Goal: Transaction & Acquisition: Book appointment/travel/reservation

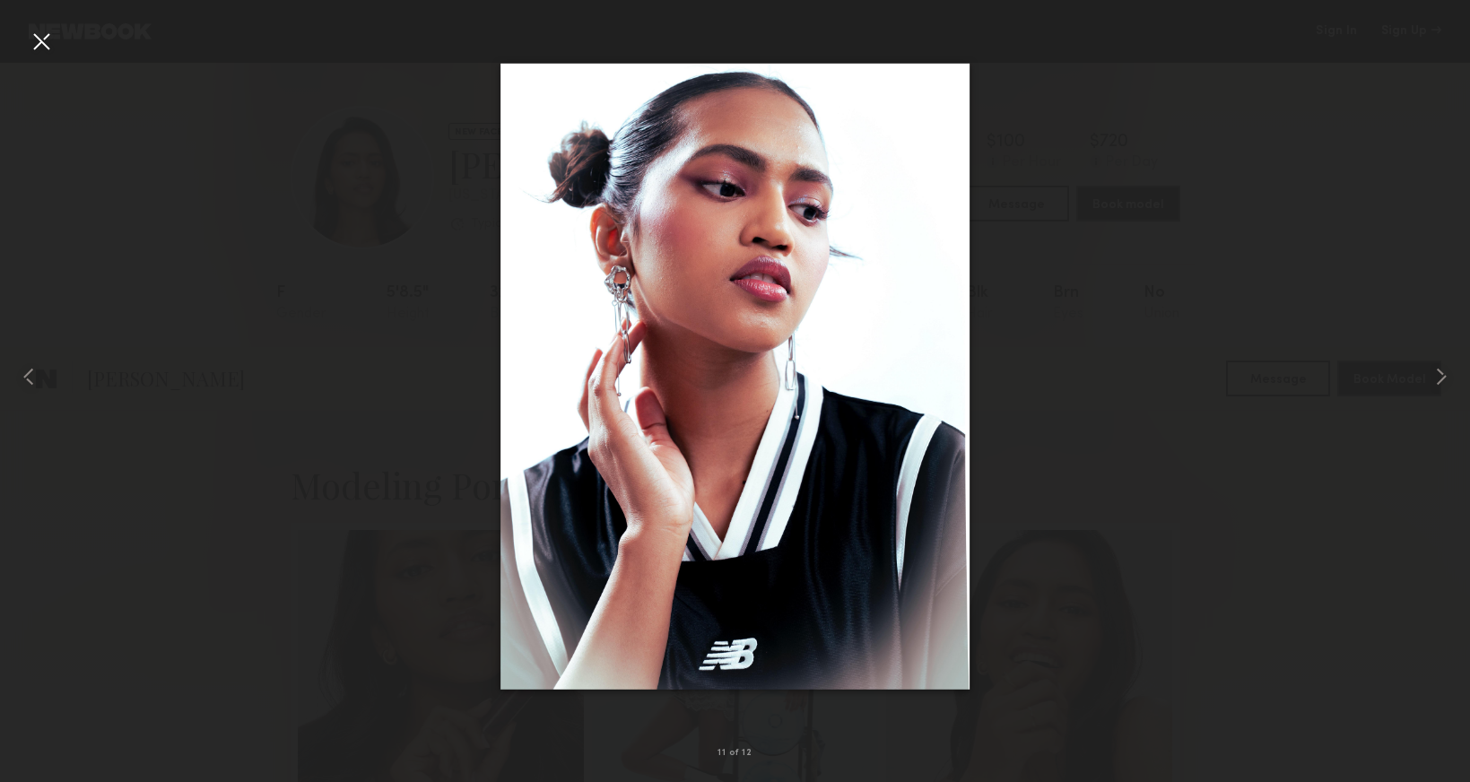
click at [32, 37] on div at bounding box center [41, 41] width 29 height 29
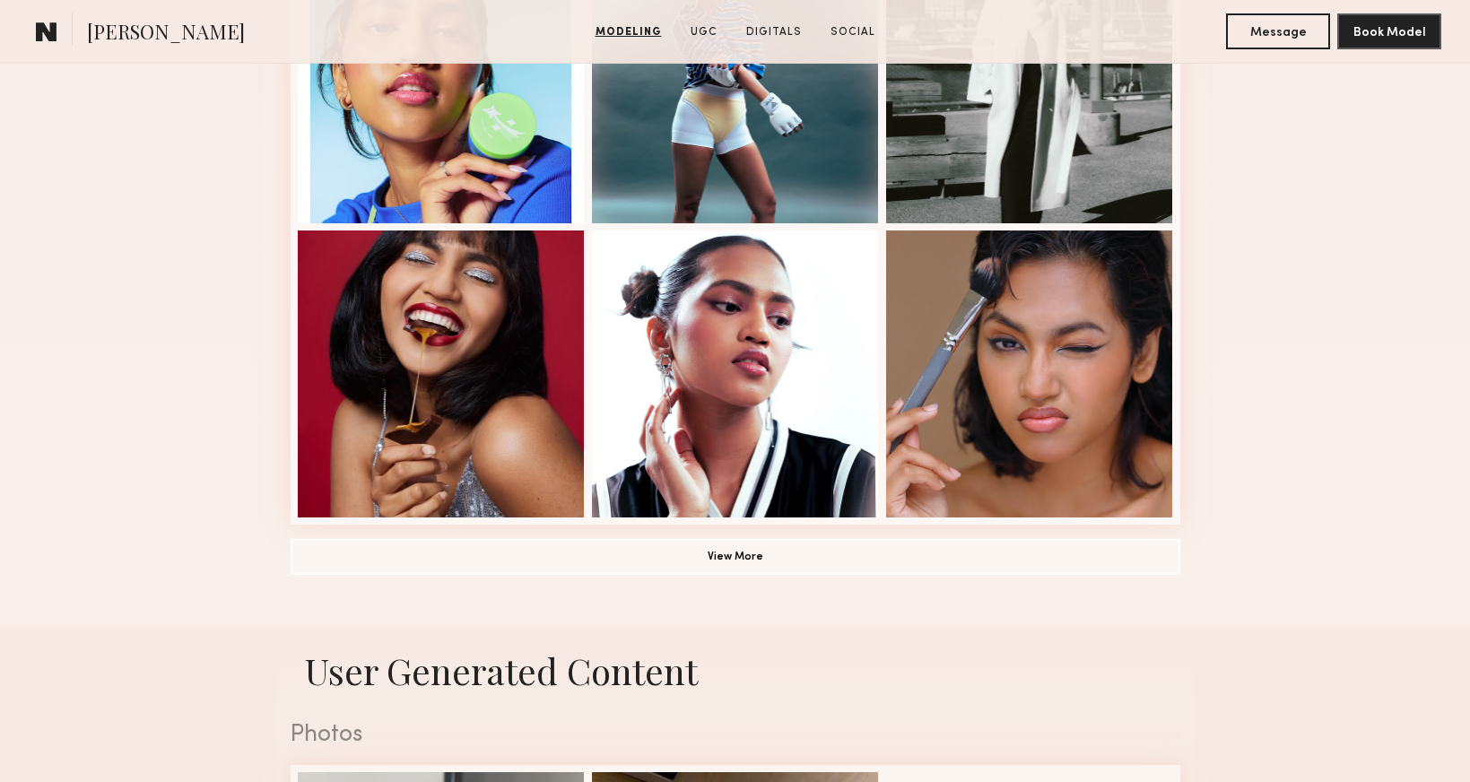
click at [39, 42] on common-icon at bounding box center [47, 31] width 22 height 23
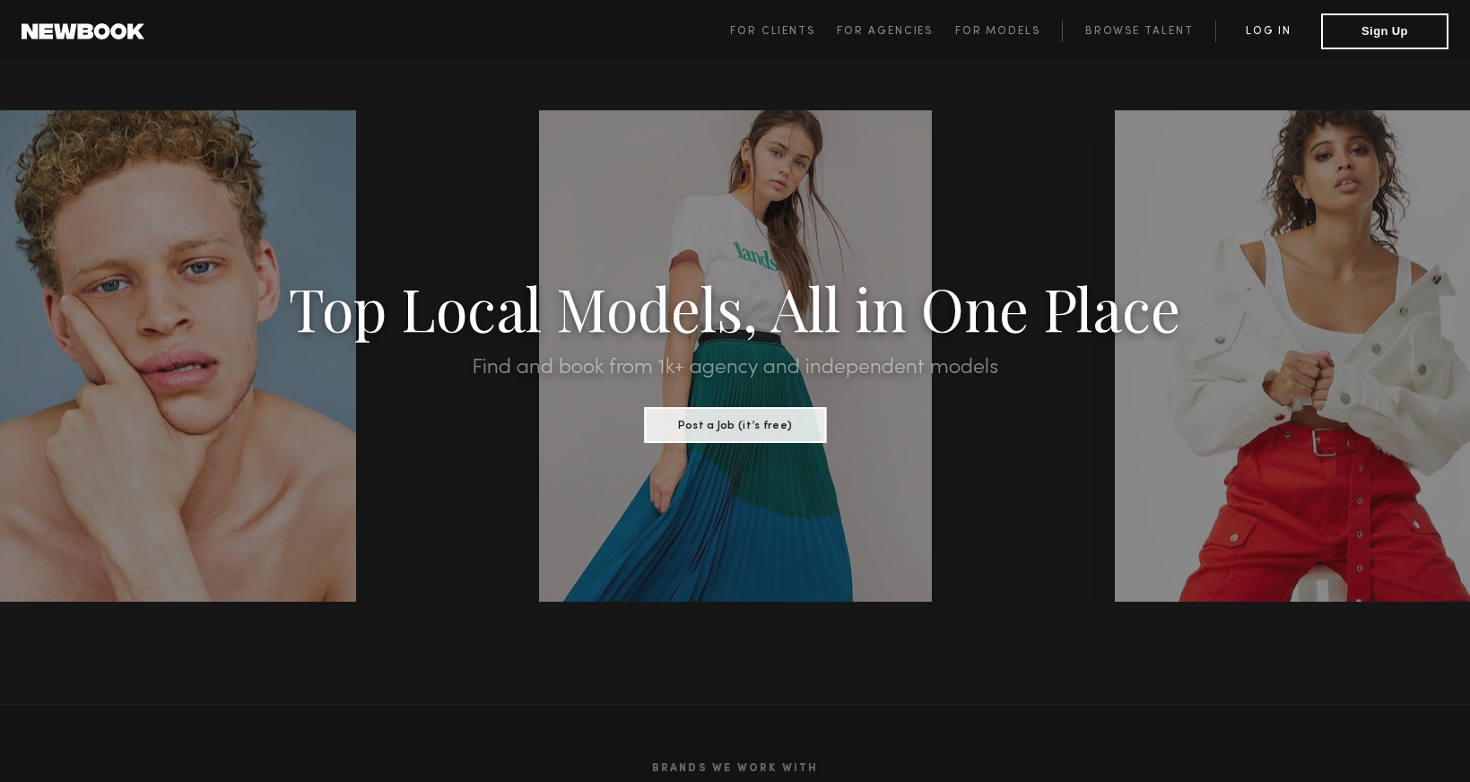
click at [1276, 40] on link "Log in" at bounding box center [1268, 32] width 106 height 22
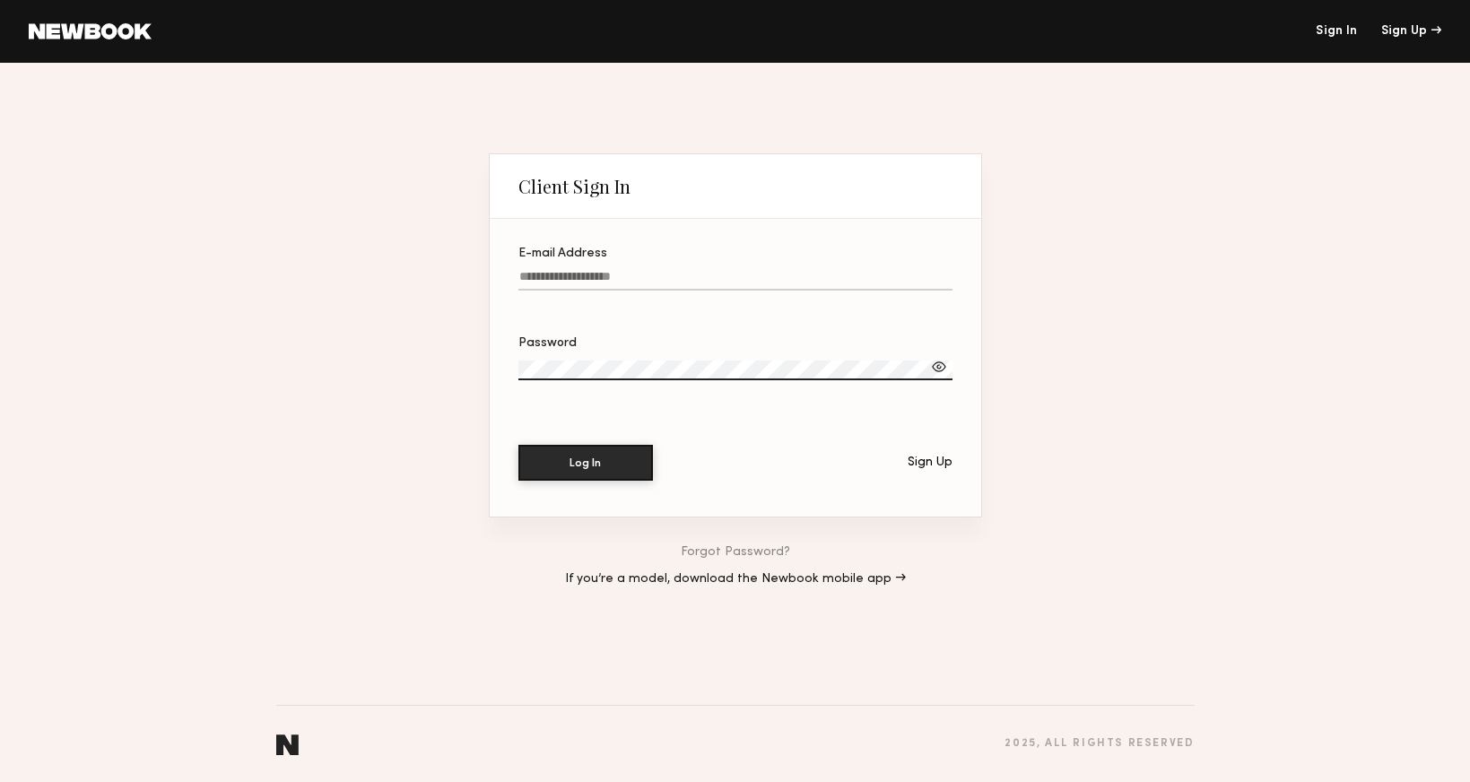
type input "**********"
click at [585, 463] on button "Log In" at bounding box center [585, 463] width 135 height 36
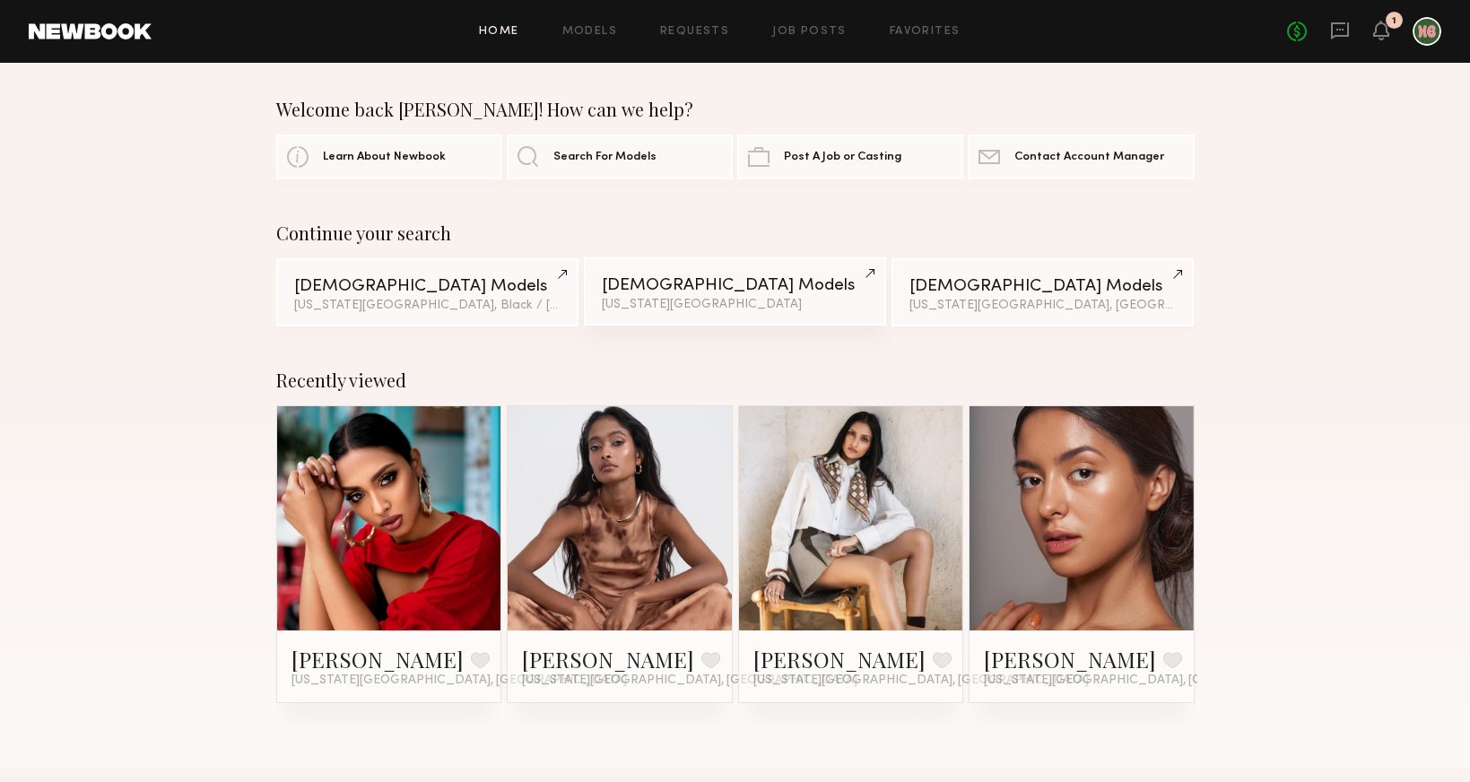
click at [709, 276] on link "Male Models New York City" at bounding box center [735, 291] width 302 height 68
click at [526, 273] on link "Male Models New York City, Black / African American & 1 other filter + 1" at bounding box center [427, 291] width 302 height 68
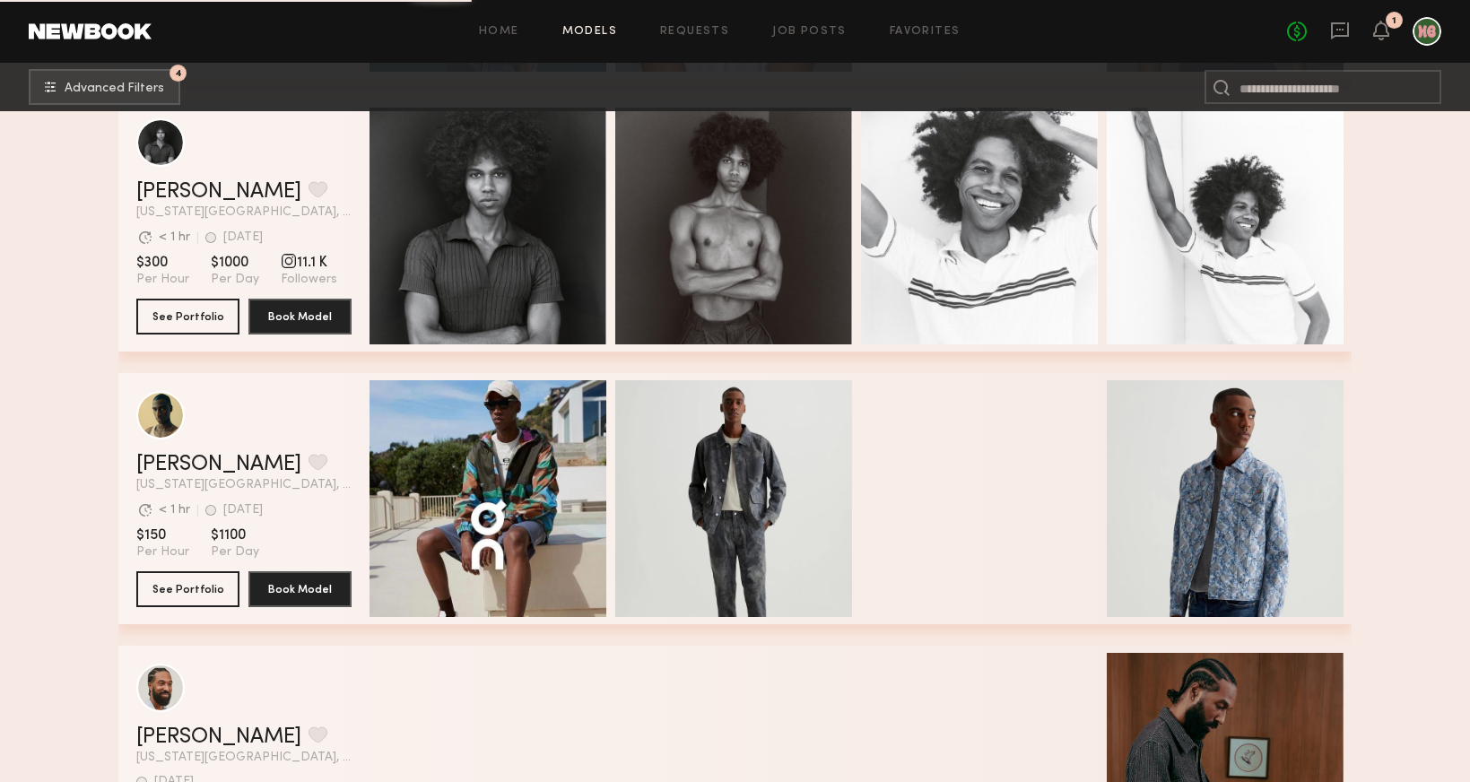
scroll to position [6195, 0]
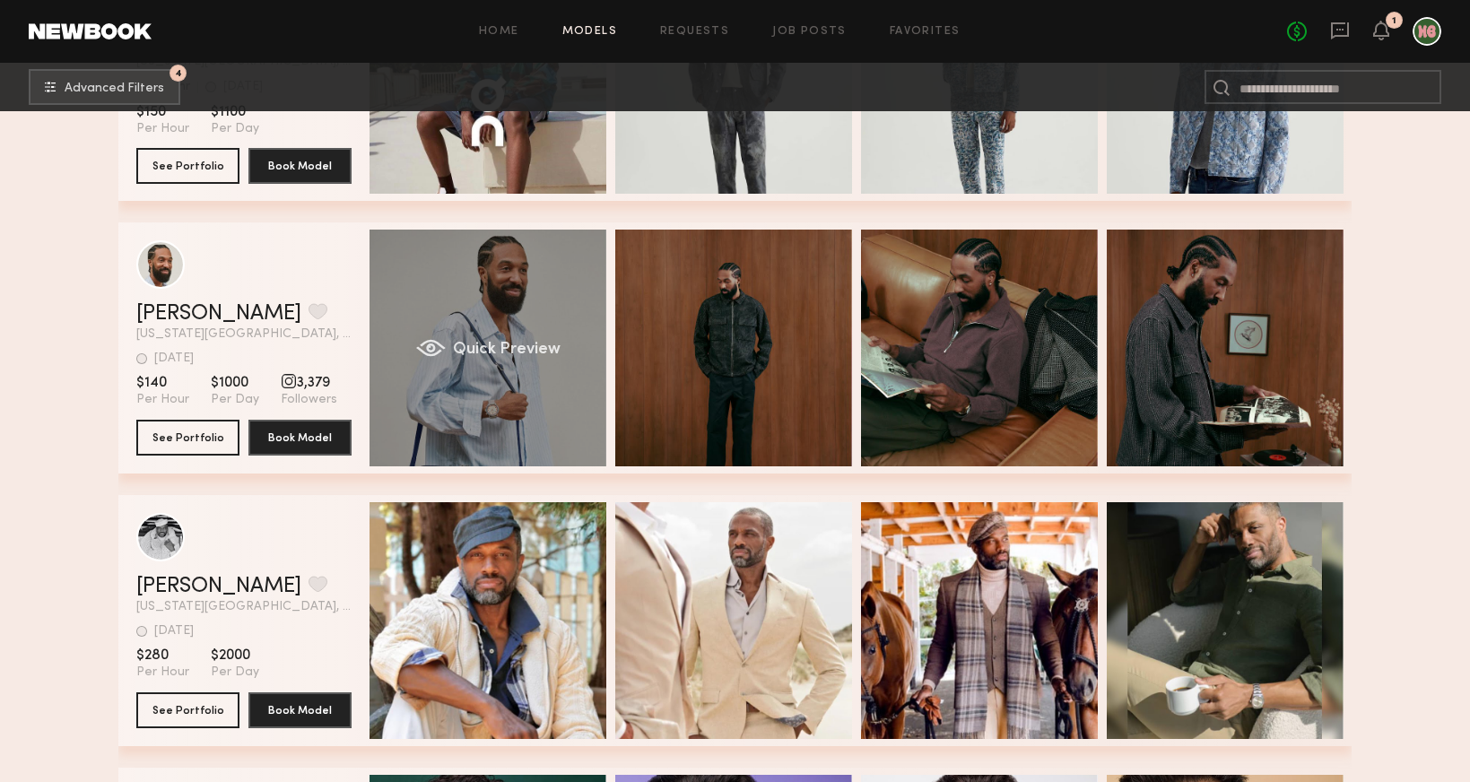
click at [525, 309] on div "Quick Preview" at bounding box center [488, 348] width 237 height 237
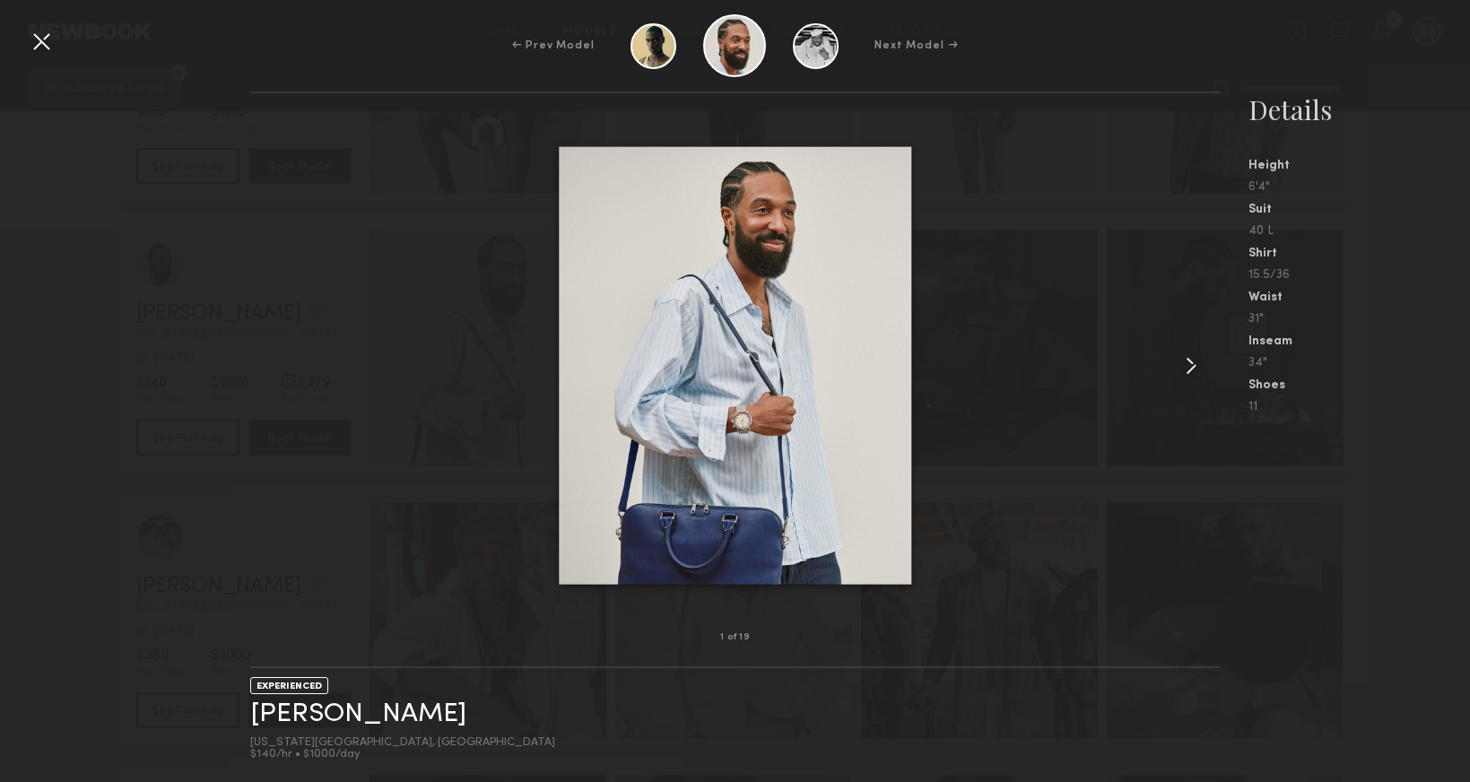
click at [1191, 361] on common-icon at bounding box center [1191, 366] width 29 height 29
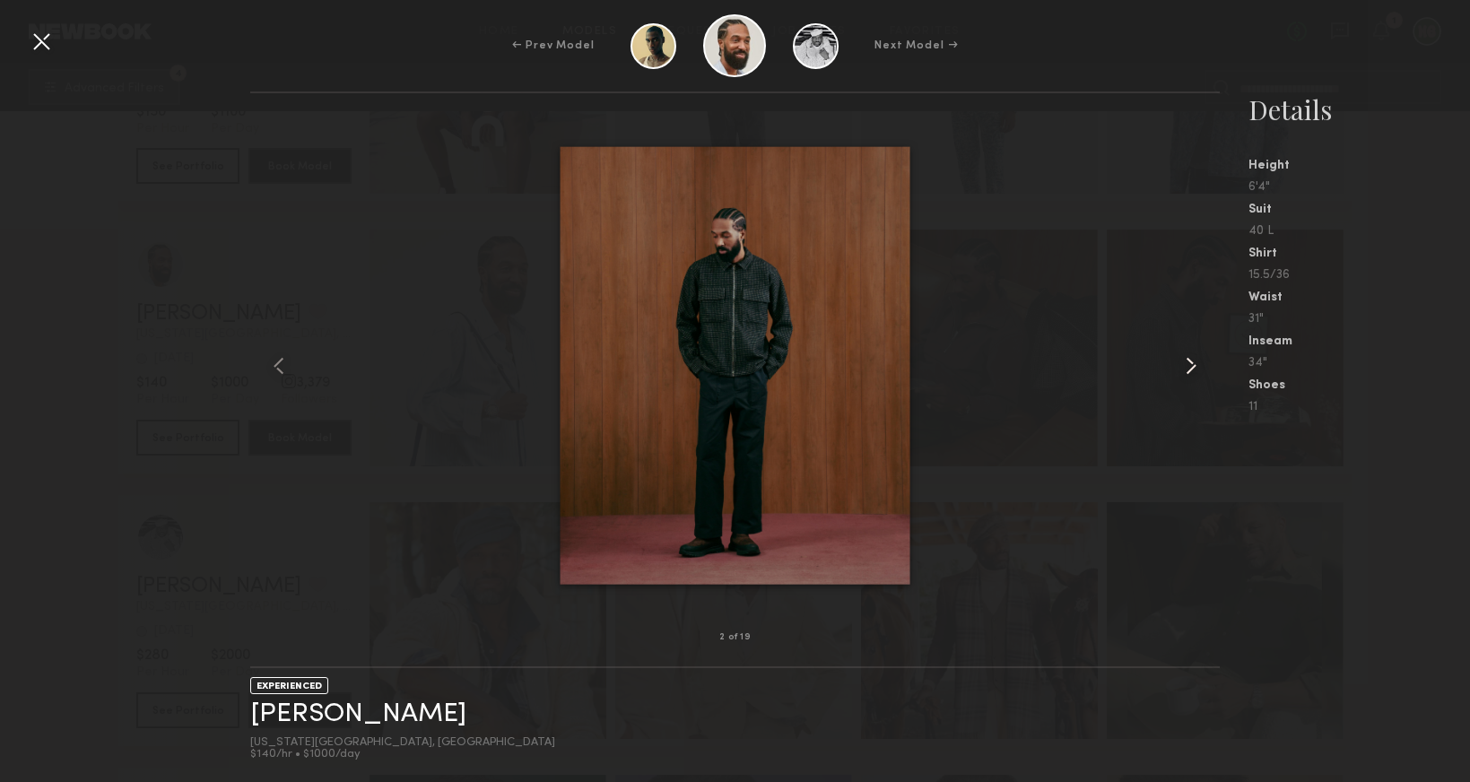
click at [1191, 361] on common-icon at bounding box center [1191, 366] width 29 height 29
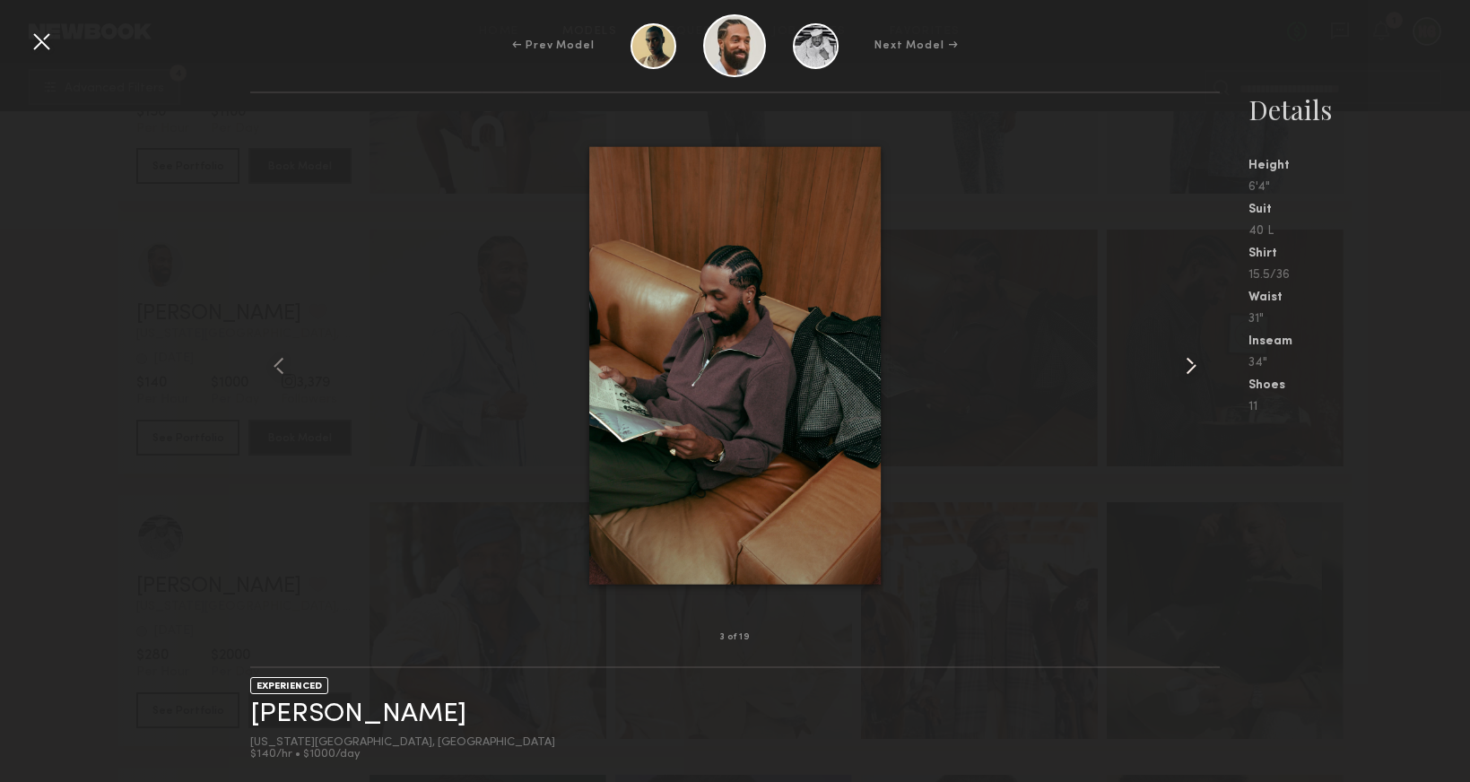
click at [1191, 361] on common-icon at bounding box center [1191, 366] width 29 height 29
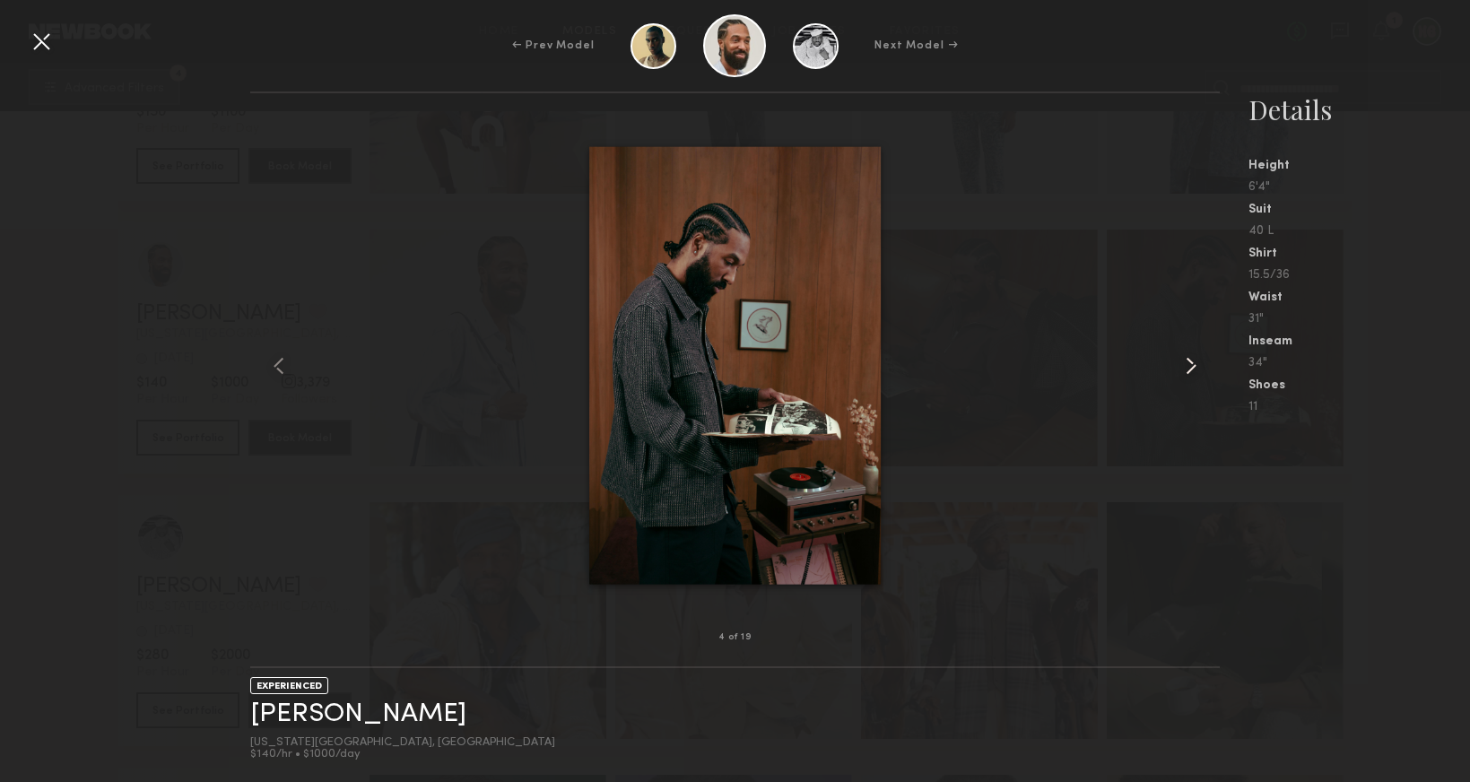
click at [1191, 361] on common-icon at bounding box center [1191, 366] width 29 height 29
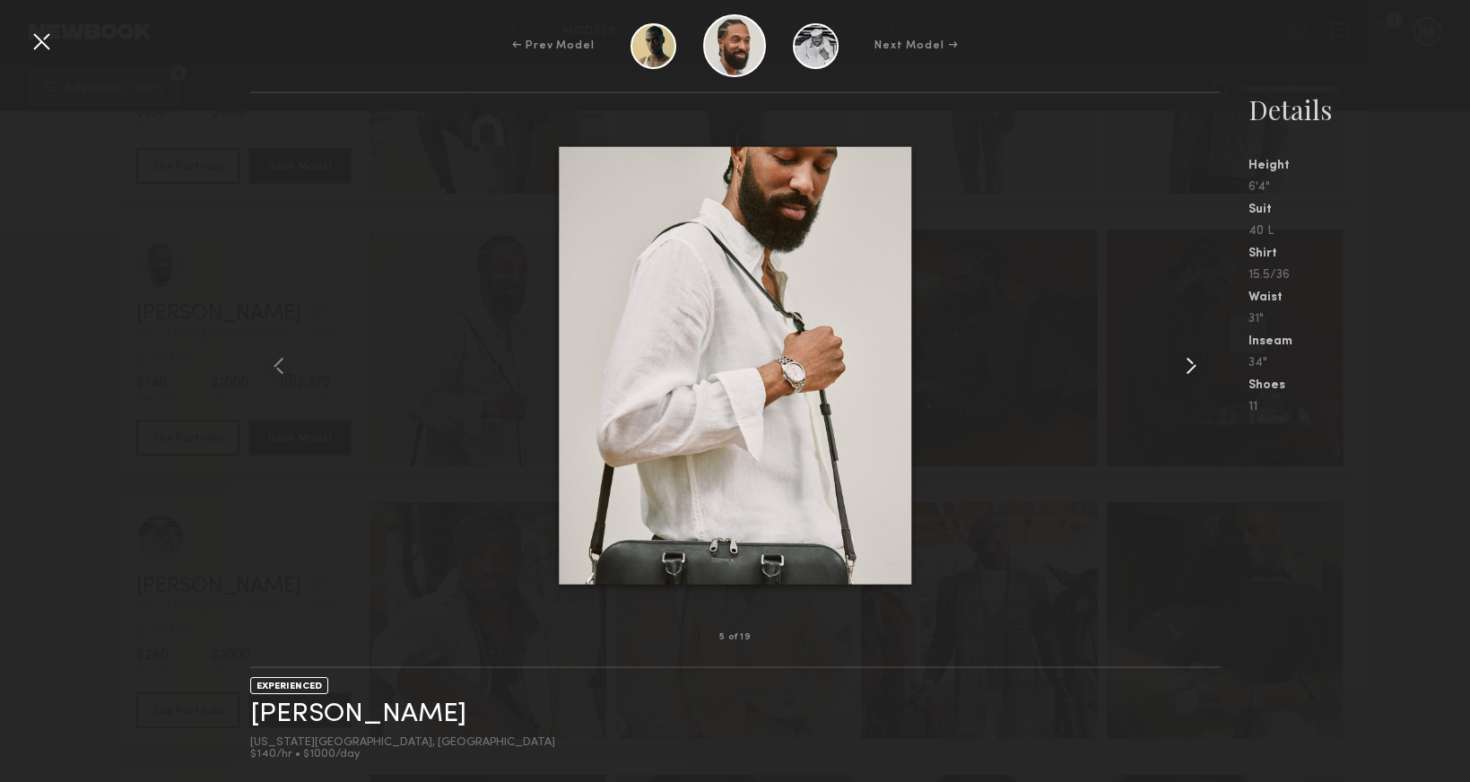
click at [1191, 361] on common-icon at bounding box center [1191, 366] width 29 height 29
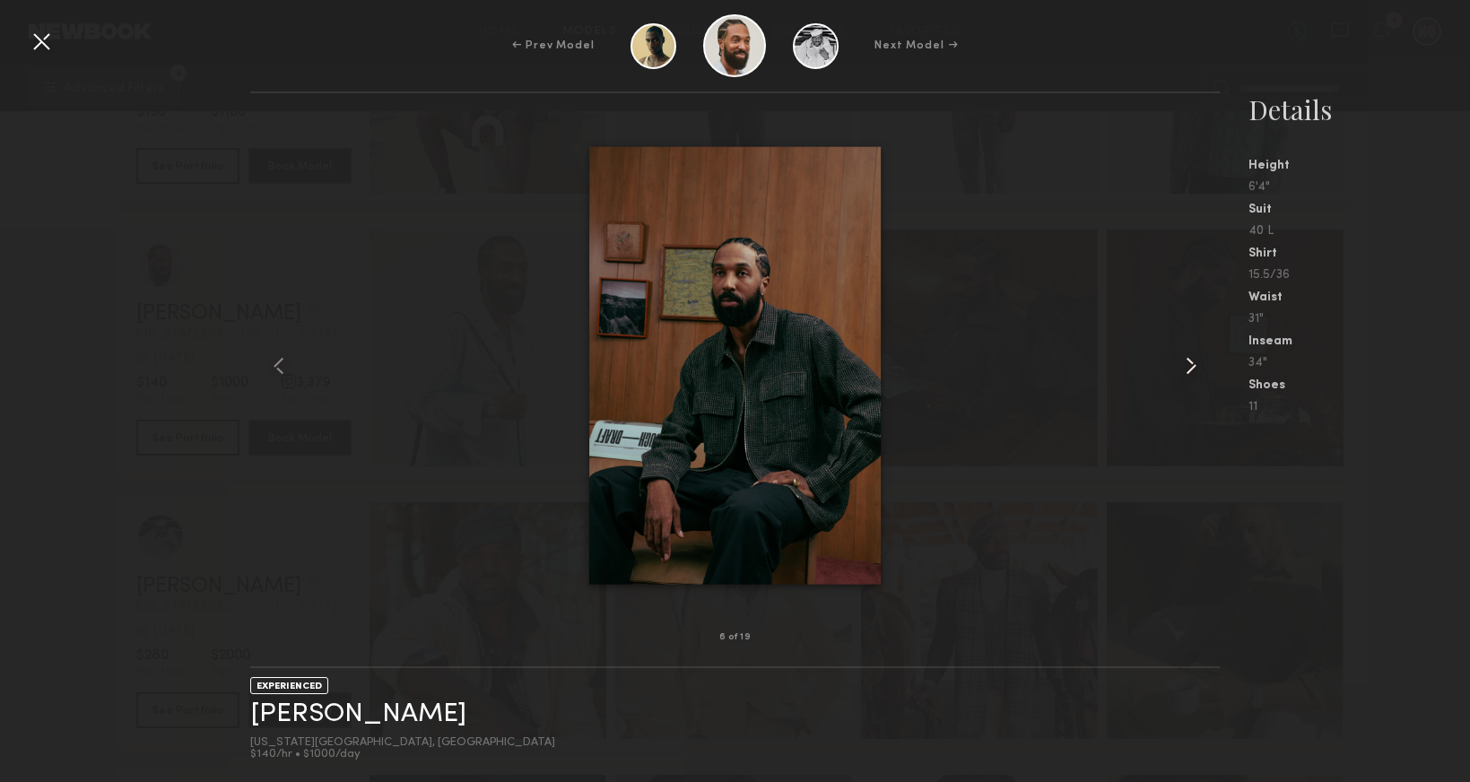
click at [1191, 361] on common-icon at bounding box center [1191, 366] width 29 height 29
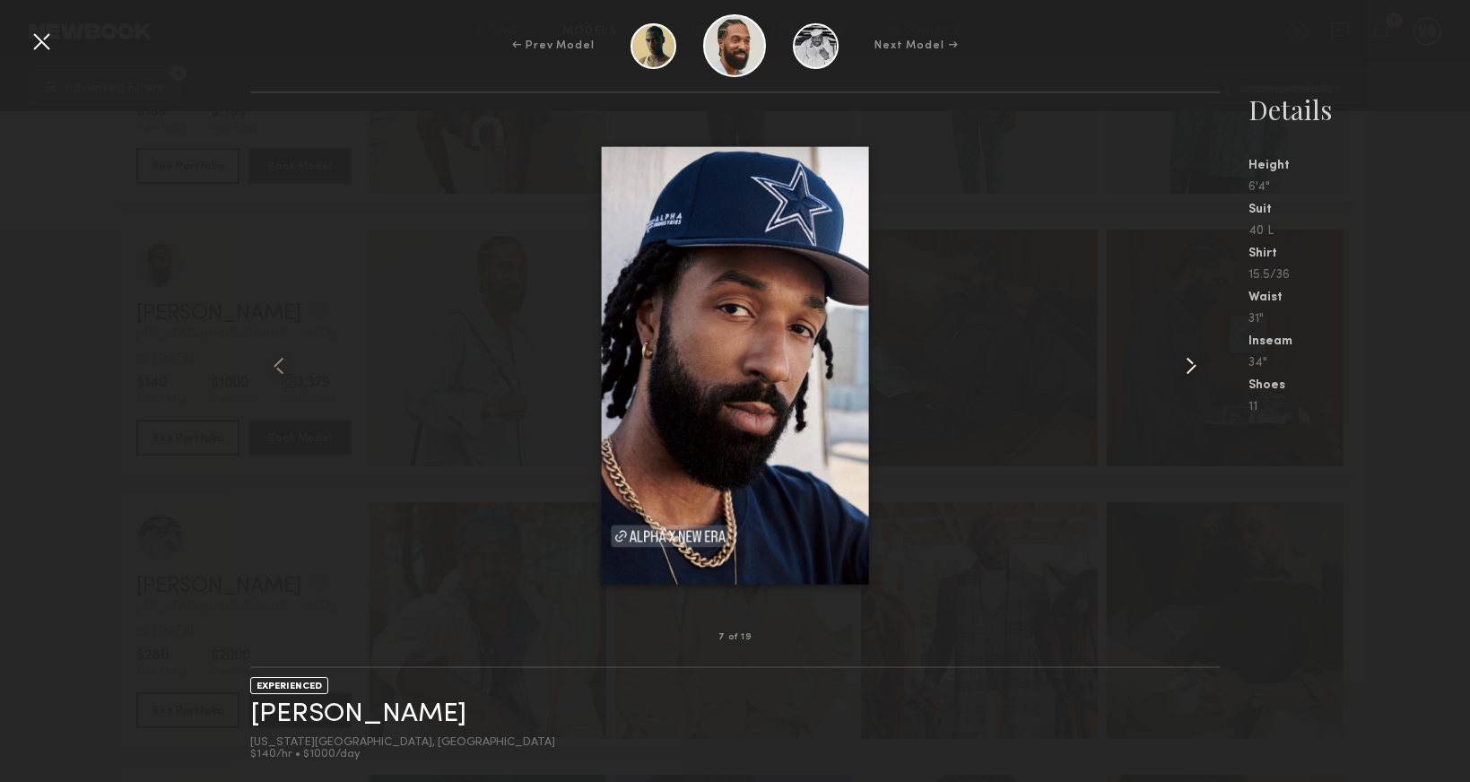
click at [1192, 361] on common-icon at bounding box center [1191, 366] width 29 height 29
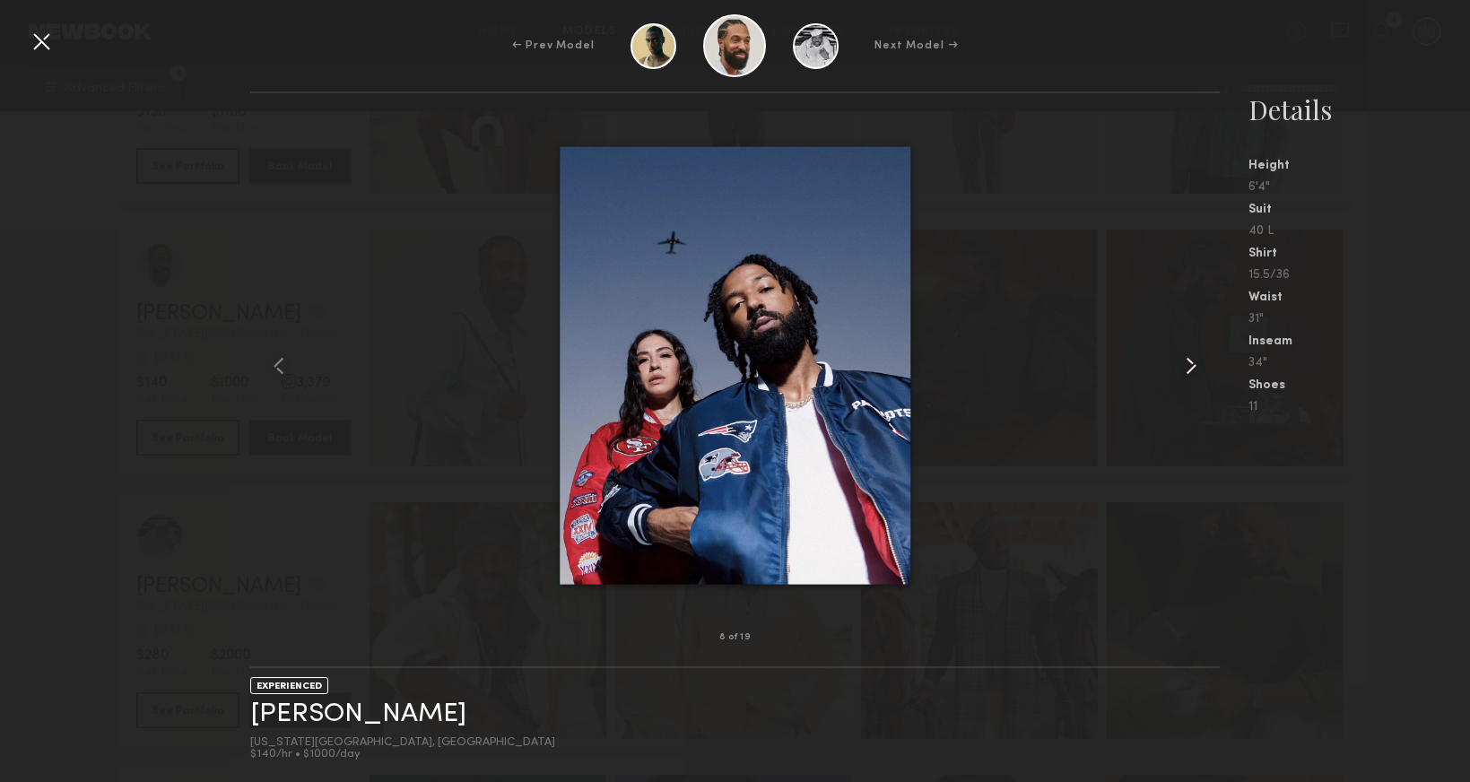
click at [1192, 361] on common-icon at bounding box center [1191, 366] width 29 height 29
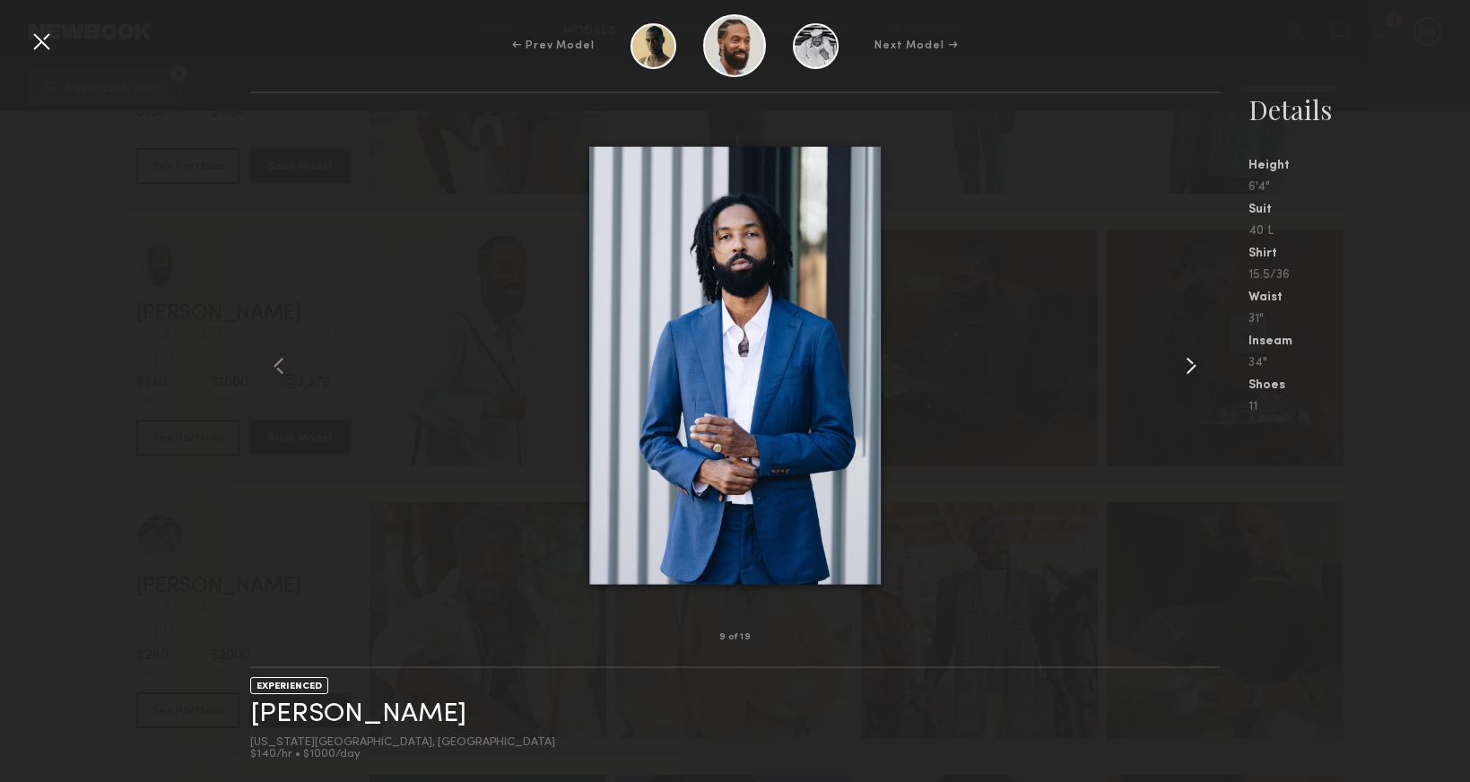
click at [1192, 361] on common-icon at bounding box center [1191, 366] width 29 height 29
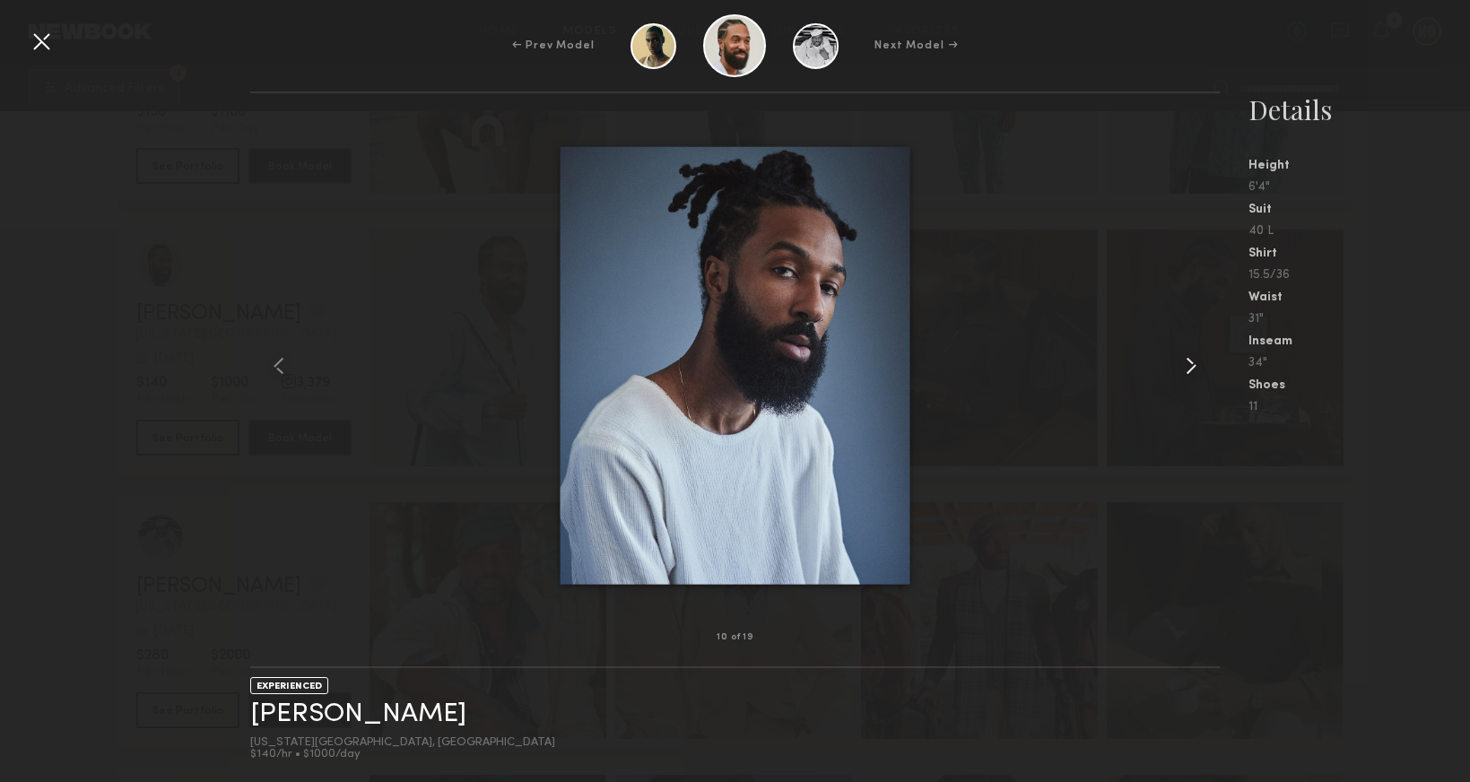
click at [1192, 361] on common-icon at bounding box center [1191, 366] width 29 height 29
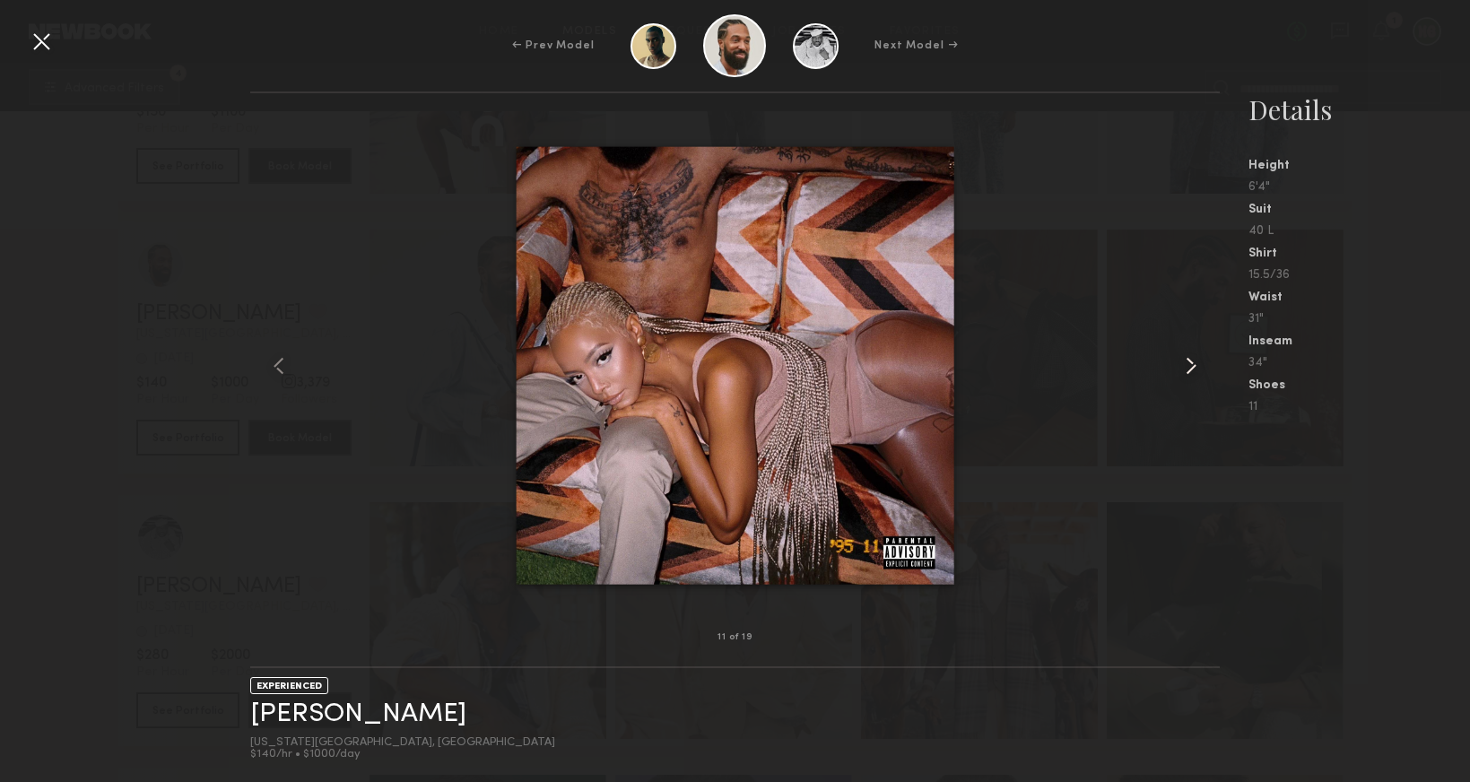
click at [1192, 361] on common-icon at bounding box center [1191, 366] width 29 height 29
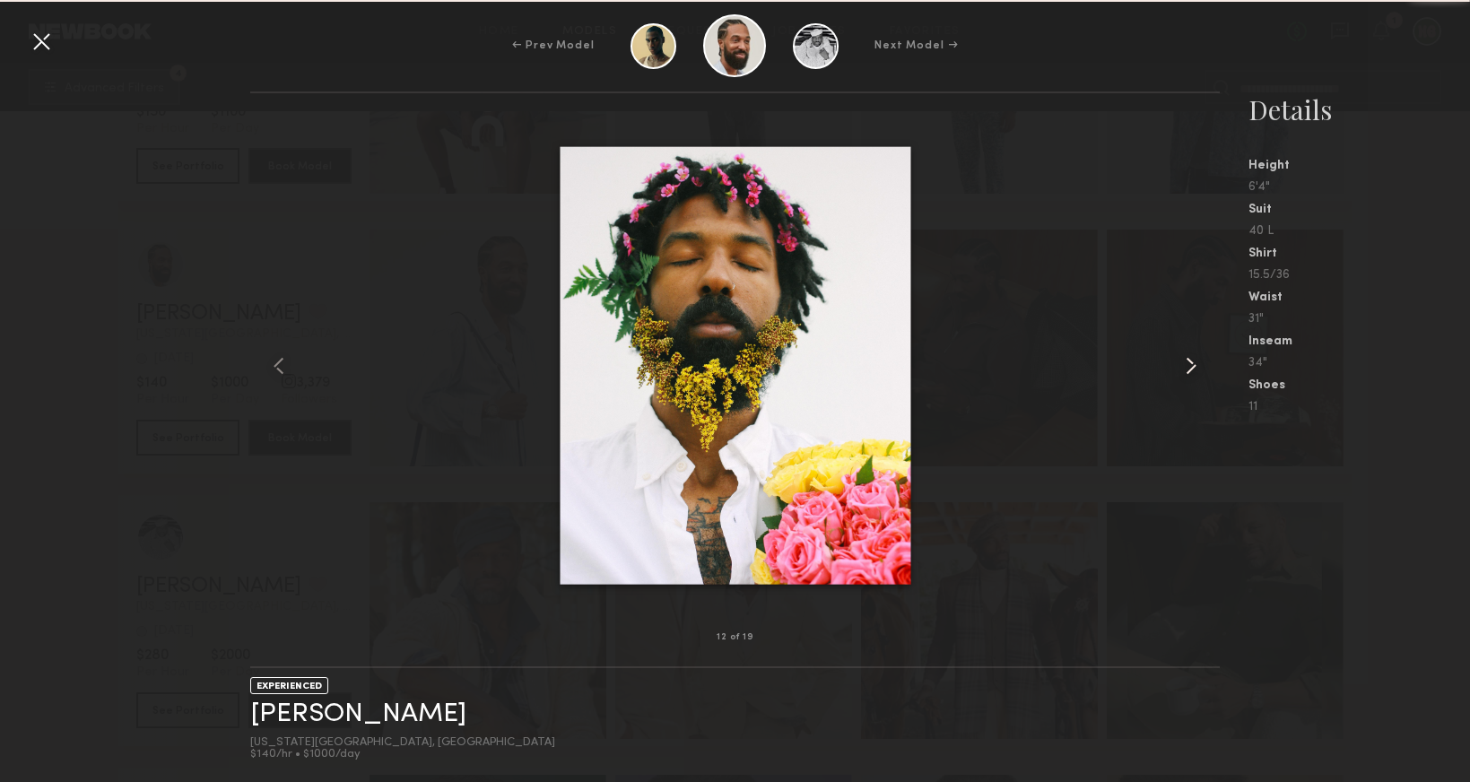
click at [1192, 361] on common-icon at bounding box center [1191, 366] width 29 height 29
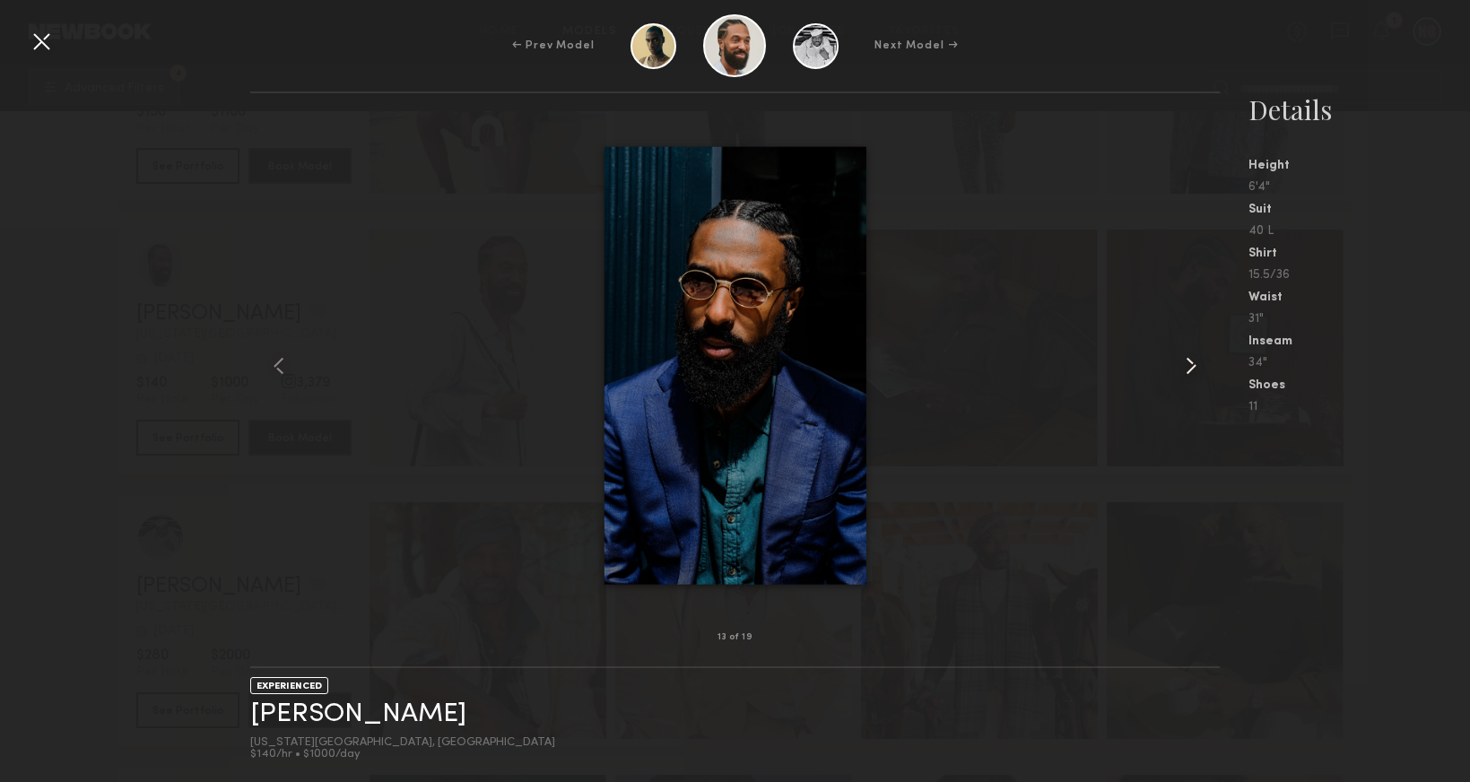
click at [1192, 361] on common-icon at bounding box center [1191, 366] width 29 height 29
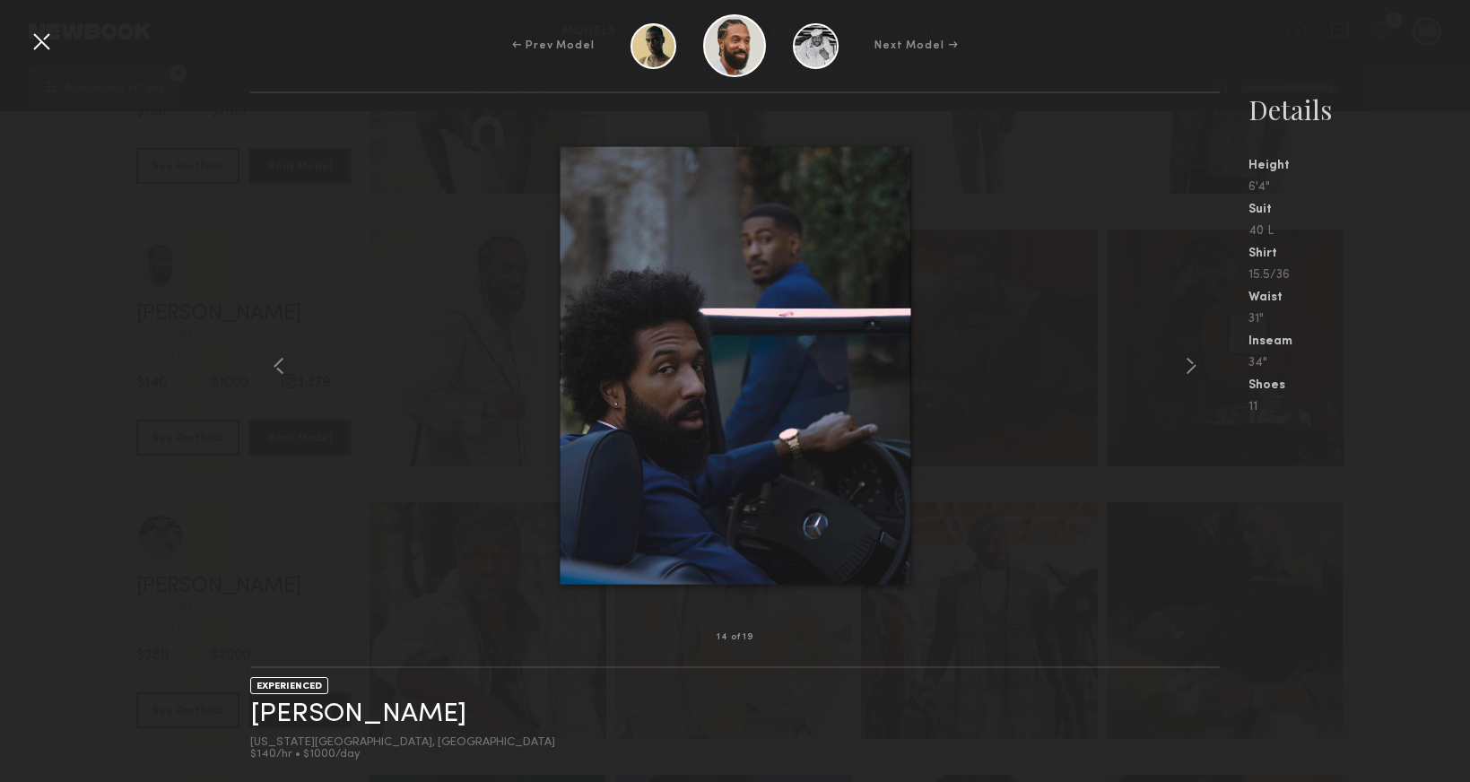
click at [40, 45] on div at bounding box center [41, 41] width 29 height 29
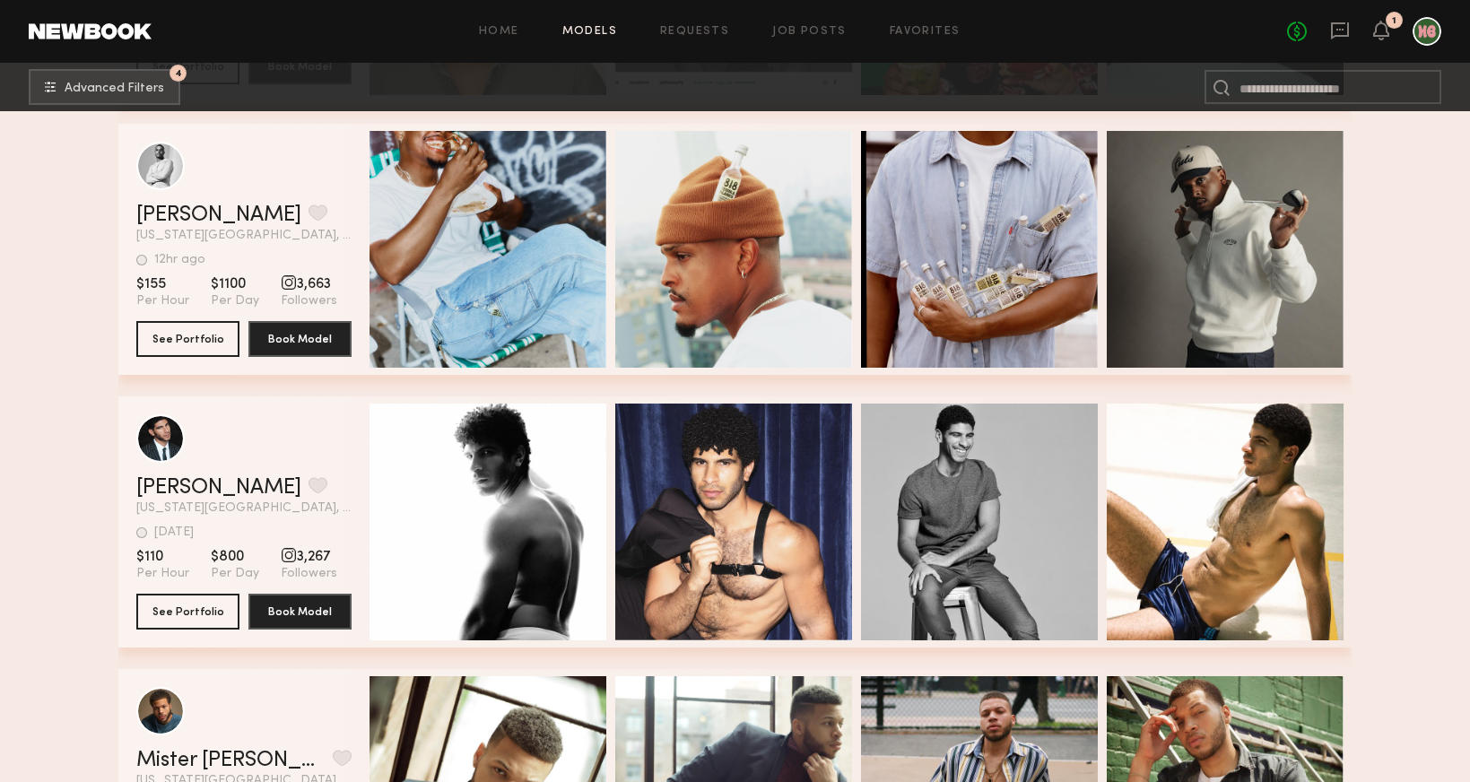
scroll to position [7870, 0]
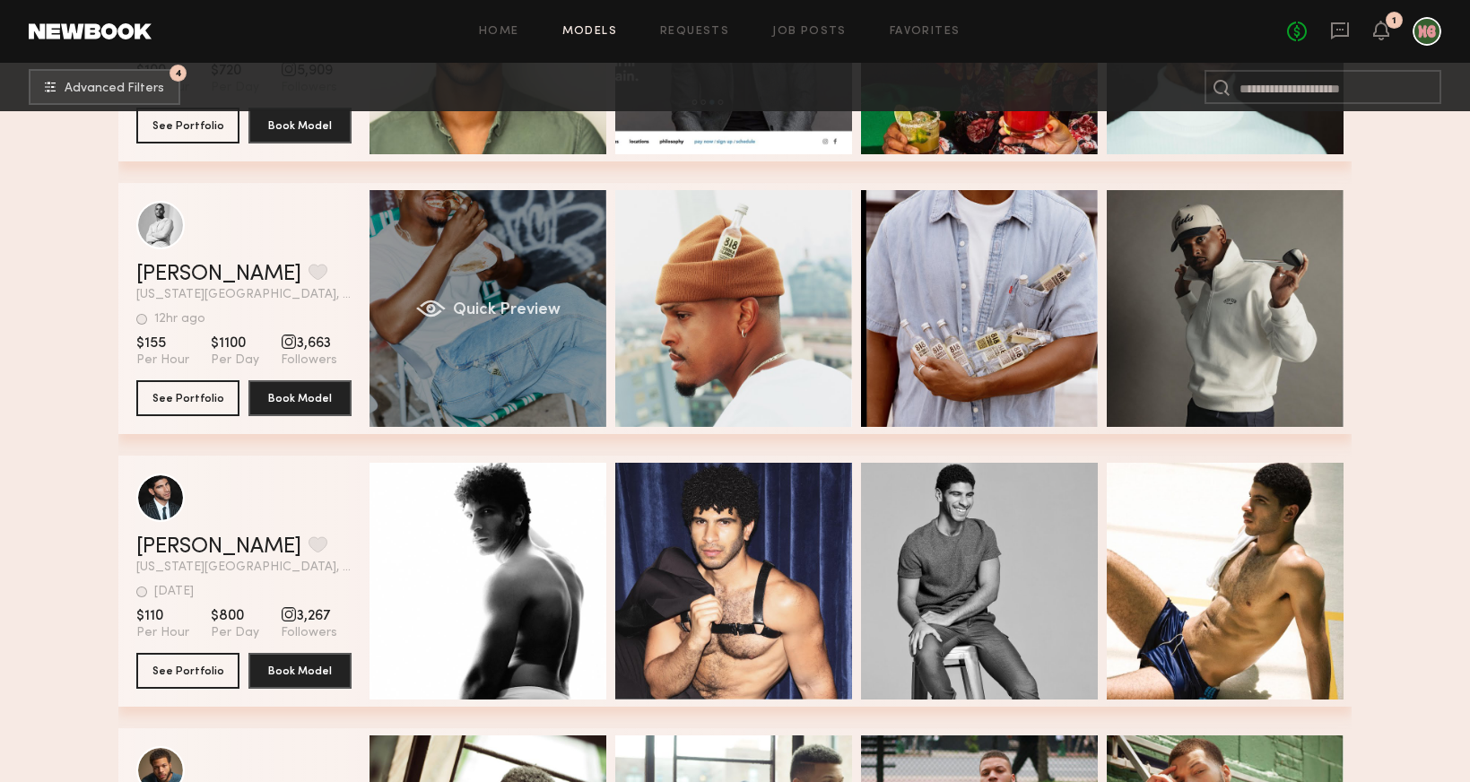
click at [526, 288] on div "Quick Preview" at bounding box center [488, 308] width 237 height 237
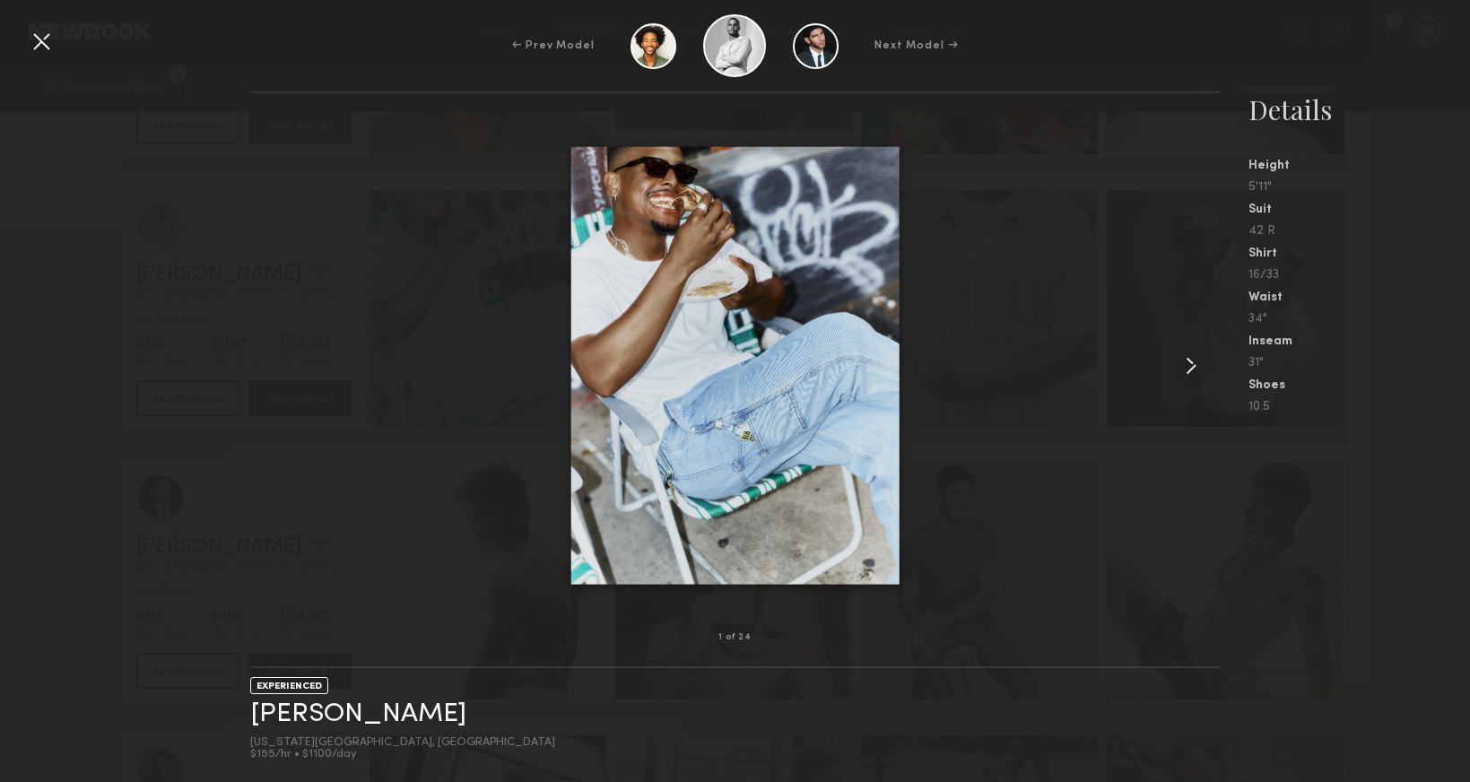
click at [1187, 380] on div at bounding box center [1200, 365] width 39 height 487
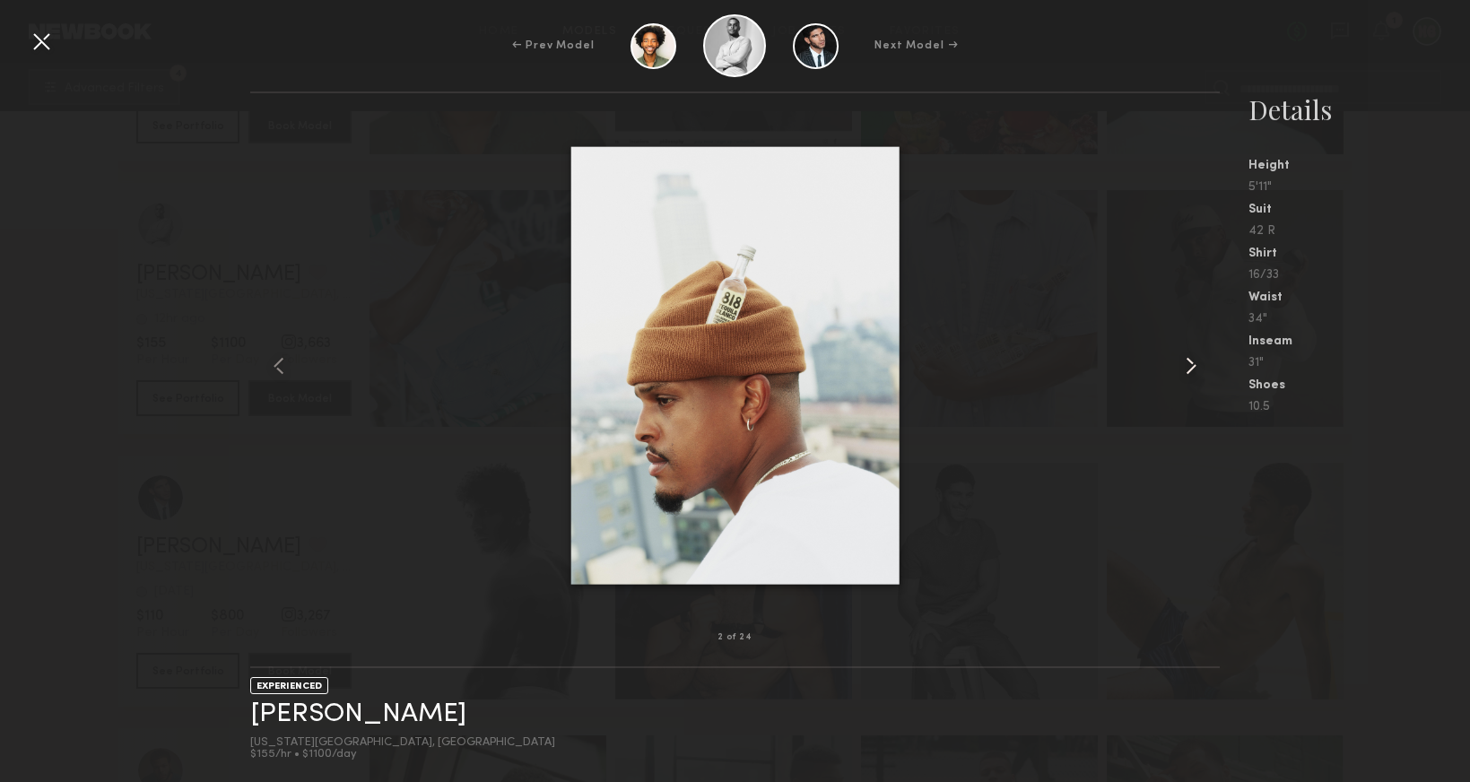
click at [1187, 380] on div at bounding box center [1200, 365] width 39 height 487
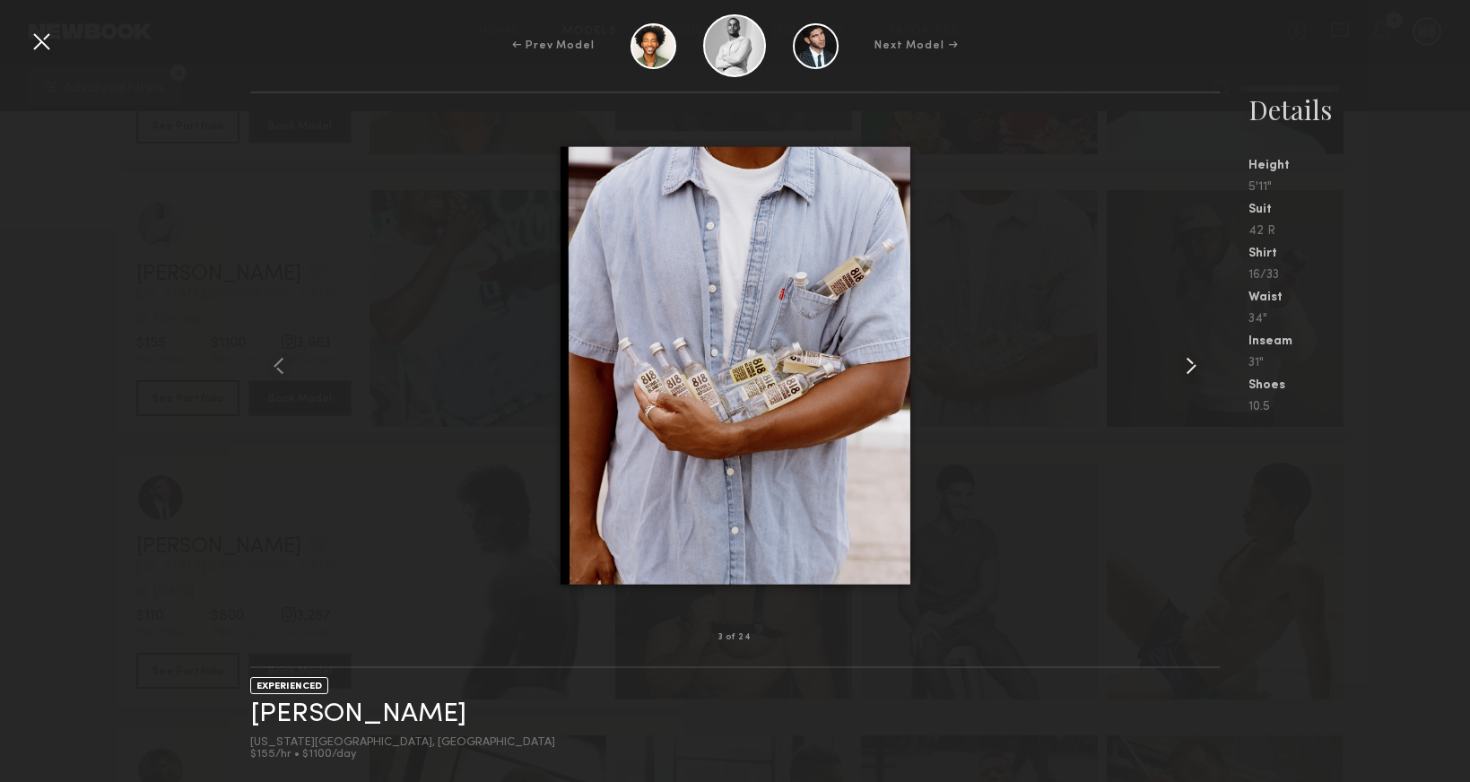
click at [1187, 380] on div at bounding box center [1200, 365] width 39 height 487
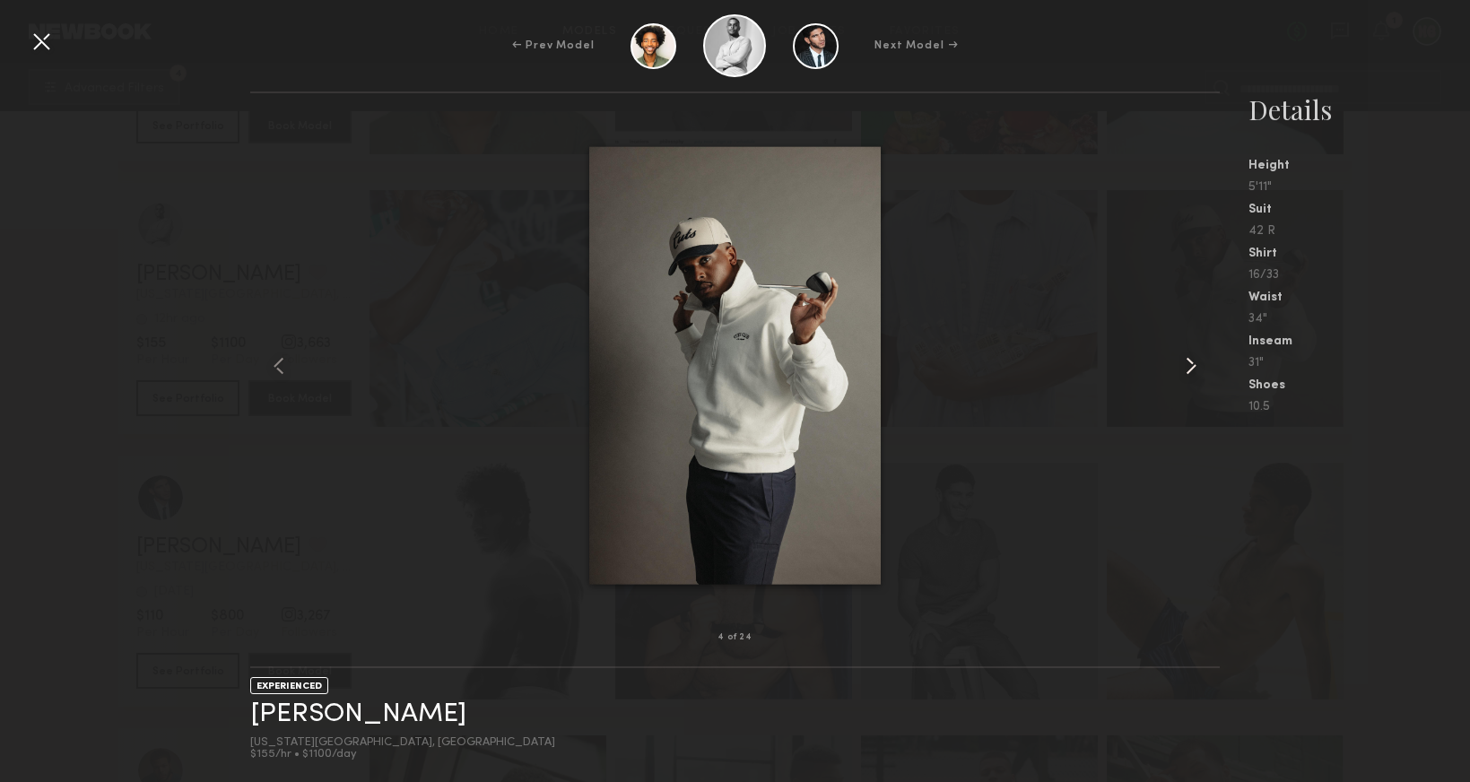
click at [1187, 380] on div at bounding box center [1200, 365] width 39 height 487
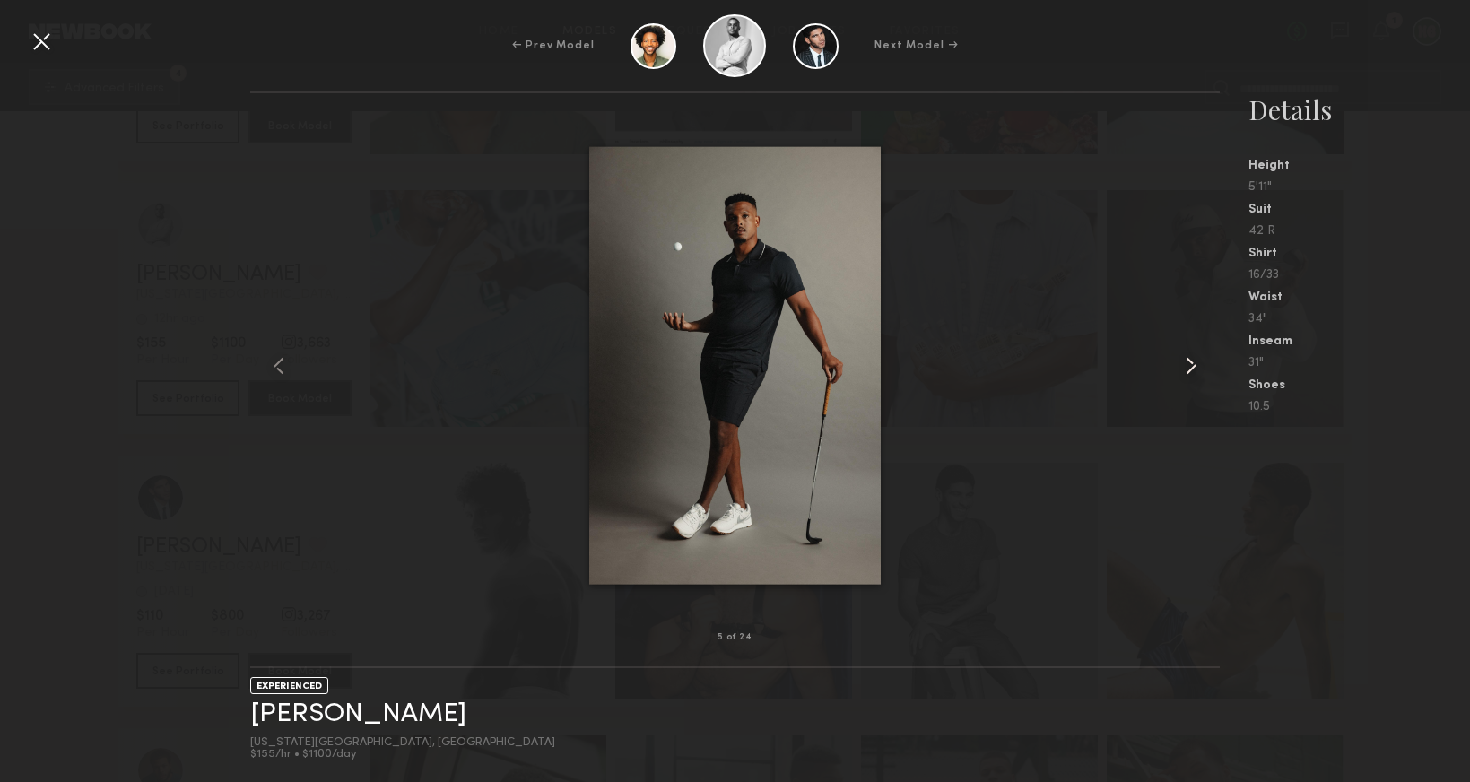
click at [1187, 380] on div at bounding box center [1200, 365] width 39 height 487
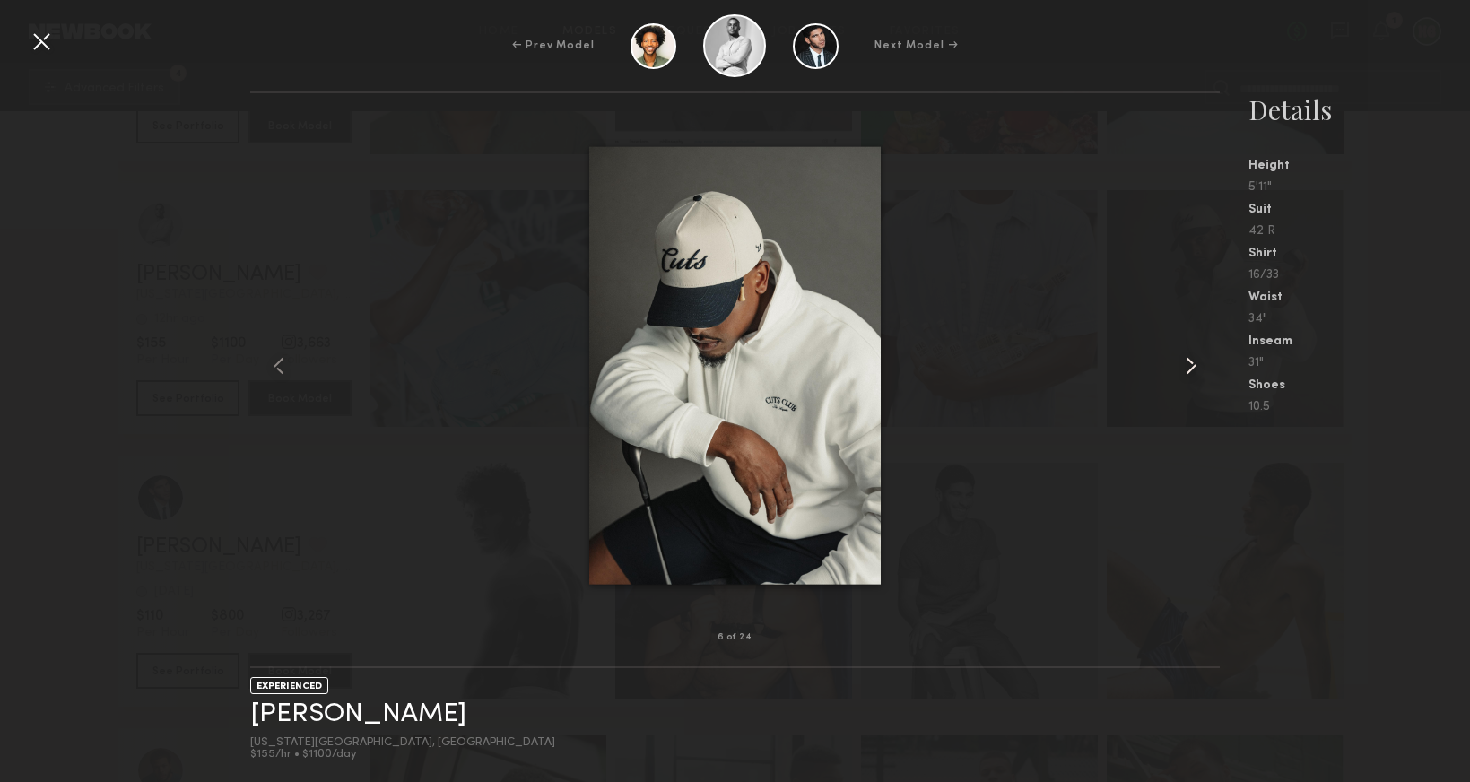
click at [1187, 380] on div at bounding box center [1200, 365] width 39 height 487
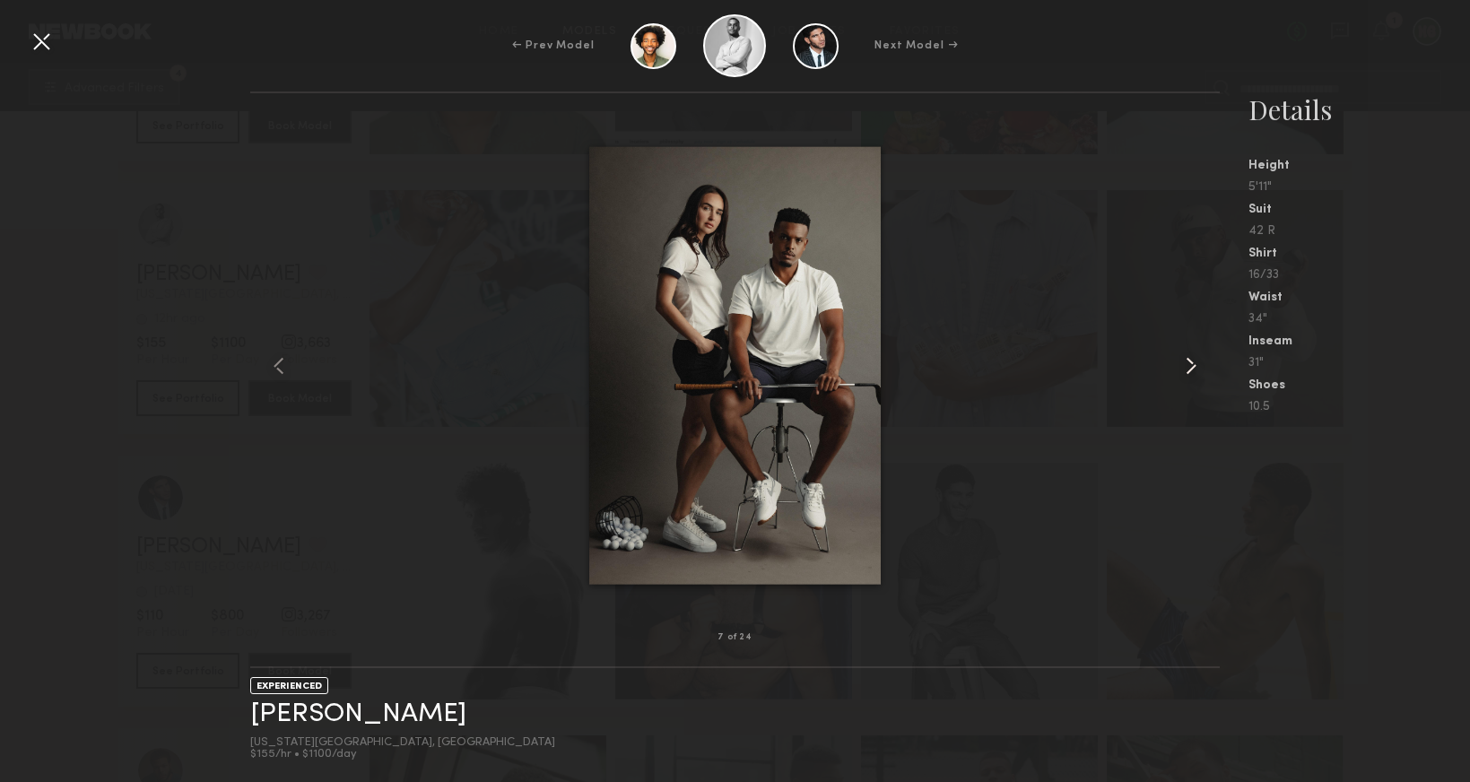
click at [1187, 380] on div at bounding box center [1200, 365] width 39 height 487
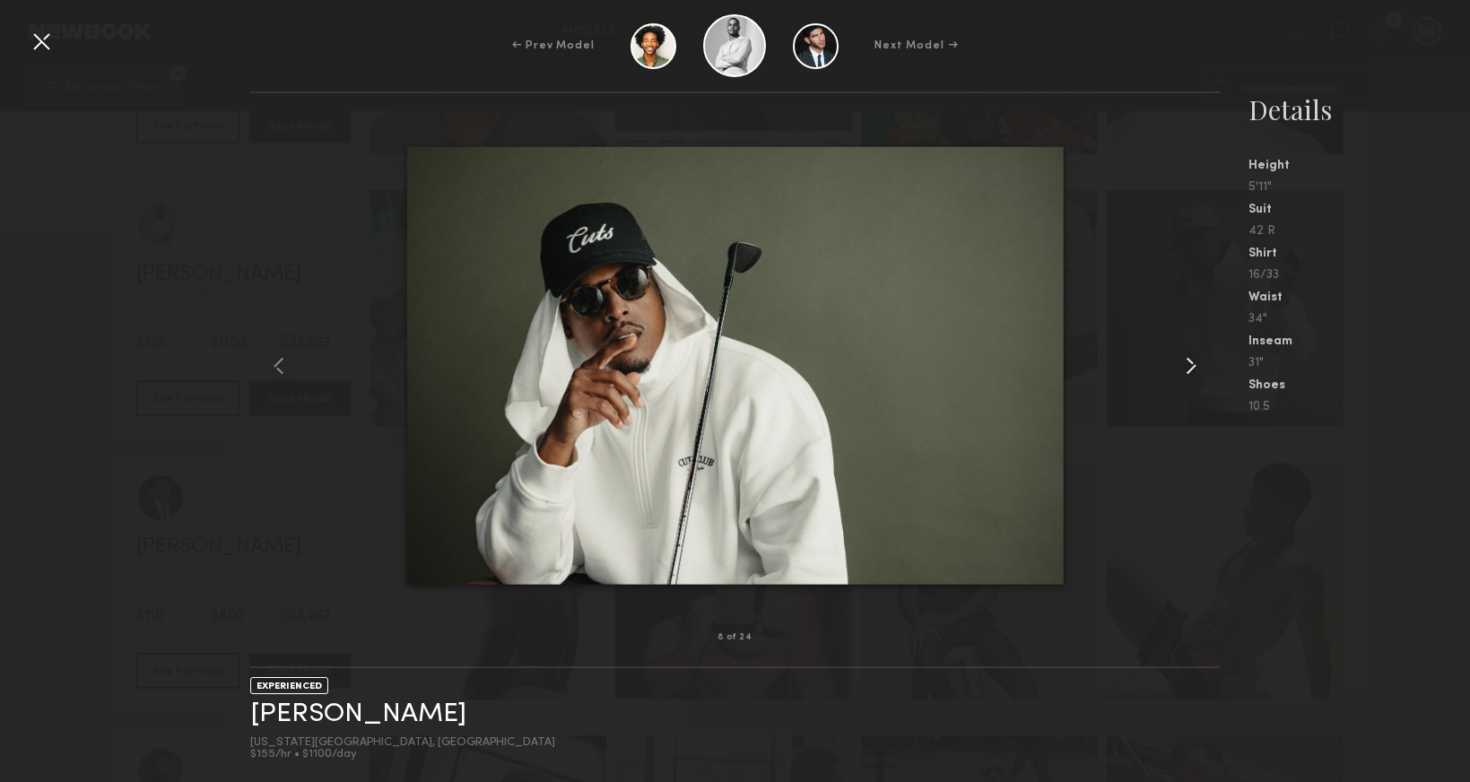
click at [1187, 380] on div at bounding box center [1200, 365] width 39 height 487
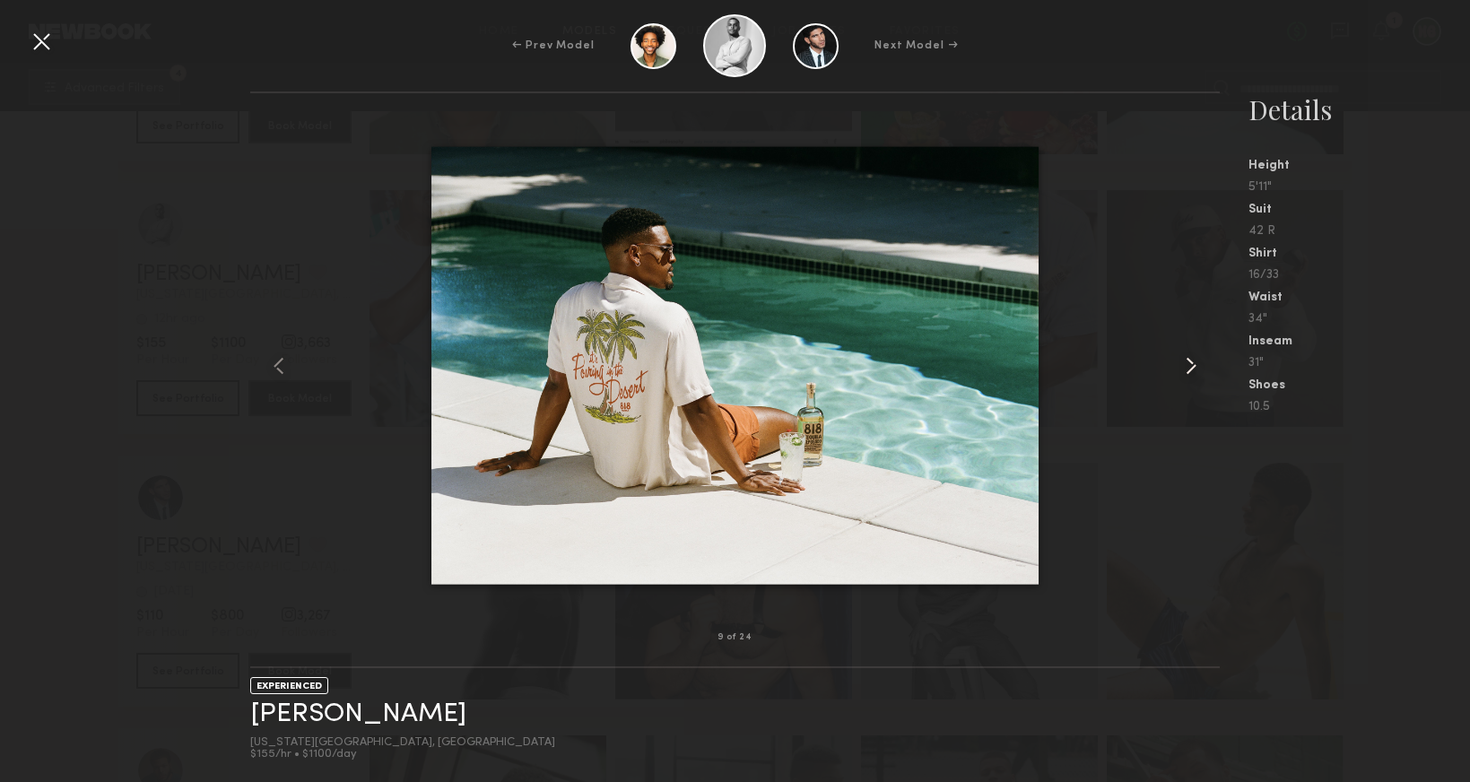
click at [1187, 380] on div at bounding box center [1200, 365] width 39 height 487
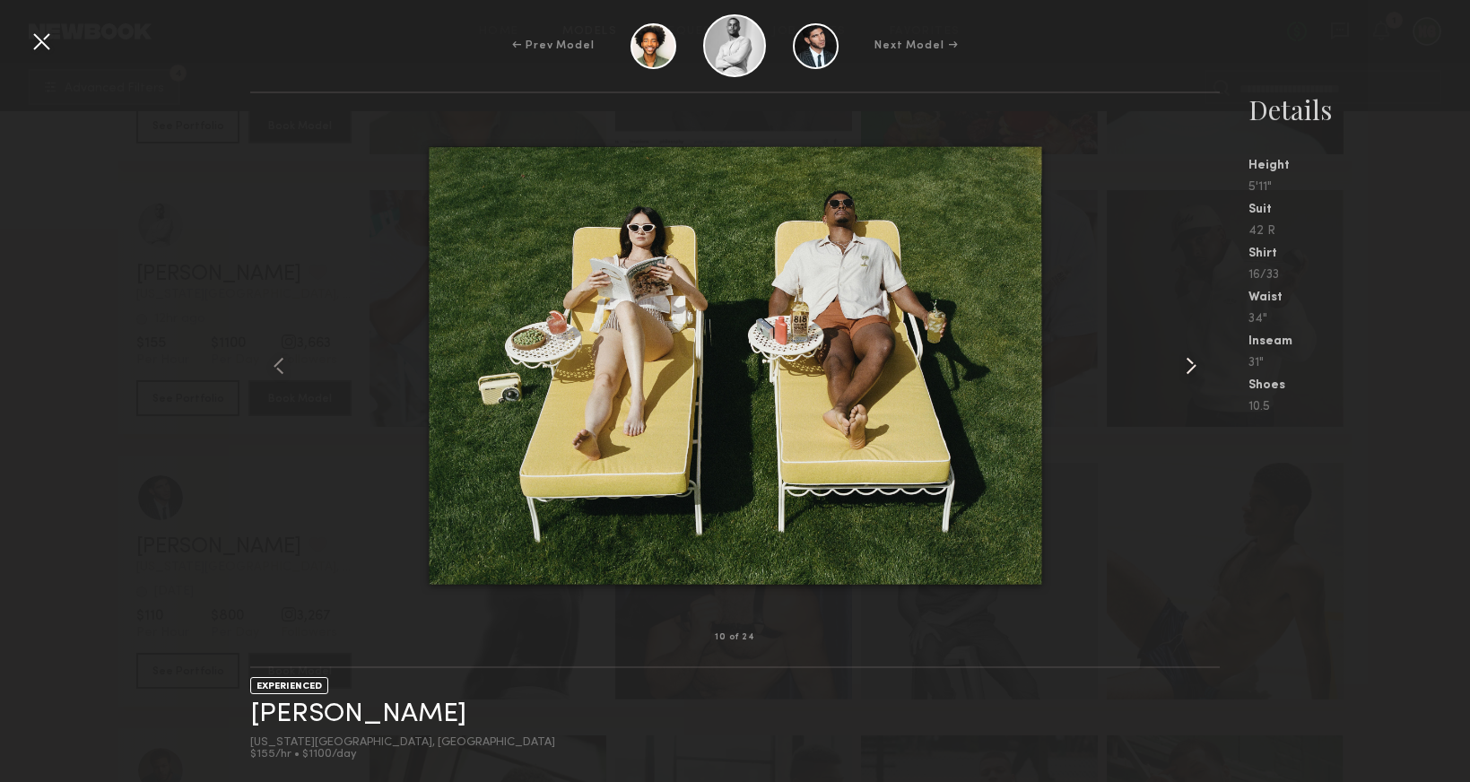
click at [1187, 380] on div at bounding box center [1200, 365] width 39 height 487
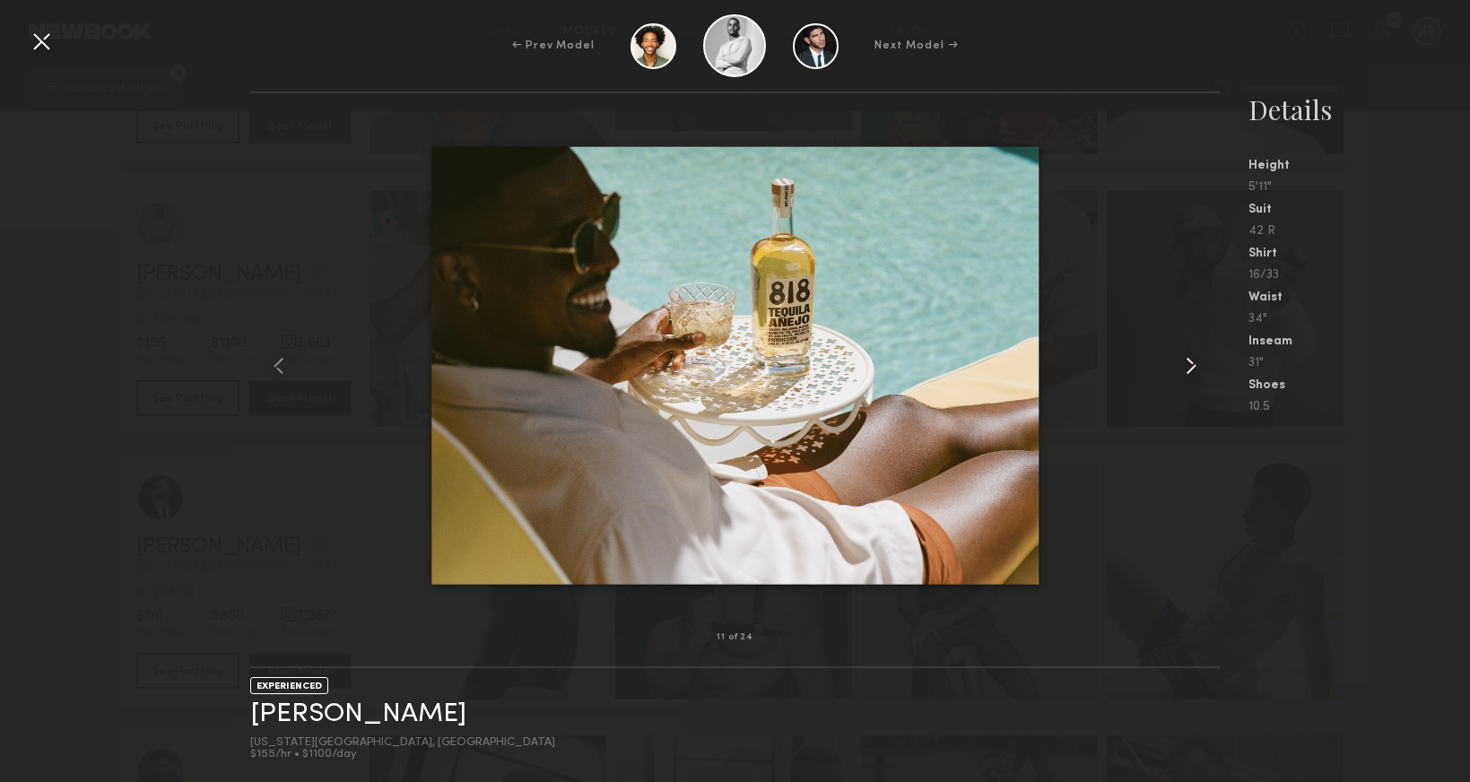
click at [1187, 380] on div at bounding box center [1200, 365] width 39 height 487
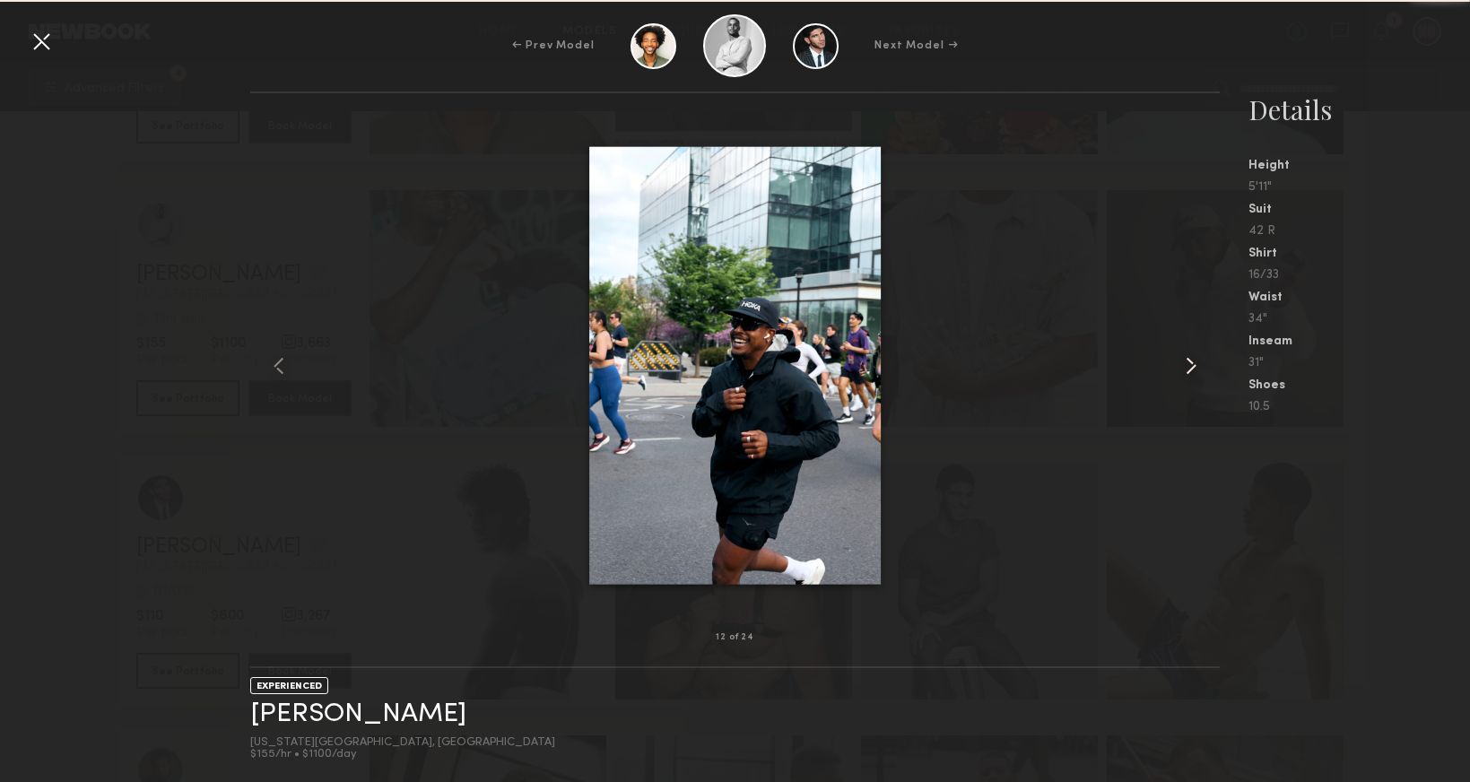
click at [1187, 380] on div at bounding box center [1200, 365] width 39 height 487
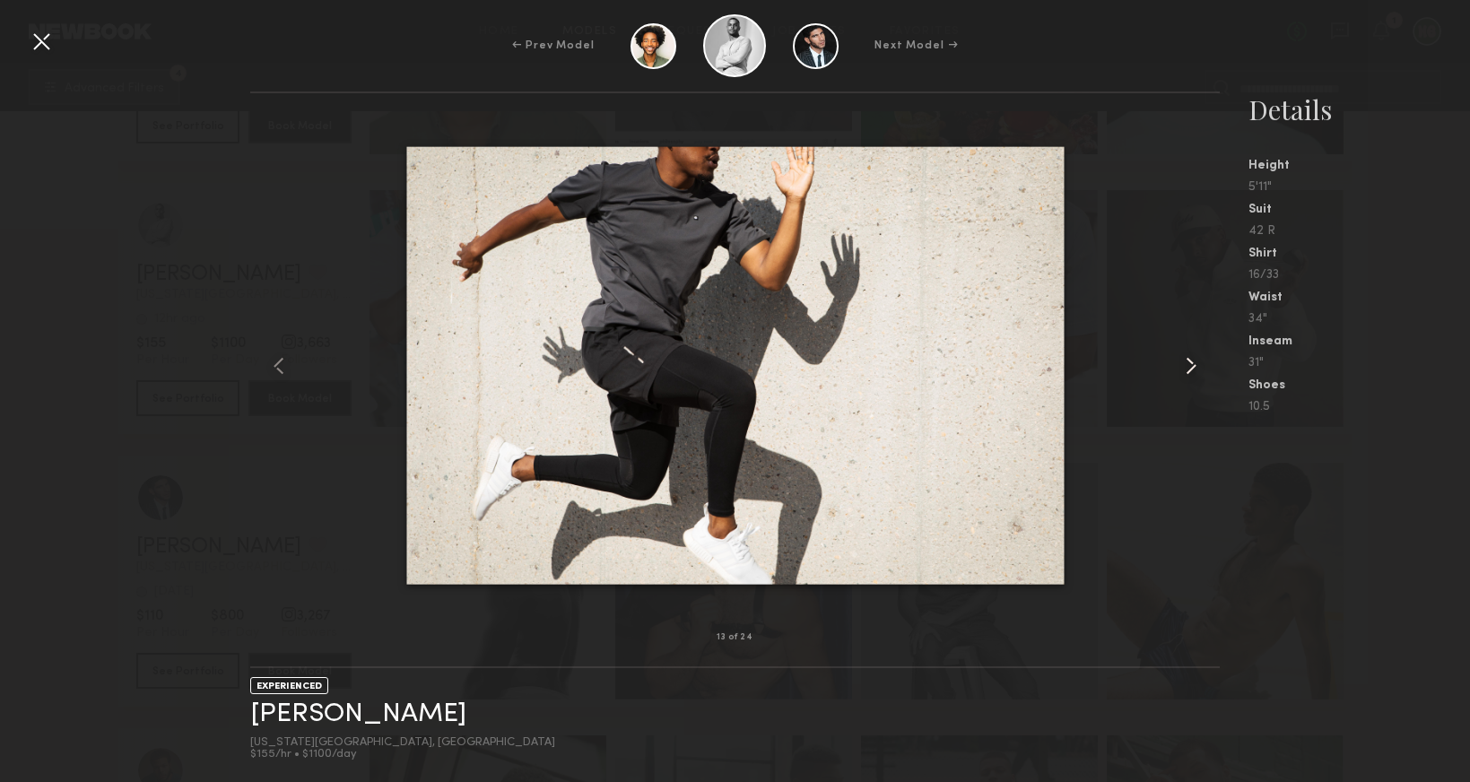
click at [1187, 380] on div at bounding box center [1200, 365] width 39 height 487
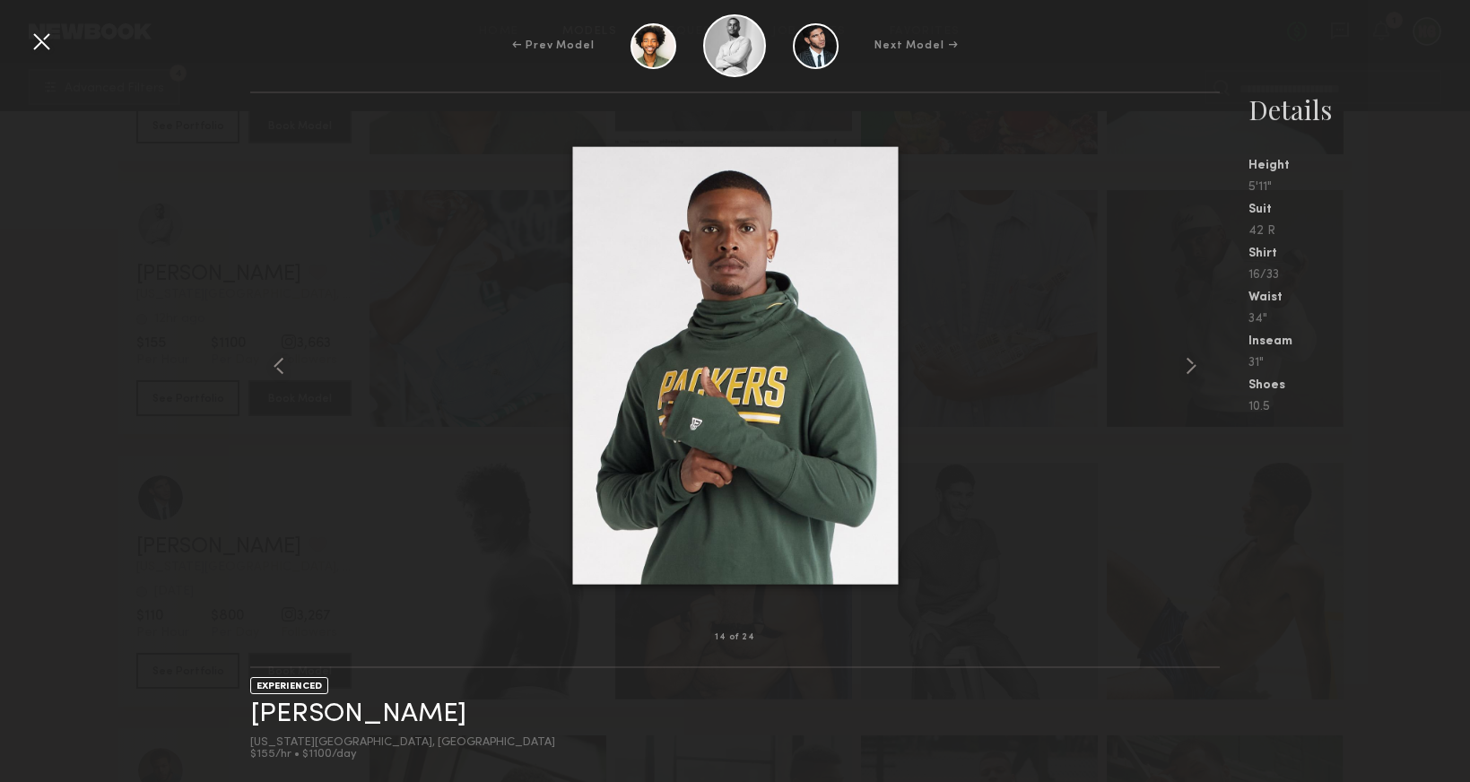
click at [39, 37] on div at bounding box center [41, 41] width 29 height 29
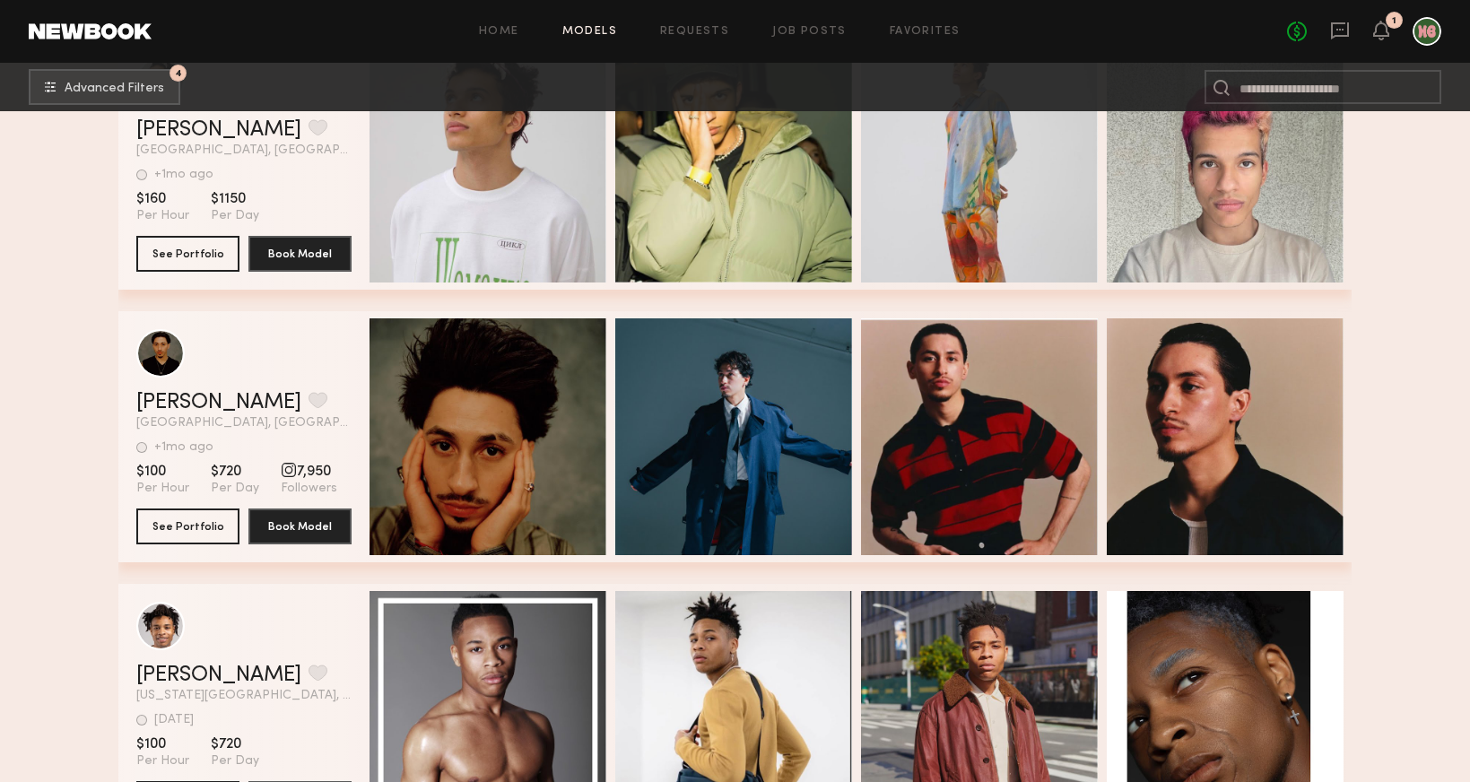
scroll to position [14846, 0]
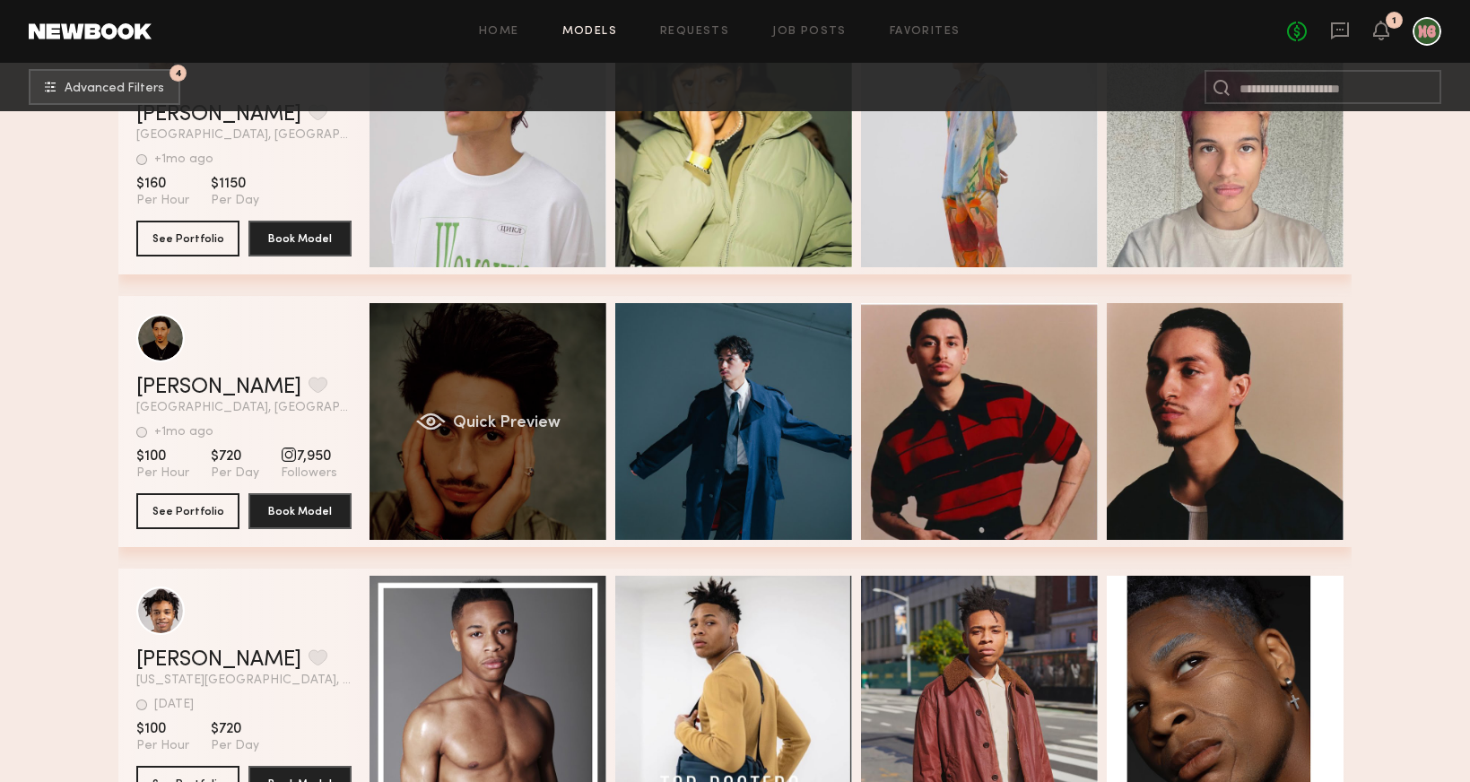
click at [485, 358] on div "Quick Preview" at bounding box center [488, 421] width 237 height 237
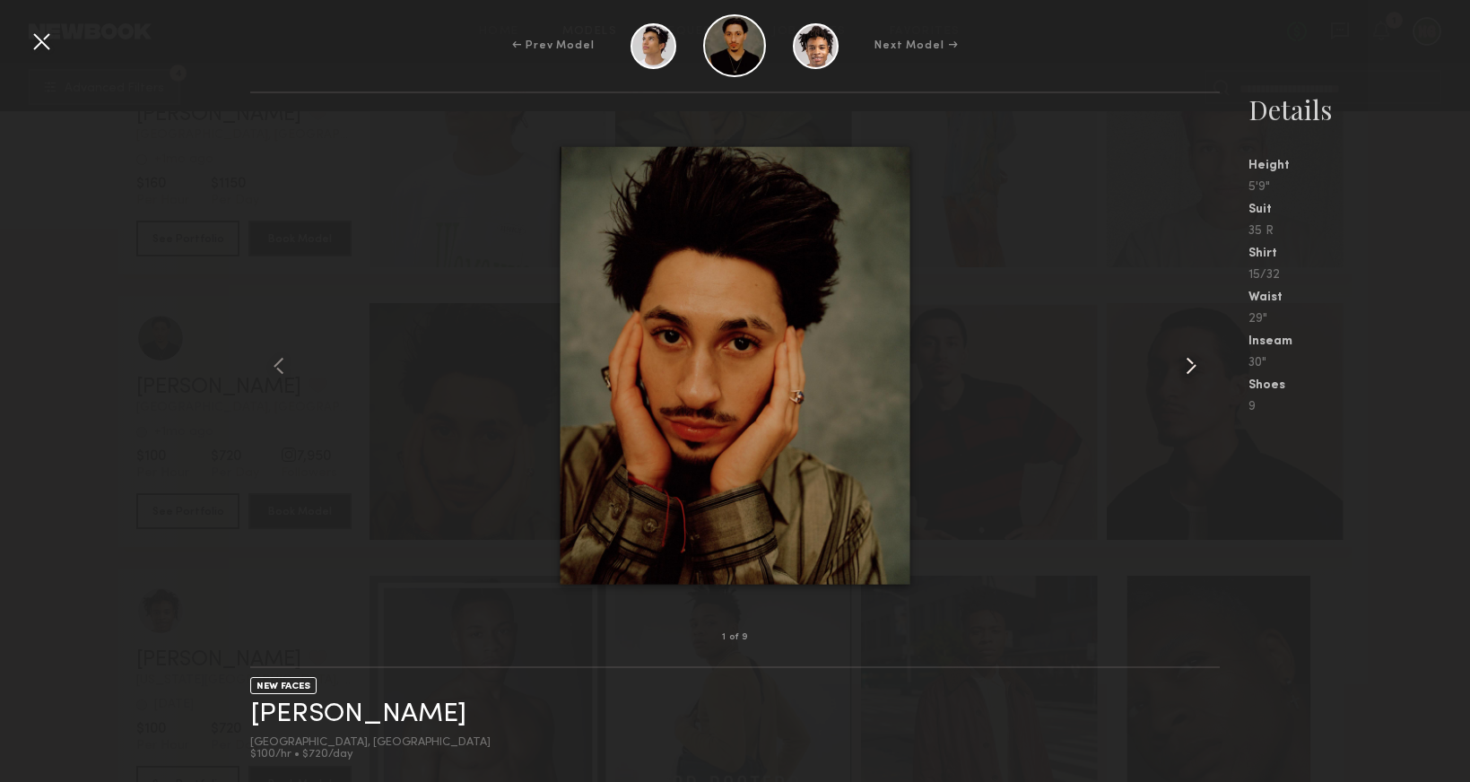
click at [1180, 363] on common-icon at bounding box center [1191, 366] width 29 height 29
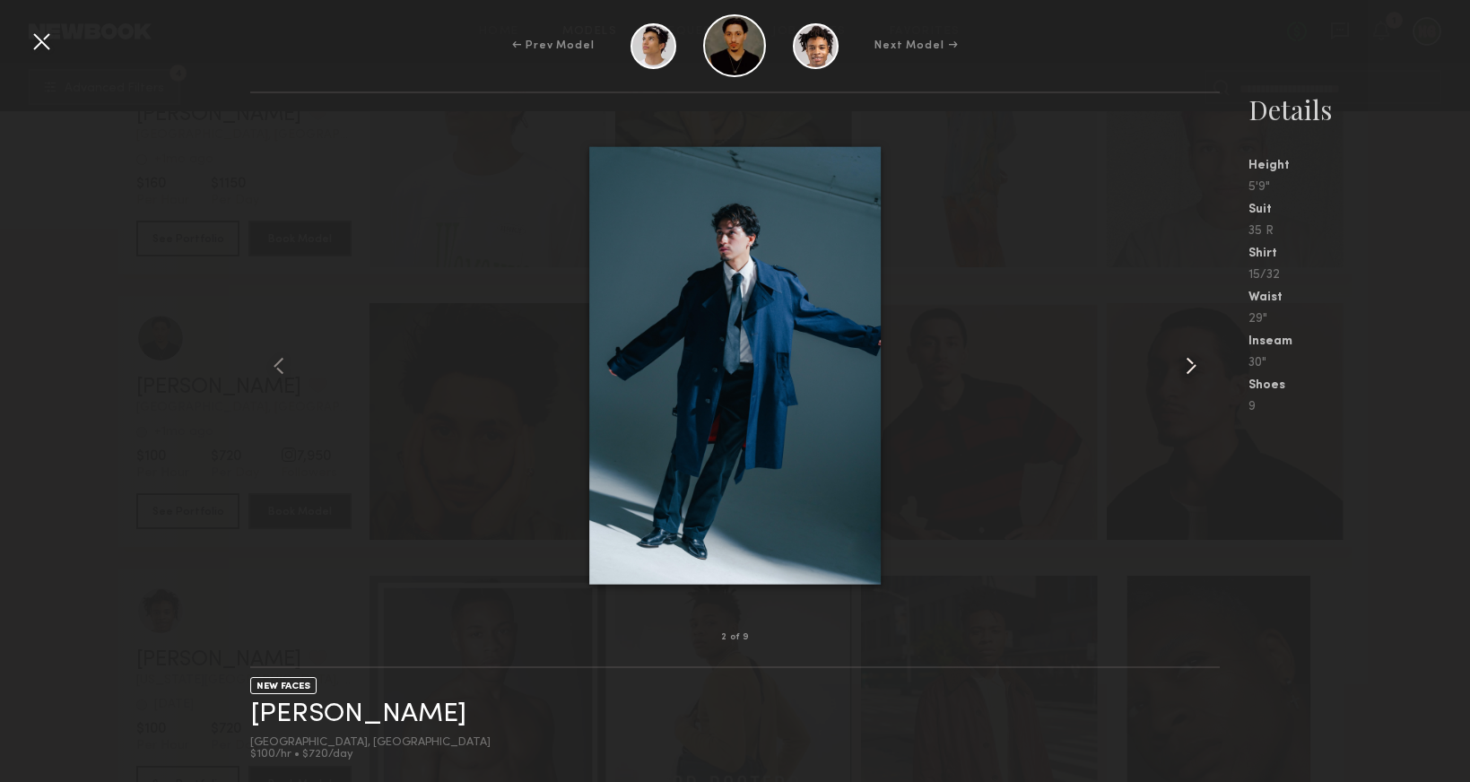
click at [1180, 363] on common-icon at bounding box center [1191, 366] width 29 height 29
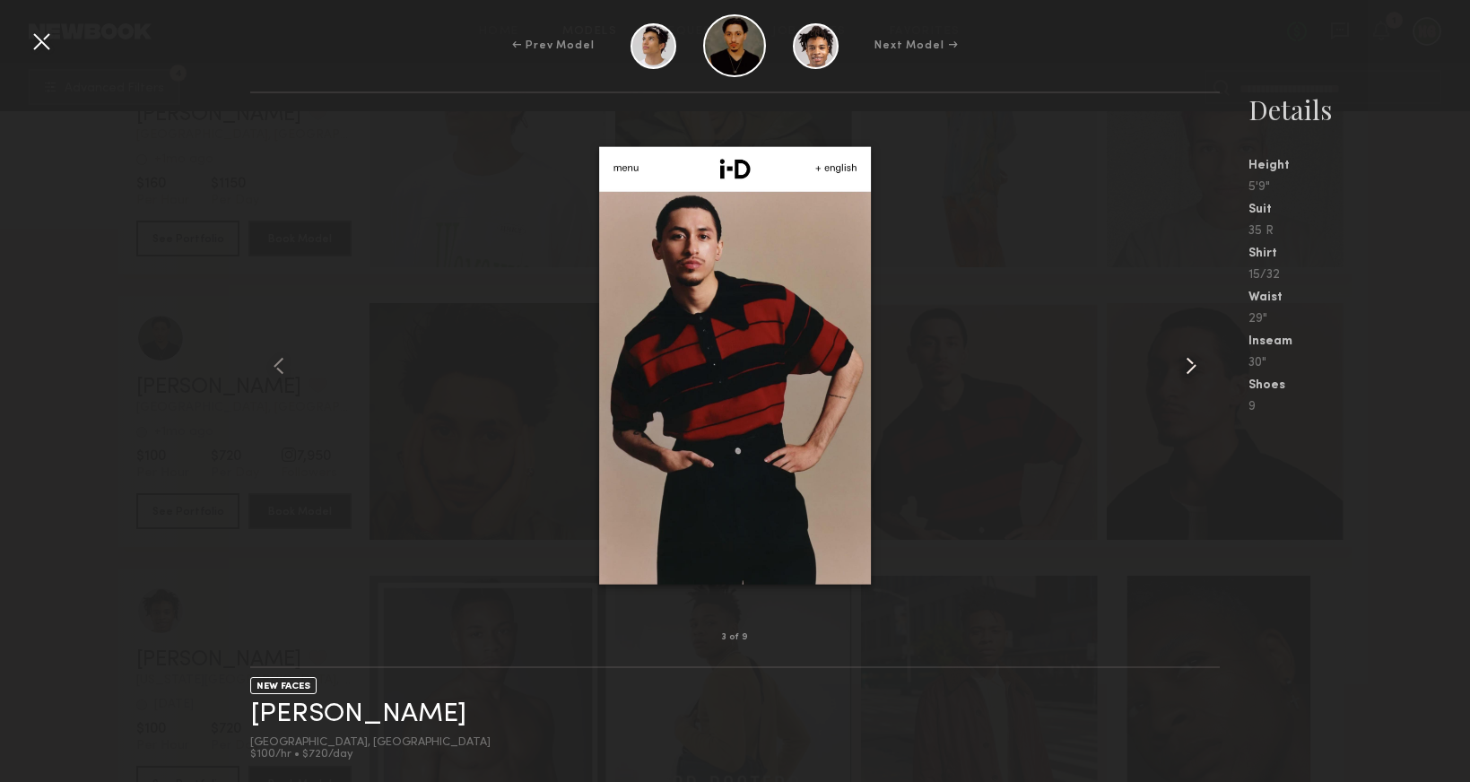
click at [1180, 363] on common-icon at bounding box center [1191, 366] width 29 height 29
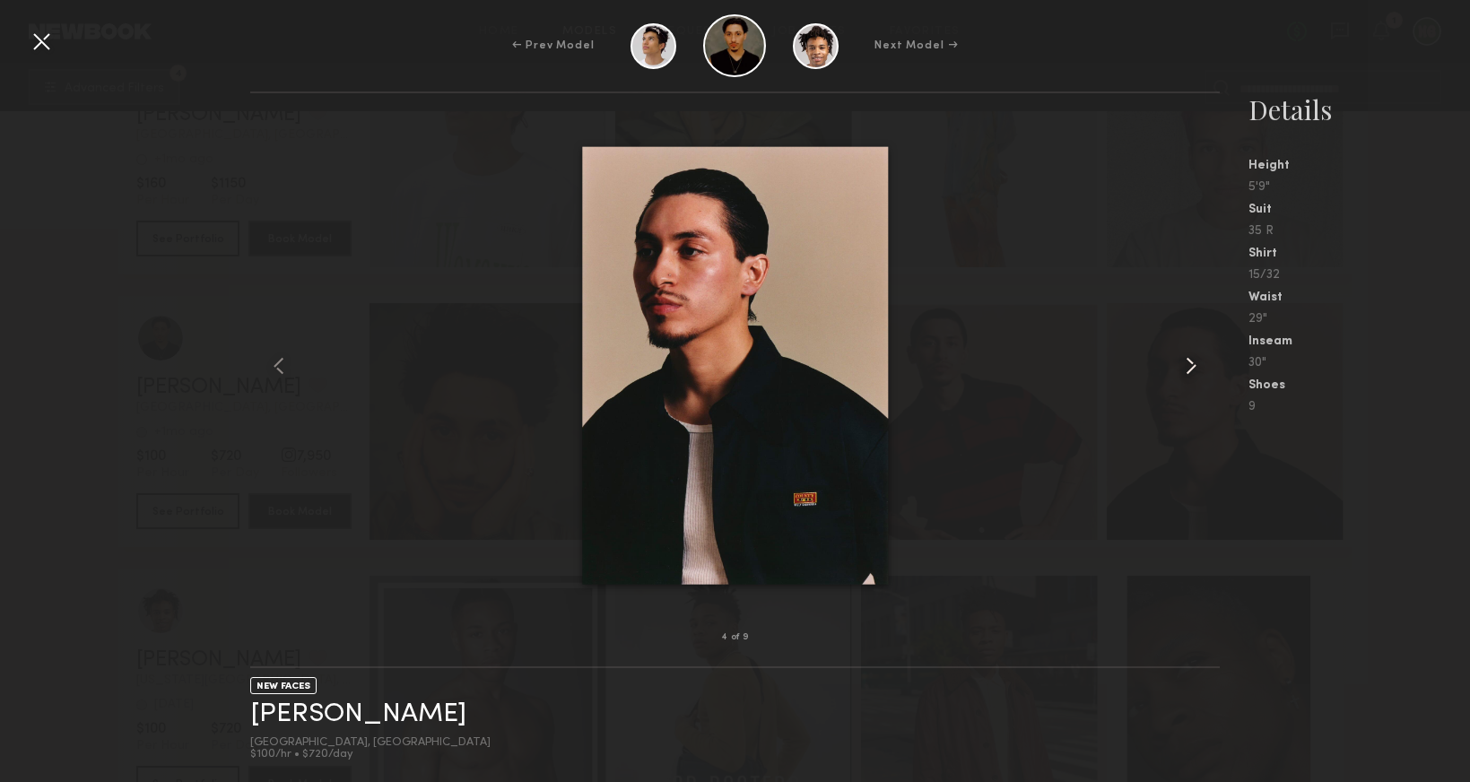
click at [1180, 363] on common-icon at bounding box center [1191, 366] width 29 height 29
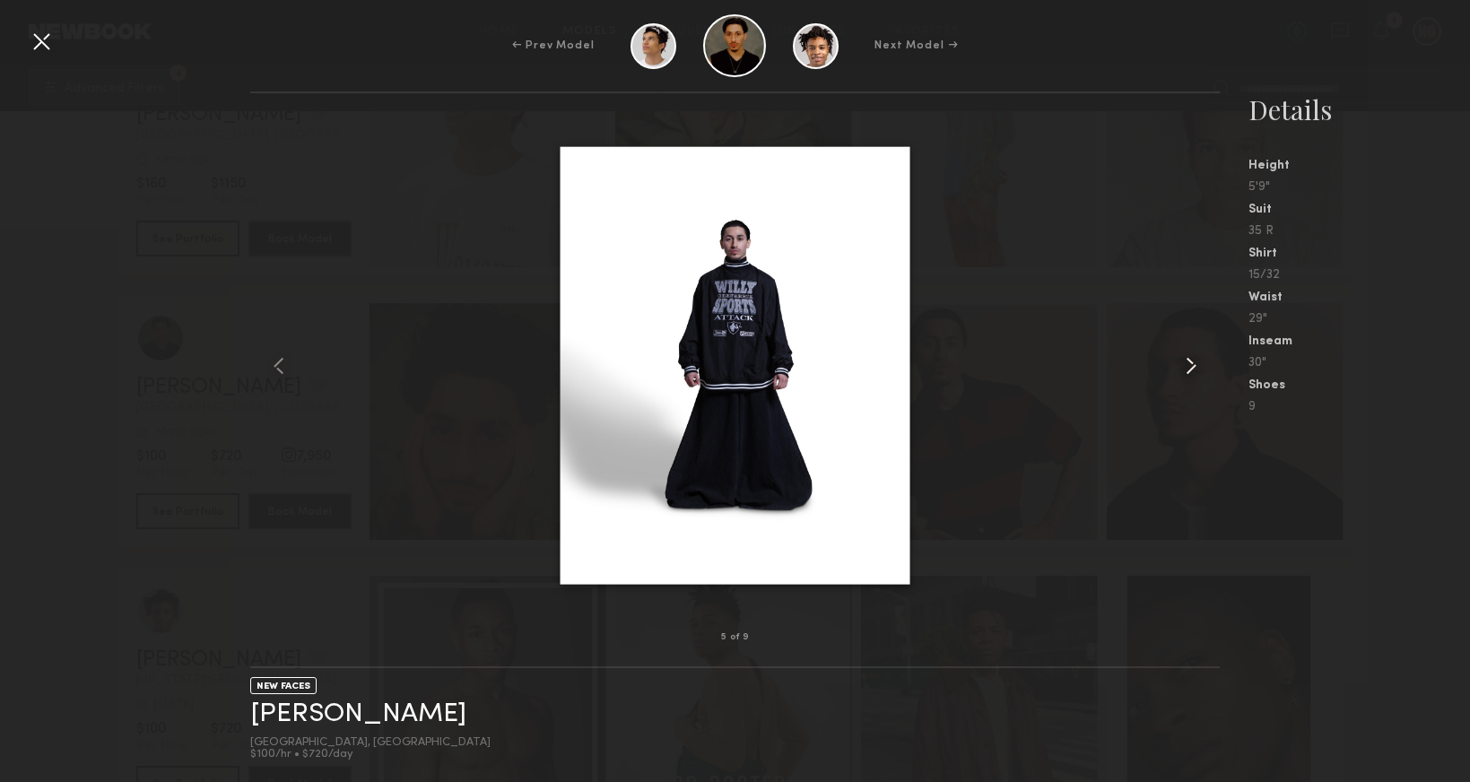
click at [1180, 363] on common-icon at bounding box center [1191, 366] width 29 height 29
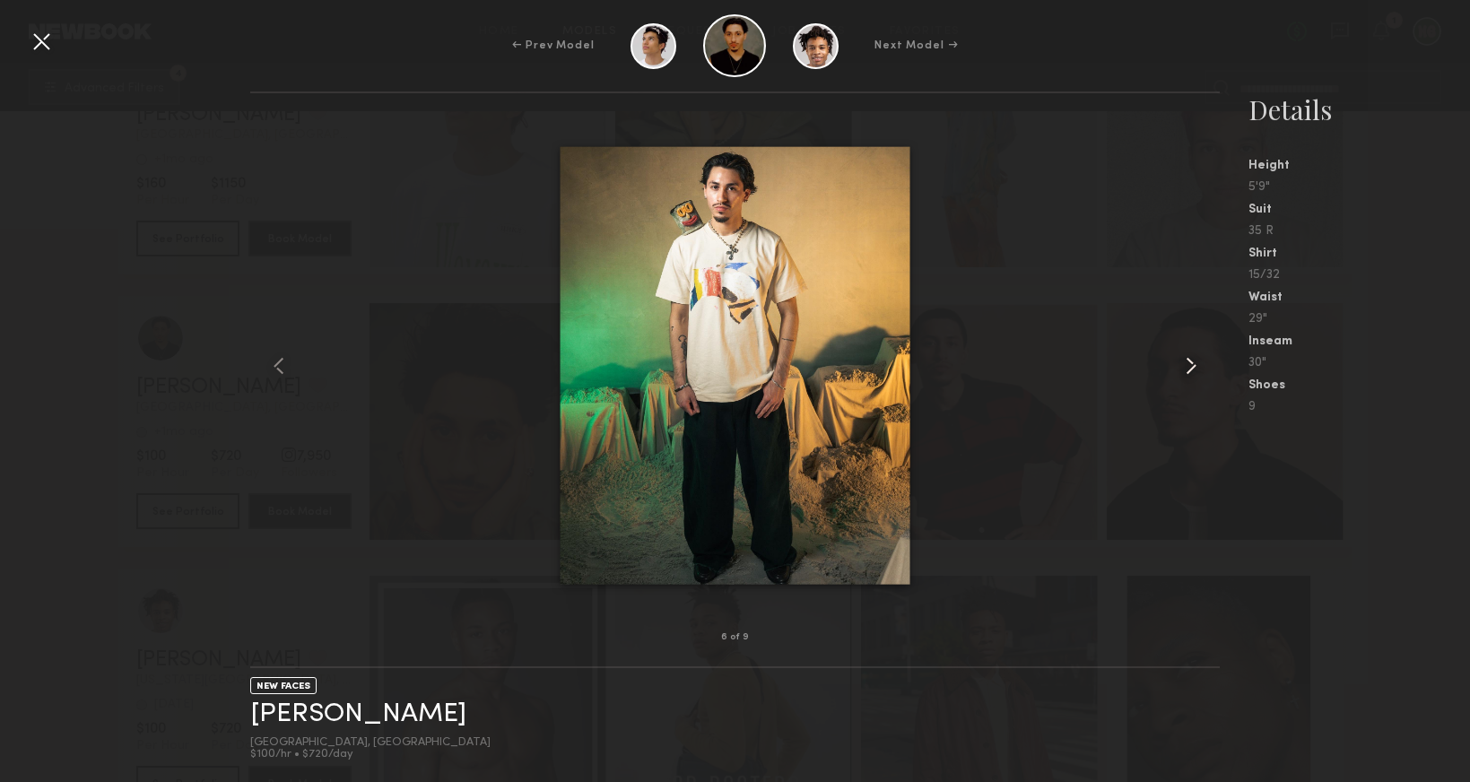
click at [1180, 363] on common-icon at bounding box center [1191, 366] width 29 height 29
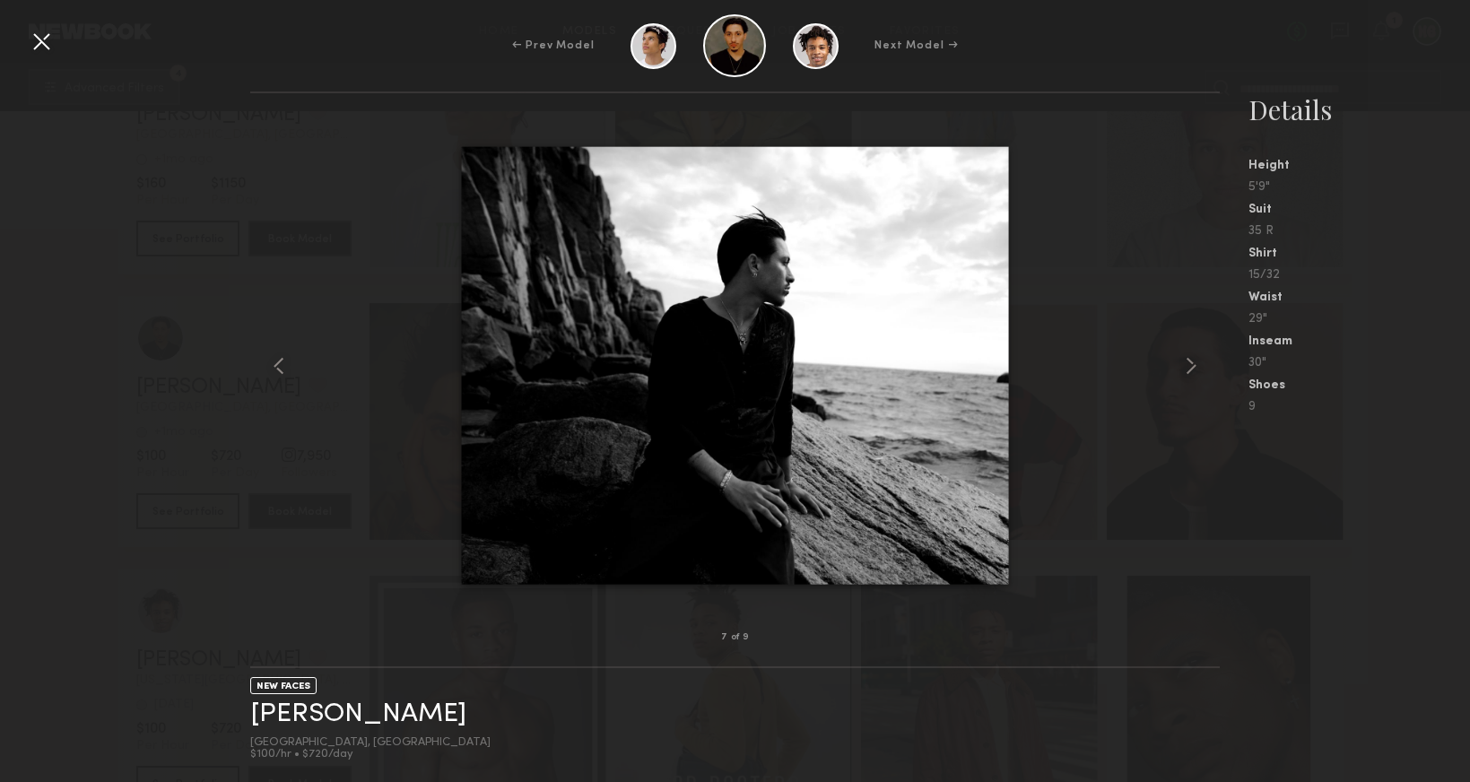
click at [1078, 219] on div at bounding box center [735, 365] width 970 height 487
click at [44, 41] on div at bounding box center [41, 41] width 29 height 29
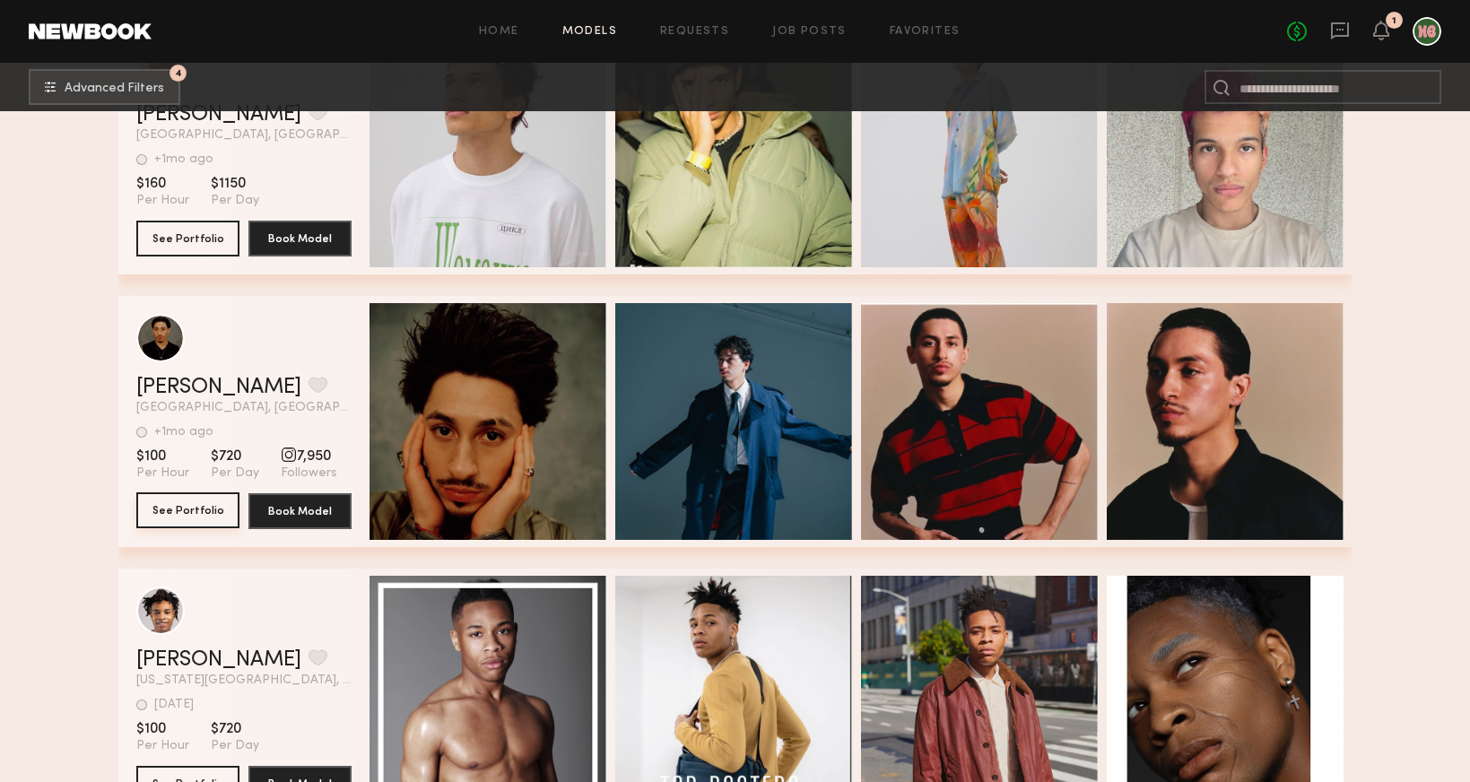
click at [206, 496] on button "See Portfolio" at bounding box center [187, 510] width 103 height 36
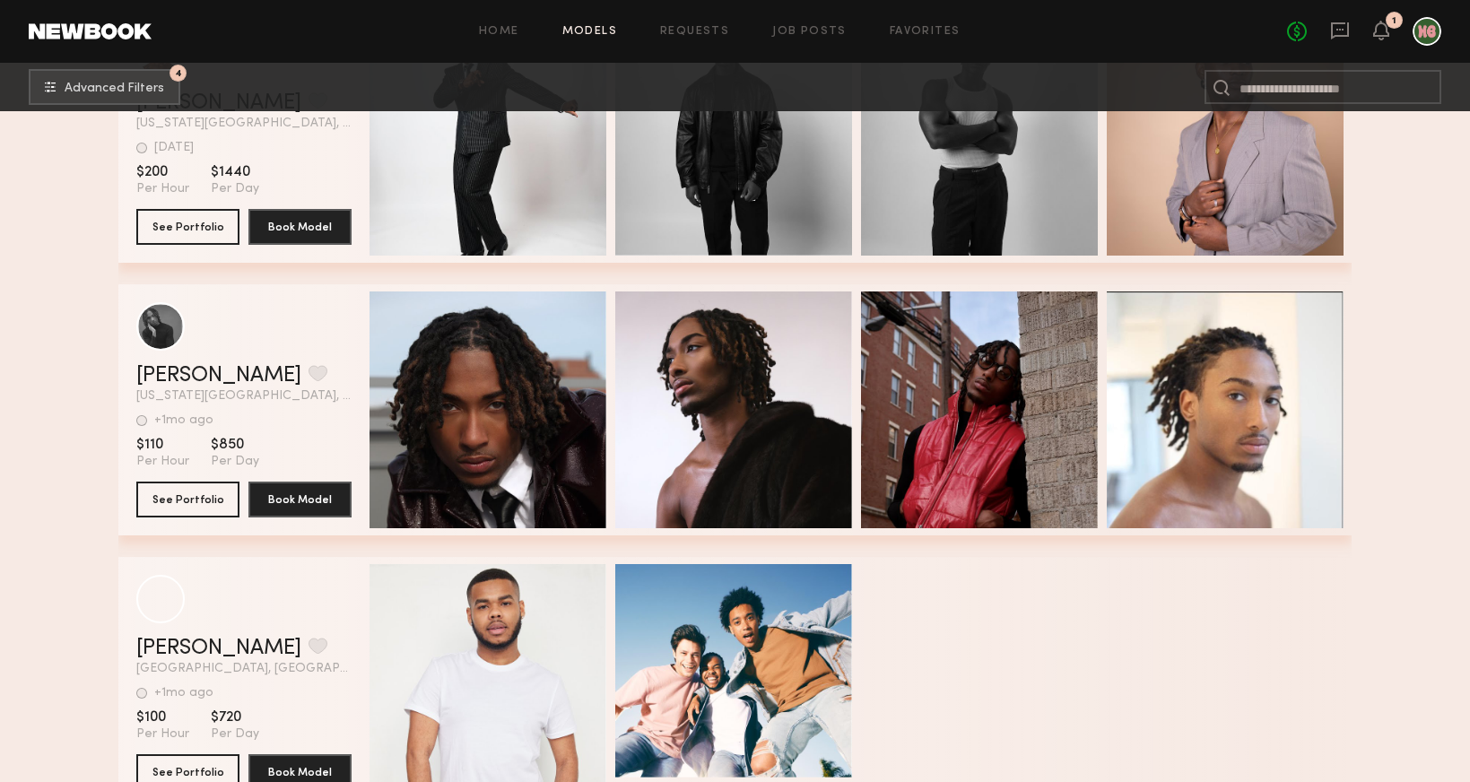
scroll to position [16250, 0]
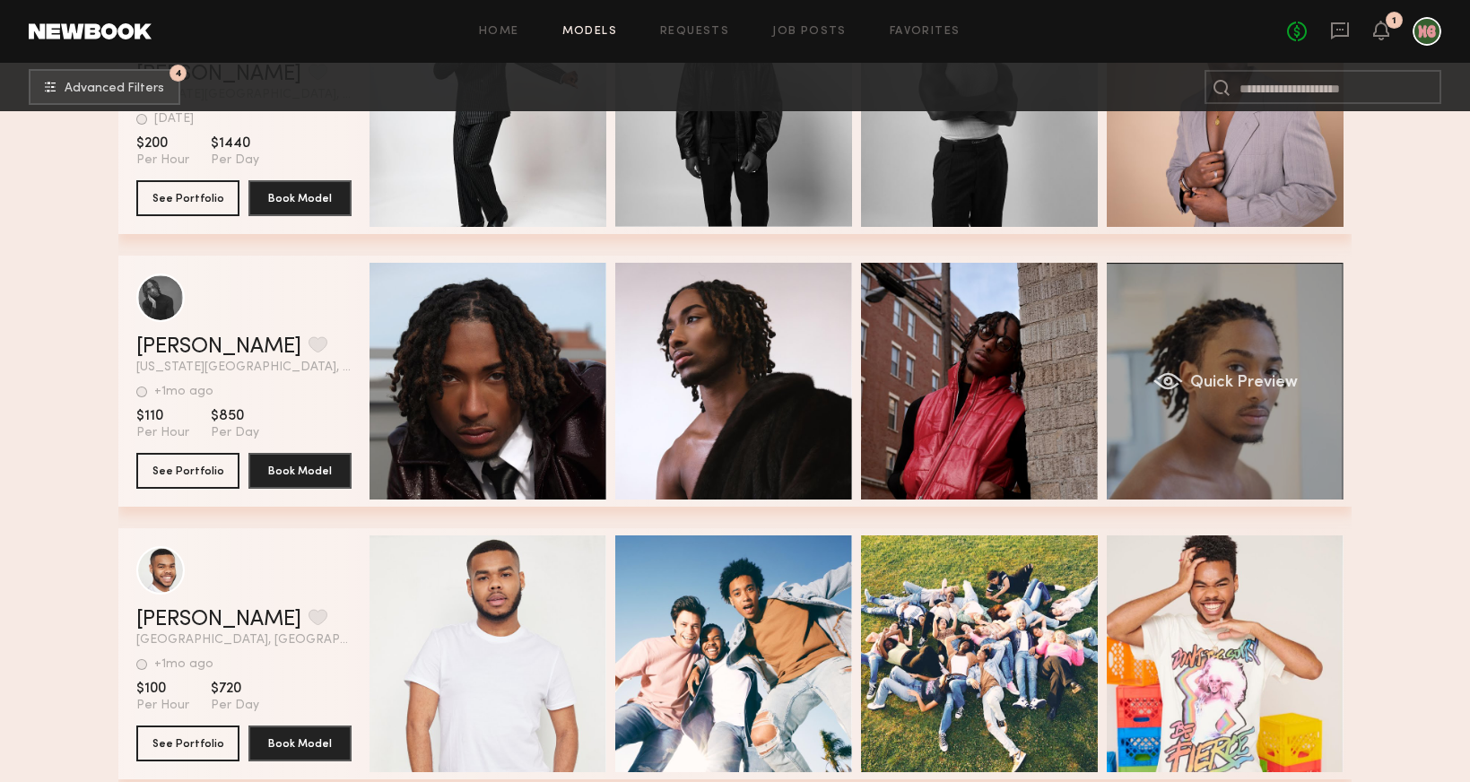
click at [1266, 457] on div "Quick Preview" at bounding box center [1225, 381] width 237 height 237
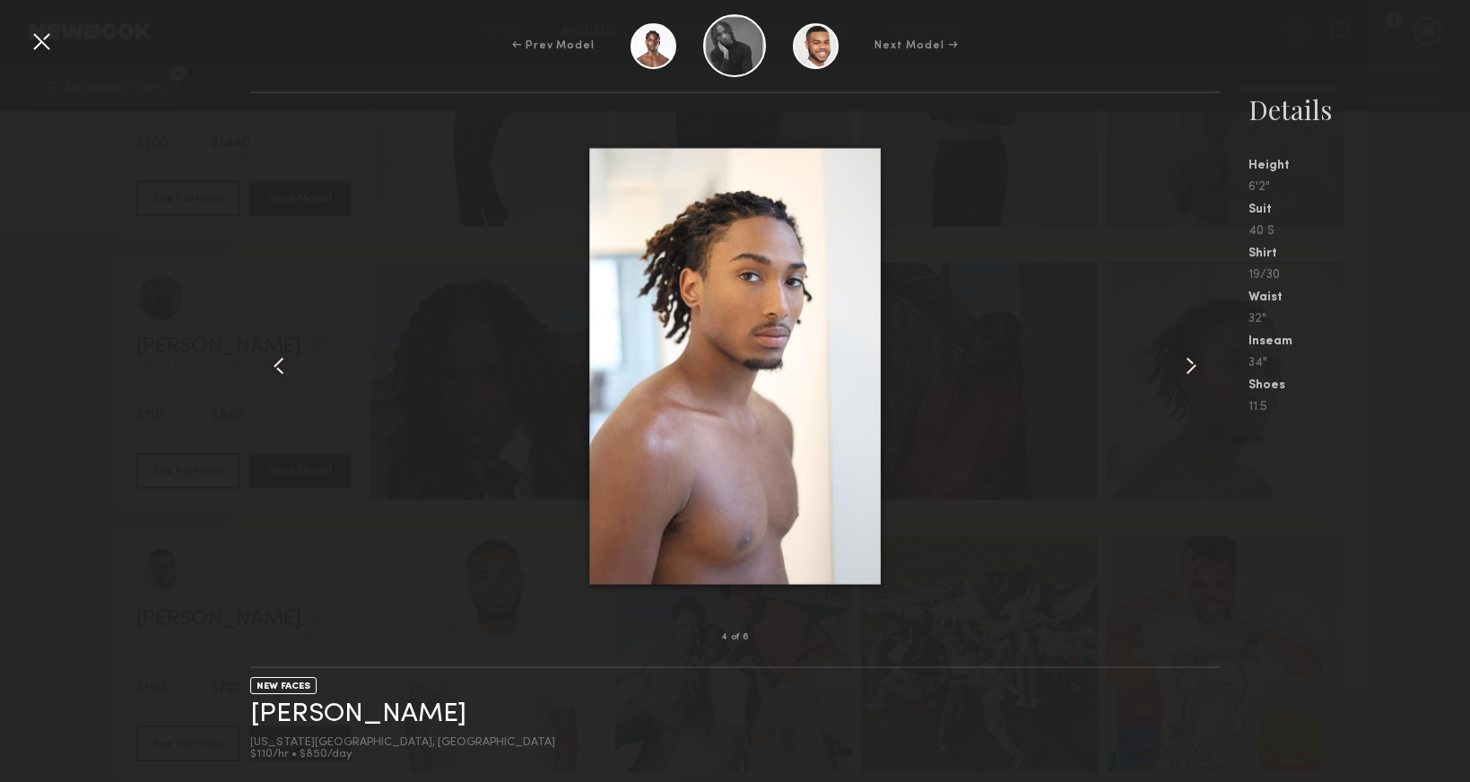
click at [1041, 406] on div at bounding box center [735, 365] width 970 height 487
click at [56, 46] on div "← Prev Model Next Model →" at bounding box center [735, 45] width 1470 height 63
click at [39, 39] on div at bounding box center [41, 41] width 29 height 29
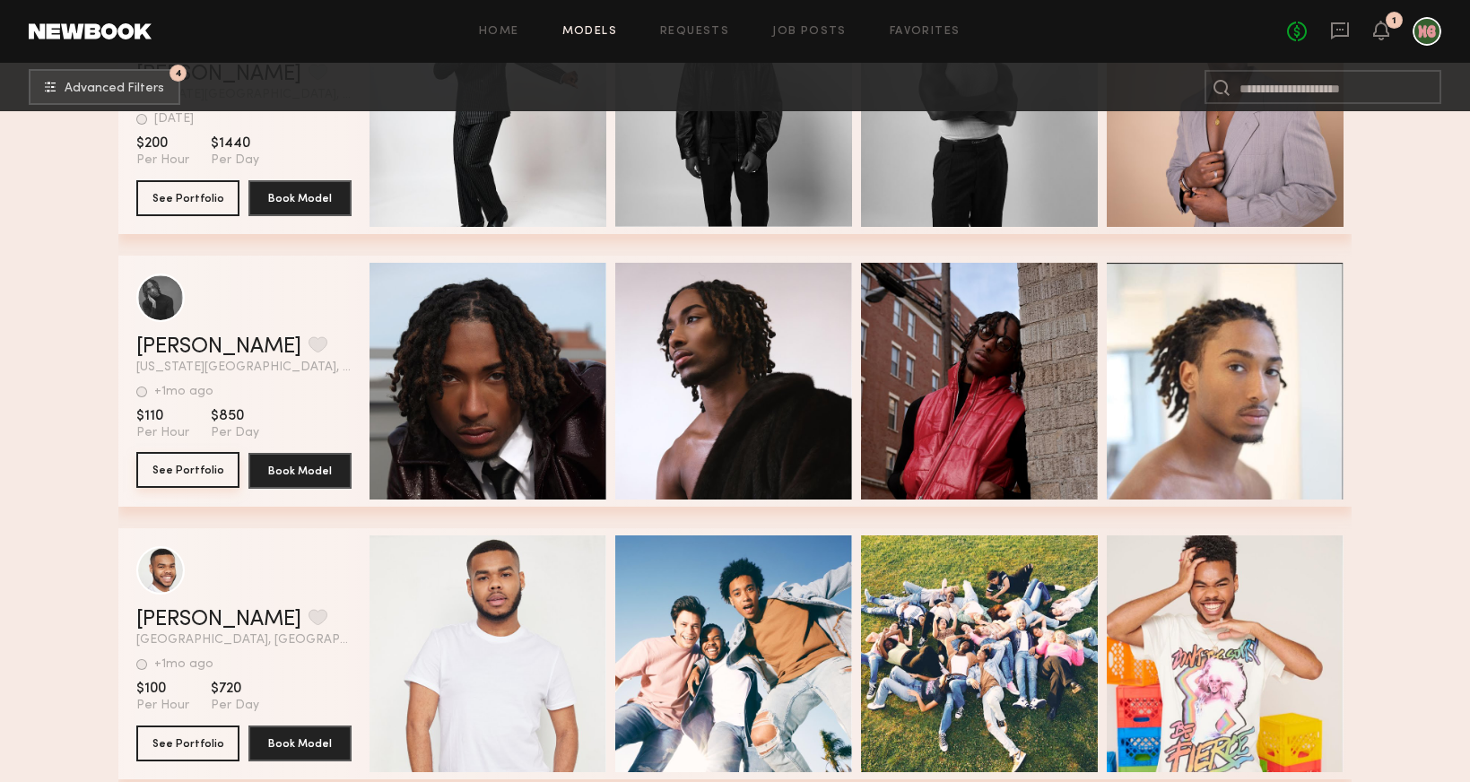
click at [196, 463] on button "See Portfolio" at bounding box center [187, 470] width 103 height 36
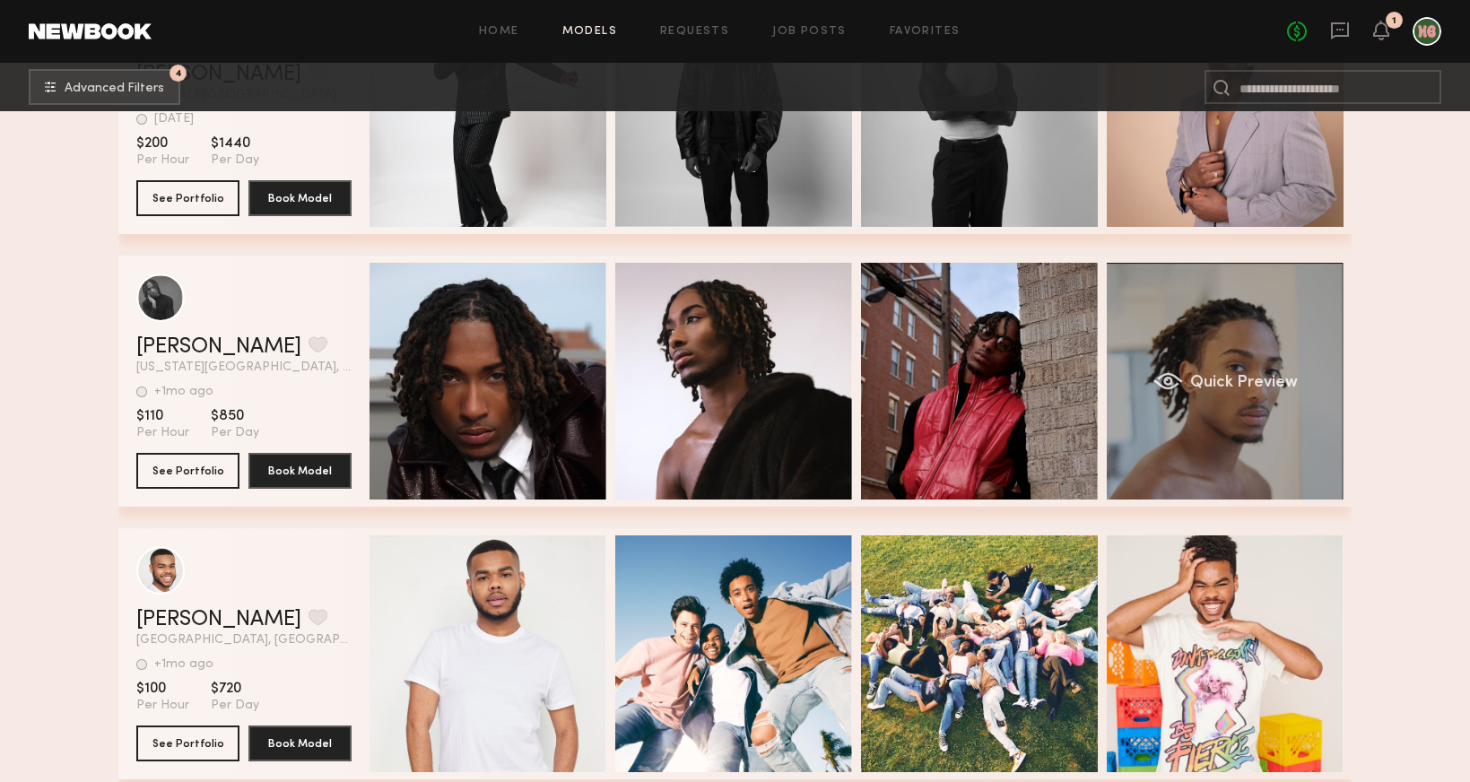
click at [1233, 323] on div "Quick Preview" at bounding box center [1225, 381] width 237 height 237
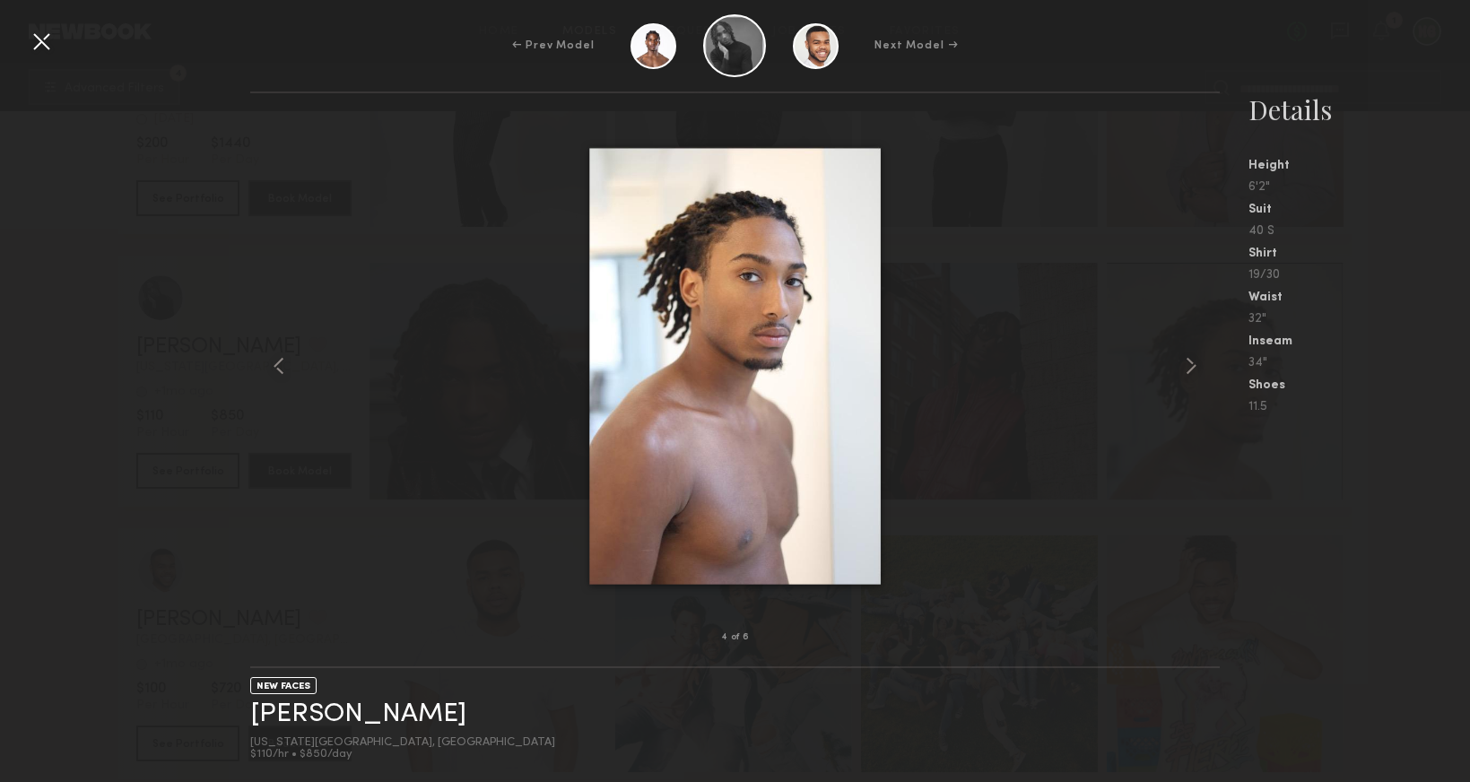
click at [44, 38] on div at bounding box center [41, 41] width 29 height 29
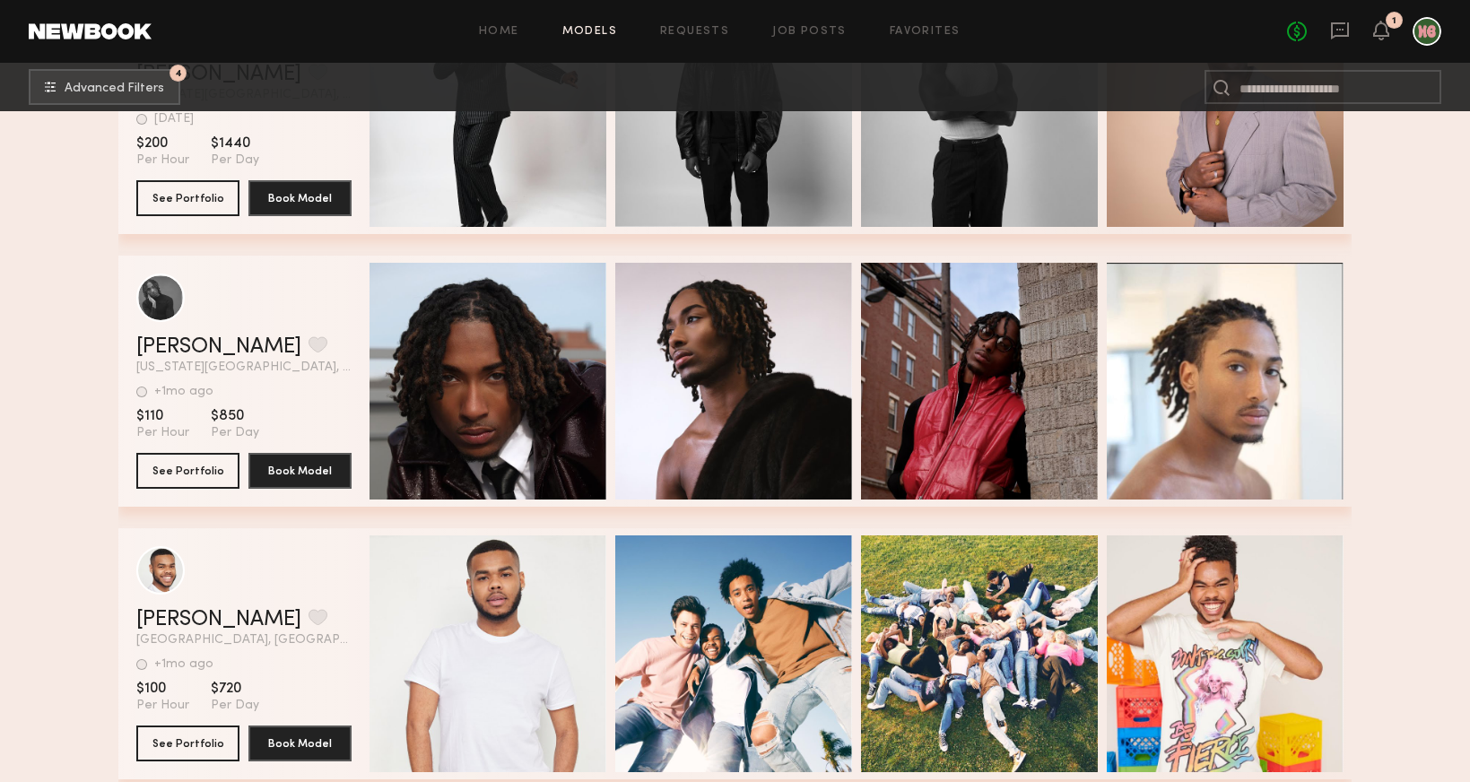
scroll to position [16720, 0]
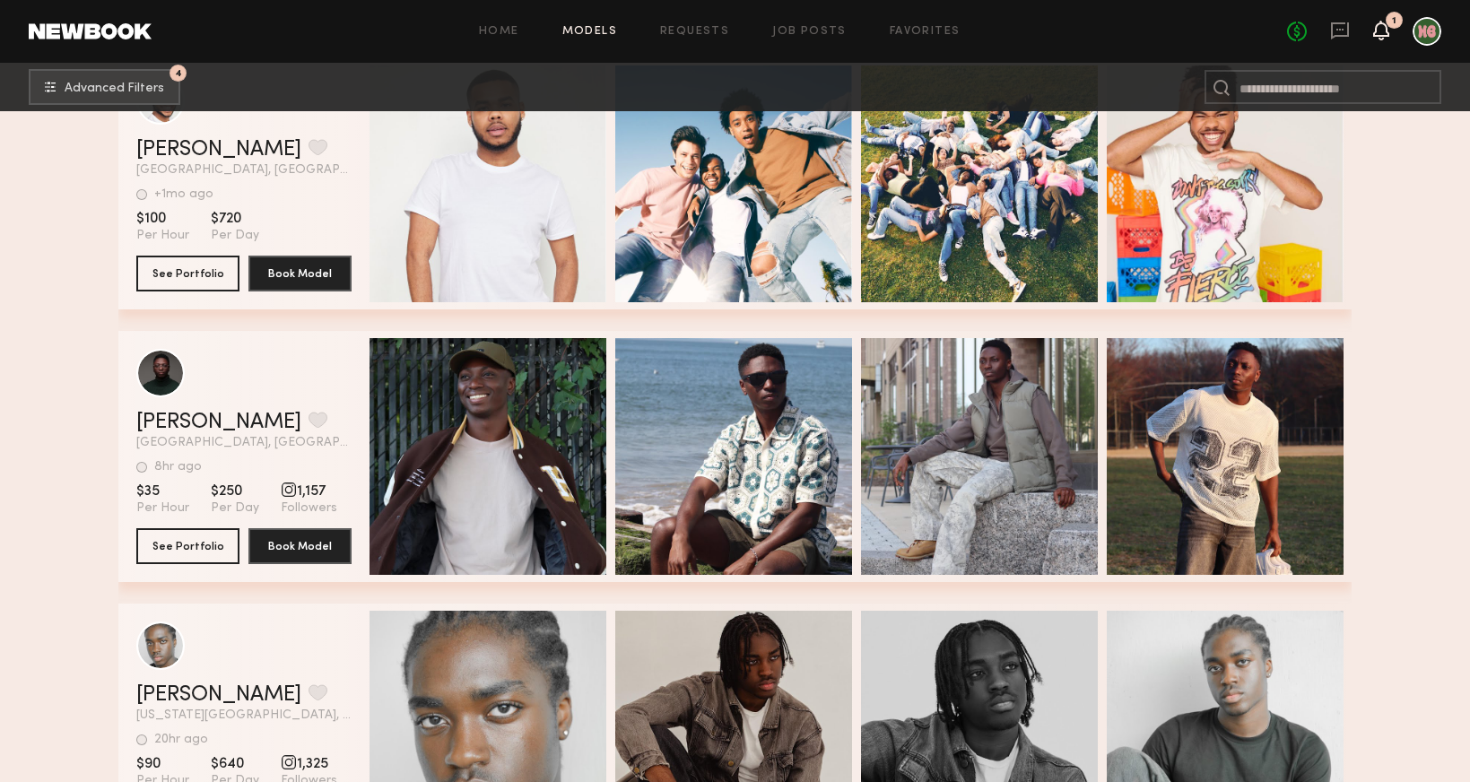
click at [1383, 30] on icon at bounding box center [1381, 29] width 14 height 13
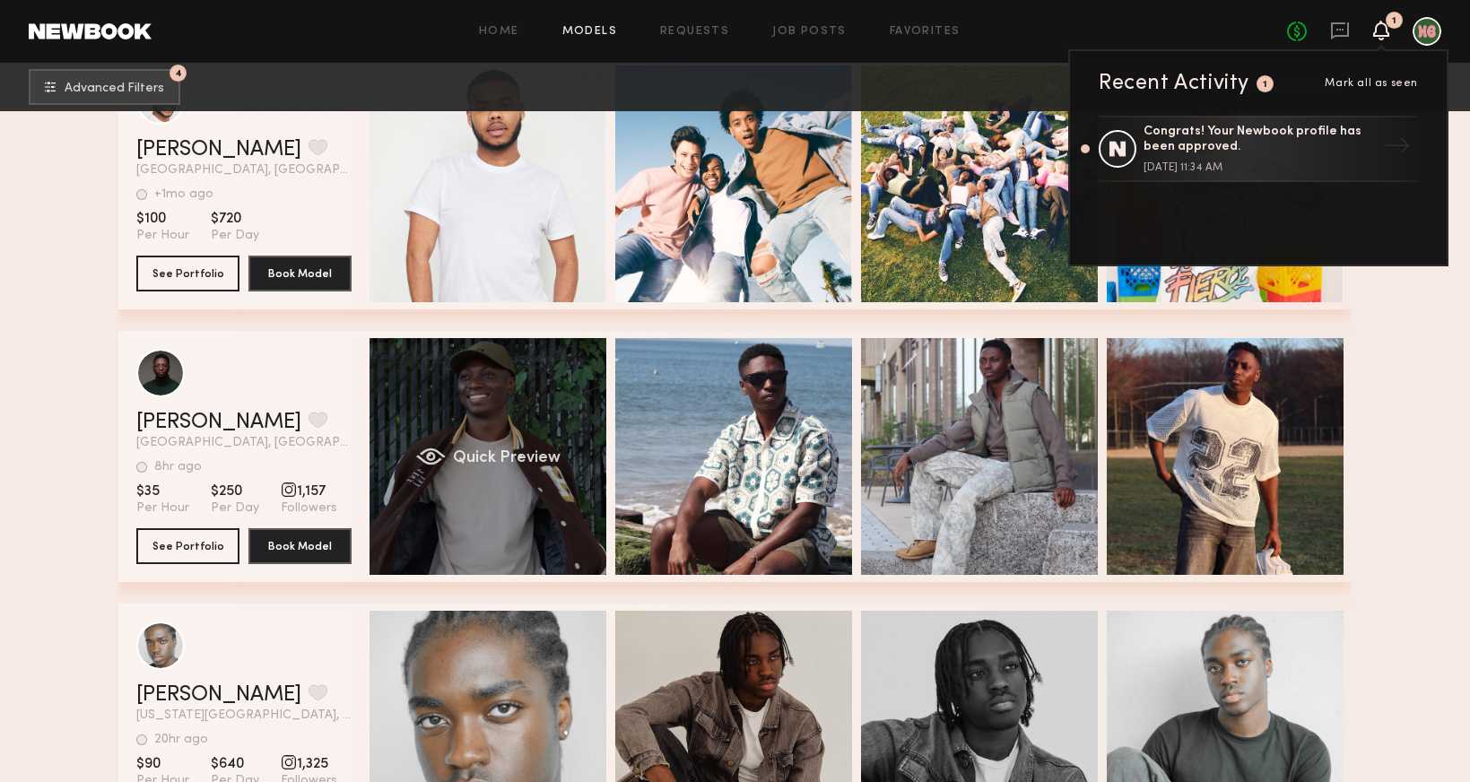
click at [506, 429] on div "Quick Preview" at bounding box center [488, 456] width 237 height 237
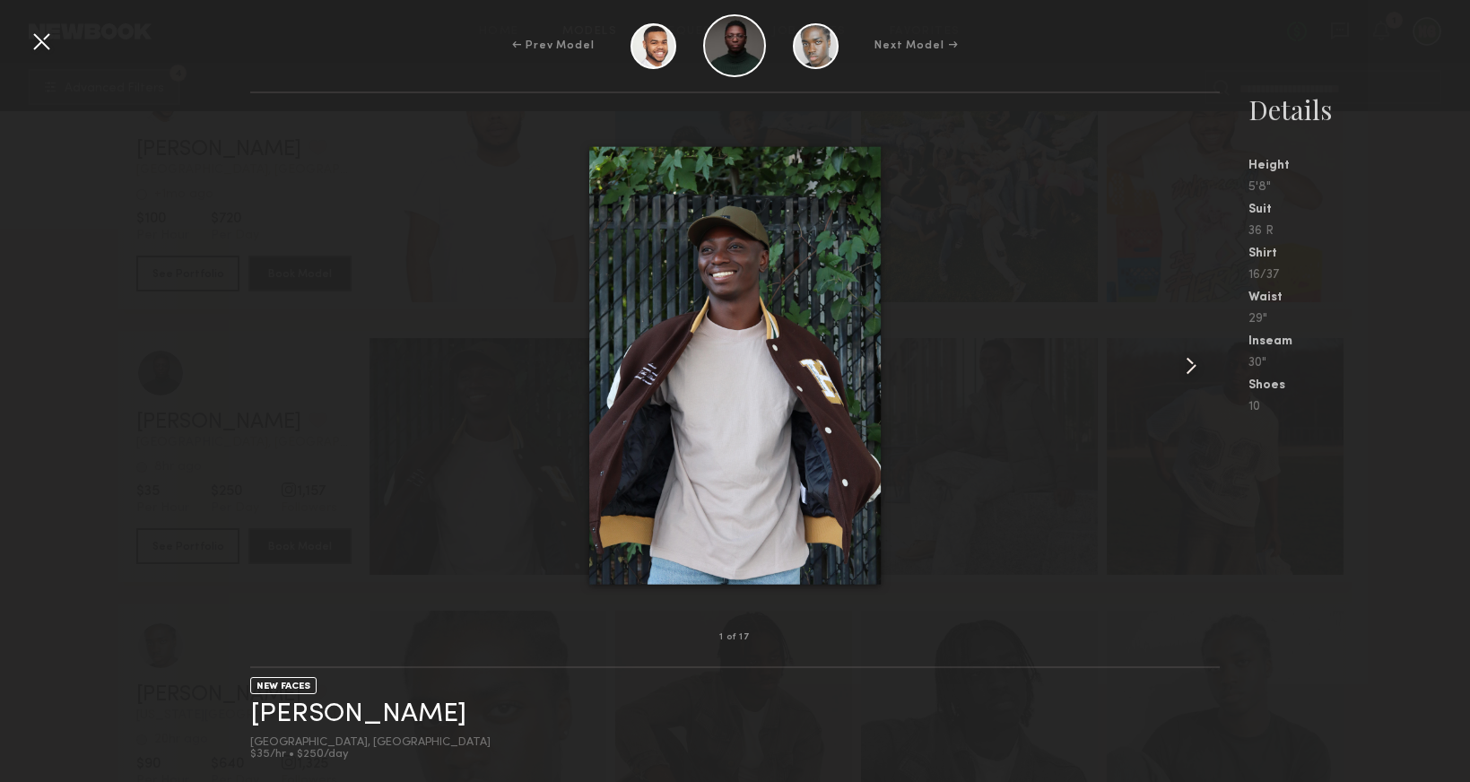
click at [1194, 365] on common-icon at bounding box center [1191, 366] width 29 height 29
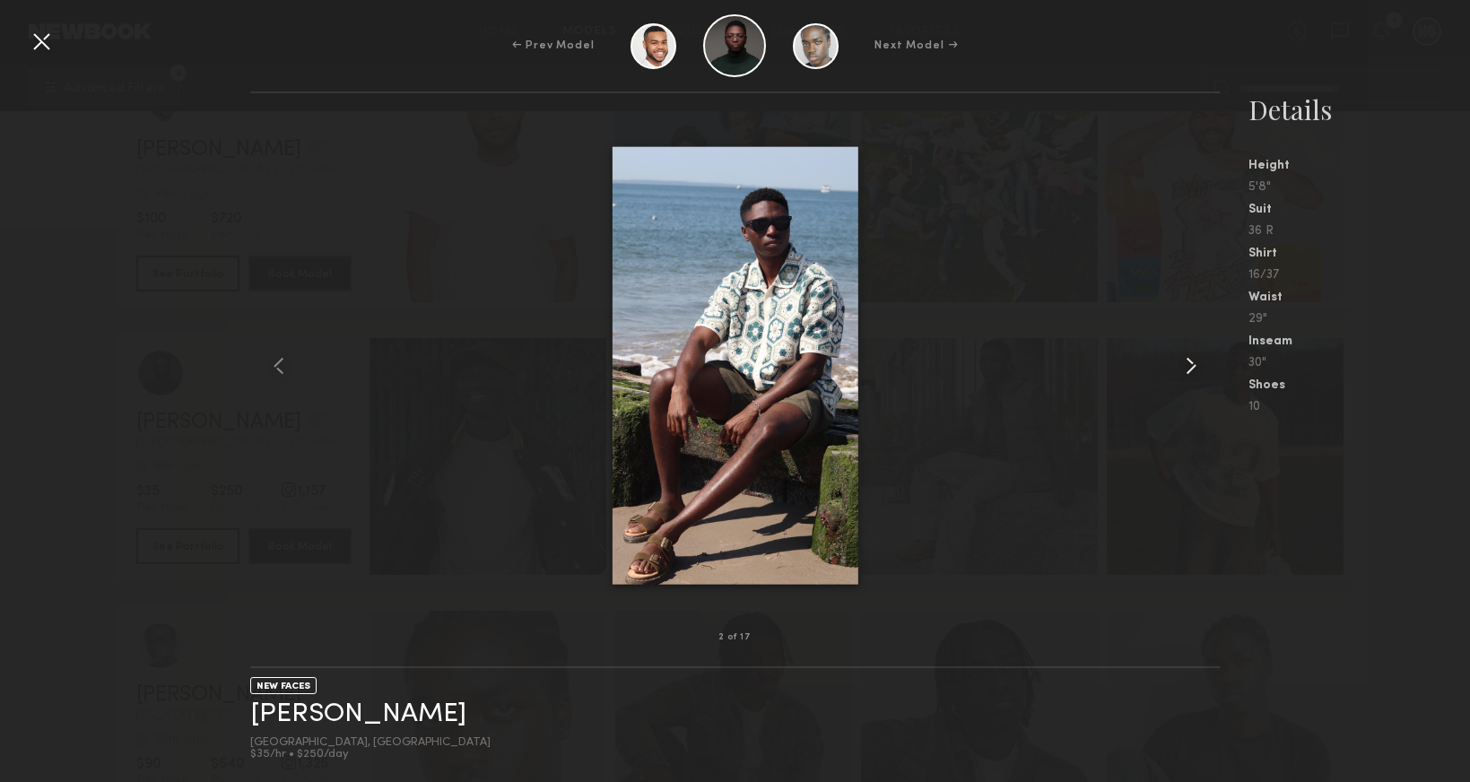
click at [1194, 365] on common-icon at bounding box center [1191, 366] width 29 height 29
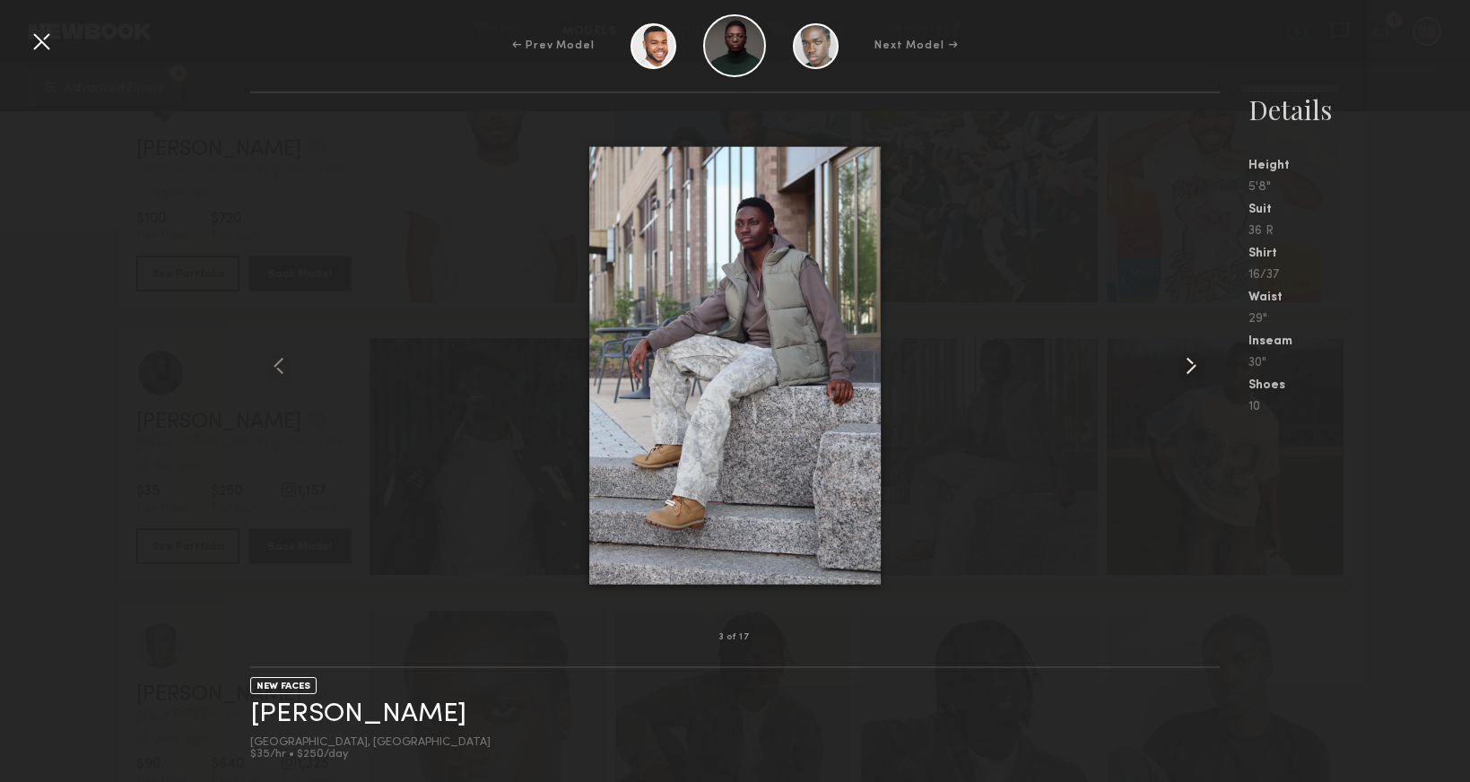
click at [1194, 365] on common-icon at bounding box center [1191, 366] width 29 height 29
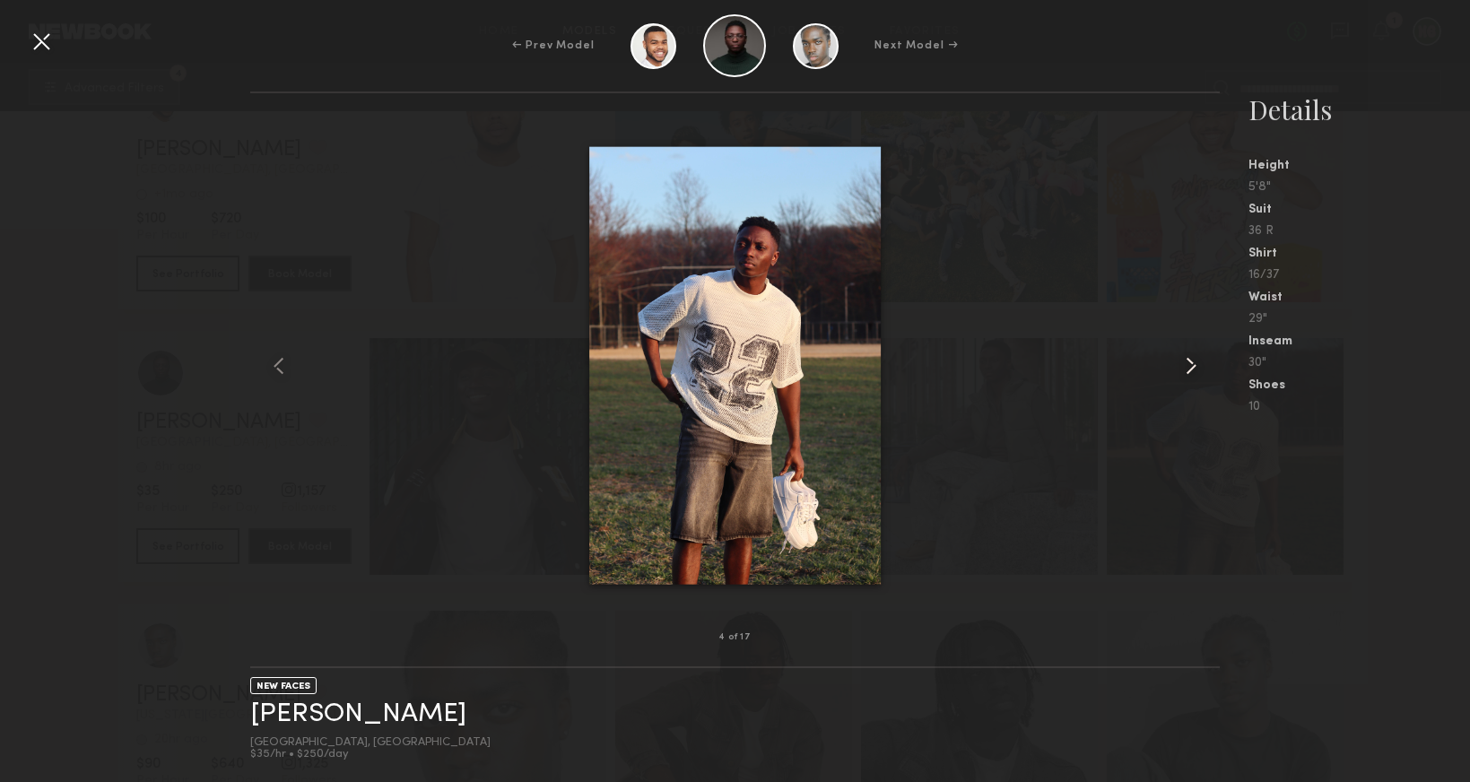
click at [1194, 365] on common-icon at bounding box center [1191, 366] width 29 height 29
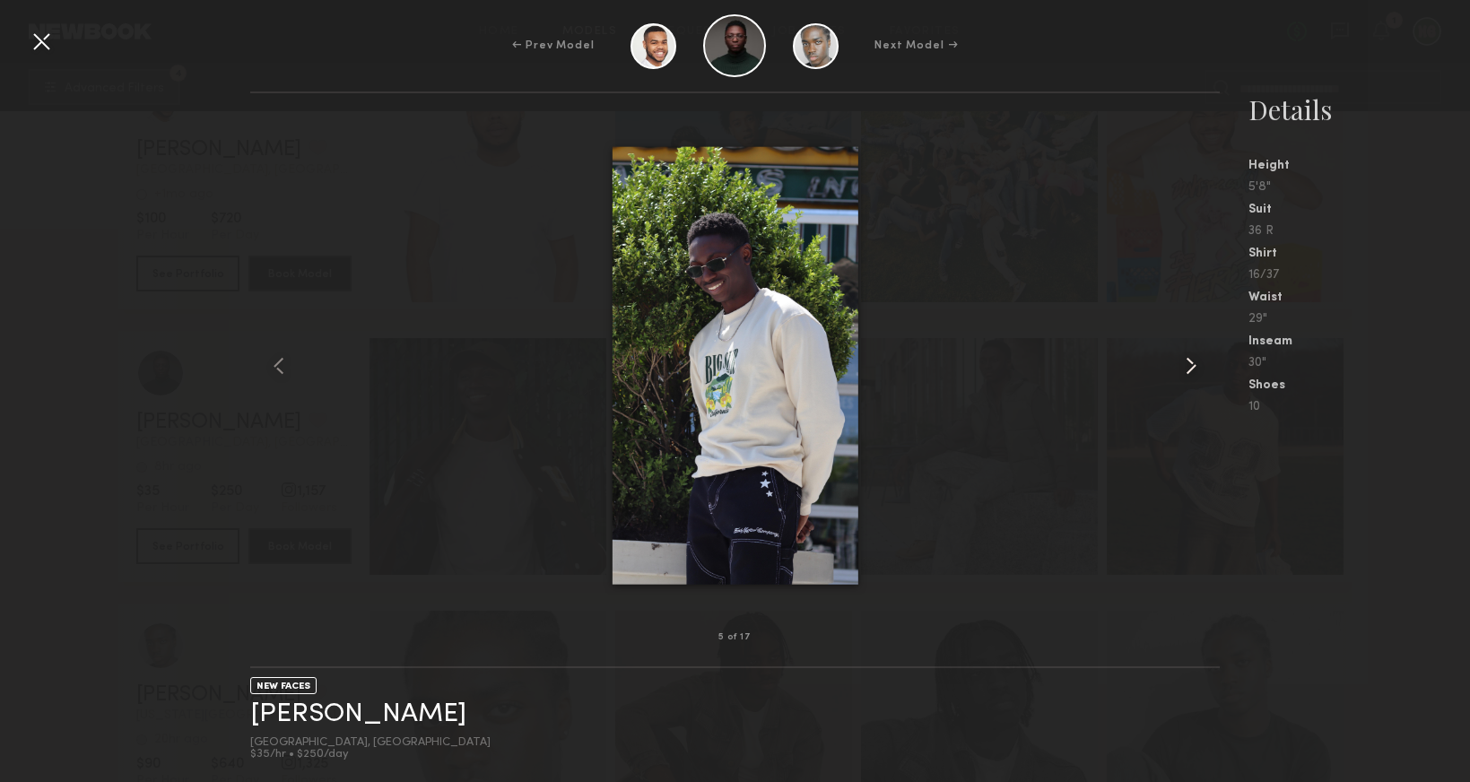
click at [1194, 365] on common-icon at bounding box center [1191, 366] width 29 height 29
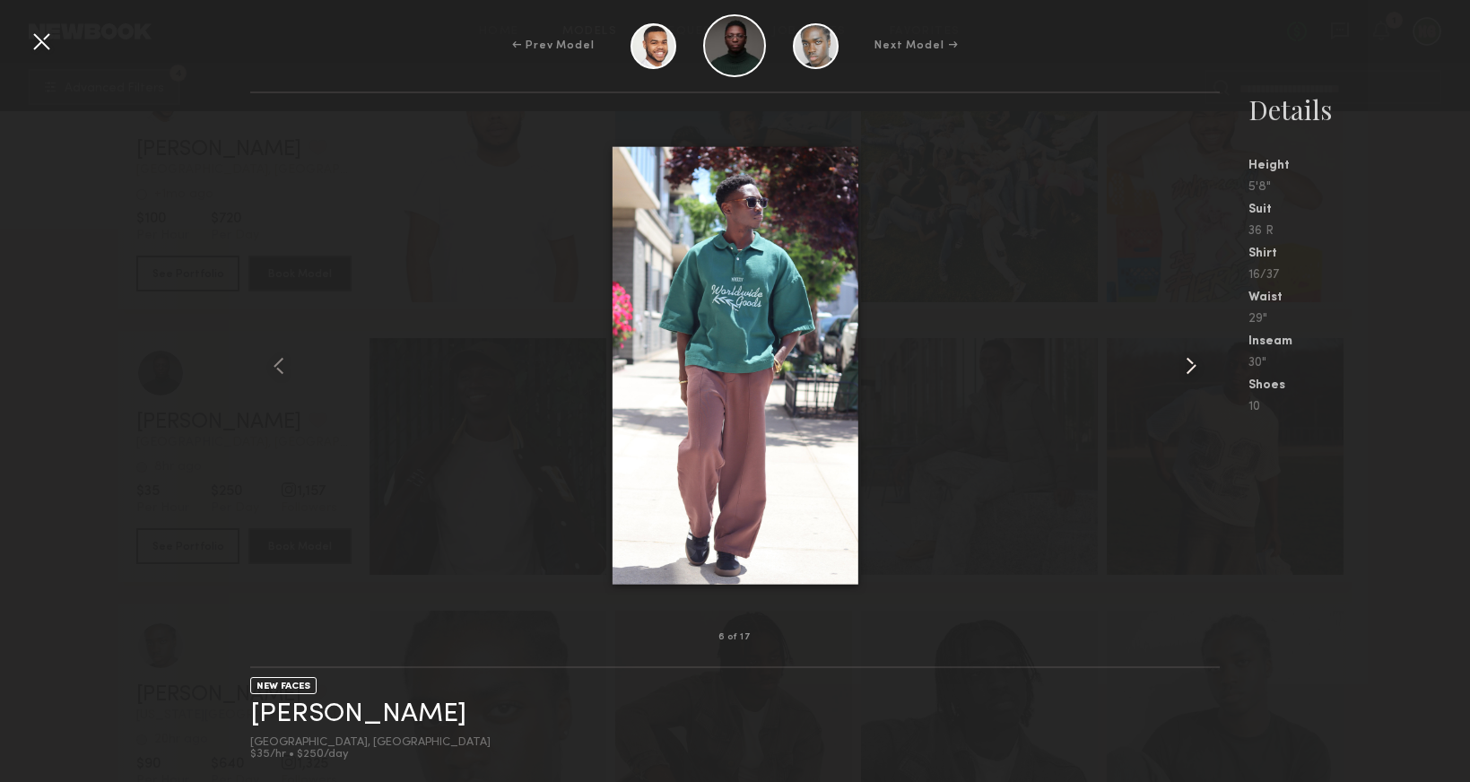
click at [1194, 365] on common-icon at bounding box center [1191, 366] width 29 height 29
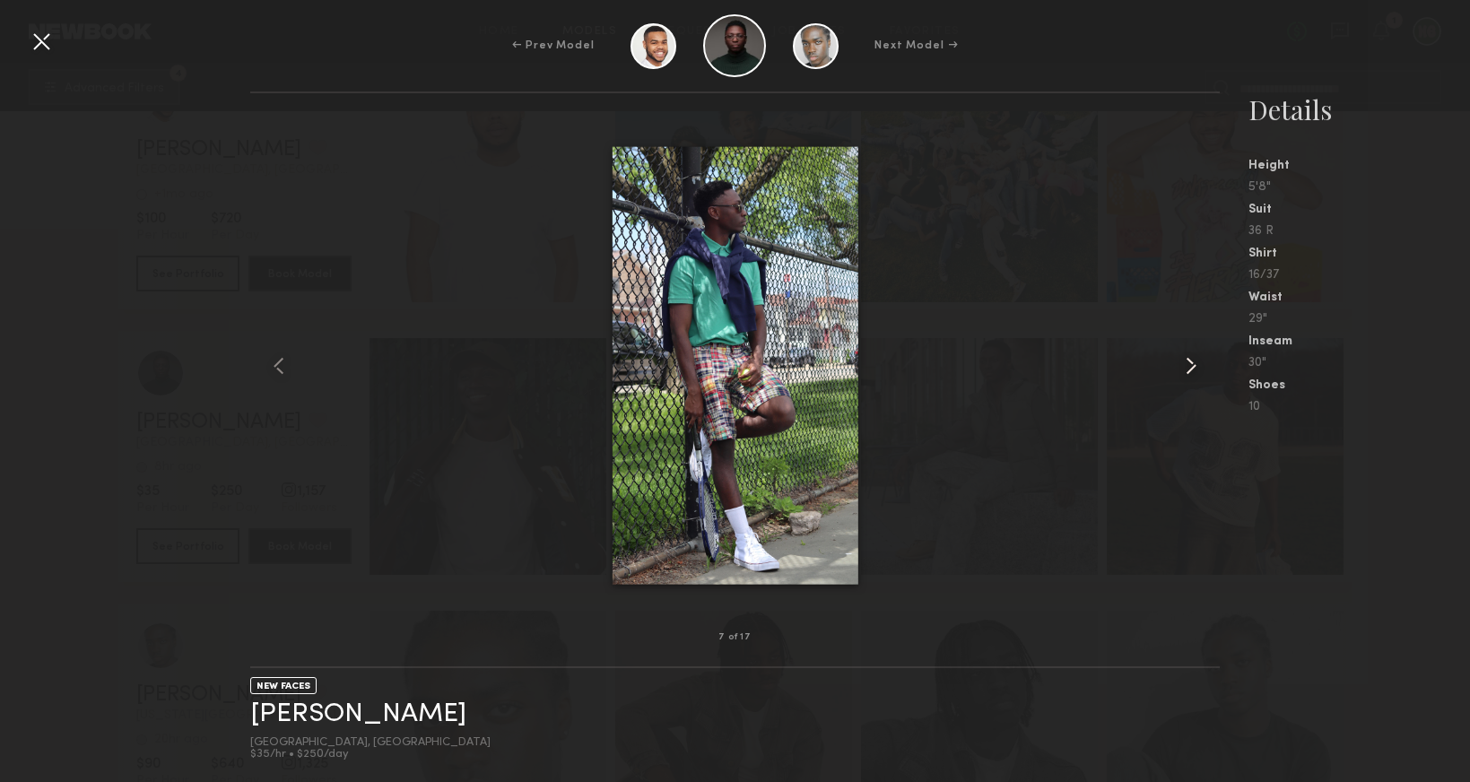
click at [1194, 365] on common-icon at bounding box center [1191, 366] width 29 height 29
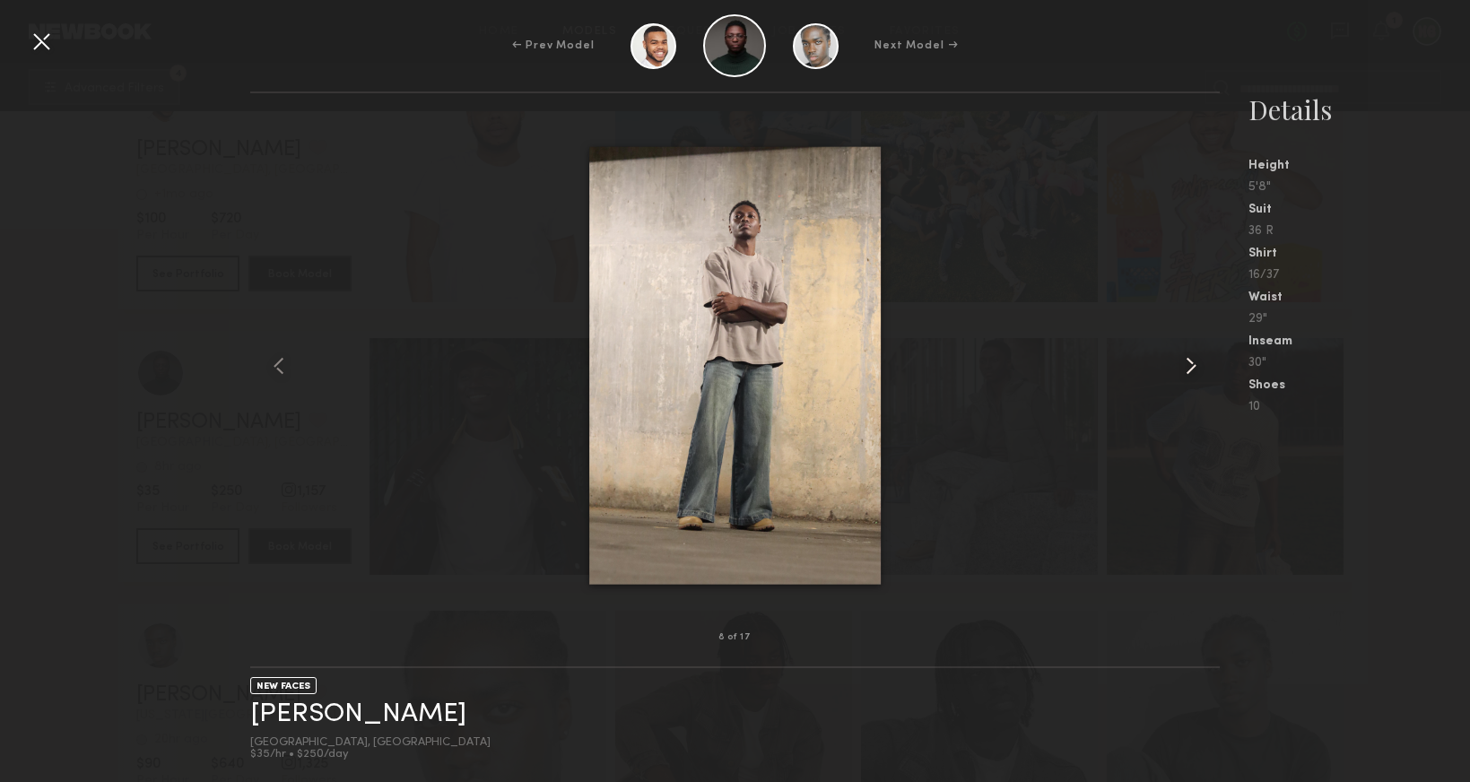
click at [1194, 365] on common-icon at bounding box center [1191, 366] width 29 height 29
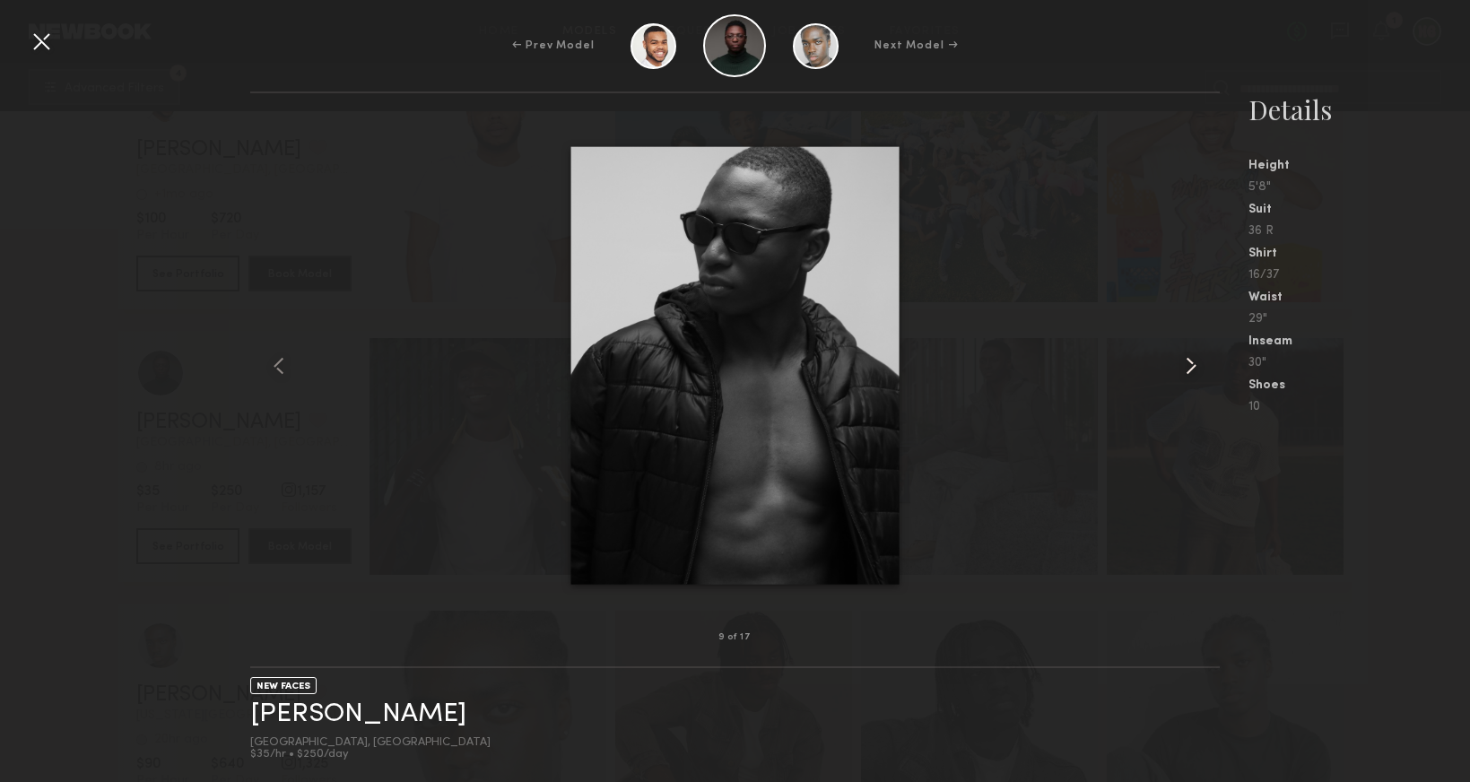
click at [1194, 365] on common-icon at bounding box center [1191, 366] width 29 height 29
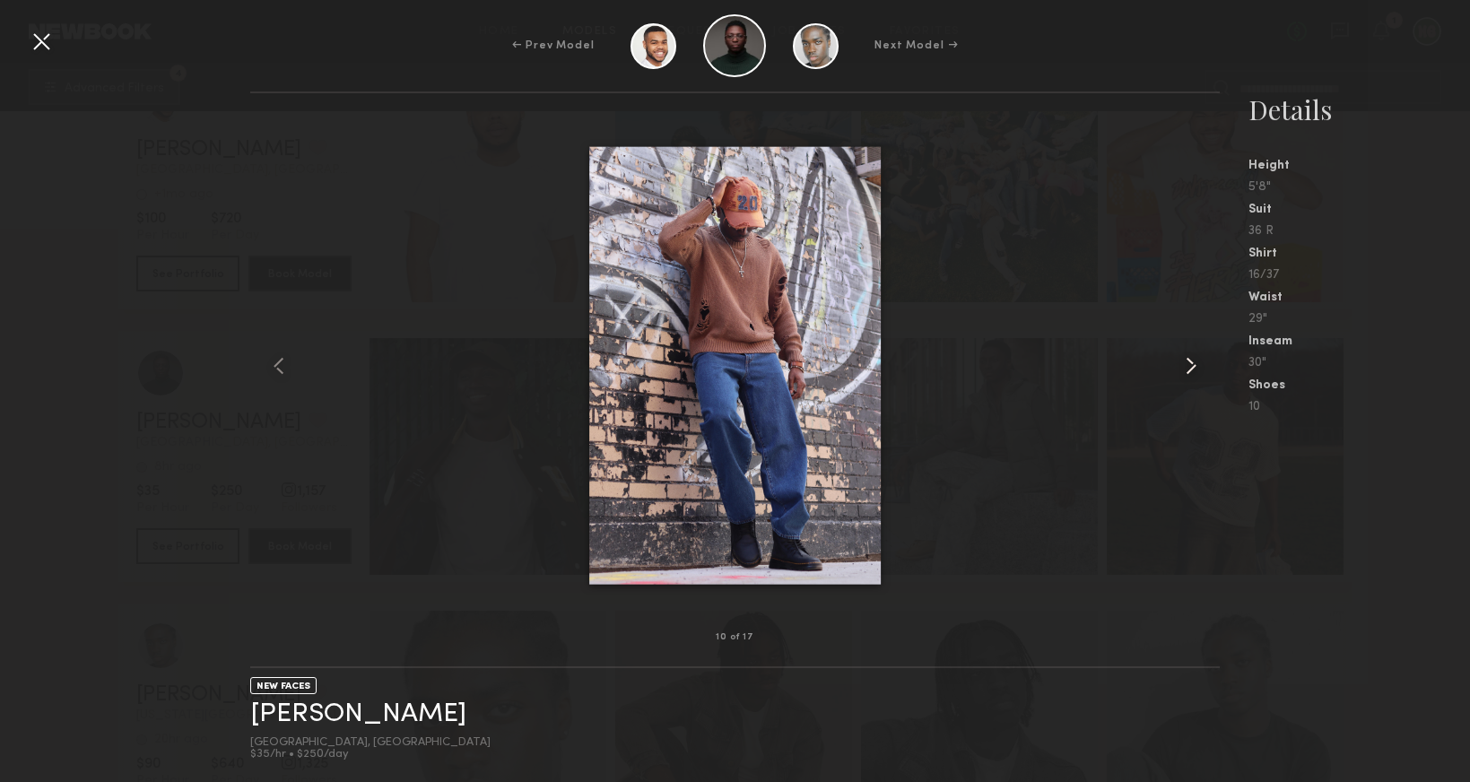
click at [1194, 365] on common-icon at bounding box center [1191, 366] width 29 height 29
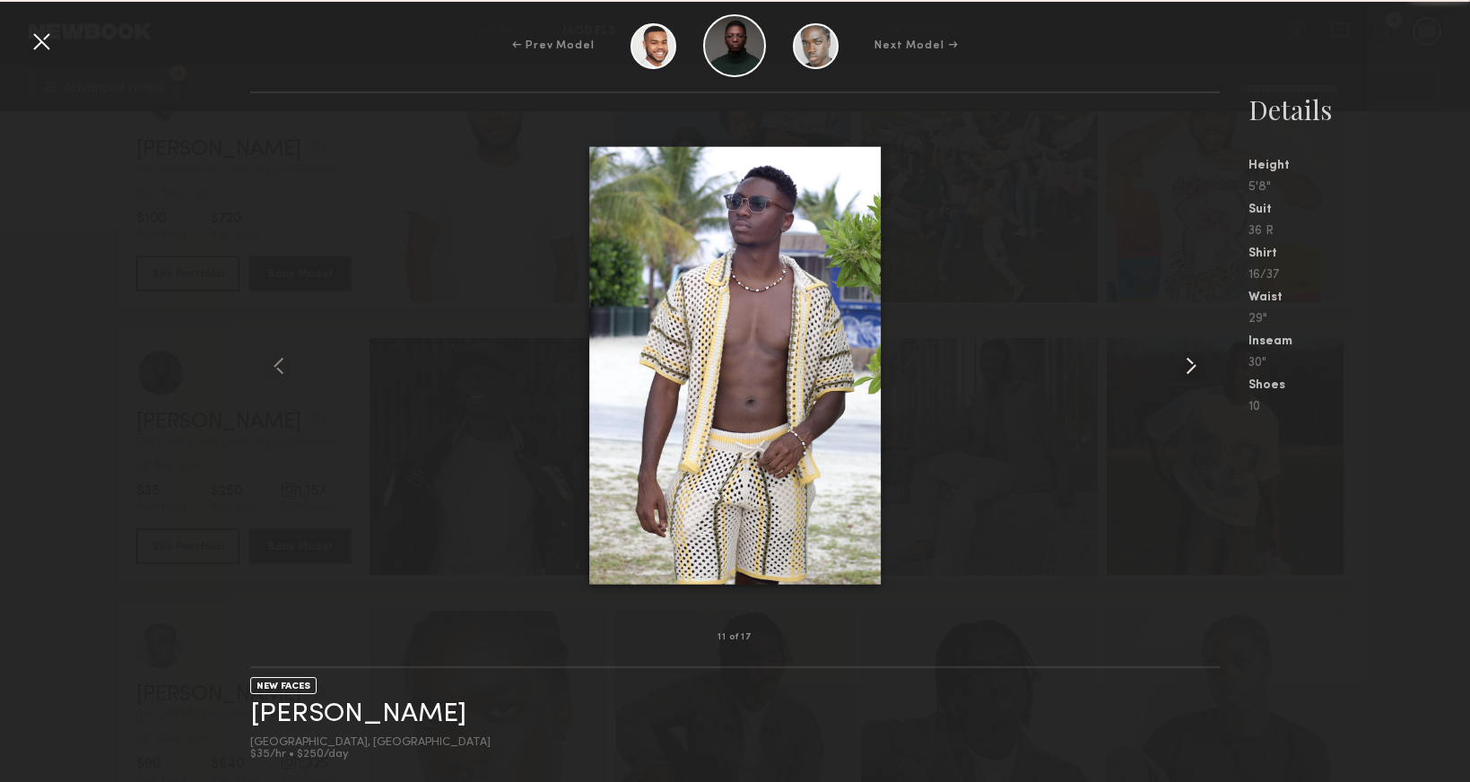
click at [1194, 365] on common-icon at bounding box center [1191, 366] width 29 height 29
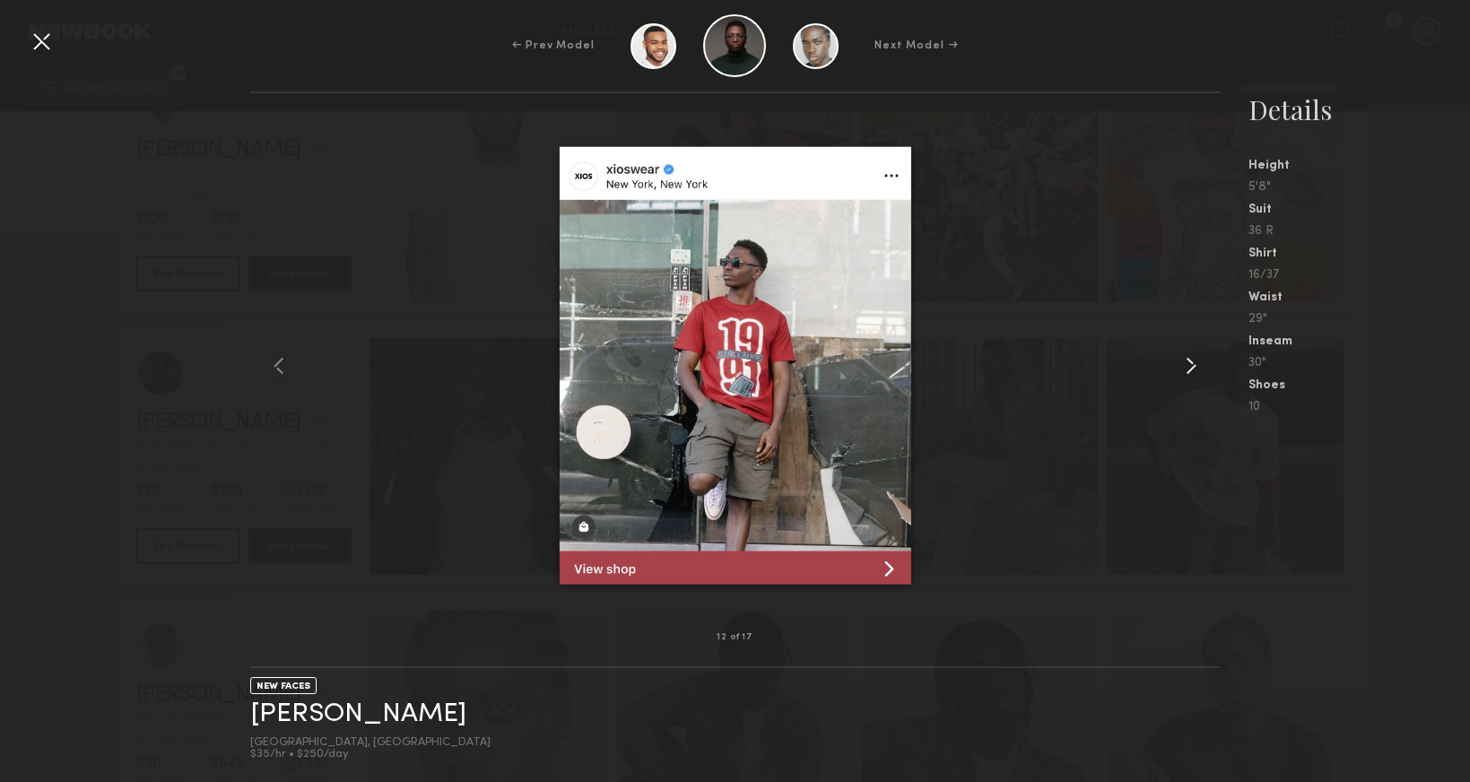
click at [1194, 365] on common-icon at bounding box center [1191, 366] width 29 height 29
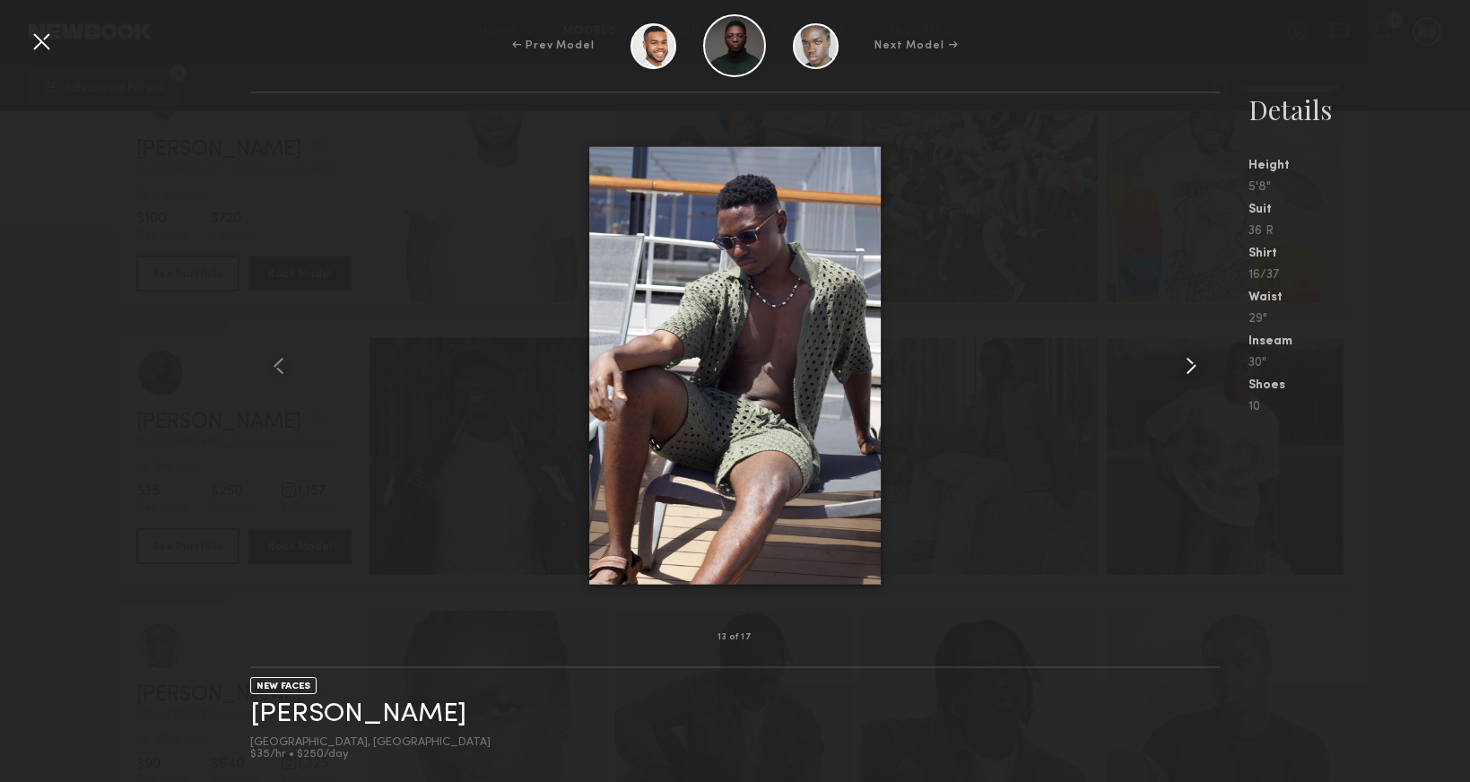
click at [1194, 365] on common-icon at bounding box center [1191, 366] width 29 height 29
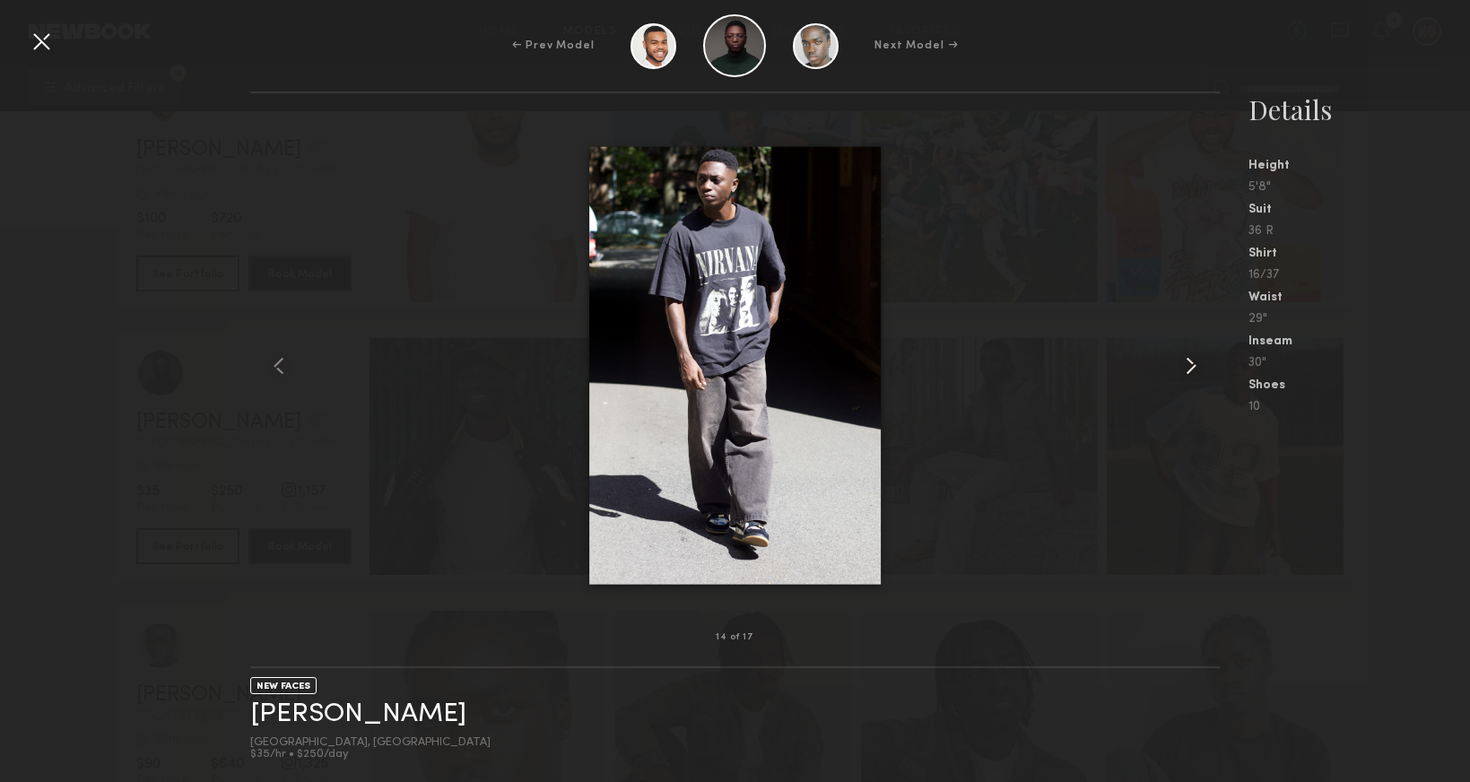
click at [1194, 365] on common-icon at bounding box center [1191, 366] width 29 height 29
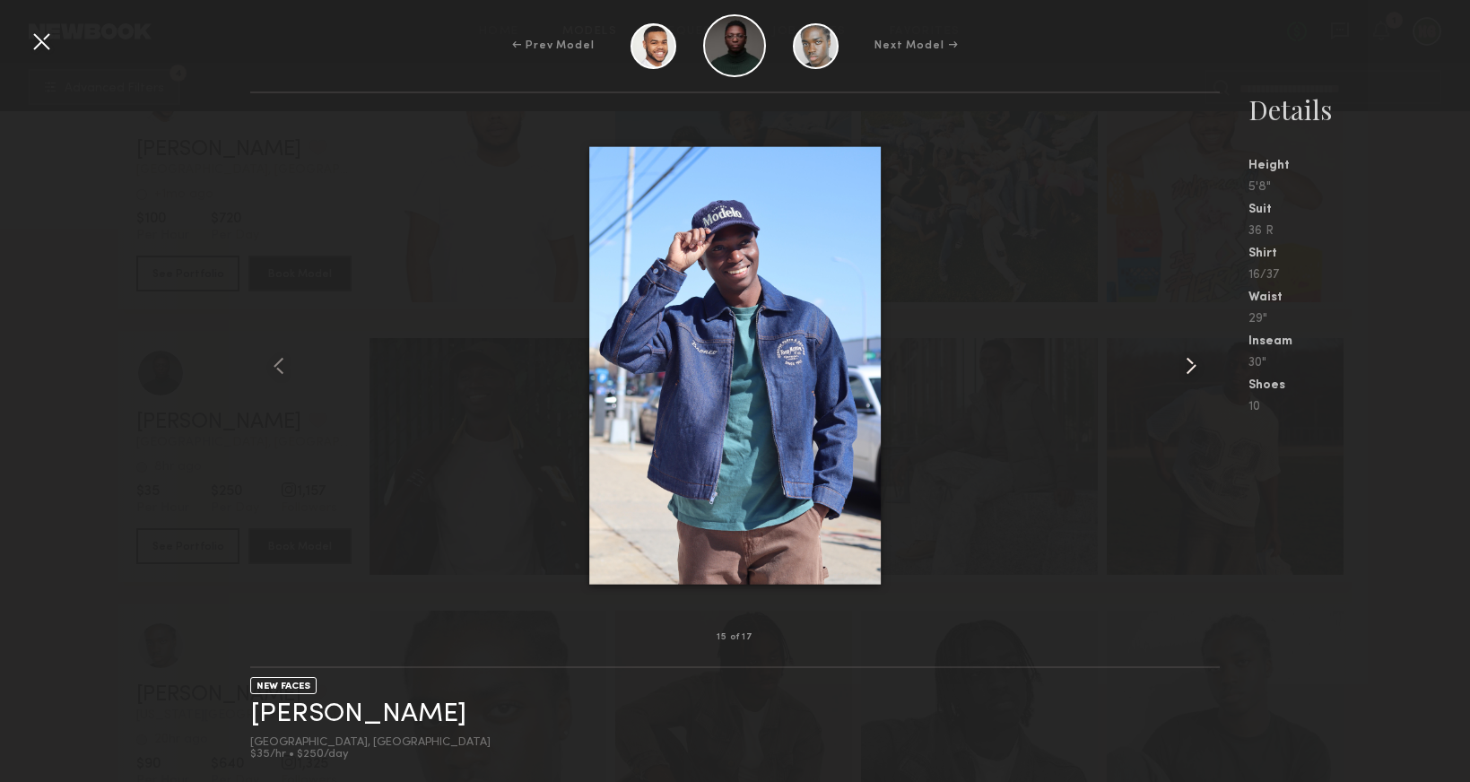
click at [1194, 365] on common-icon at bounding box center [1191, 366] width 29 height 29
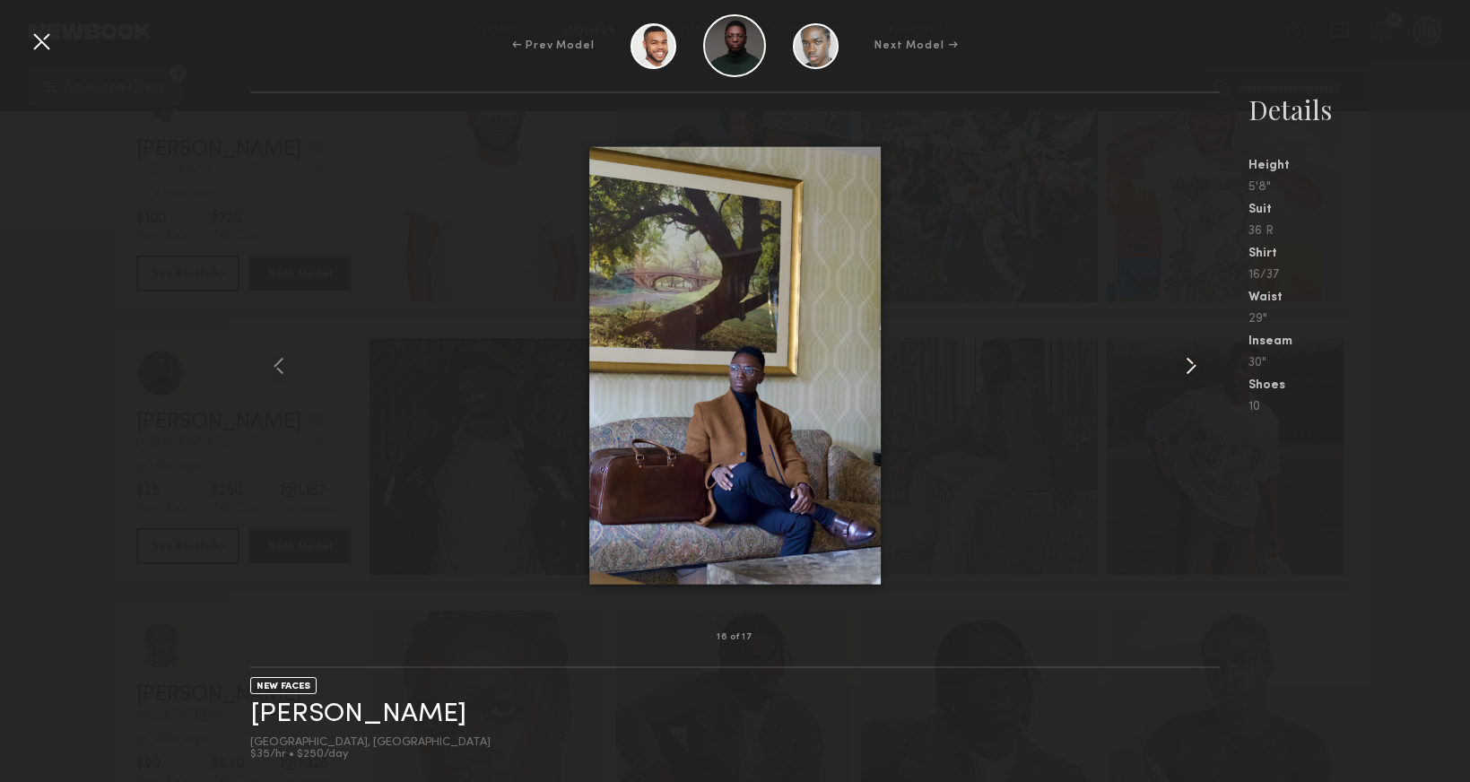
click at [1194, 365] on common-icon at bounding box center [1191, 366] width 29 height 29
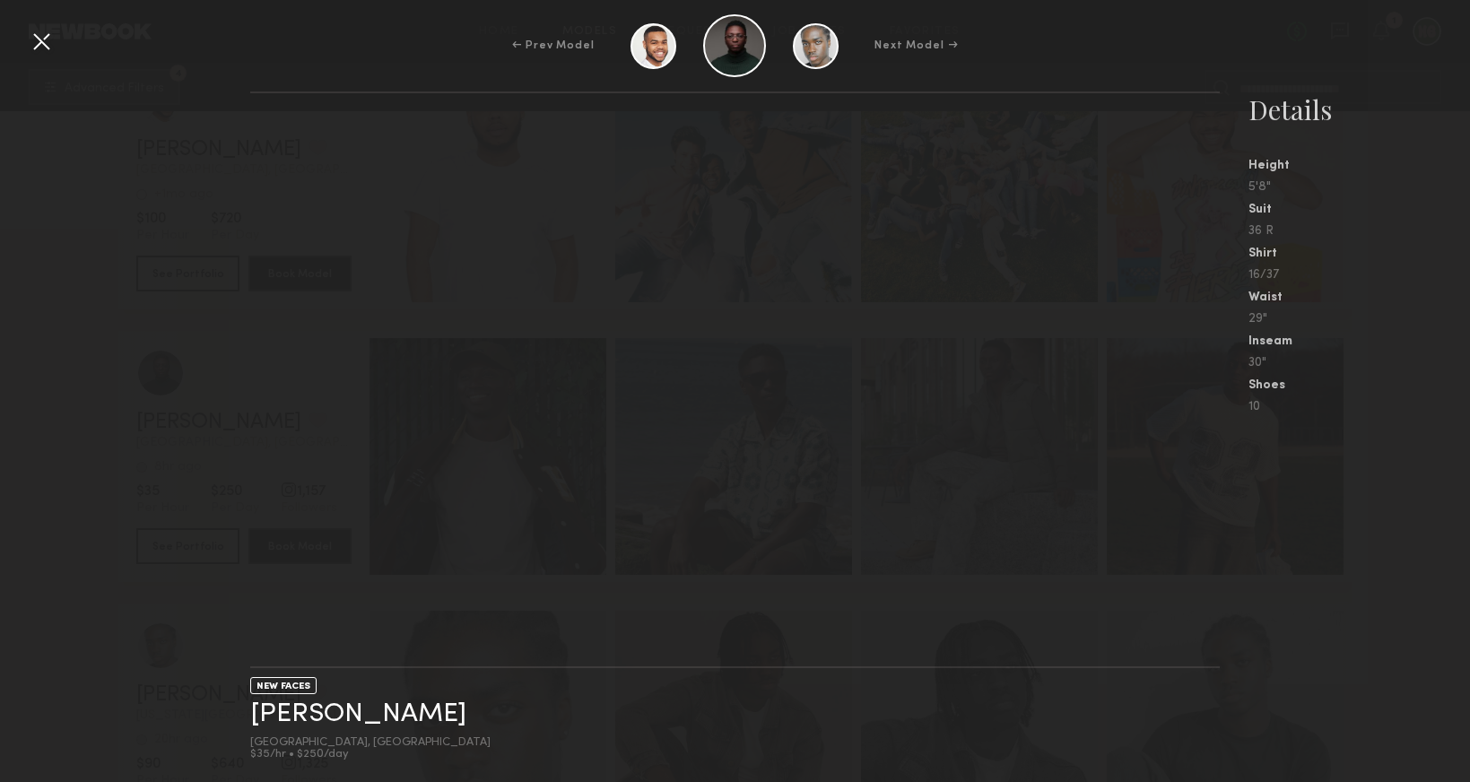
click at [38, 36] on div at bounding box center [41, 41] width 29 height 29
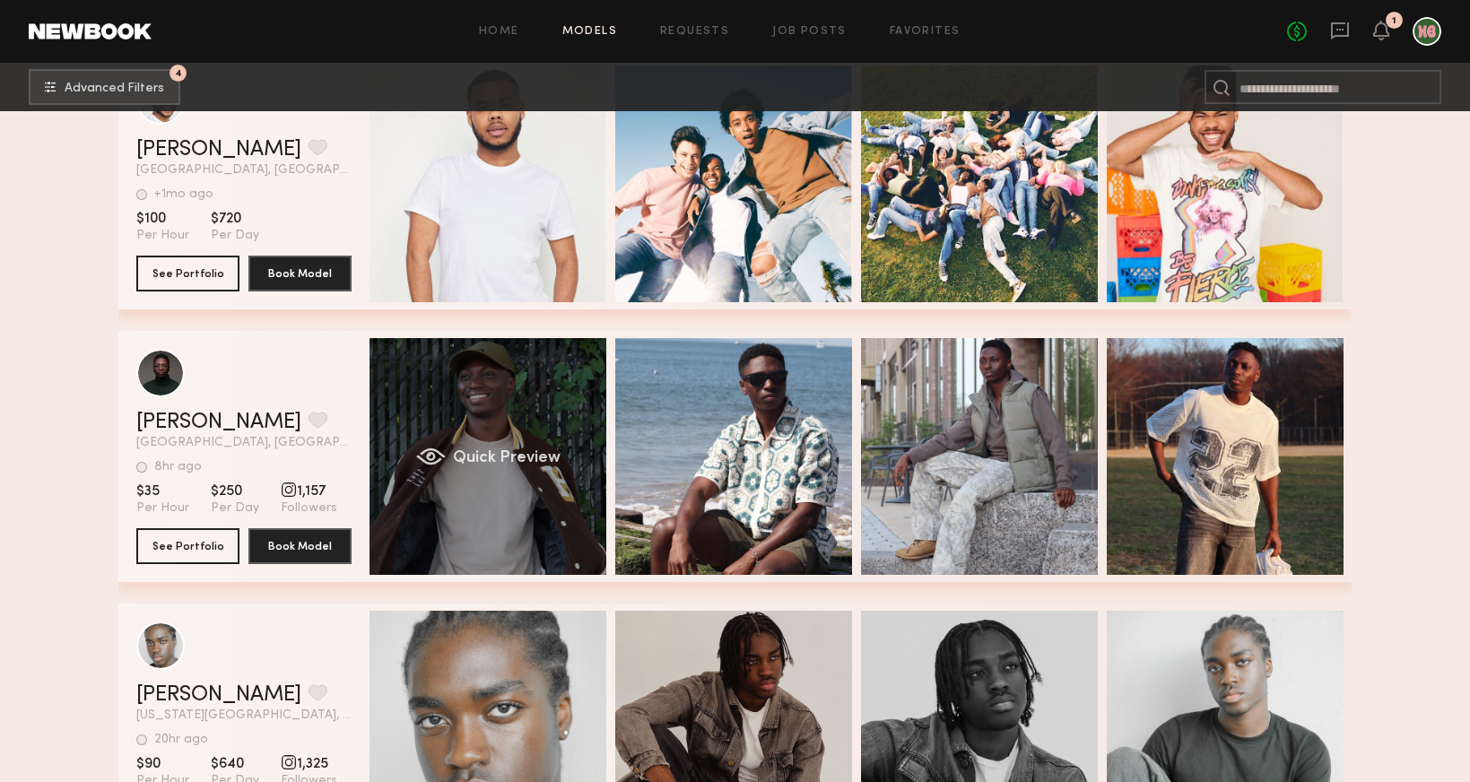
click at [525, 404] on div "Quick Preview" at bounding box center [488, 456] width 237 height 237
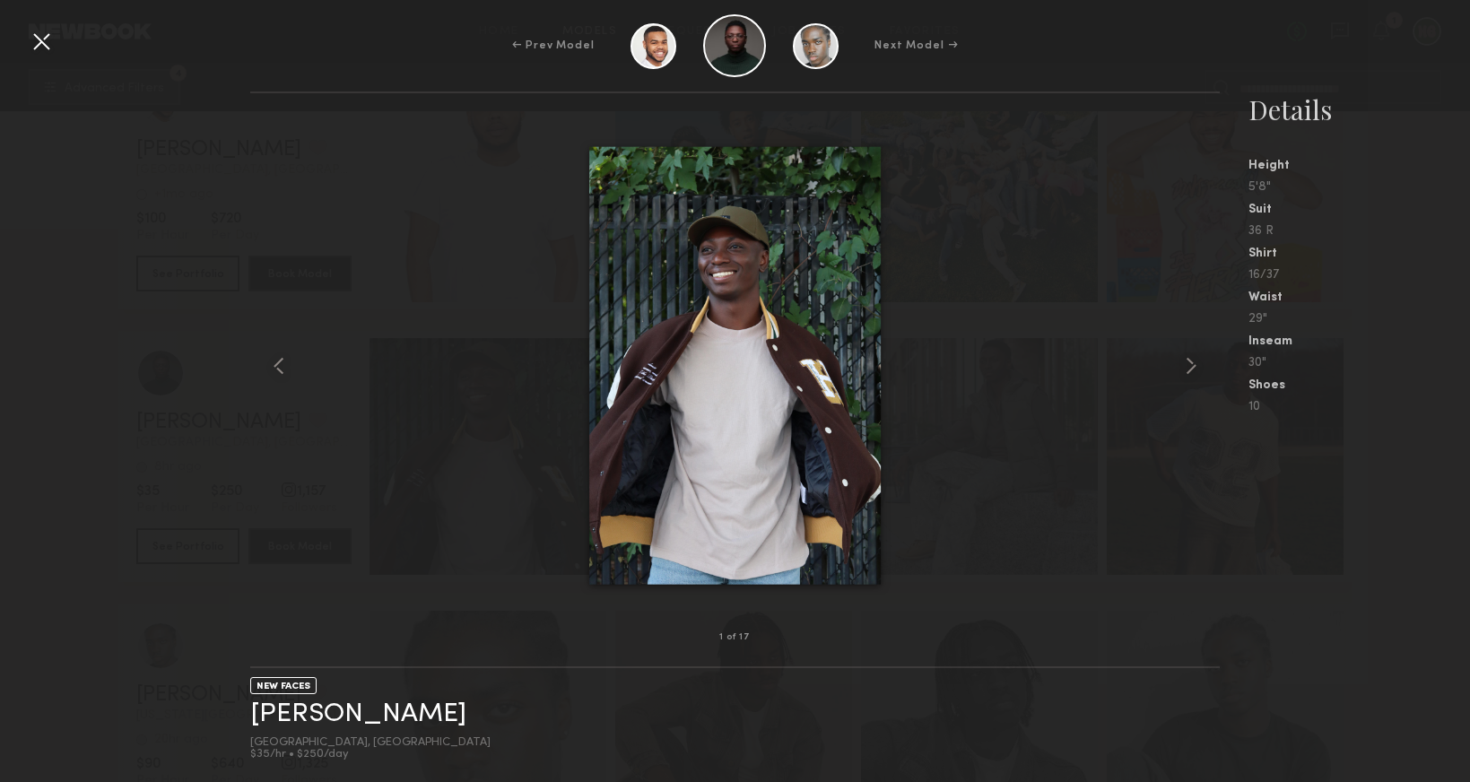
click at [39, 38] on div at bounding box center [41, 41] width 29 height 29
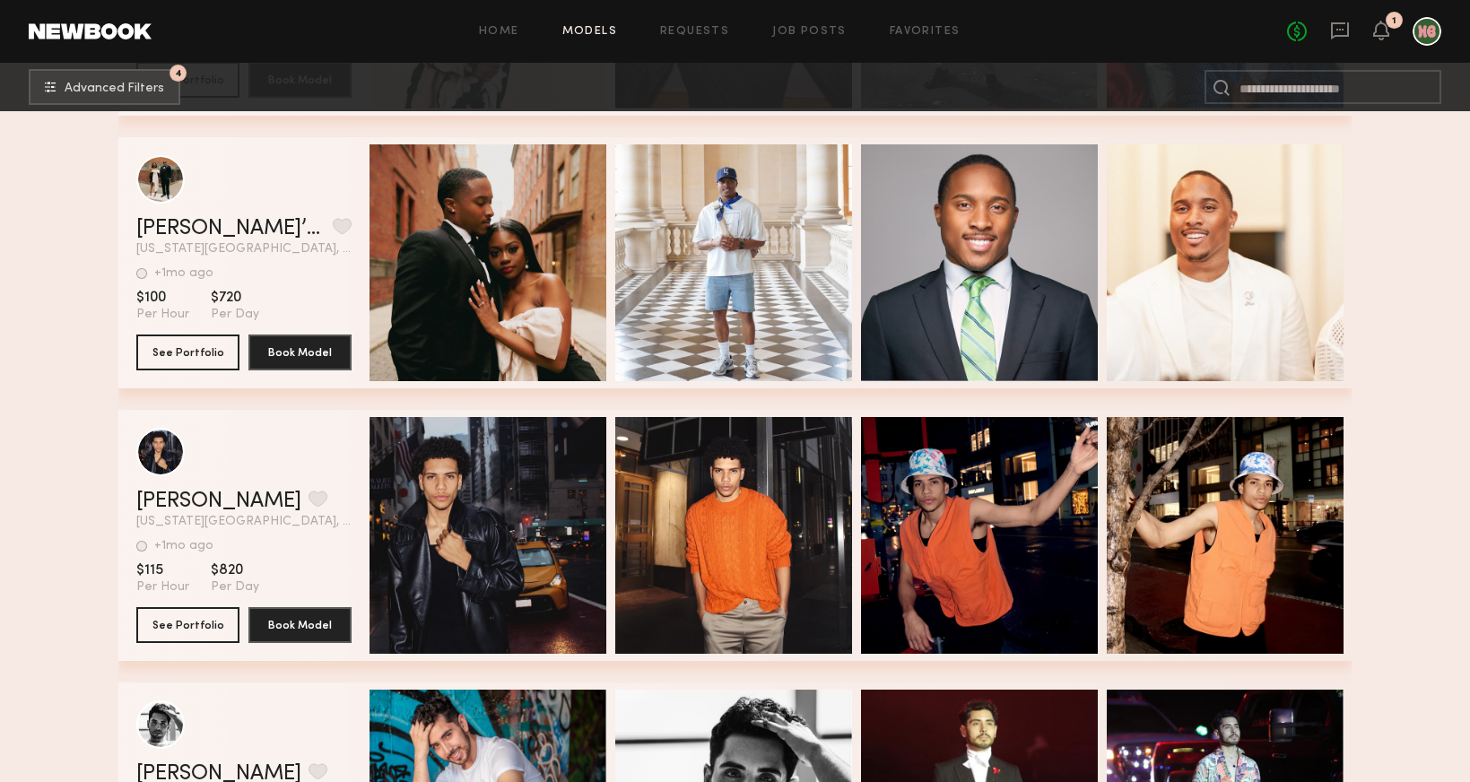
scroll to position [23478, 0]
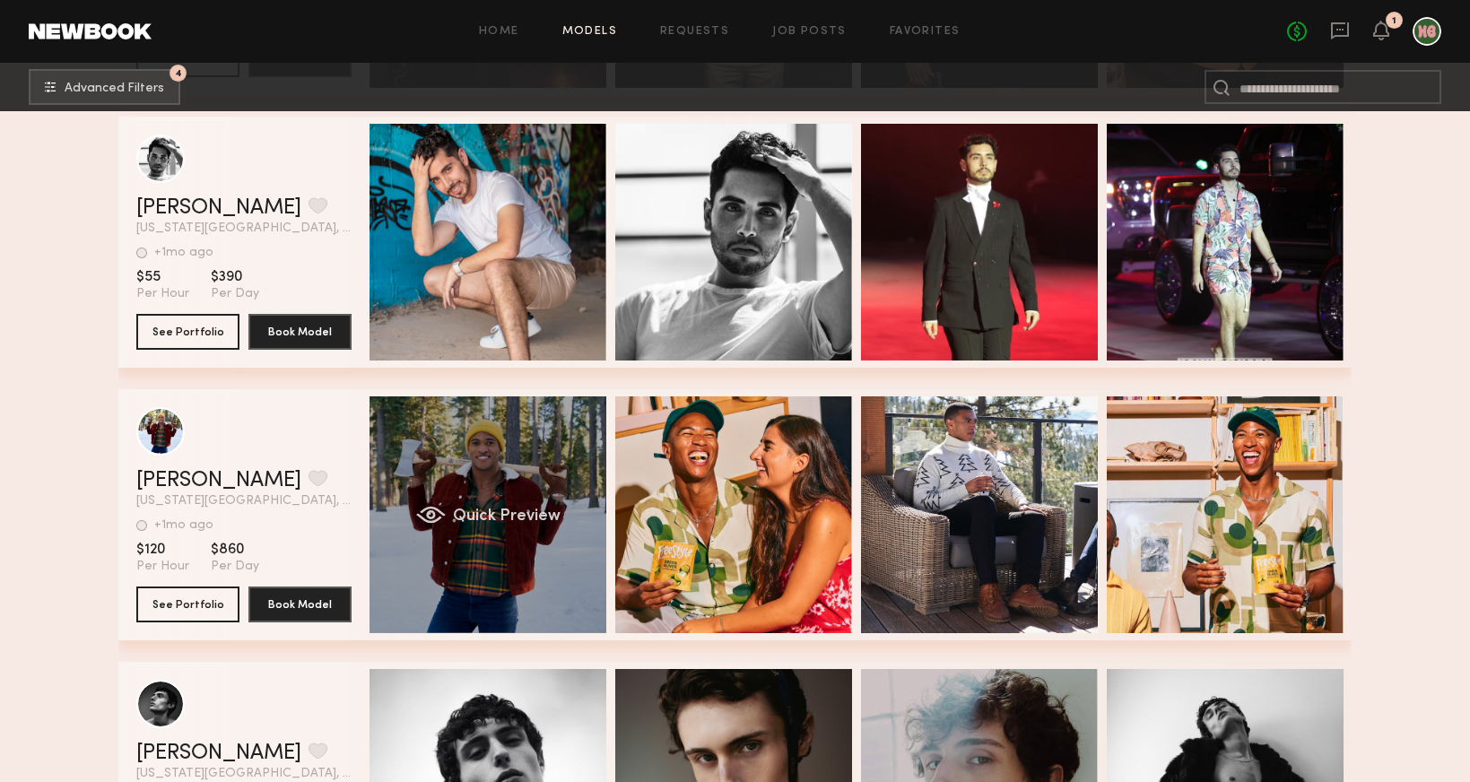
click at [535, 566] on div "Quick Preview" at bounding box center [488, 514] width 237 height 237
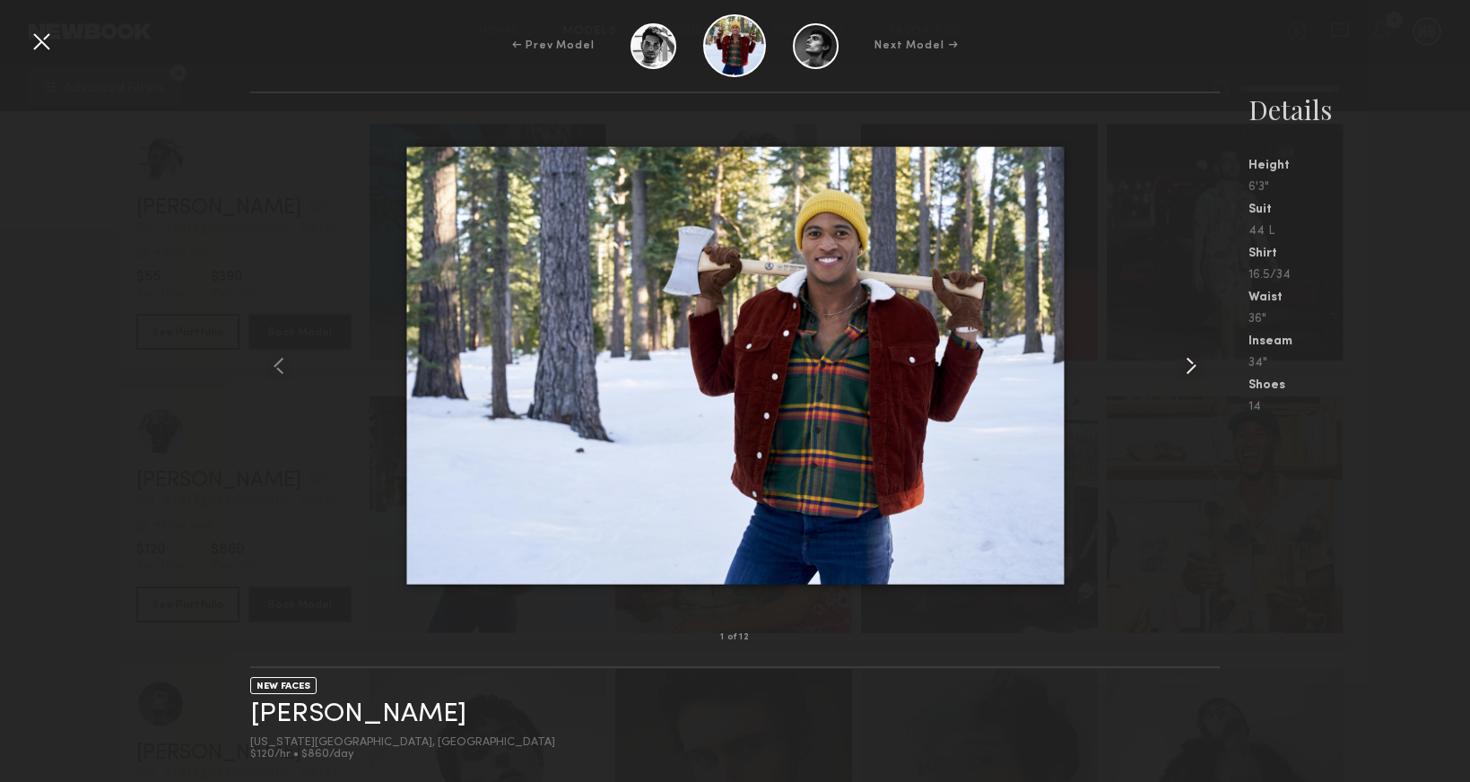
click at [1188, 368] on common-icon at bounding box center [1191, 366] width 29 height 29
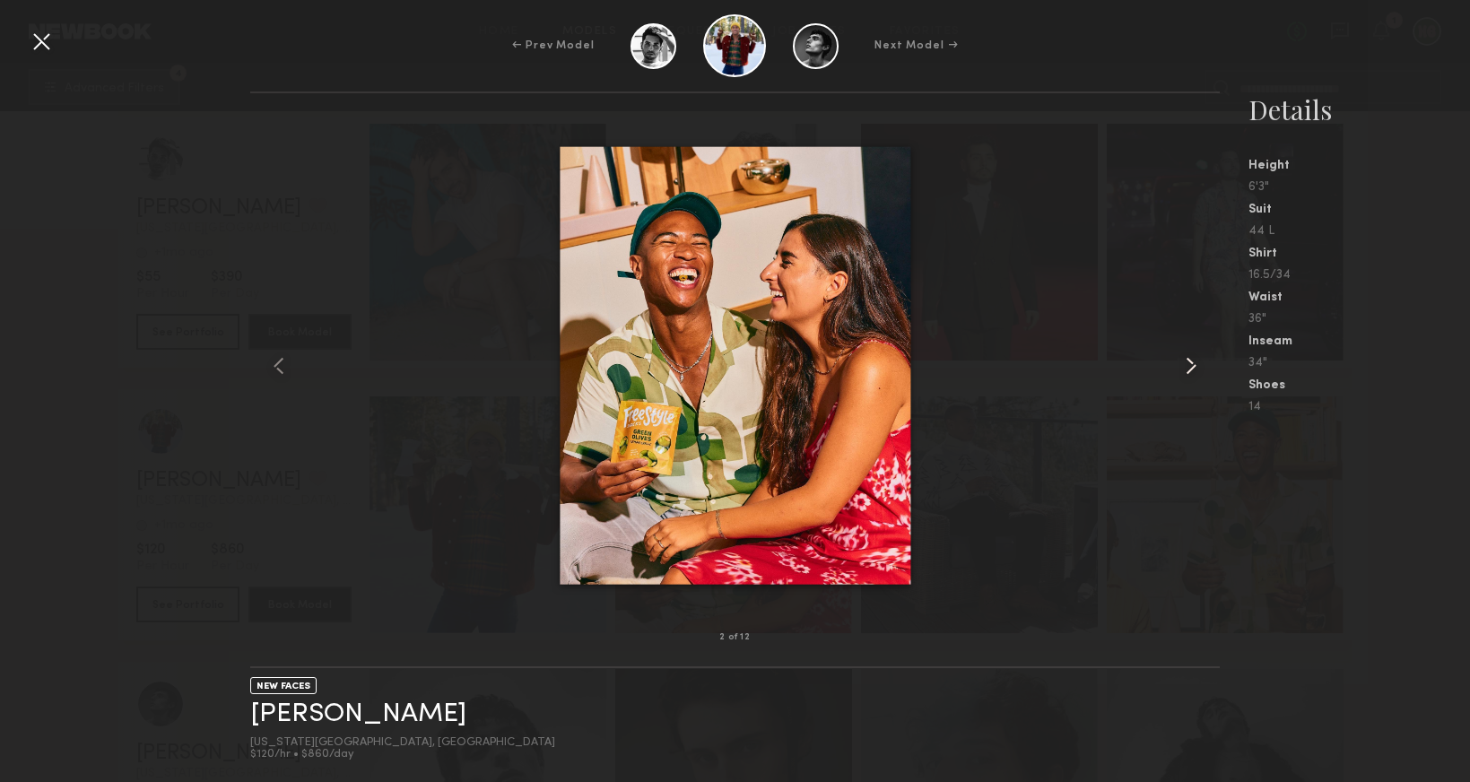
click at [1188, 368] on common-icon at bounding box center [1191, 366] width 29 height 29
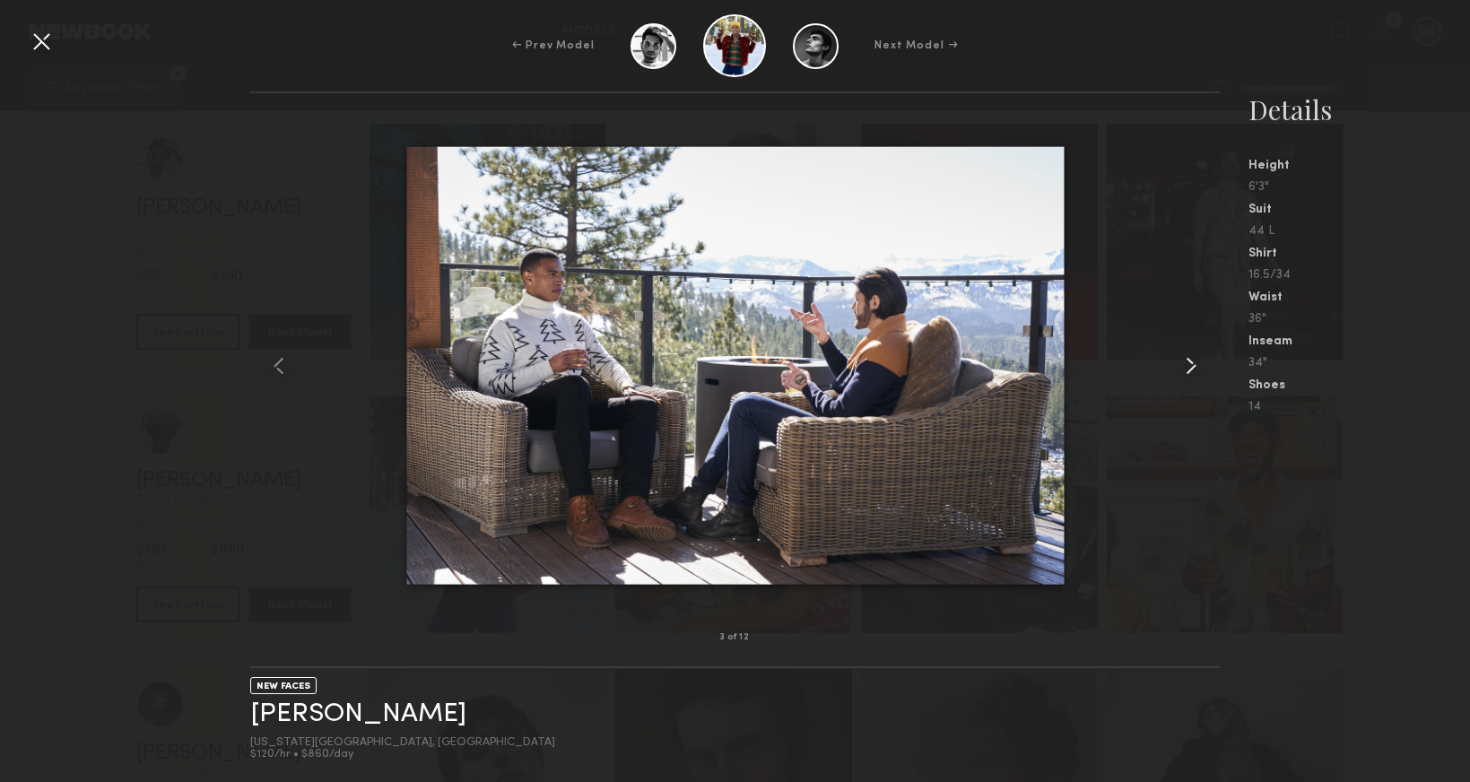
click at [1188, 368] on common-icon at bounding box center [1191, 366] width 29 height 29
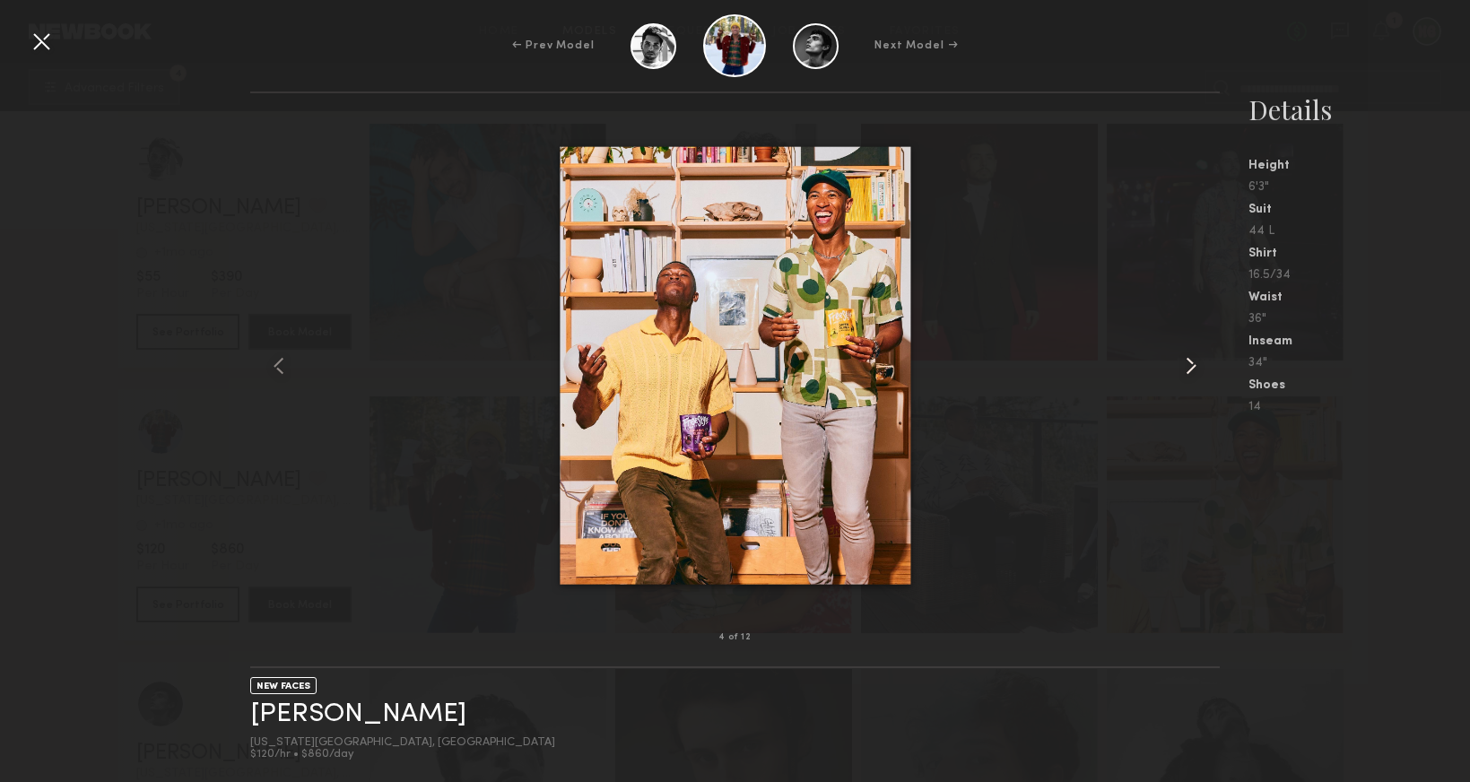
click at [1188, 368] on common-icon at bounding box center [1191, 366] width 29 height 29
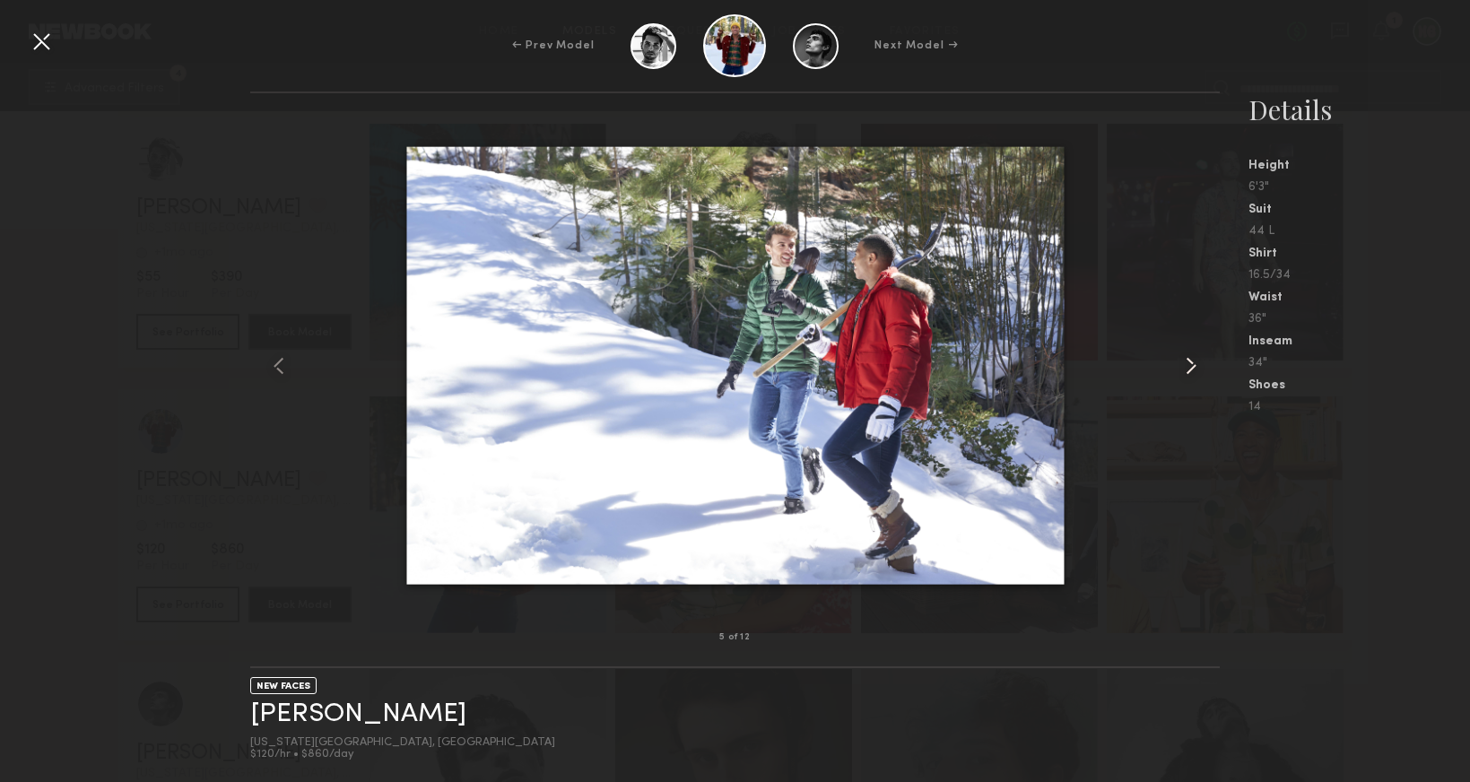
click at [1188, 368] on common-icon at bounding box center [1191, 366] width 29 height 29
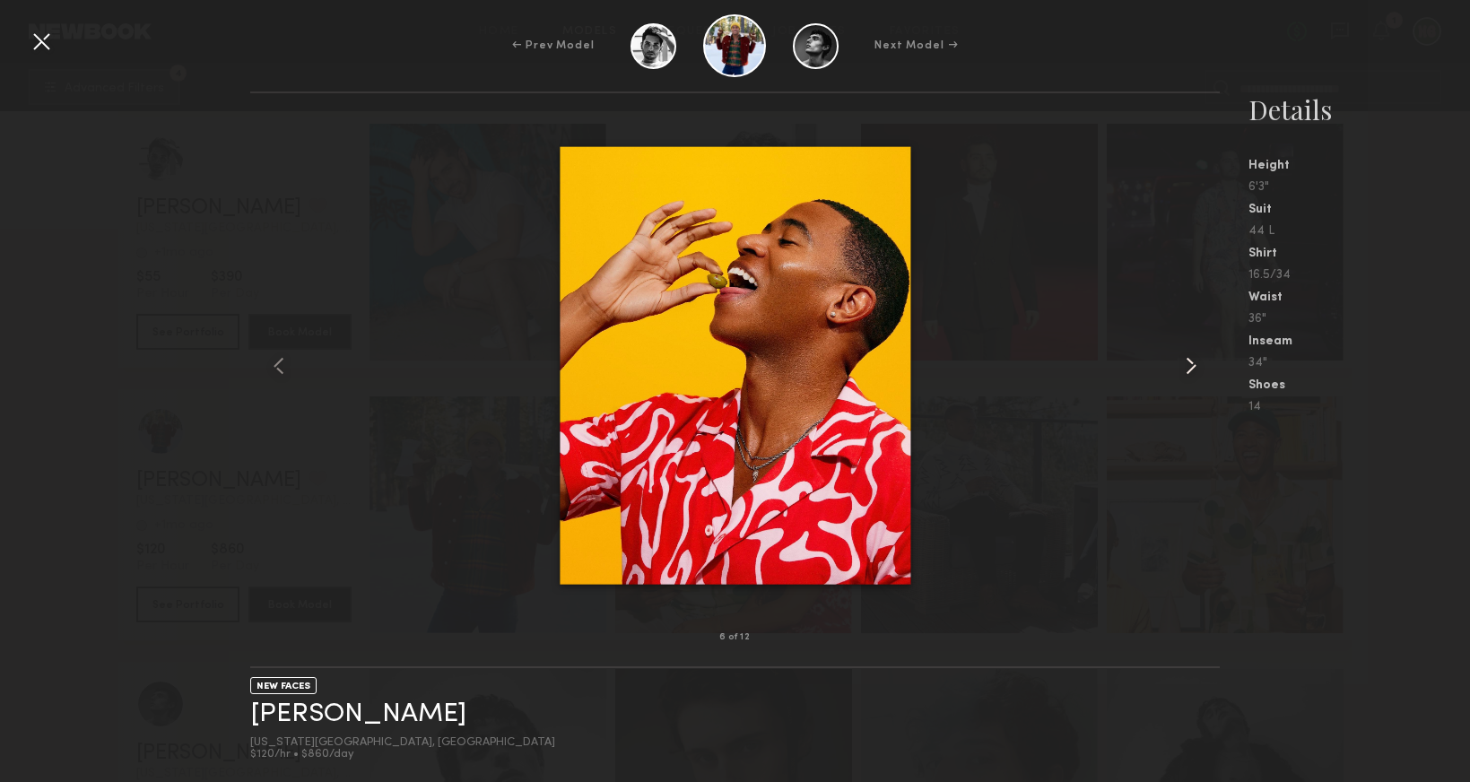
click at [1188, 368] on common-icon at bounding box center [1191, 366] width 29 height 29
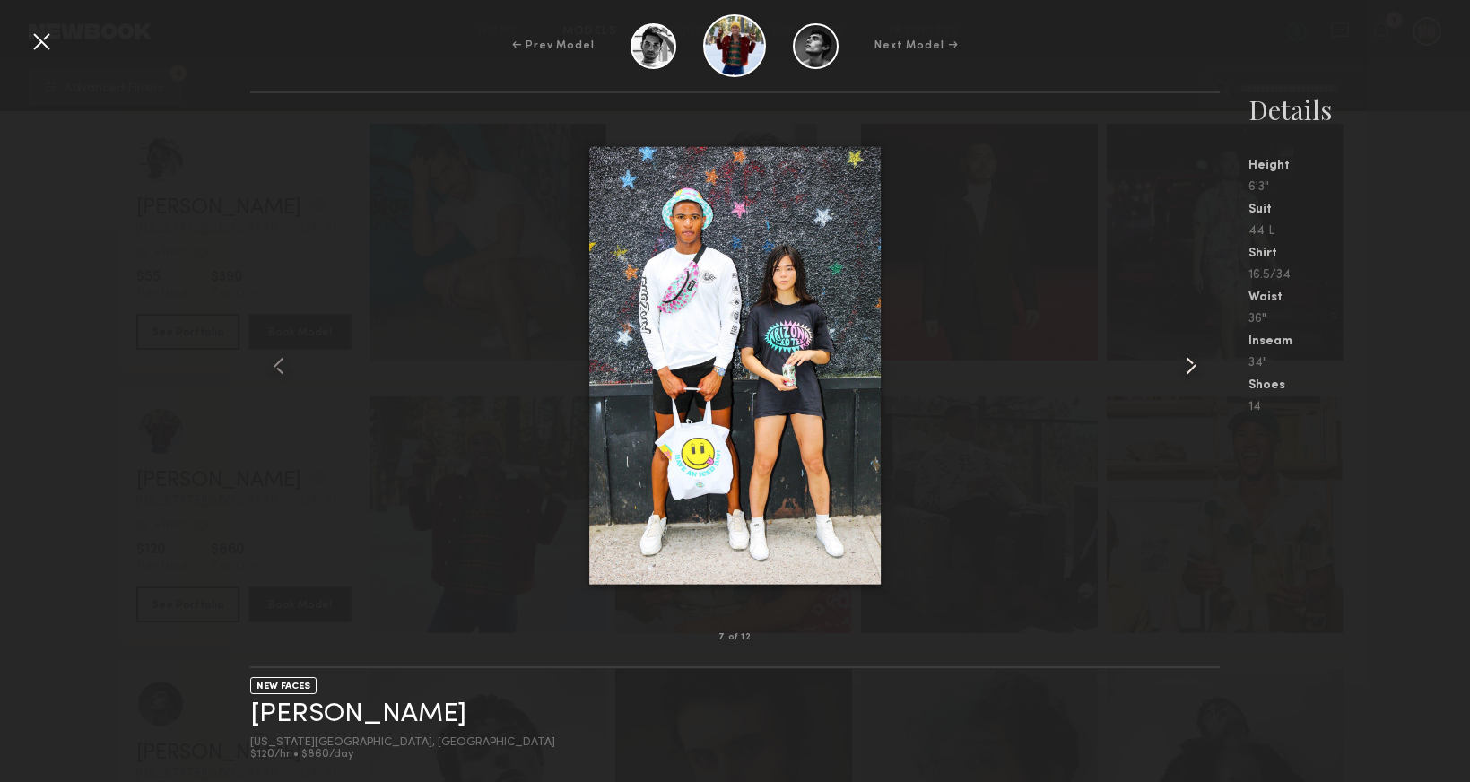
click at [1188, 368] on common-icon at bounding box center [1191, 366] width 29 height 29
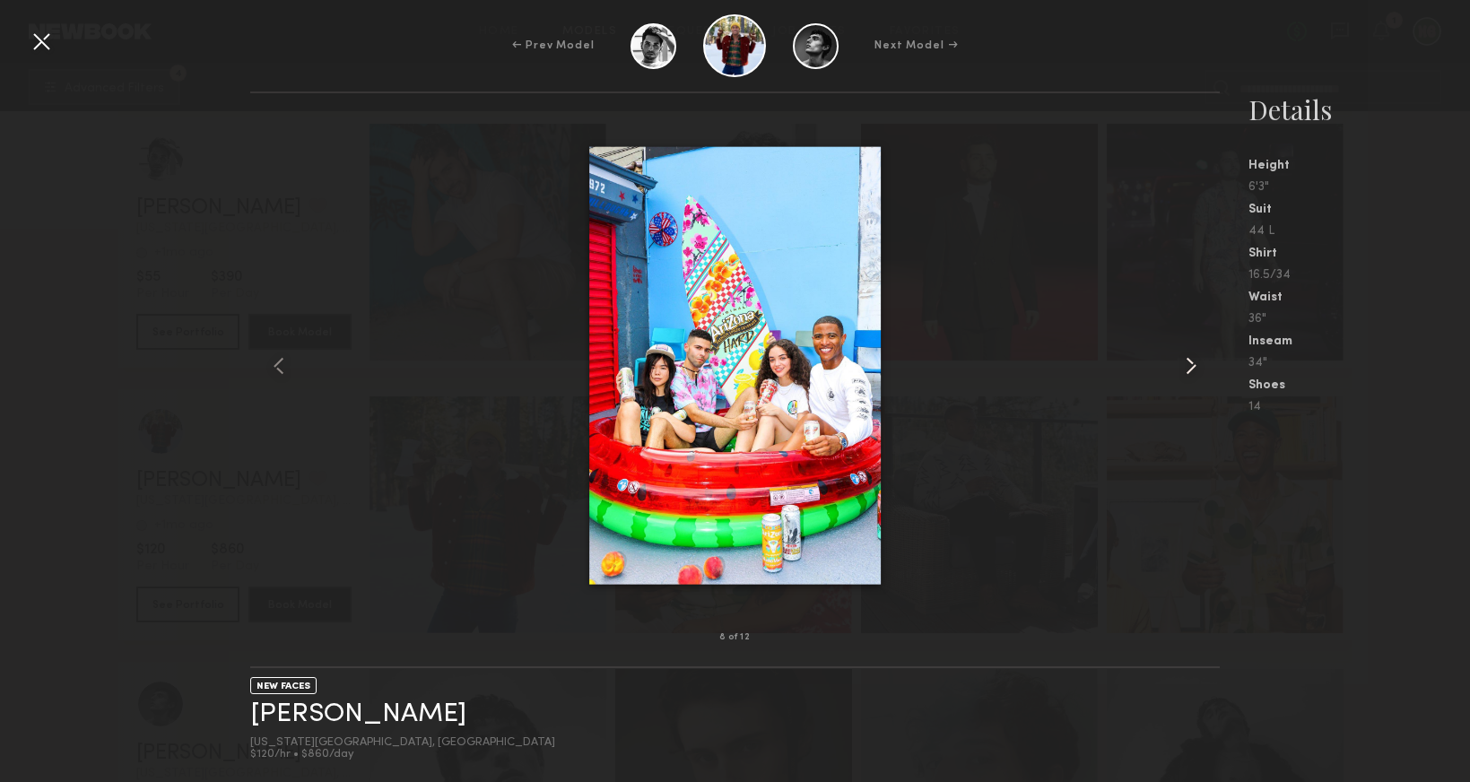
click at [1188, 368] on common-icon at bounding box center [1191, 366] width 29 height 29
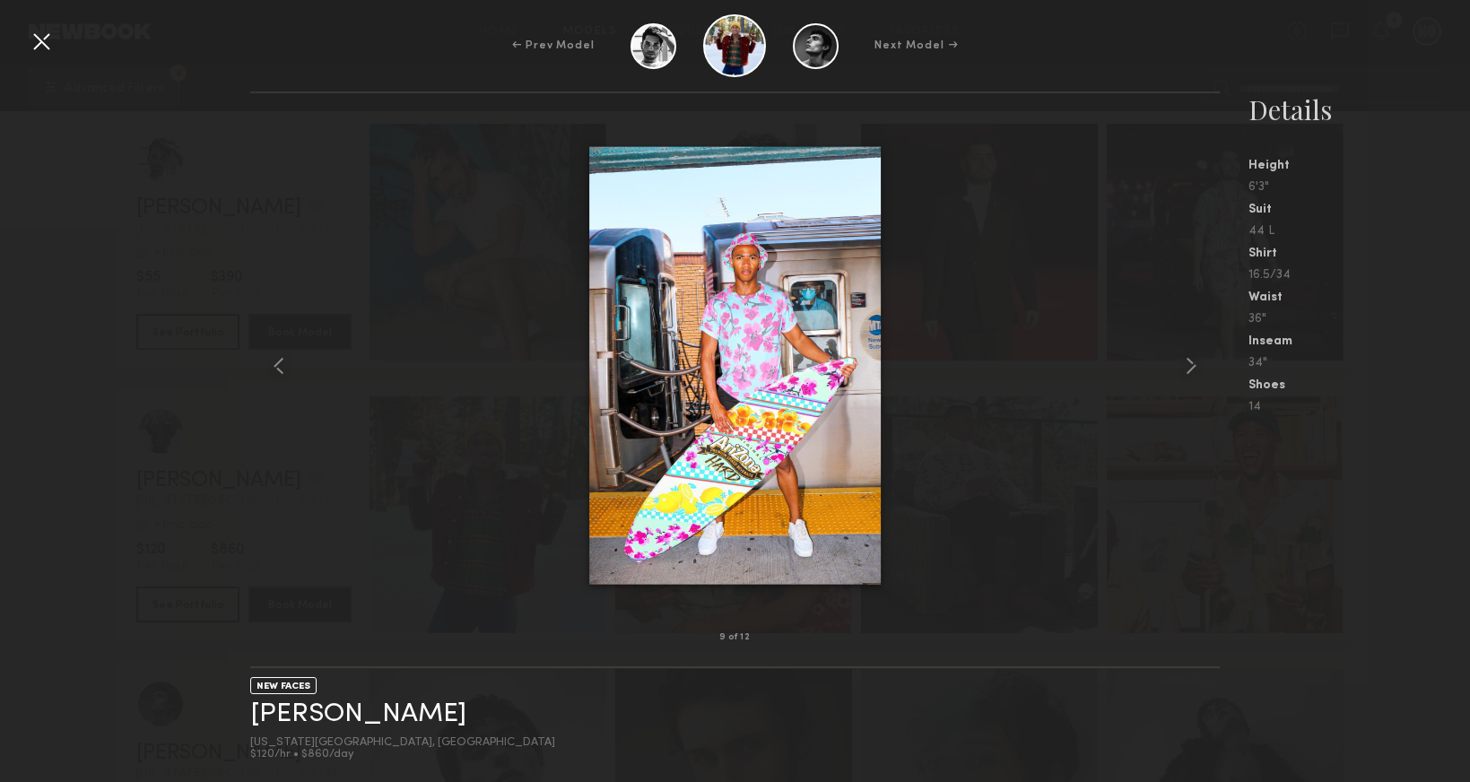
click at [1269, 488] on nb-gallery-model-stats "Details Height 6'3" Suit 44 L Shirt 16.5/34 Waist 36" Inseam 34" Shoes 14" at bounding box center [1345, 436] width 250 height 691
click at [39, 39] on div at bounding box center [41, 41] width 29 height 29
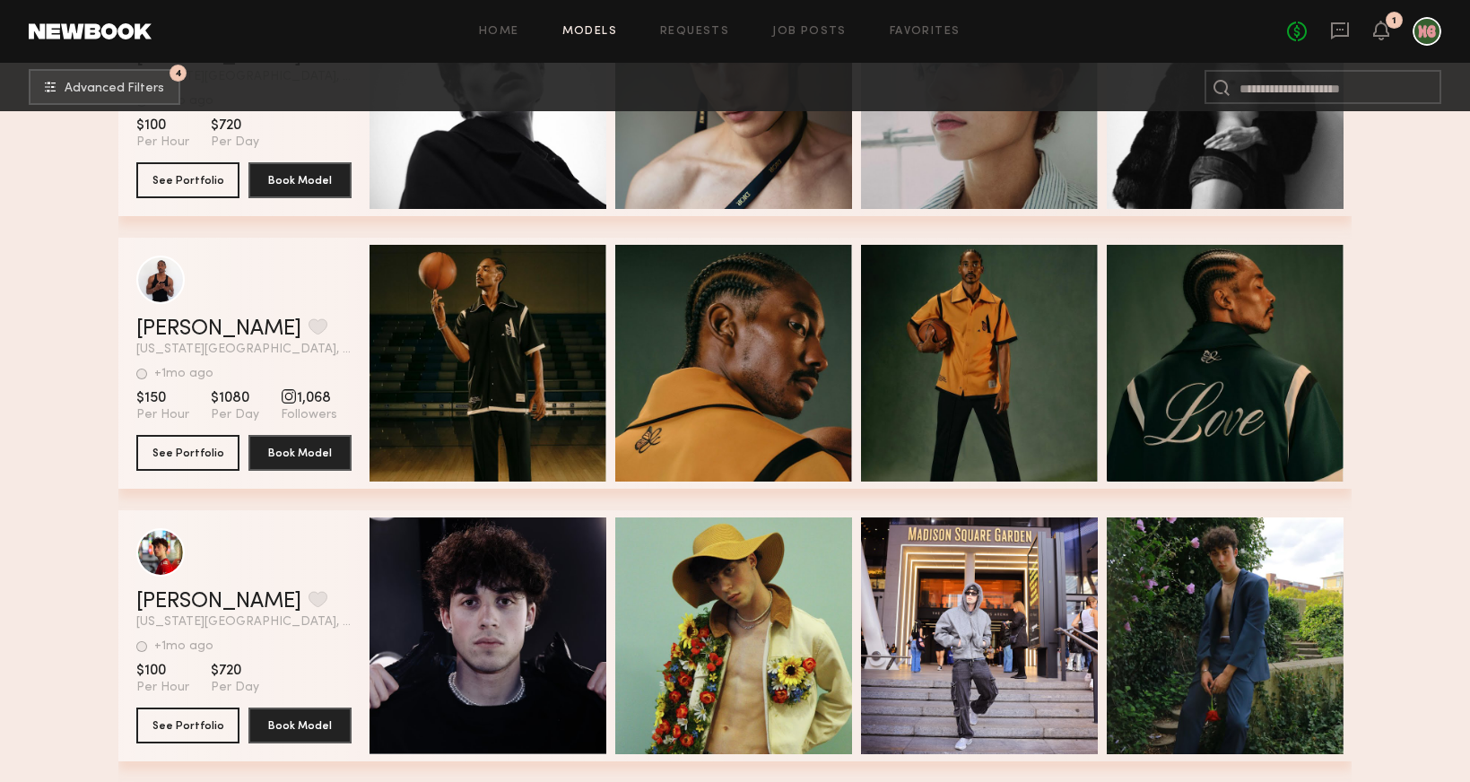
scroll to position [24230, 0]
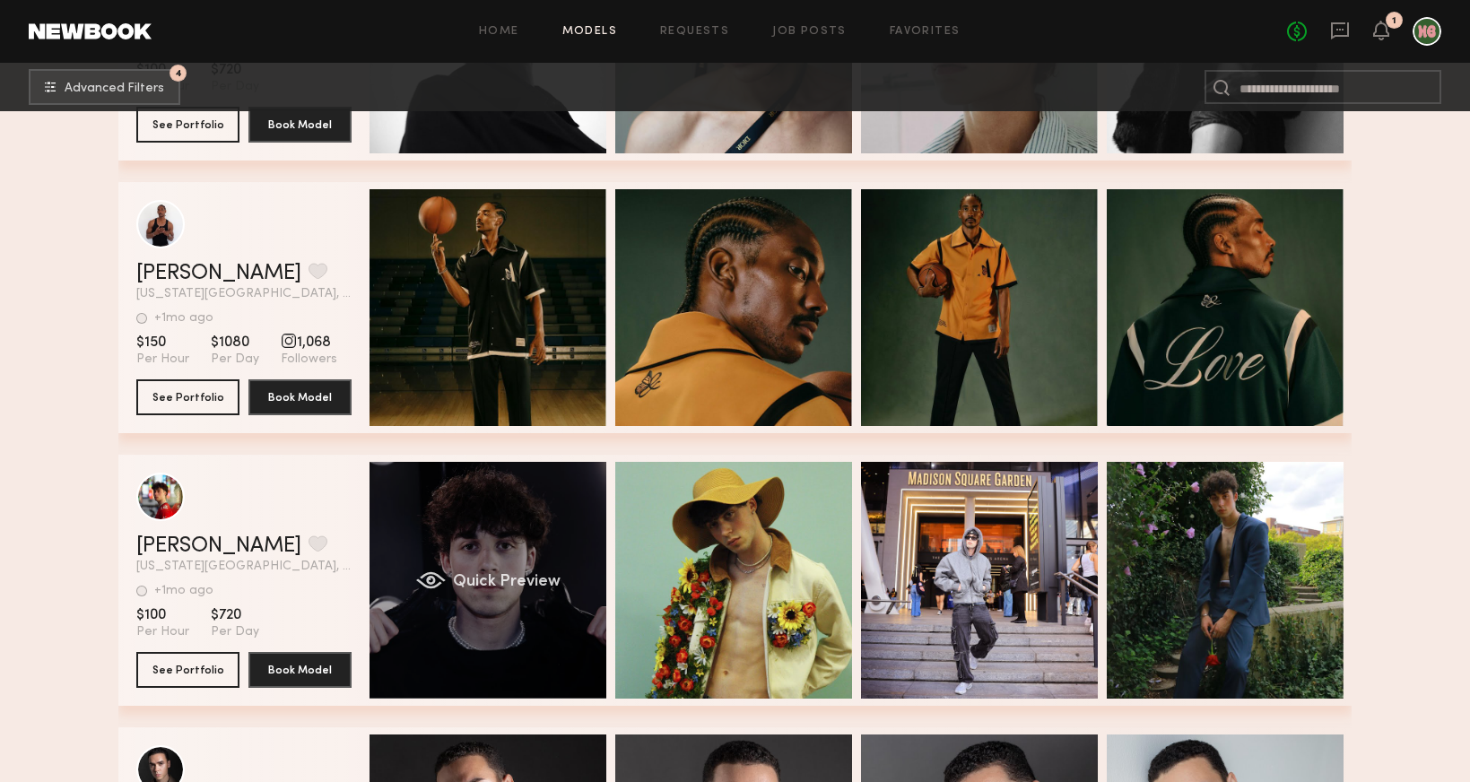
click at [495, 541] on div "Quick Preview" at bounding box center [488, 580] width 237 height 237
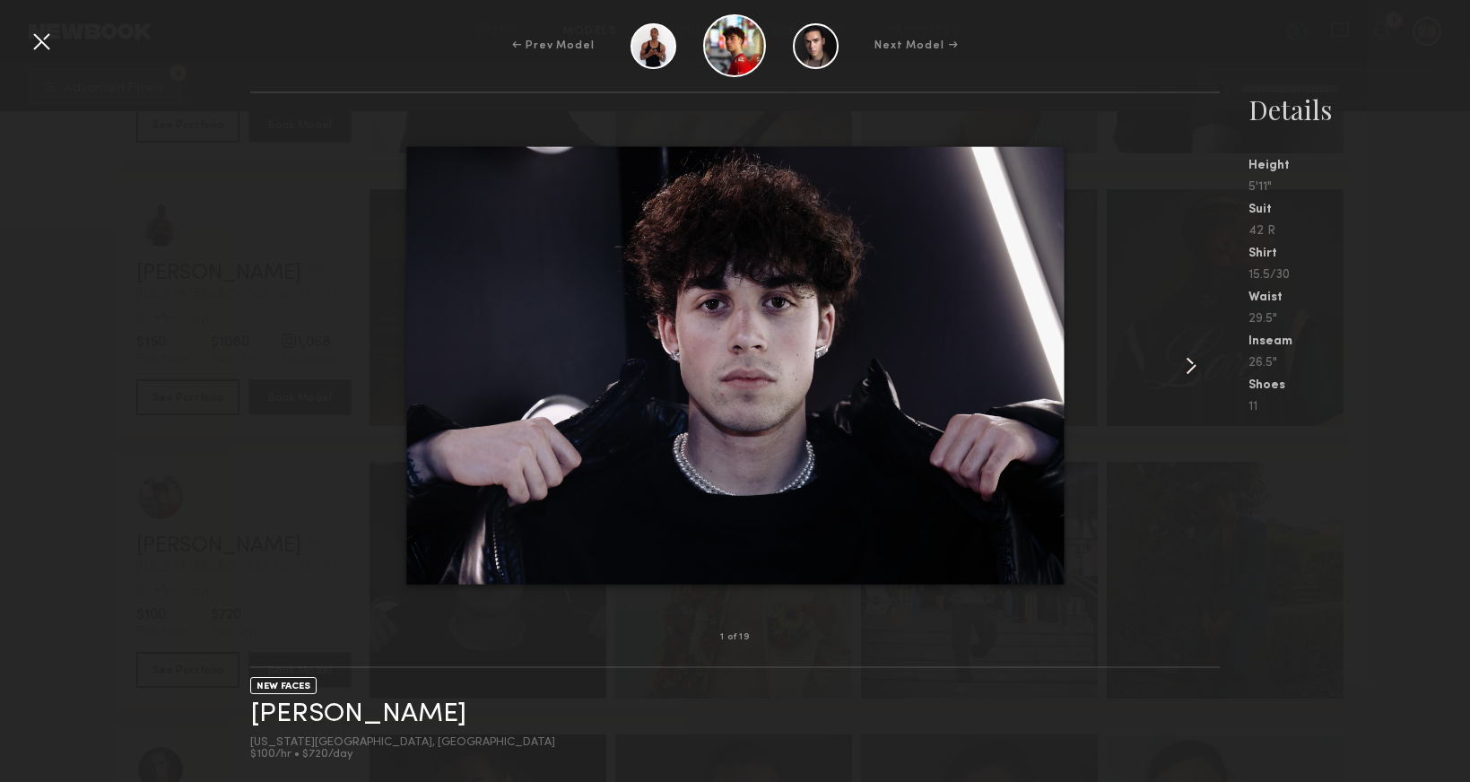
click at [1188, 372] on common-icon at bounding box center [1191, 366] width 29 height 29
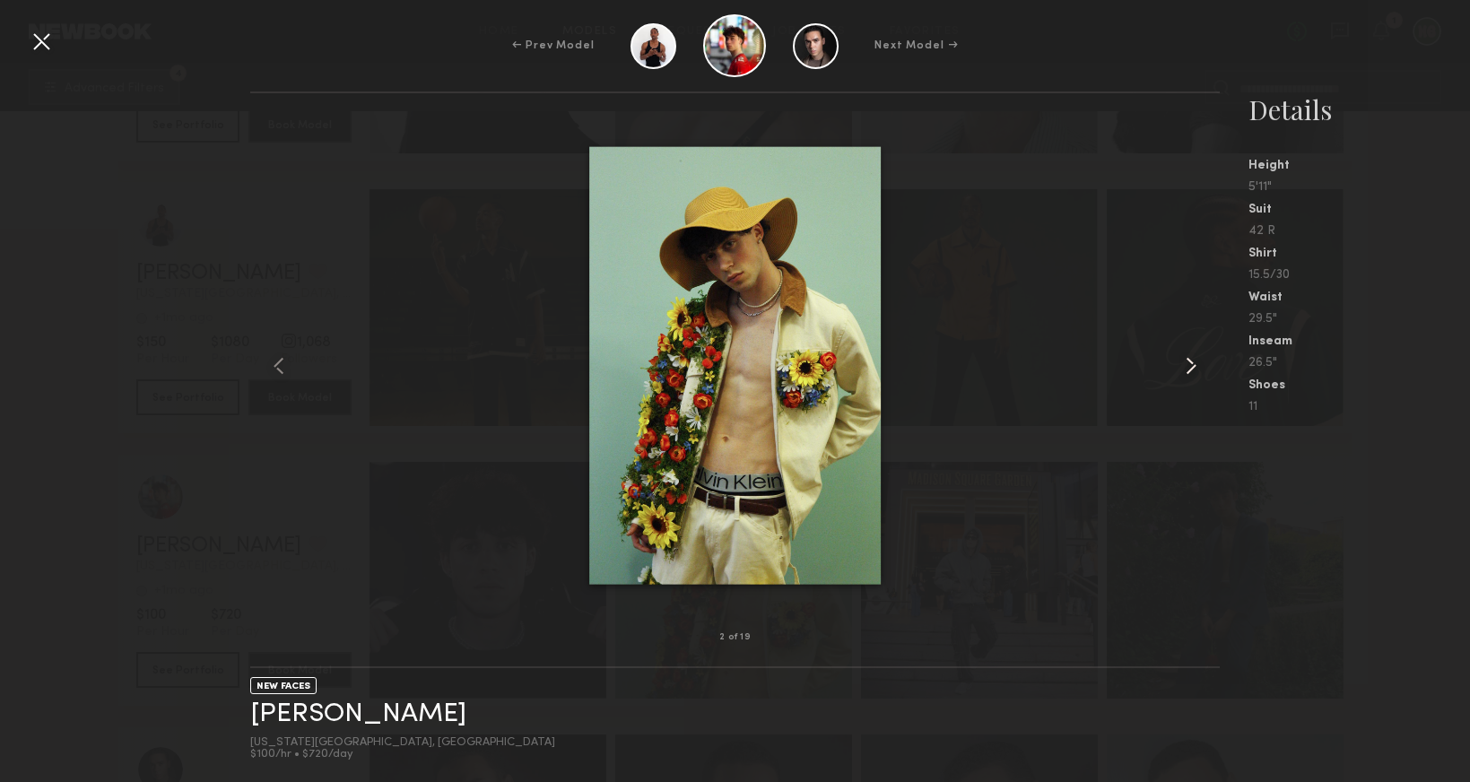
click at [1188, 372] on common-icon at bounding box center [1191, 366] width 29 height 29
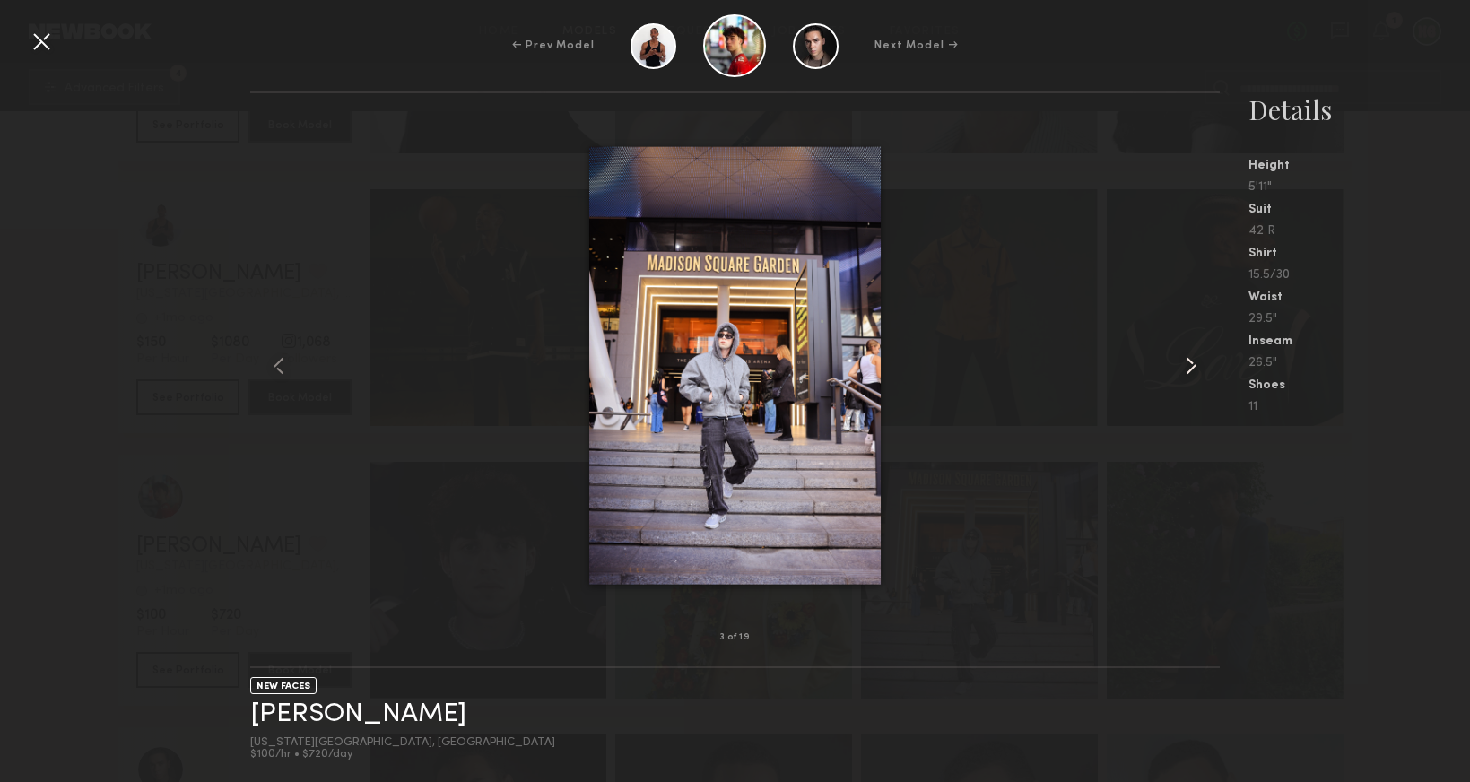
click at [1188, 372] on common-icon at bounding box center [1191, 366] width 29 height 29
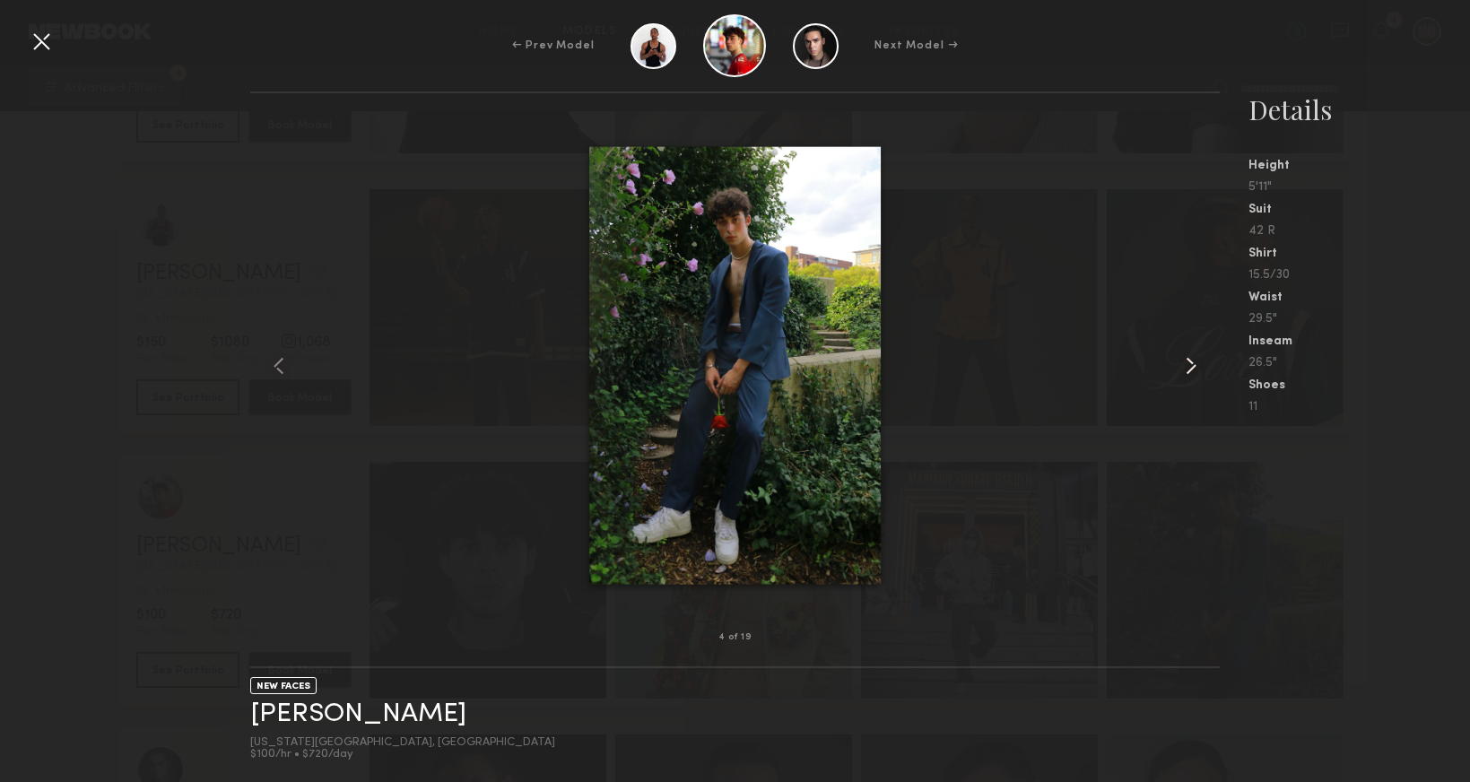
click at [1188, 372] on common-icon at bounding box center [1191, 366] width 29 height 29
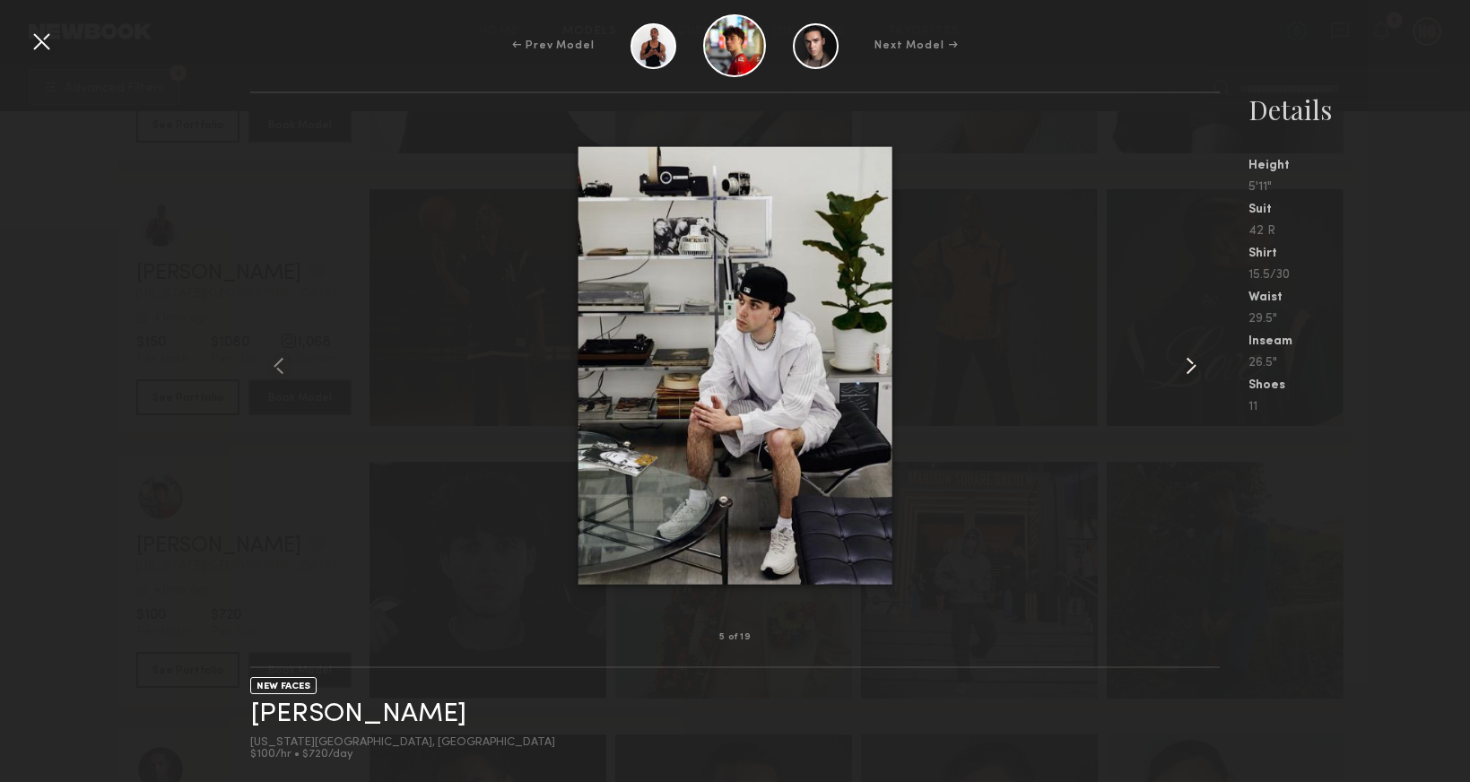
click at [1188, 372] on common-icon at bounding box center [1191, 366] width 29 height 29
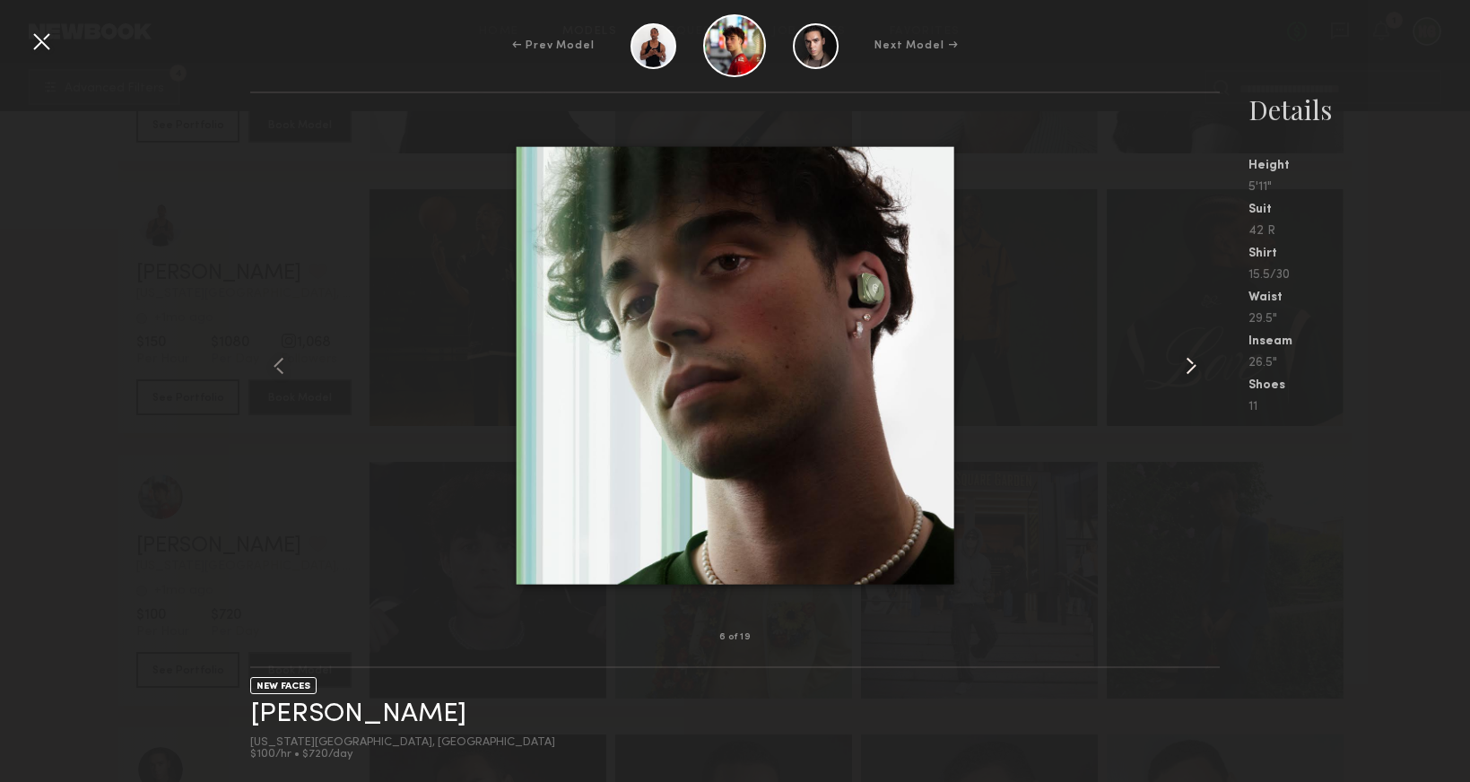
click at [1188, 372] on common-icon at bounding box center [1191, 366] width 29 height 29
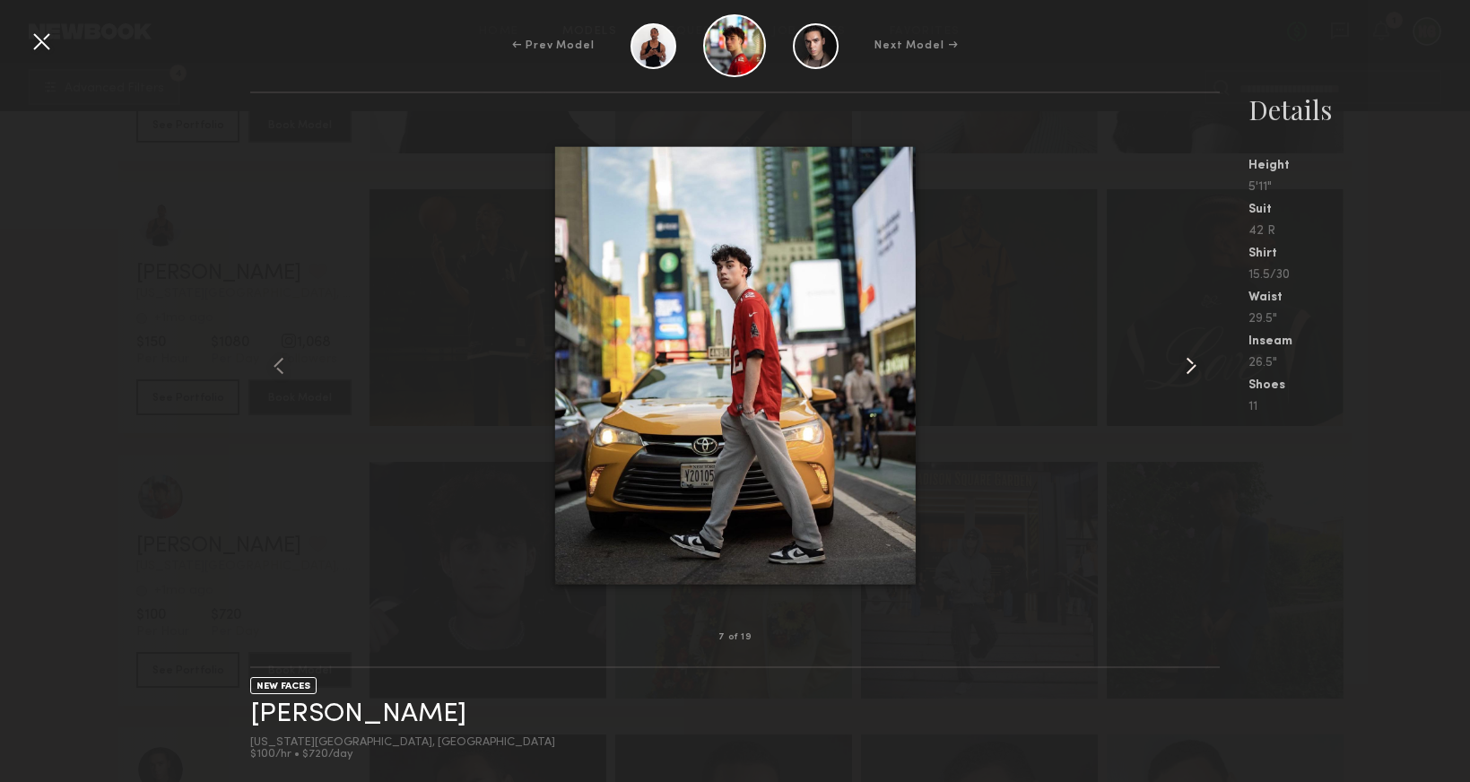
click at [1188, 372] on common-icon at bounding box center [1191, 366] width 29 height 29
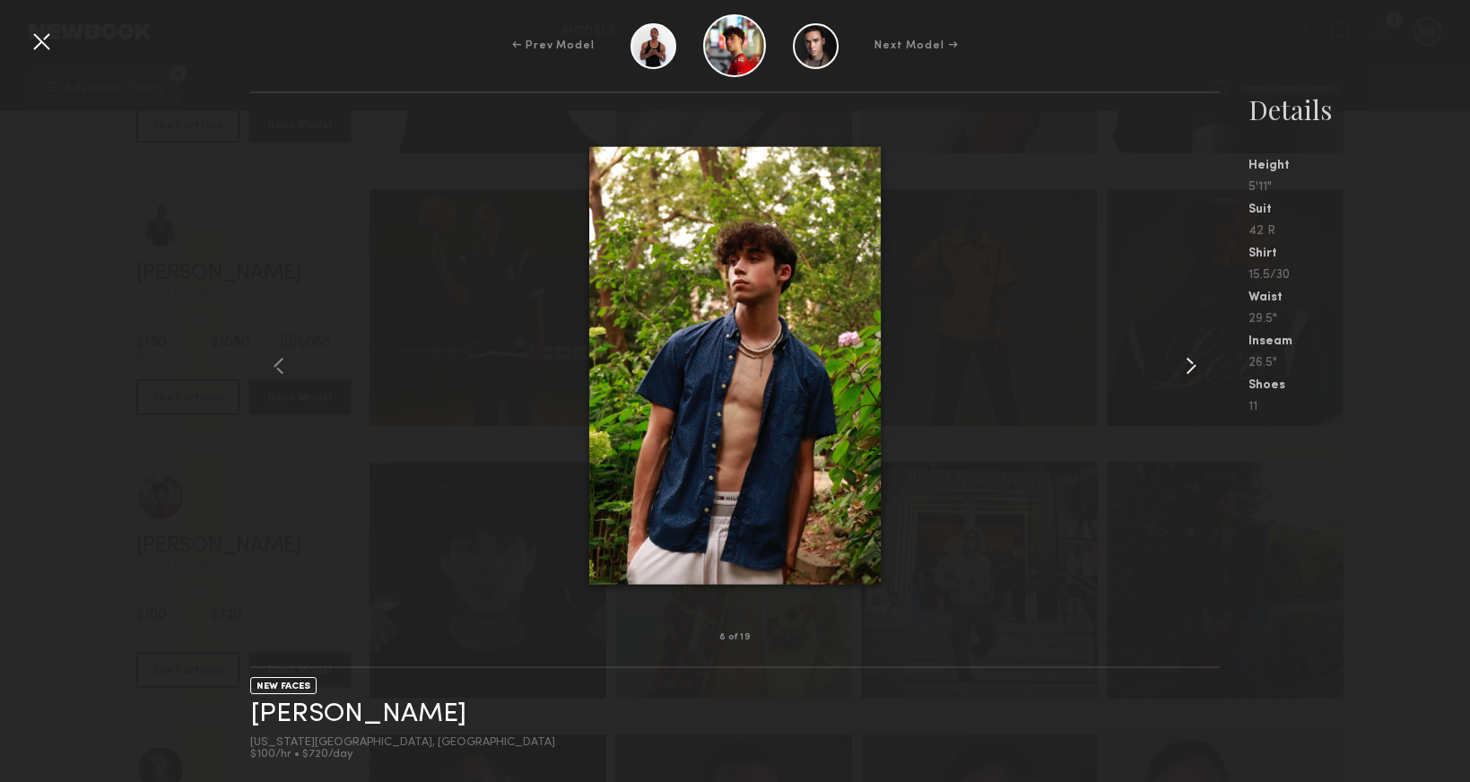
click at [1188, 372] on common-icon at bounding box center [1191, 366] width 29 height 29
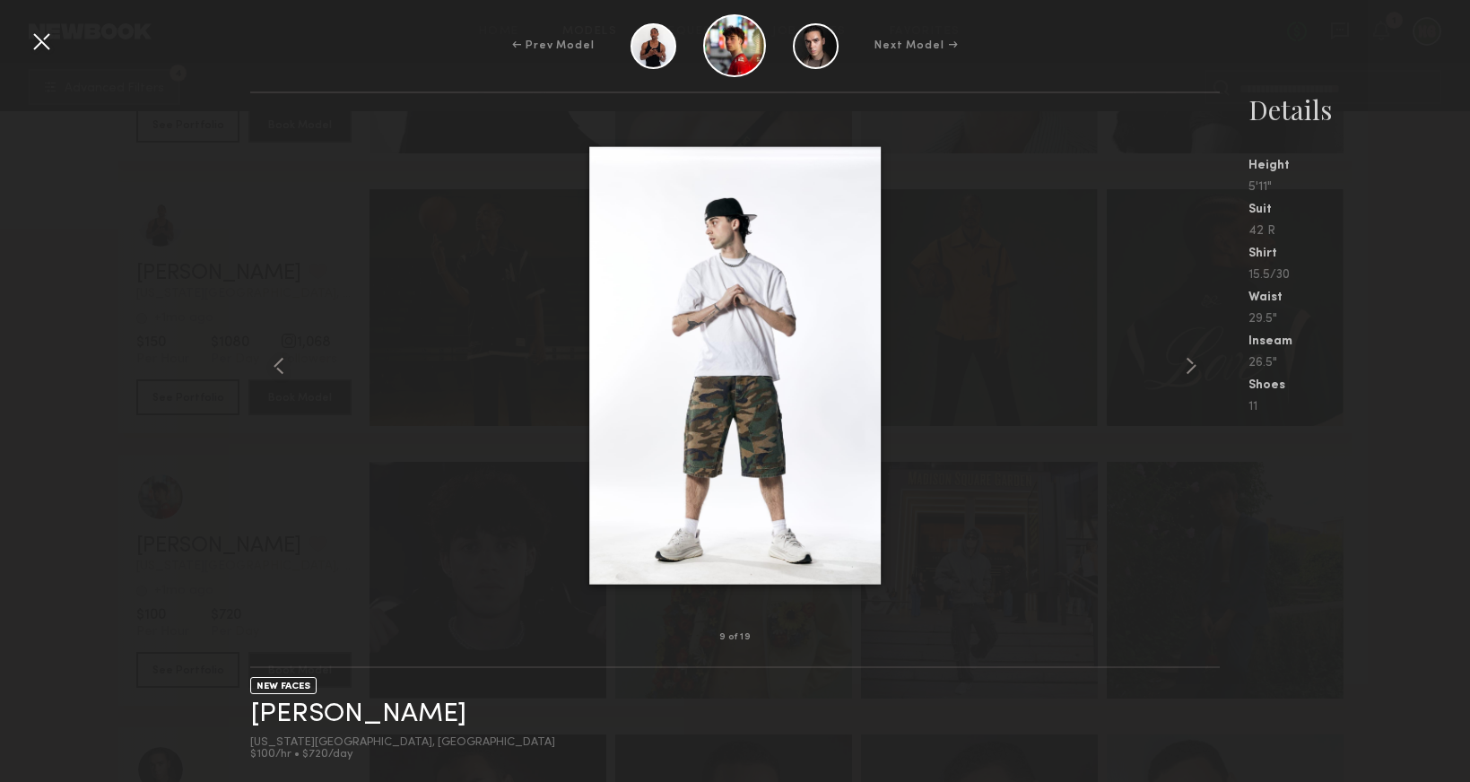
click at [50, 51] on div at bounding box center [41, 41] width 29 height 29
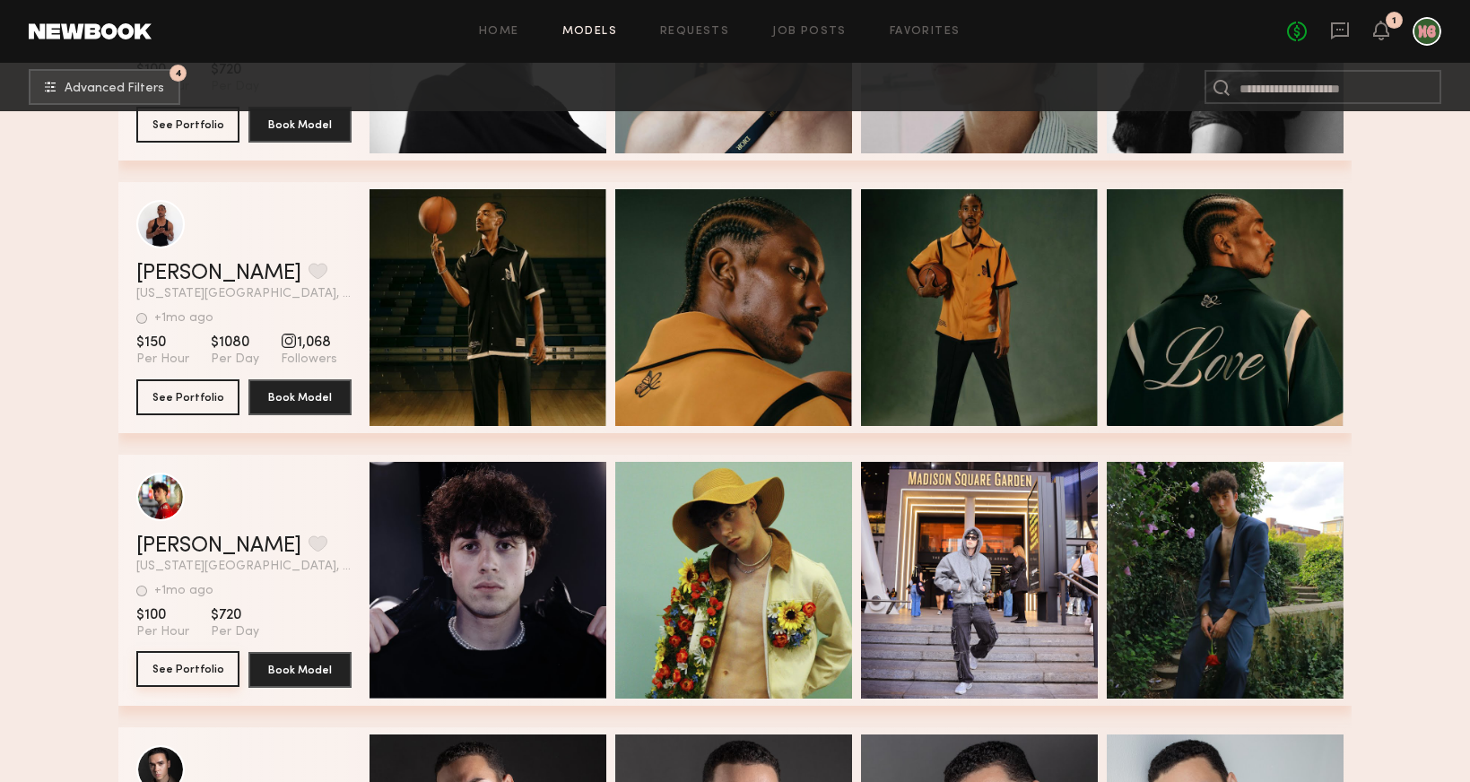
click at [214, 663] on button "See Portfolio" at bounding box center [187, 669] width 103 height 36
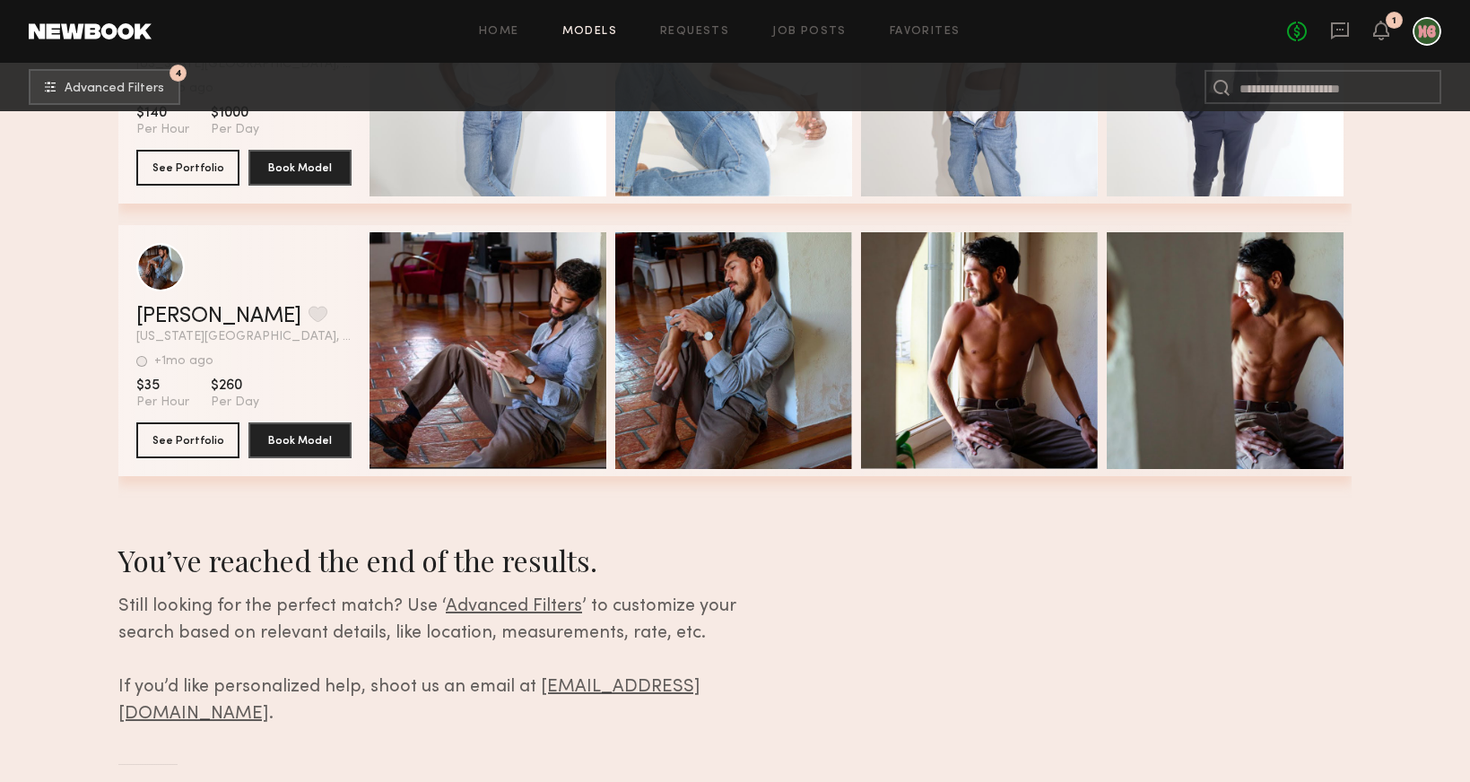
scroll to position [37274, 0]
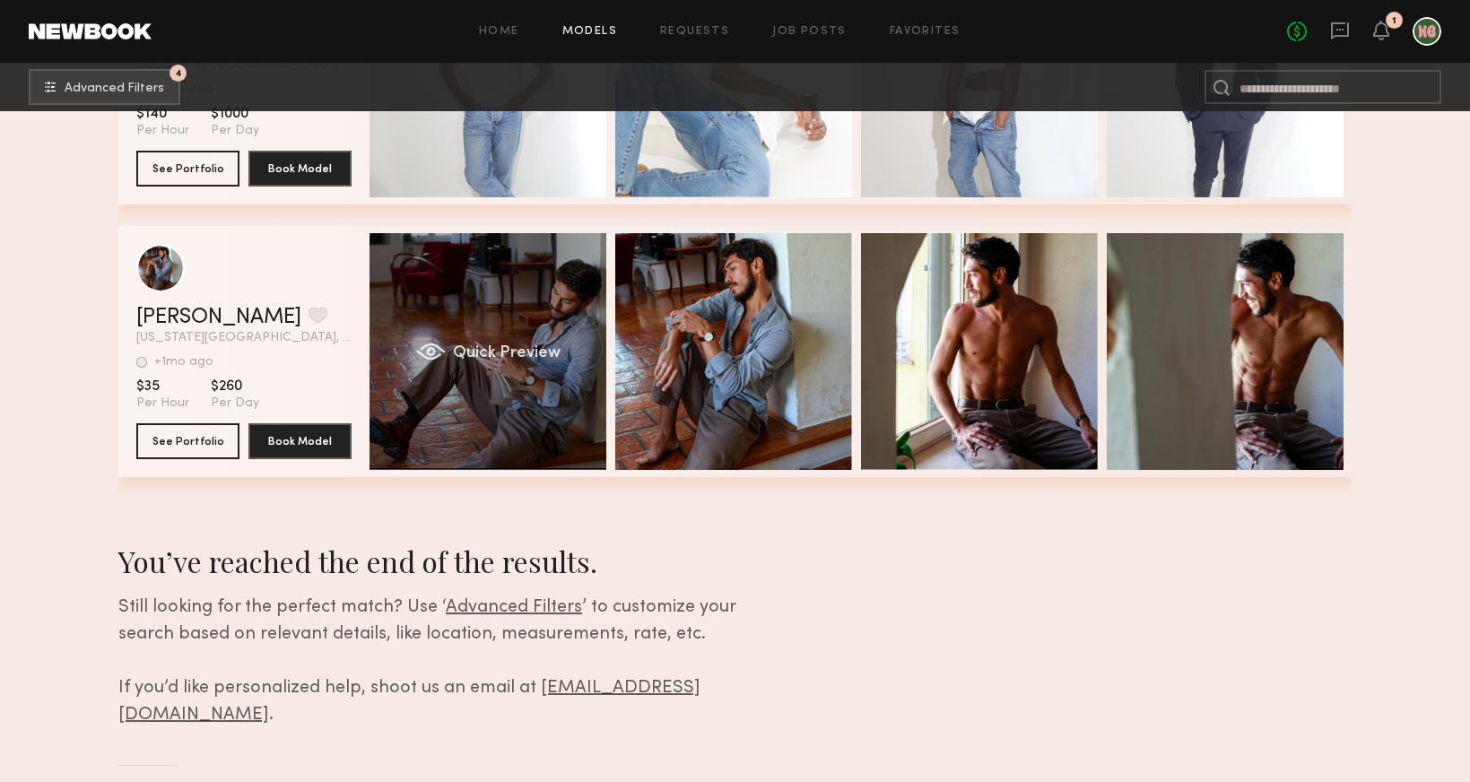
click at [458, 289] on div "Quick Preview" at bounding box center [488, 351] width 237 height 237
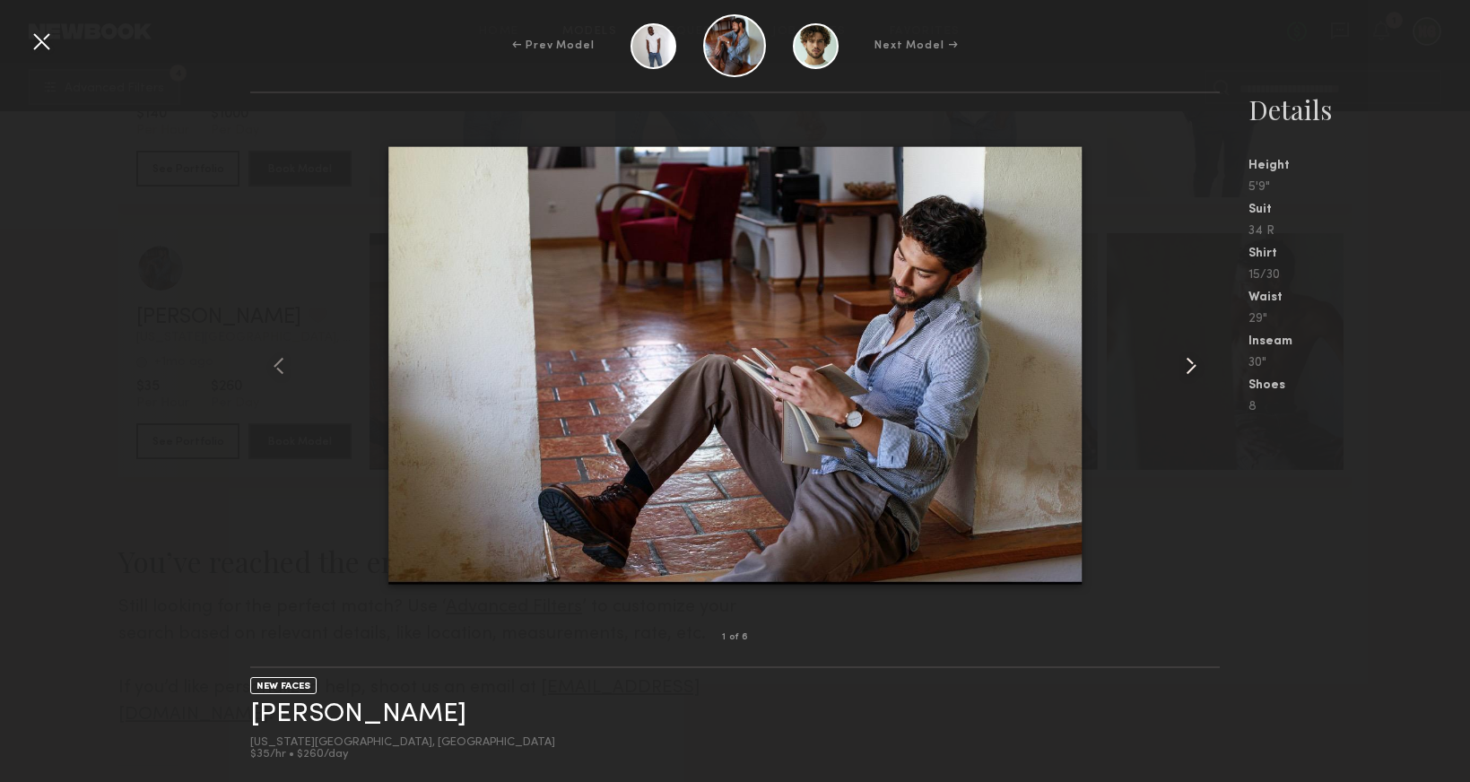
click at [1182, 366] on common-icon at bounding box center [1191, 366] width 29 height 29
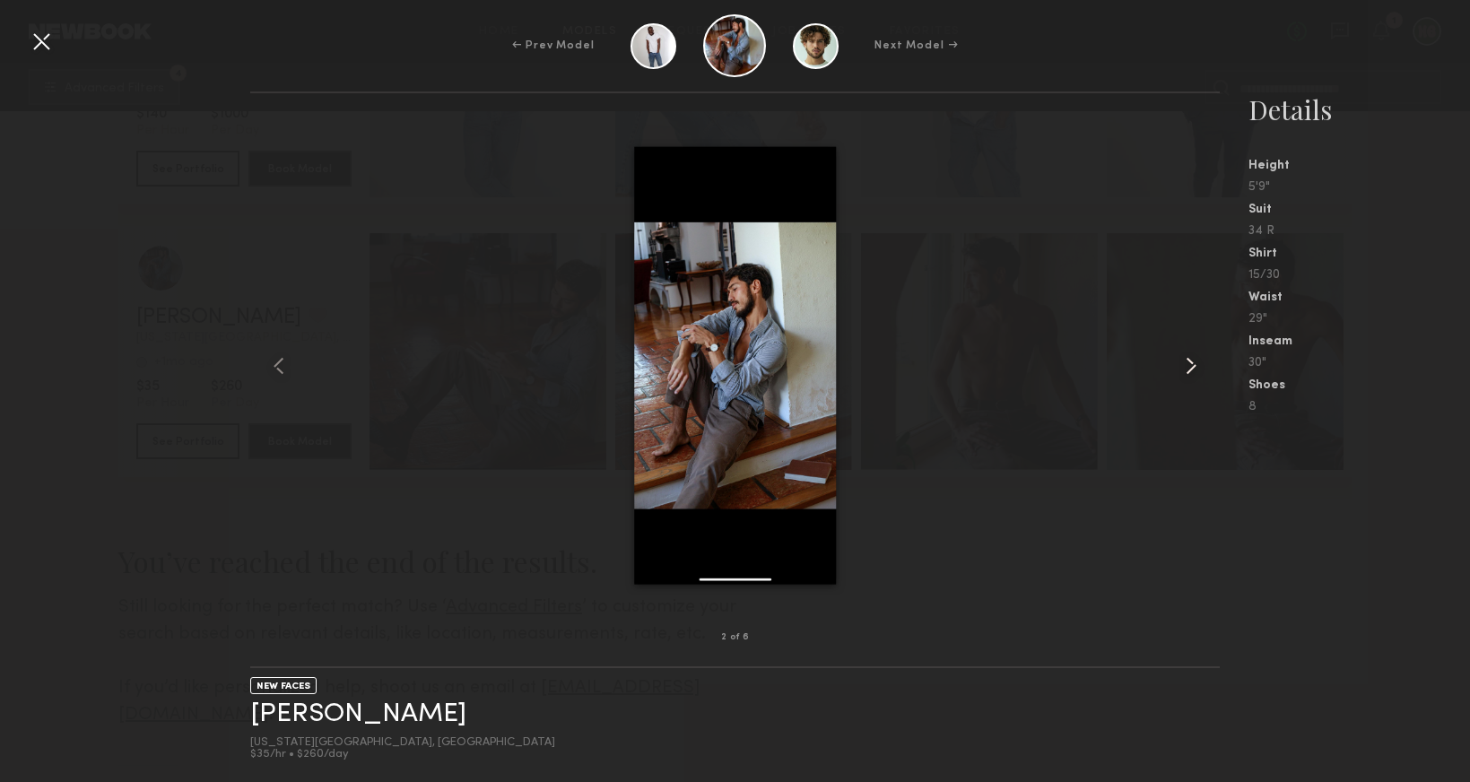
click at [1182, 366] on common-icon at bounding box center [1191, 366] width 29 height 29
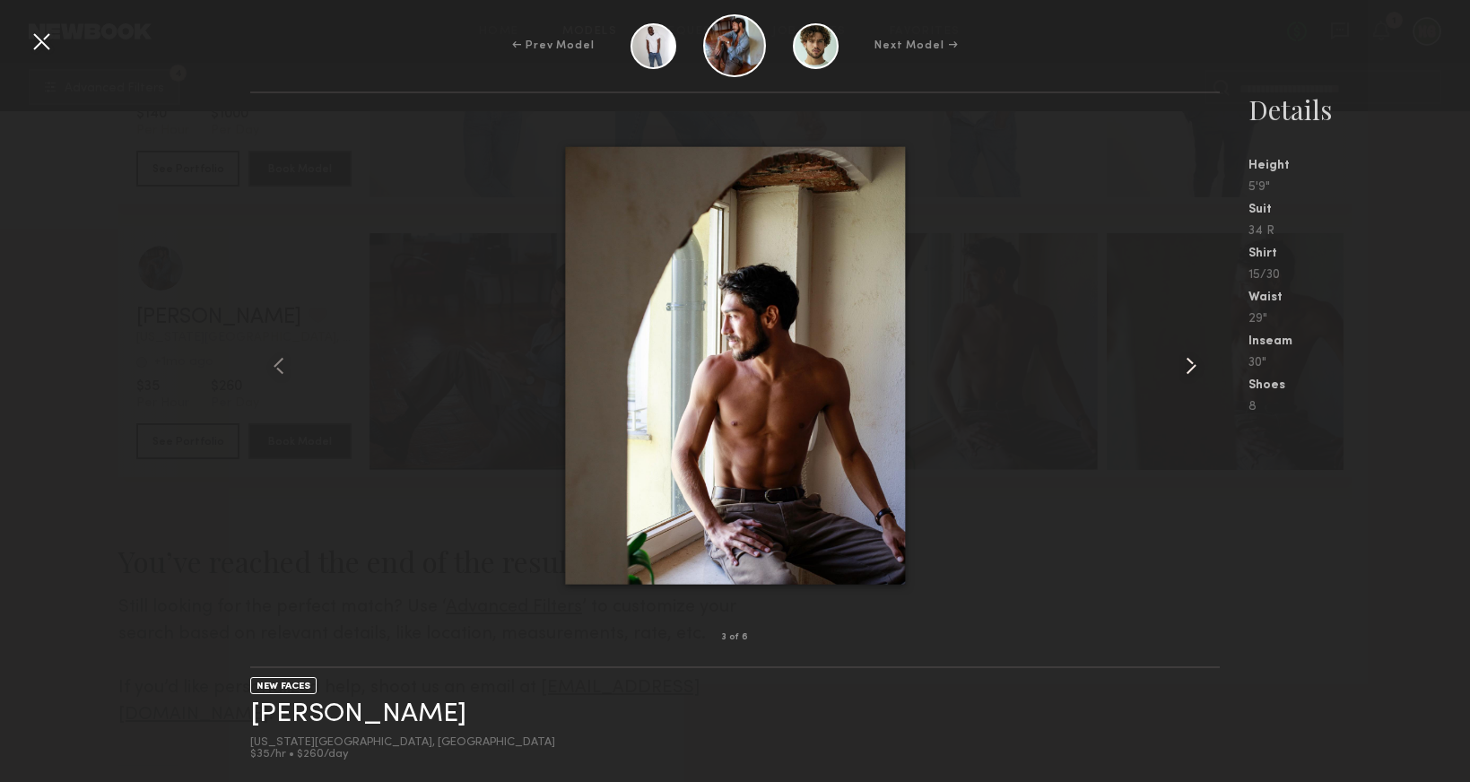
click at [1182, 366] on common-icon at bounding box center [1191, 366] width 29 height 29
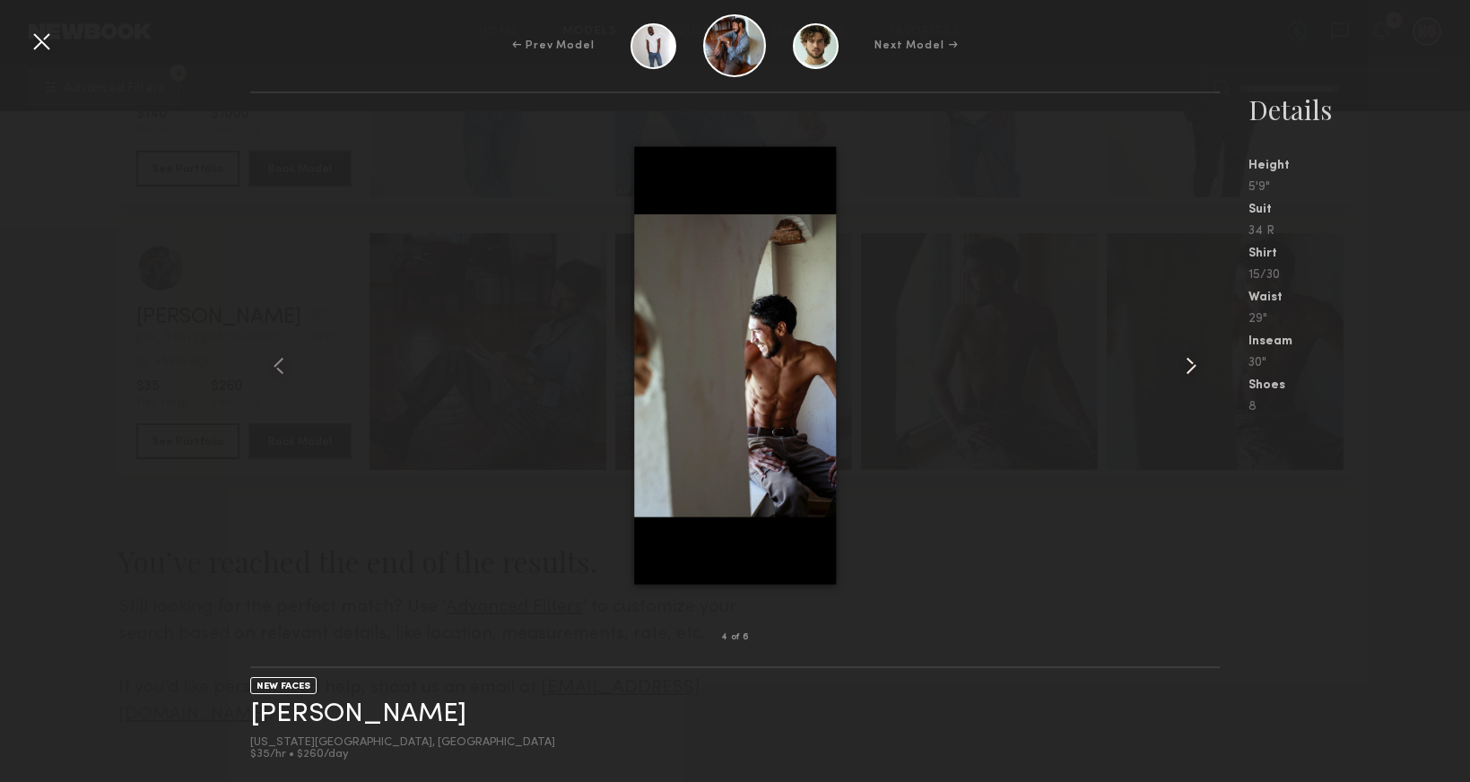
click at [1182, 366] on common-icon at bounding box center [1191, 366] width 29 height 29
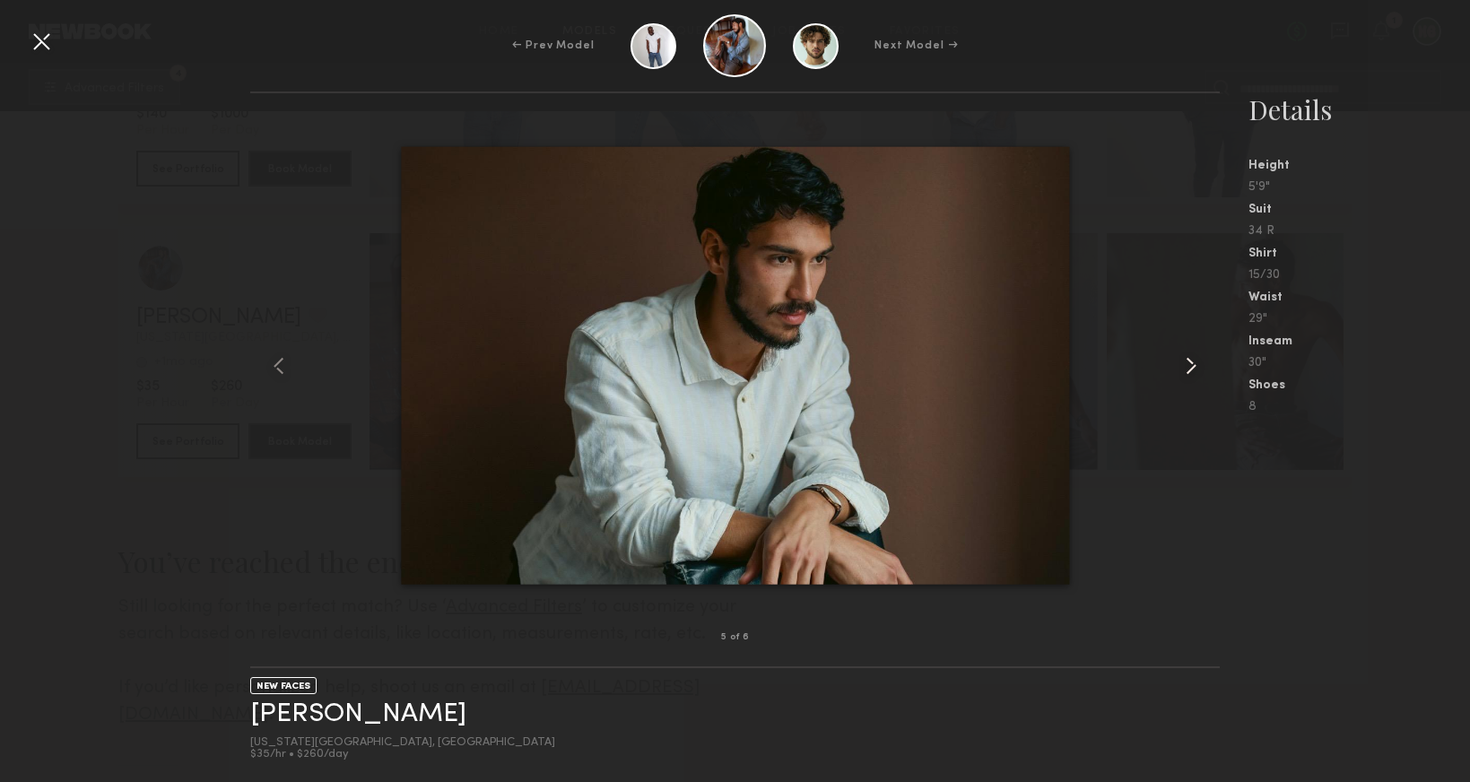
click at [1182, 366] on common-icon at bounding box center [1191, 366] width 29 height 29
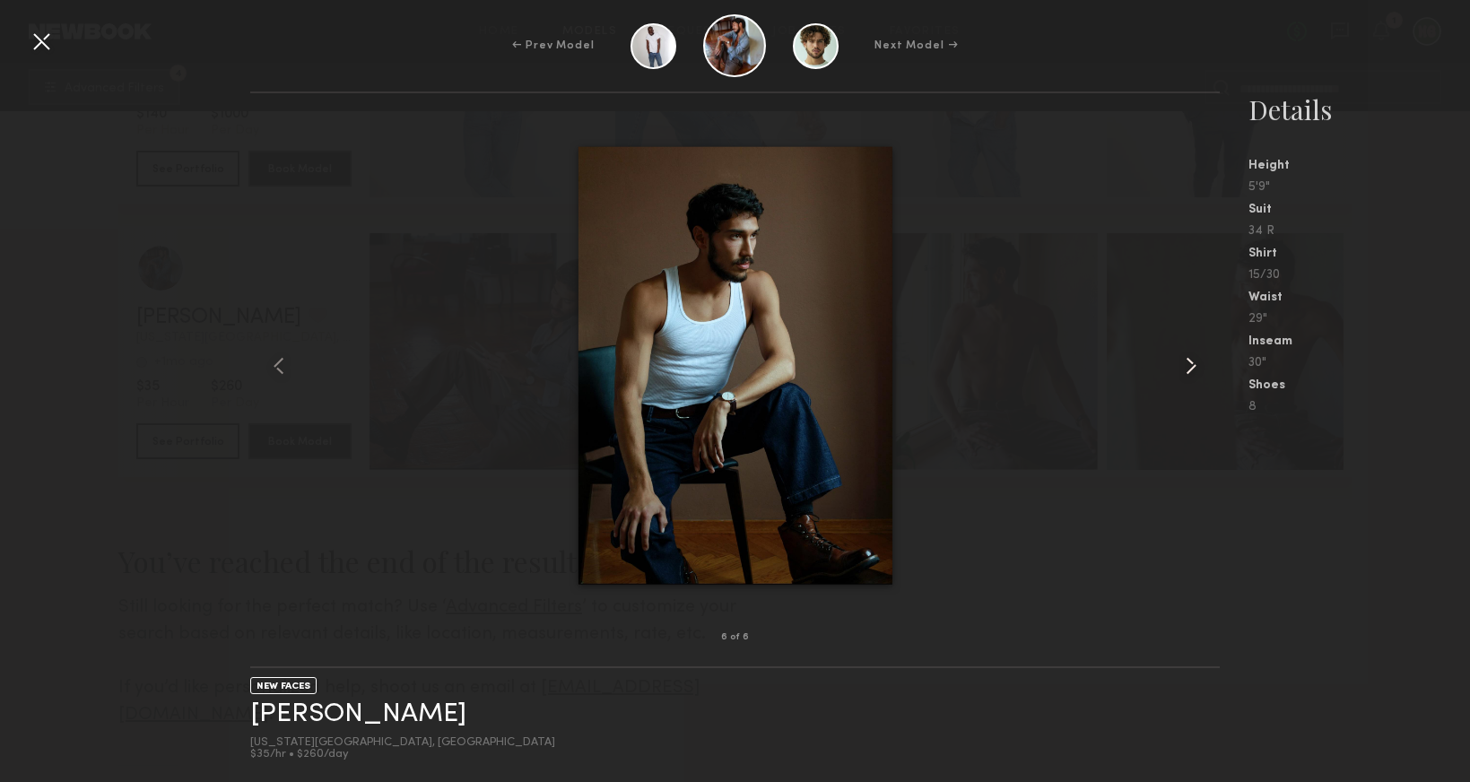
click at [1182, 366] on common-icon at bounding box center [1191, 366] width 29 height 29
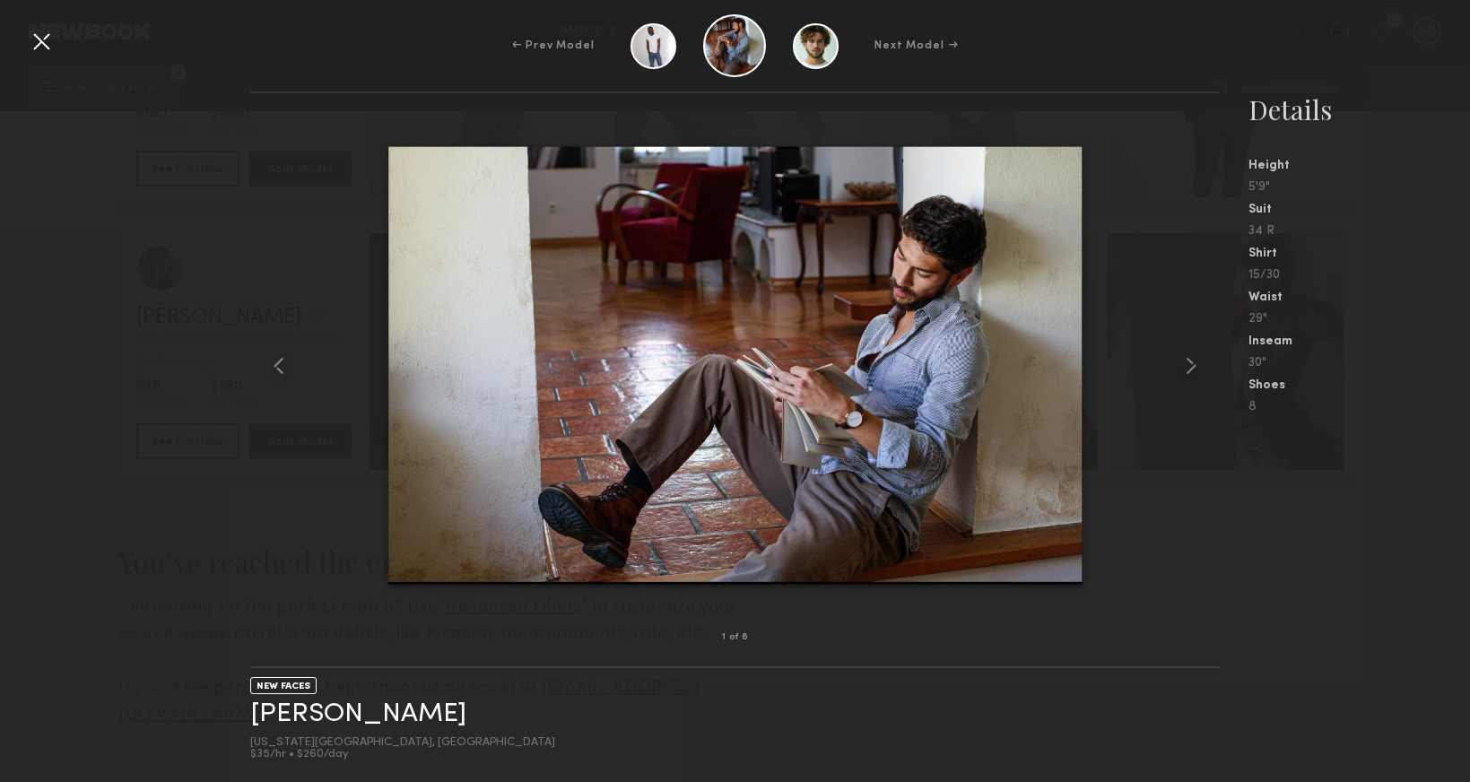
click at [41, 46] on div at bounding box center [41, 41] width 29 height 29
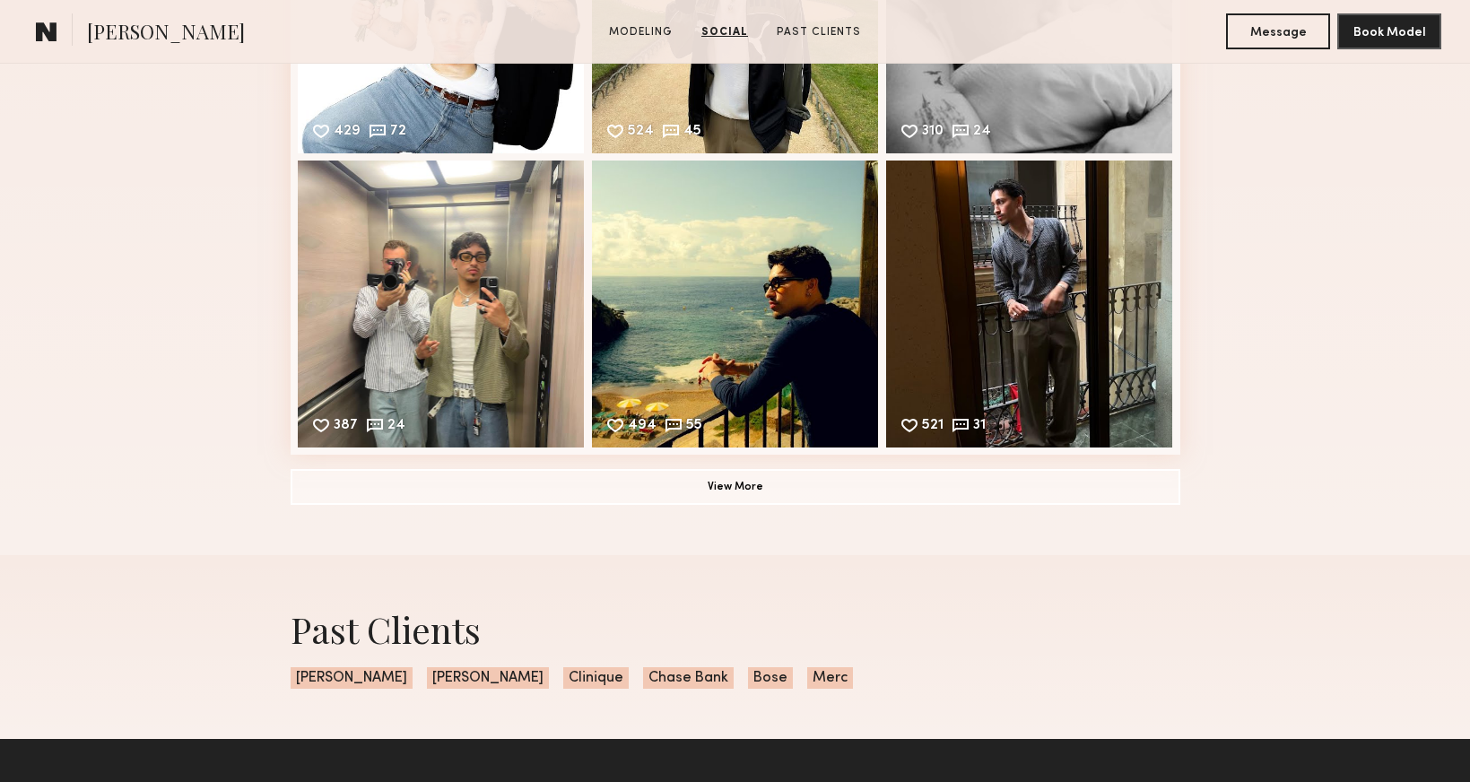
scroll to position [1643, 0]
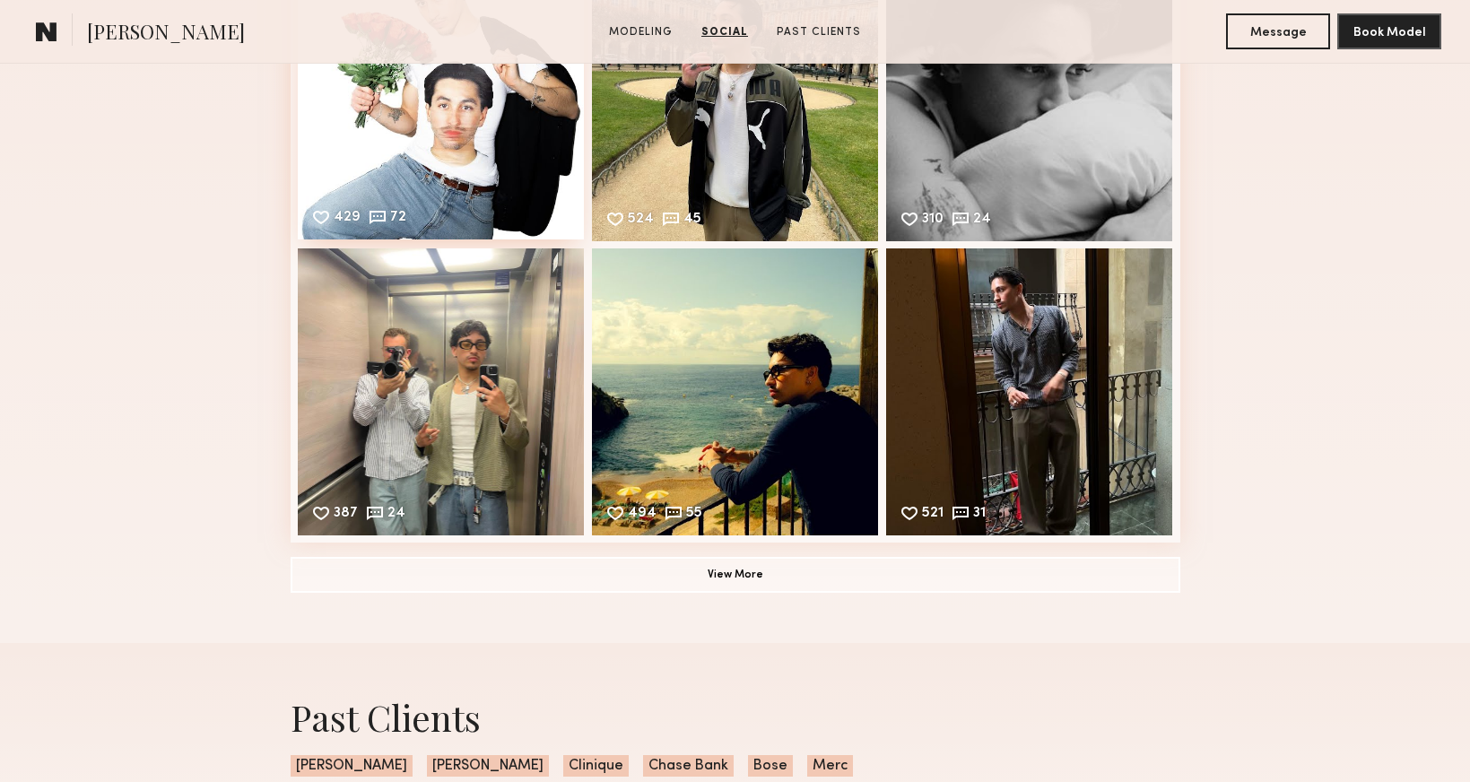
click at [533, 168] on div "429 72 Likes & comments displayed to show model’s engagement" at bounding box center [441, 95] width 287 height 287
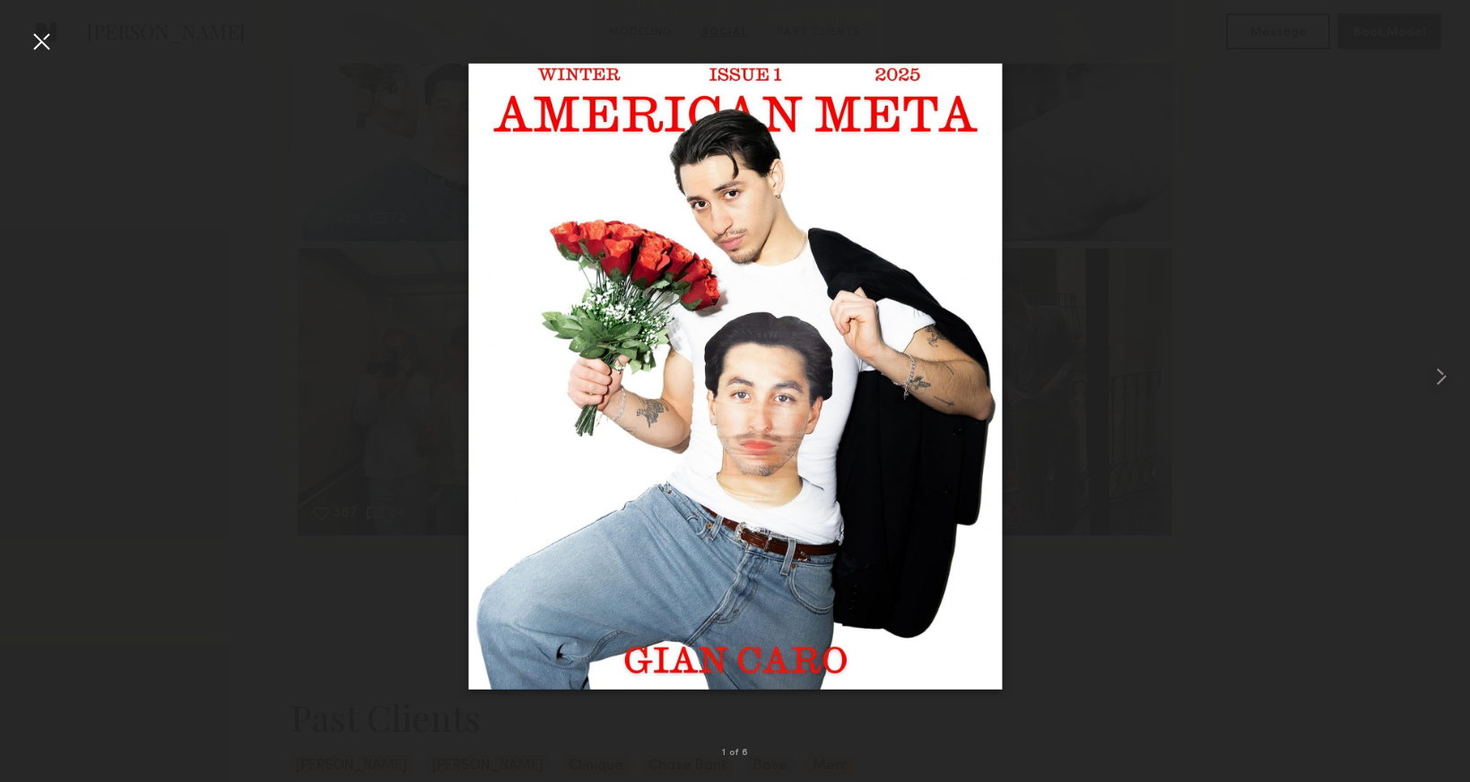
click at [39, 41] on div at bounding box center [41, 41] width 29 height 29
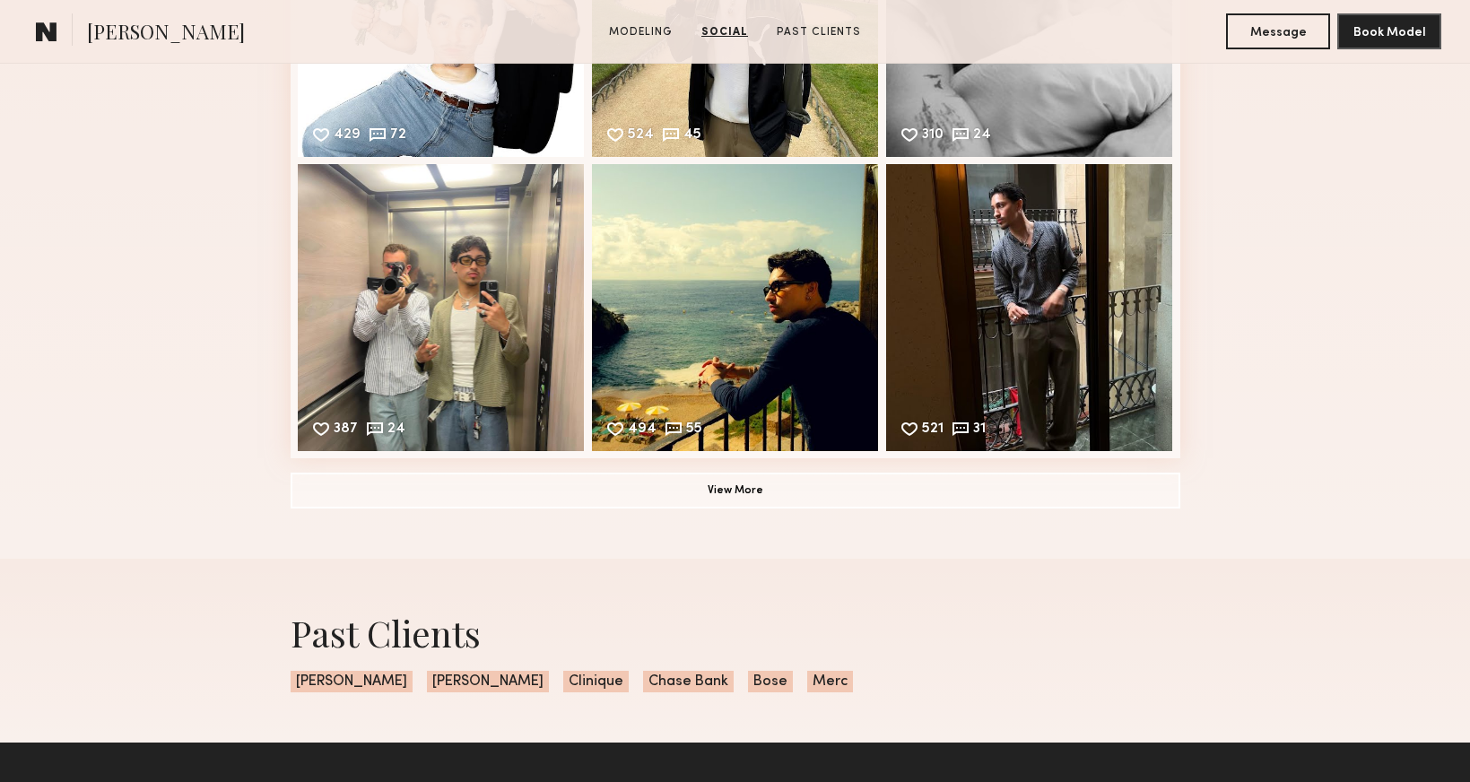
scroll to position [1502, 0]
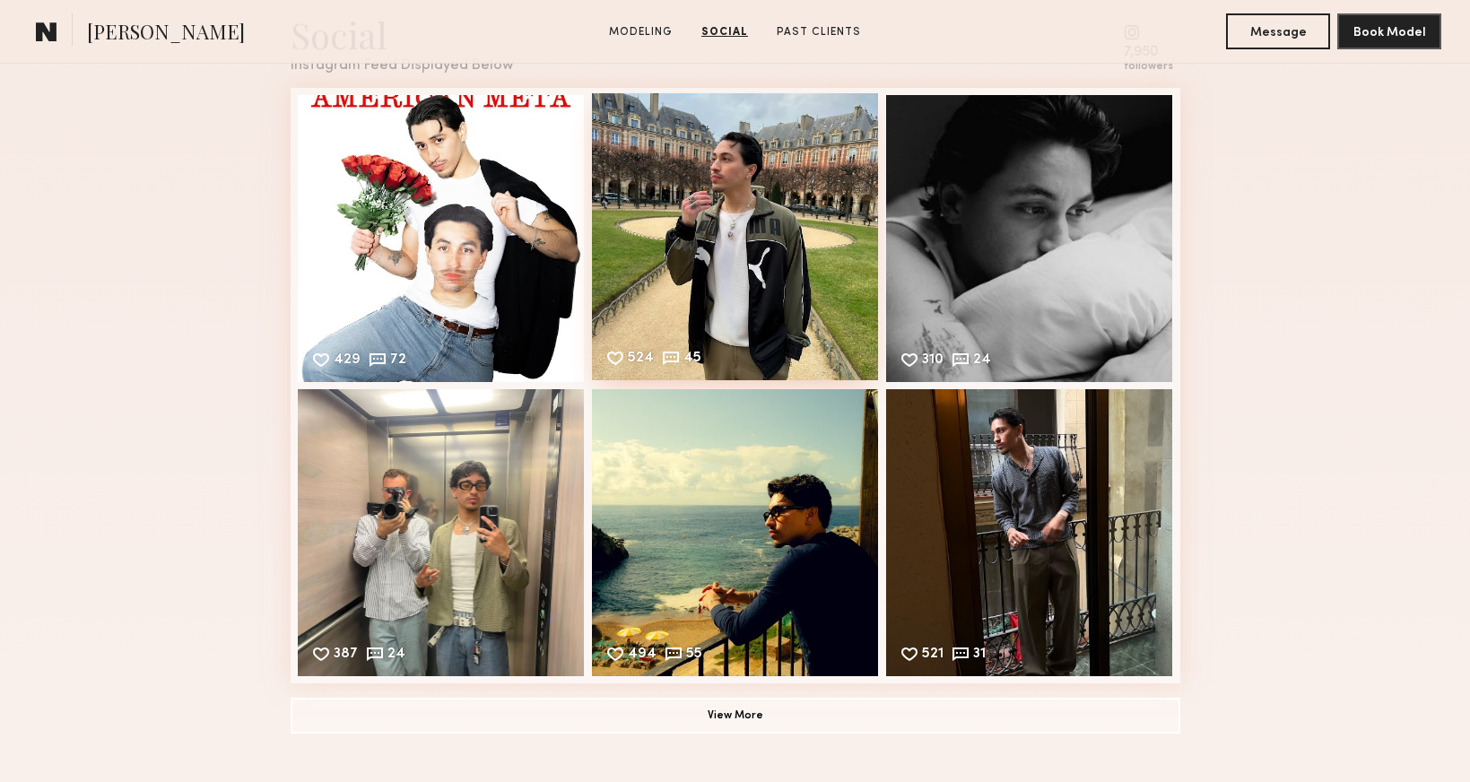
click at [726, 213] on div "524 45 Likes & comments displayed to show model’s engagement" at bounding box center [735, 236] width 287 height 287
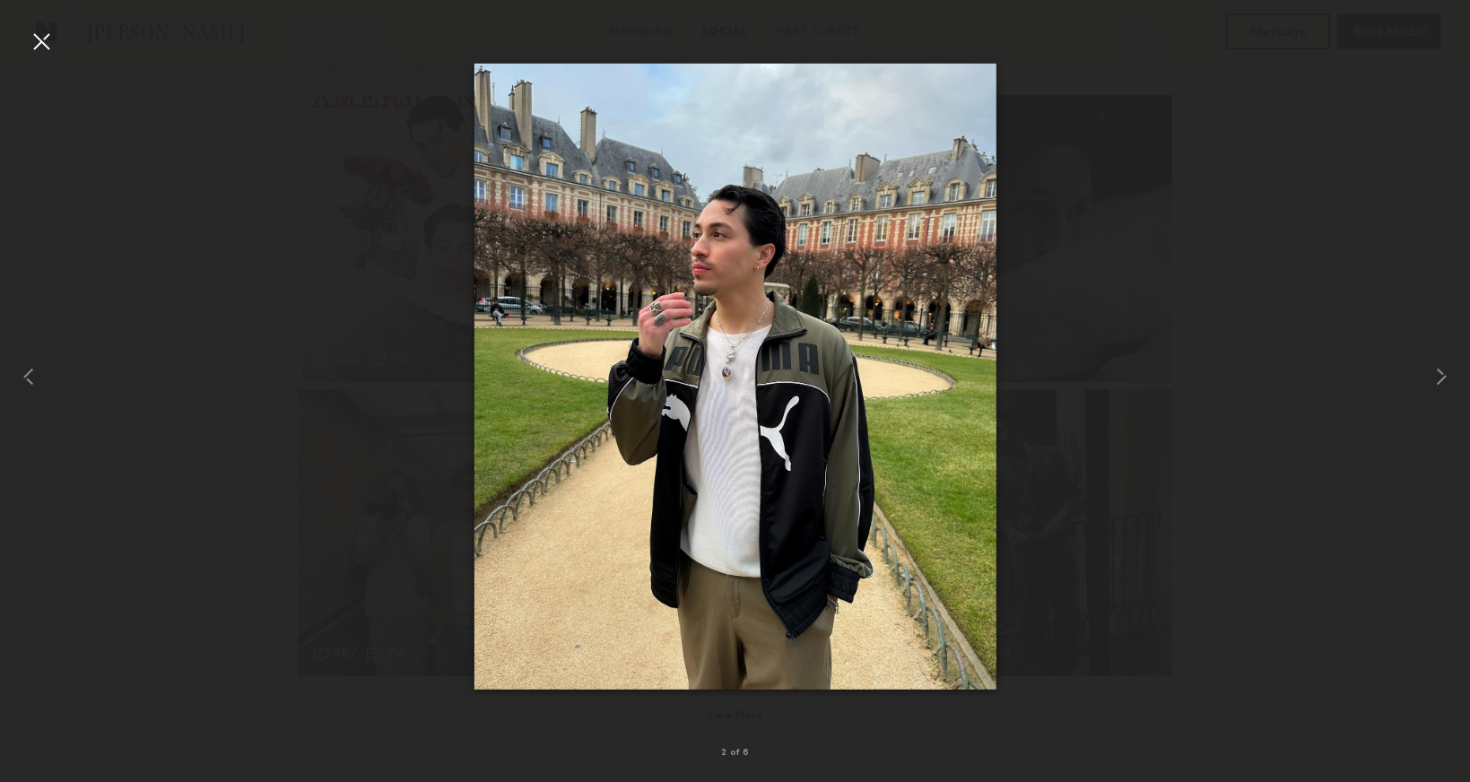
click at [44, 36] on div at bounding box center [41, 41] width 29 height 29
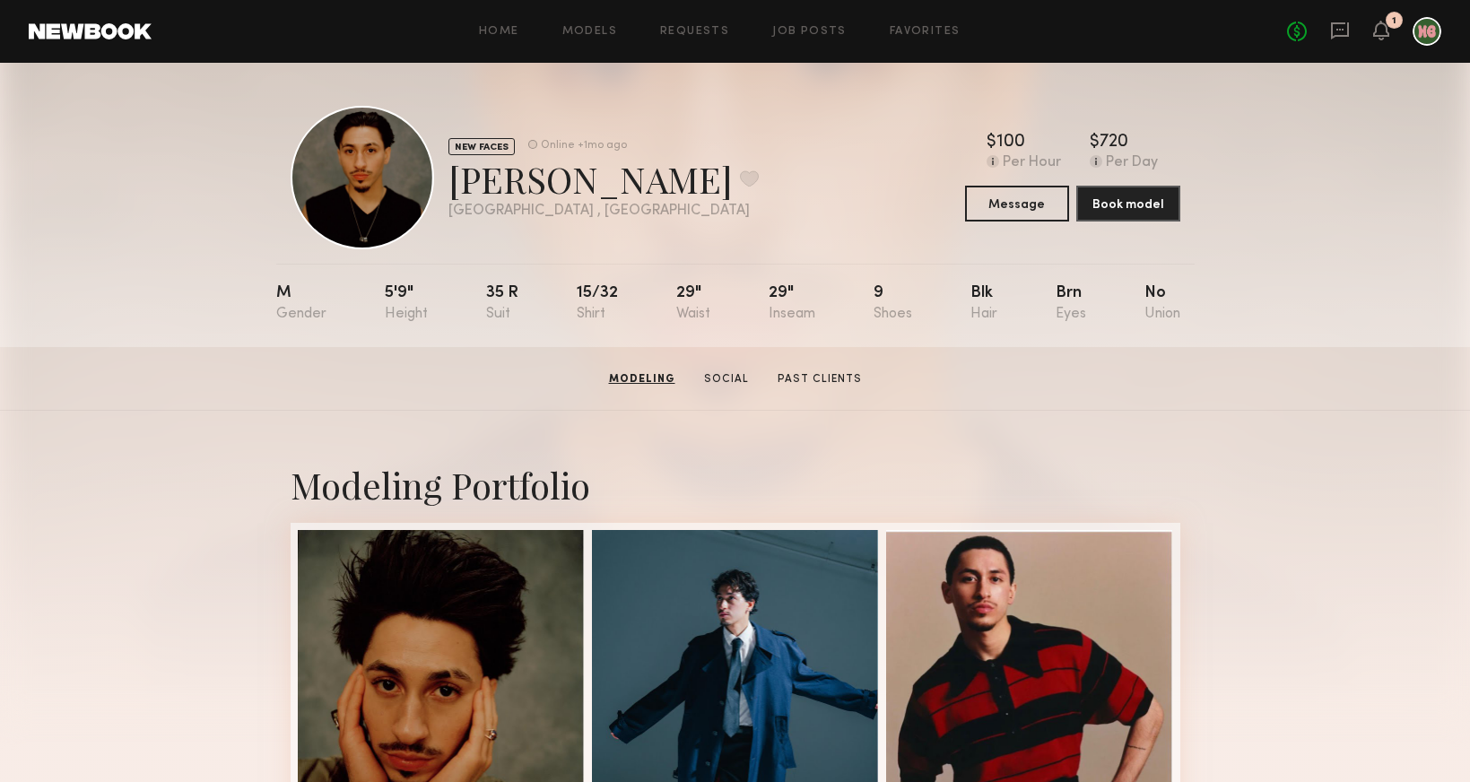
scroll to position [0, 0]
drag, startPoint x: 566, startPoint y: 184, endPoint x: 455, endPoint y: 178, distance: 111.3
click at [455, 178] on div "Gian C. Favorite" at bounding box center [603, 179] width 310 height 48
copy div "Gian C."
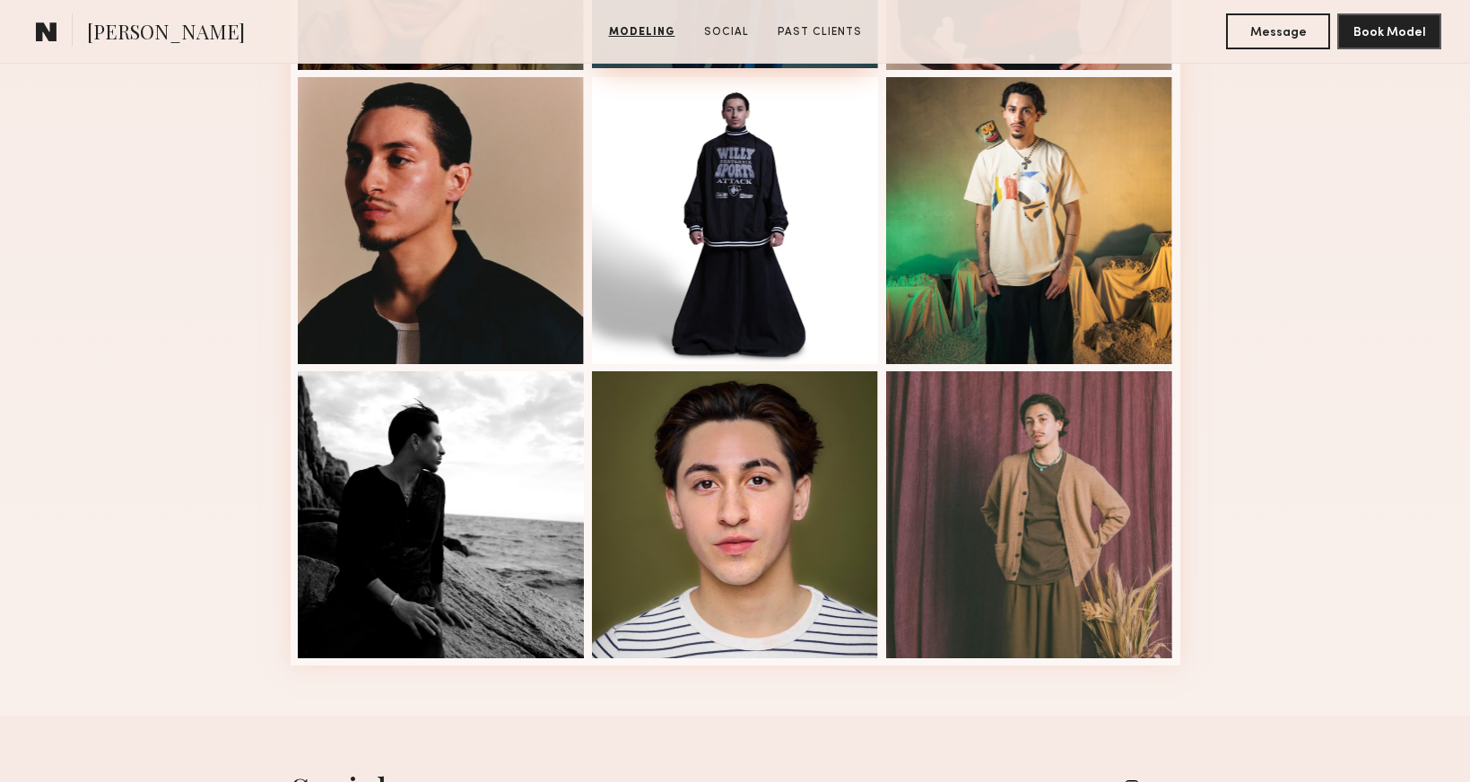
scroll to position [1027, 0]
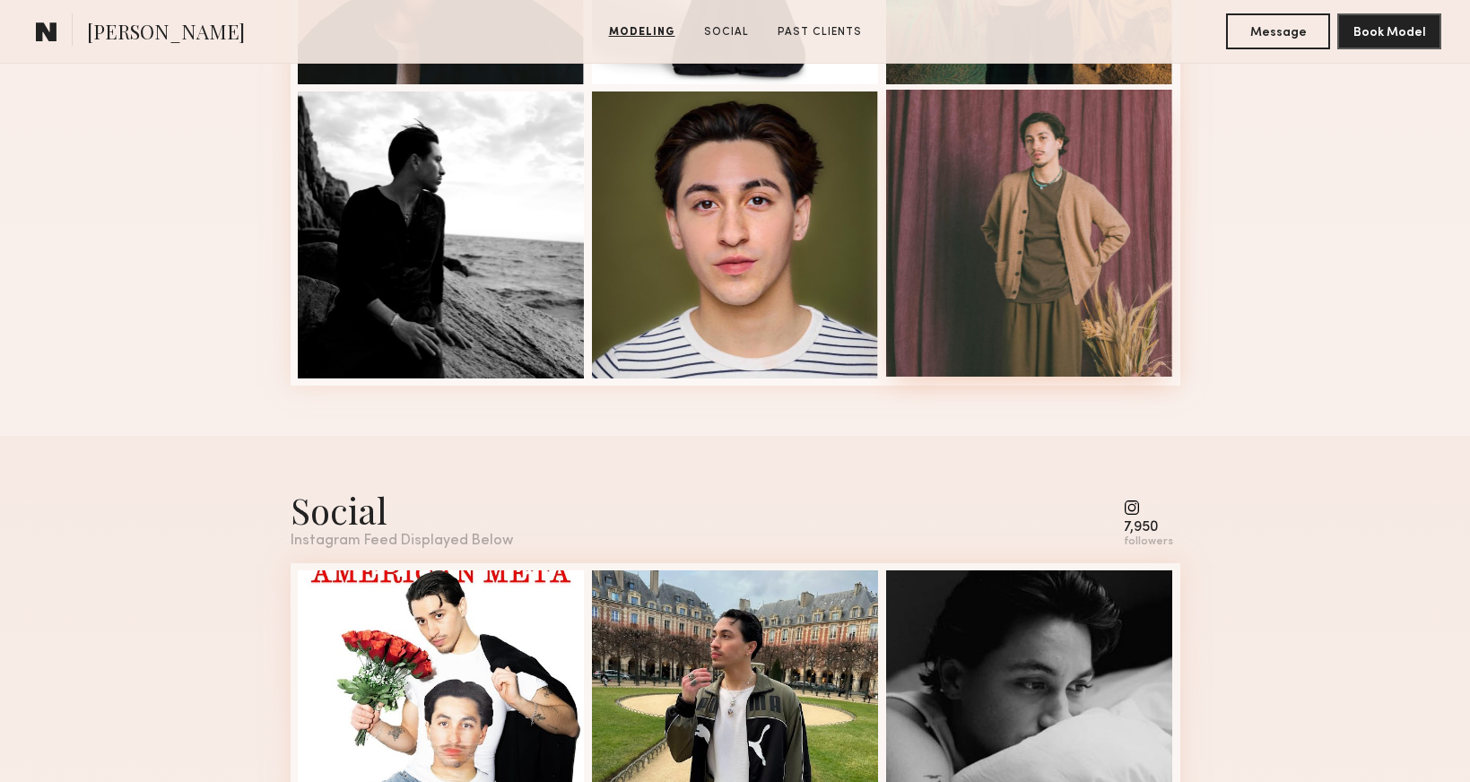
click at [993, 299] on div at bounding box center [1029, 233] width 287 height 287
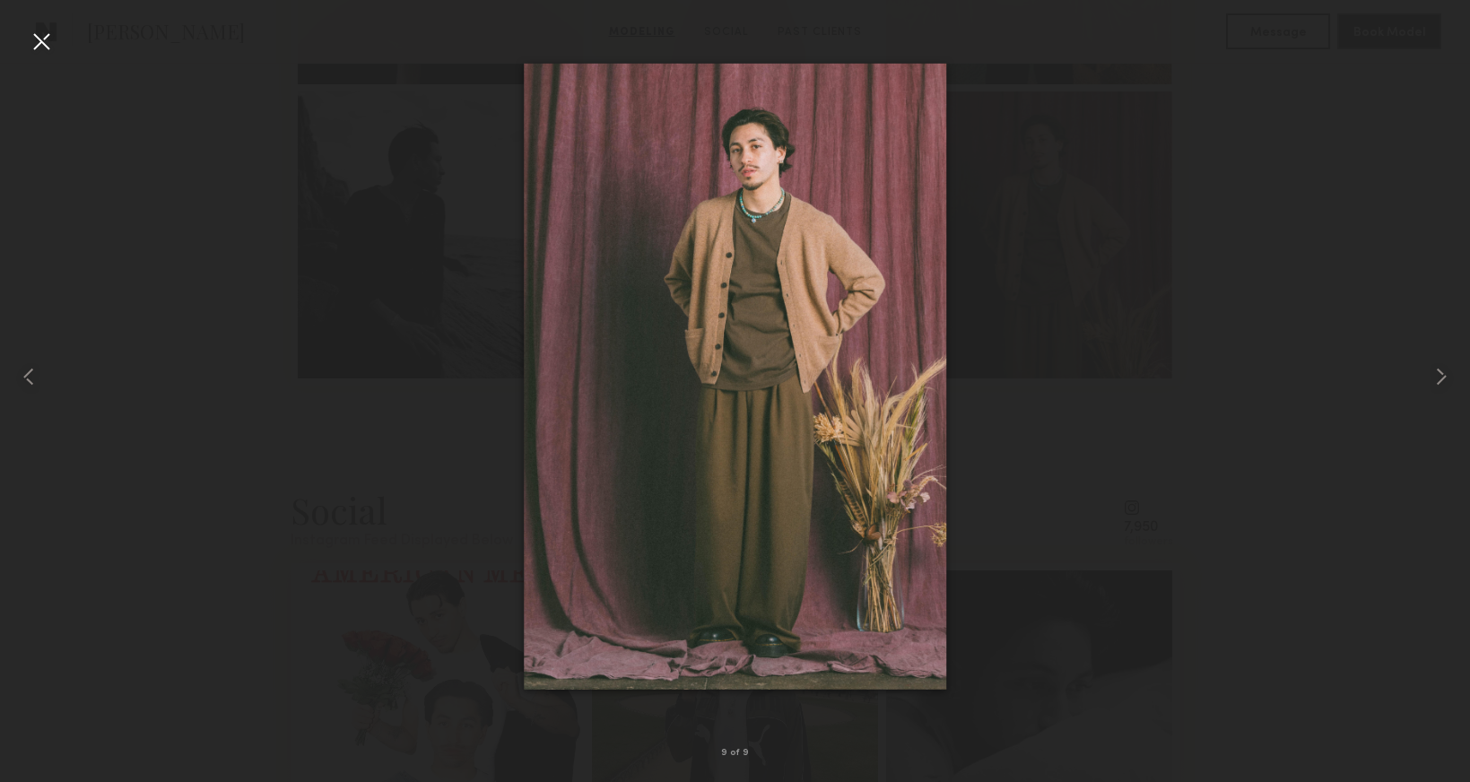
click at [1137, 375] on div at bounding box center [735, 377] width 1470 height 696
click at [48, 47] on div at bounding box center [41, 41] width 29 height 29
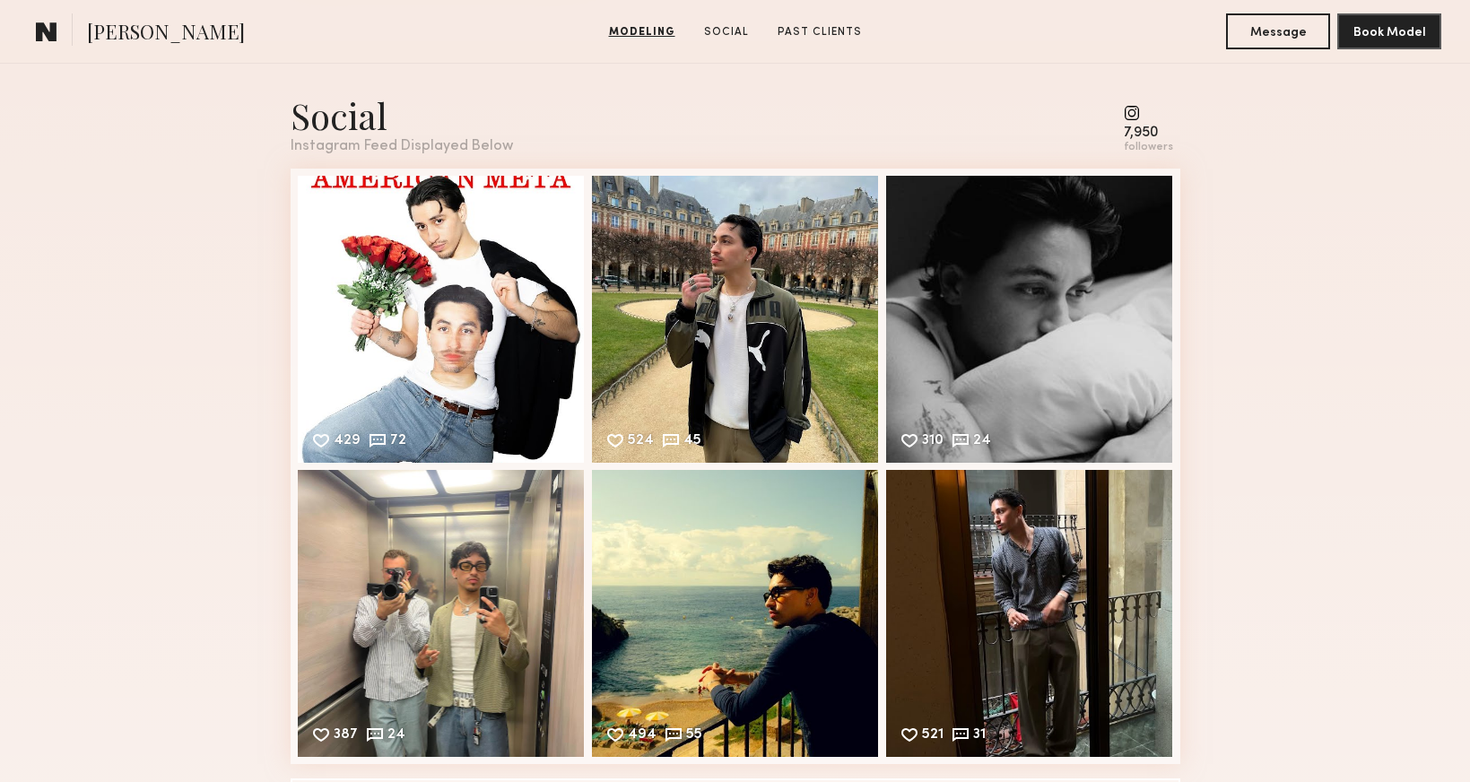
scroll to position [1538, 0]
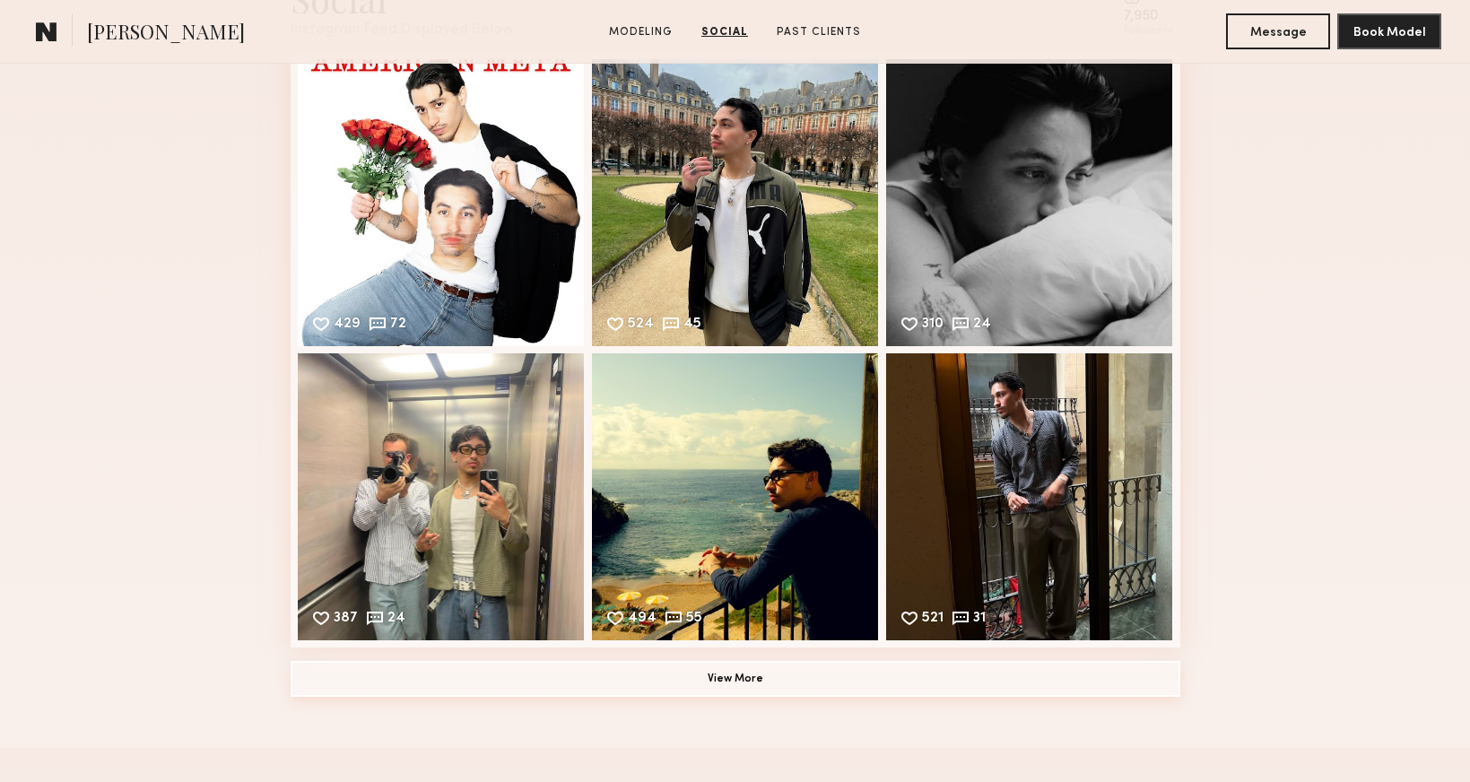
click at [735, 684] on button "View More" at bounding box center [736, 679] width 890 height 36
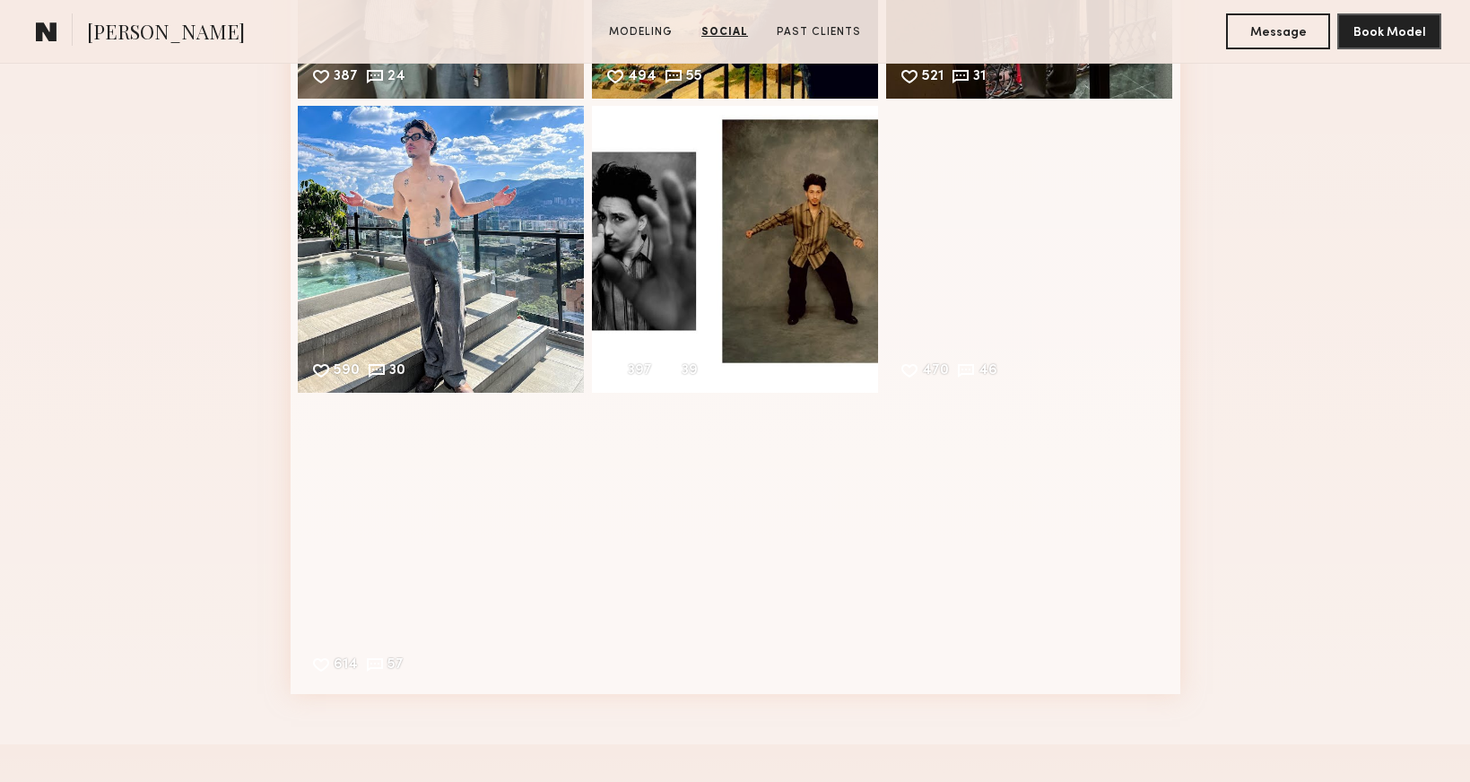
scroll to position [2083, 0]
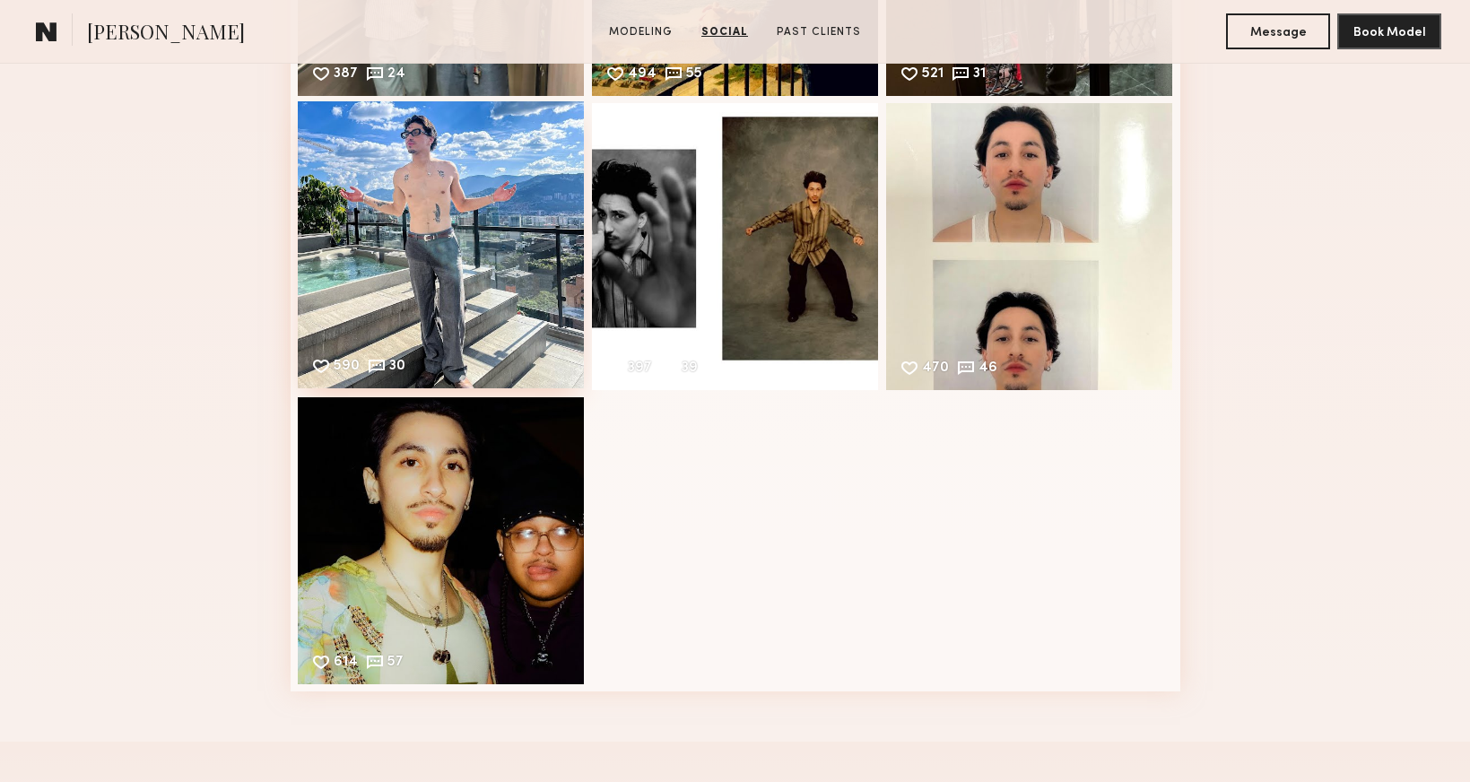
click at [448, 214] on div "590 30 Likes & comments displayed to show model’s engagement" at bounding box center [441, 244] width 287 height 287
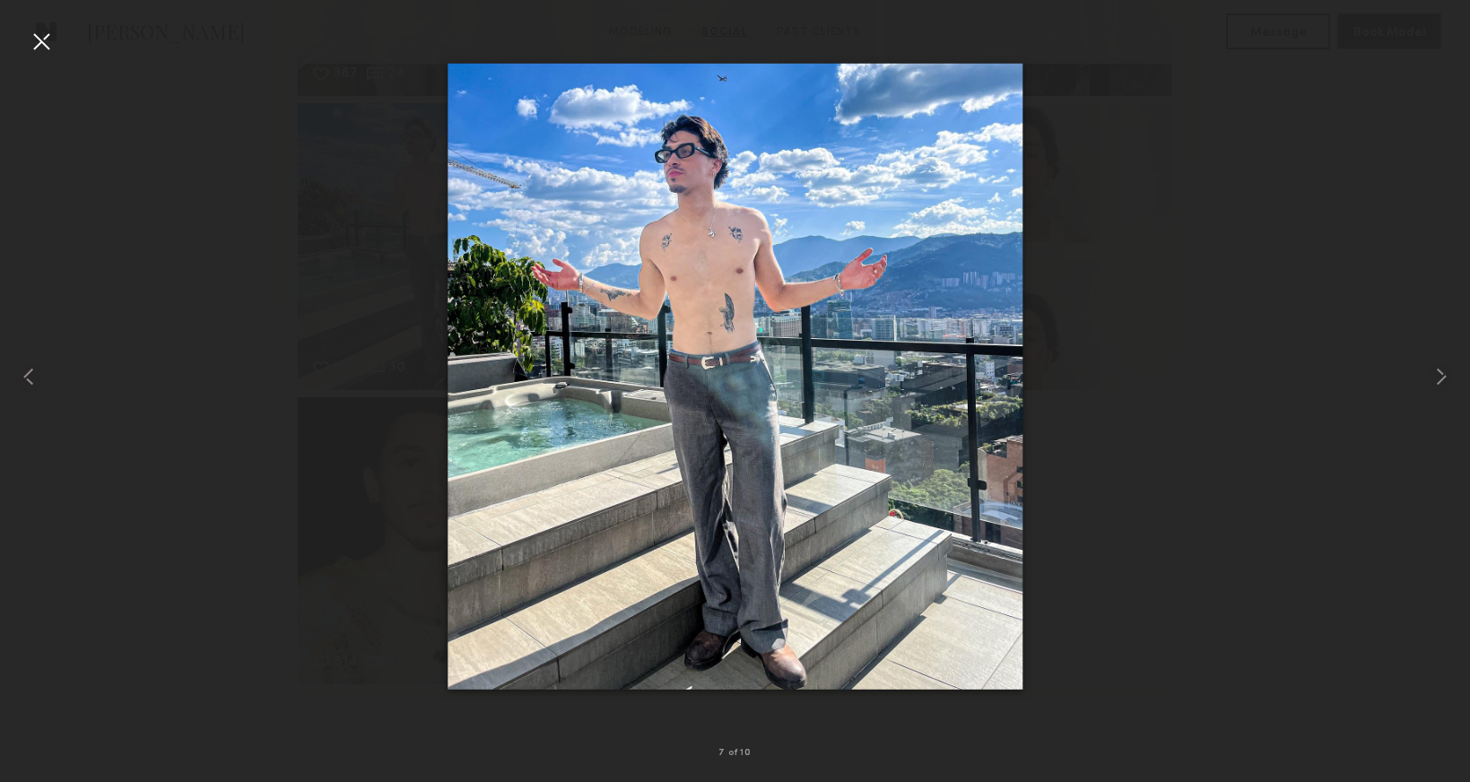
click at [49, 53] on div at bounding box center [41, 41] width 29 height 29
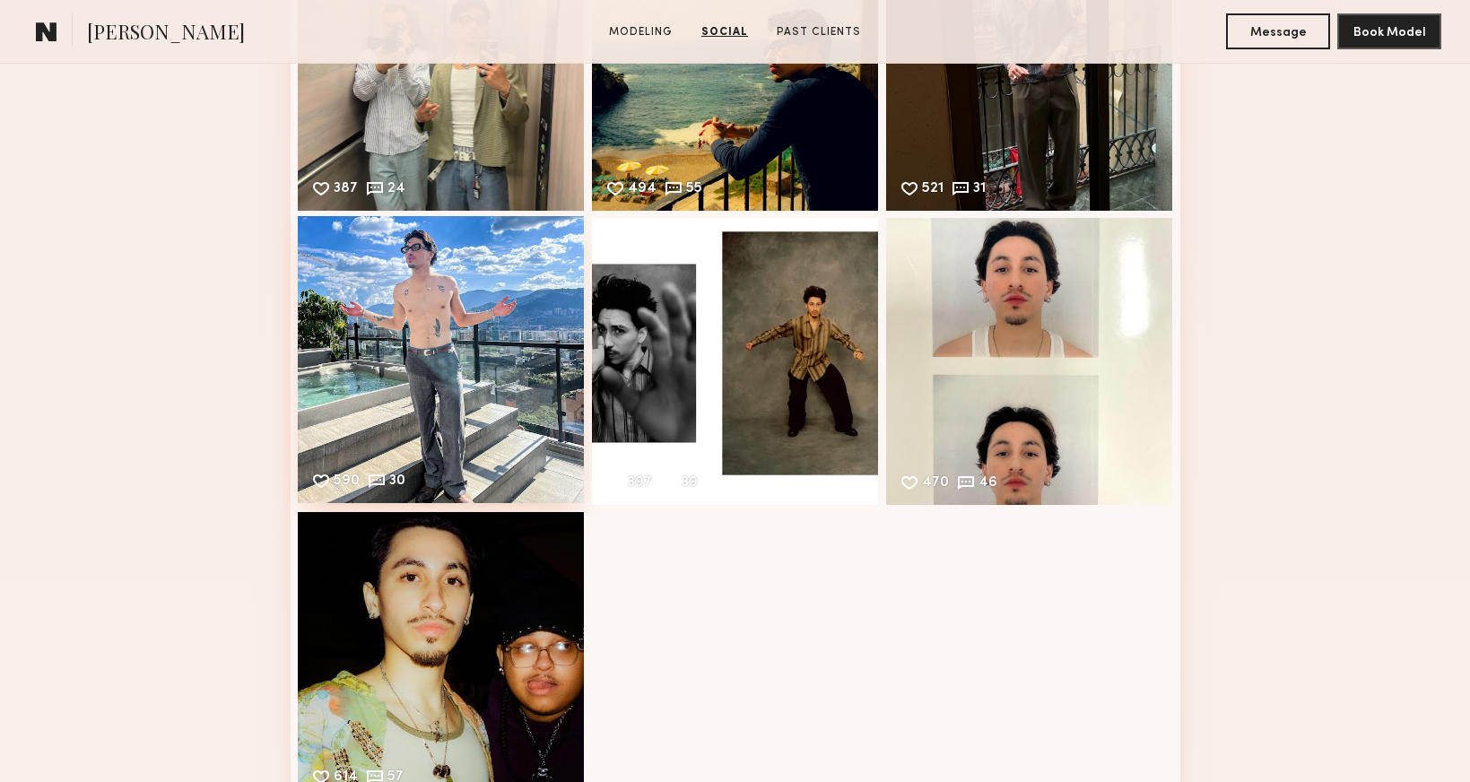
scroll to position [1965, 0]
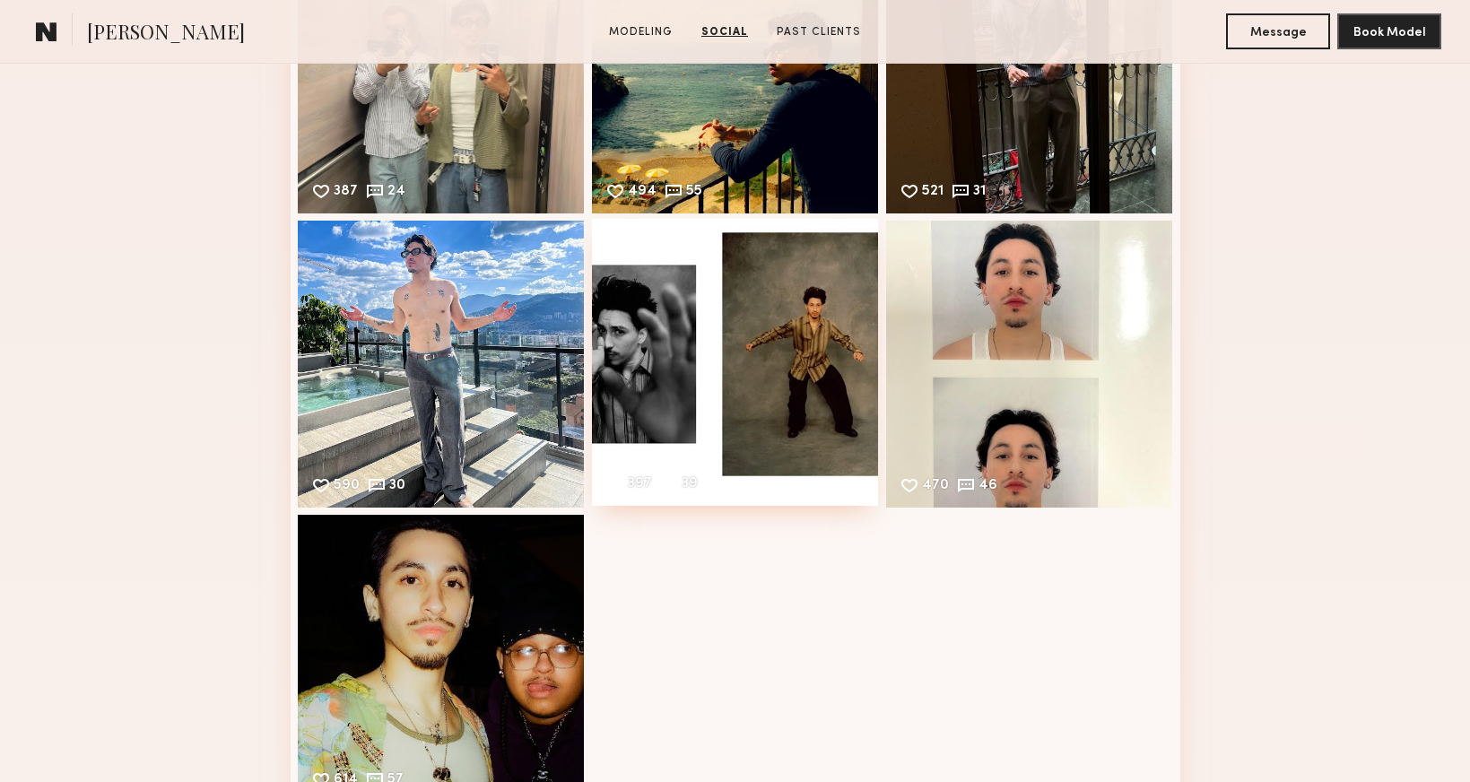
click at [819, 315] on div "397 39 Likes & comments displayed to show model’s engagement" at bounding box center [735, 362] width 287 height 287
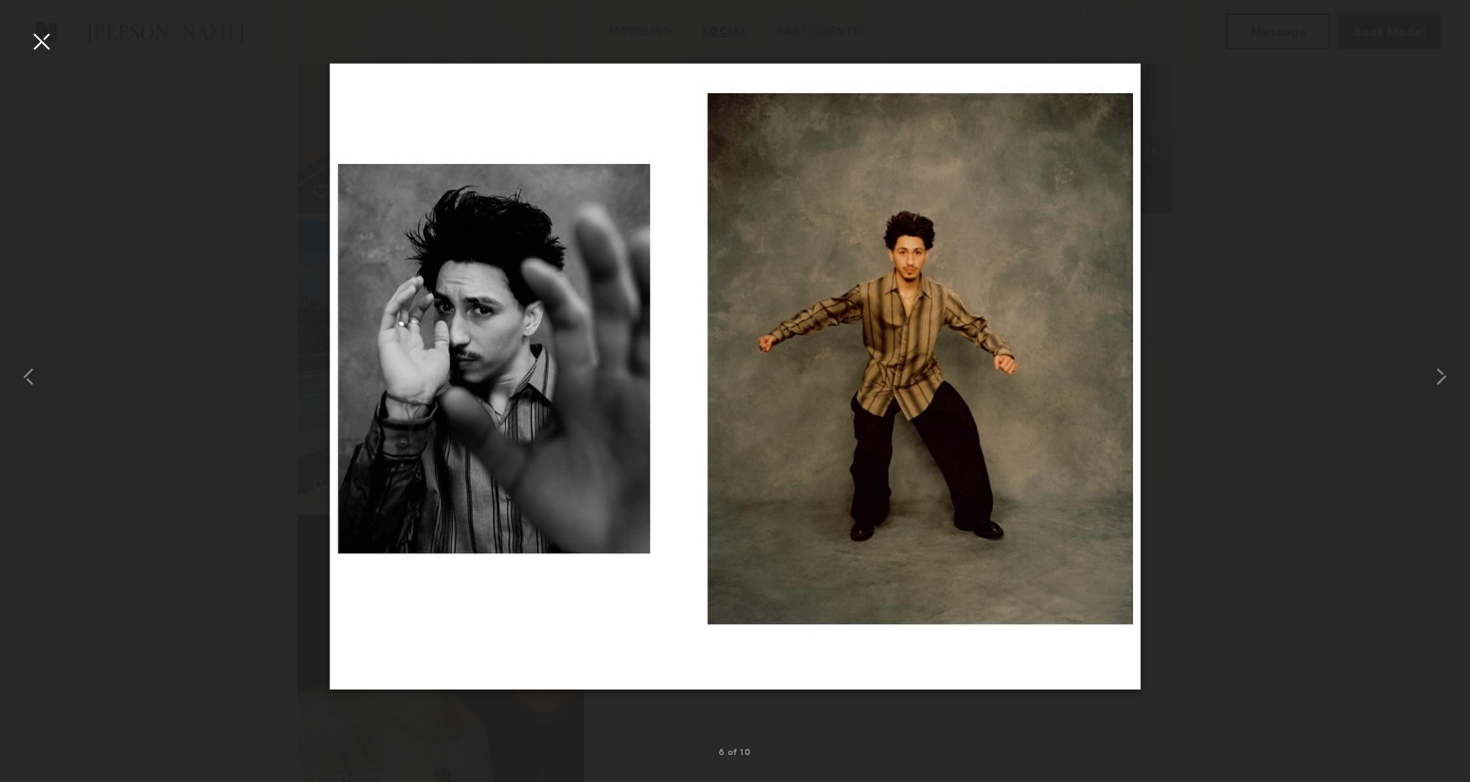
click at [40, 43] on div at bounding box center [41, 41] width 29 height 29
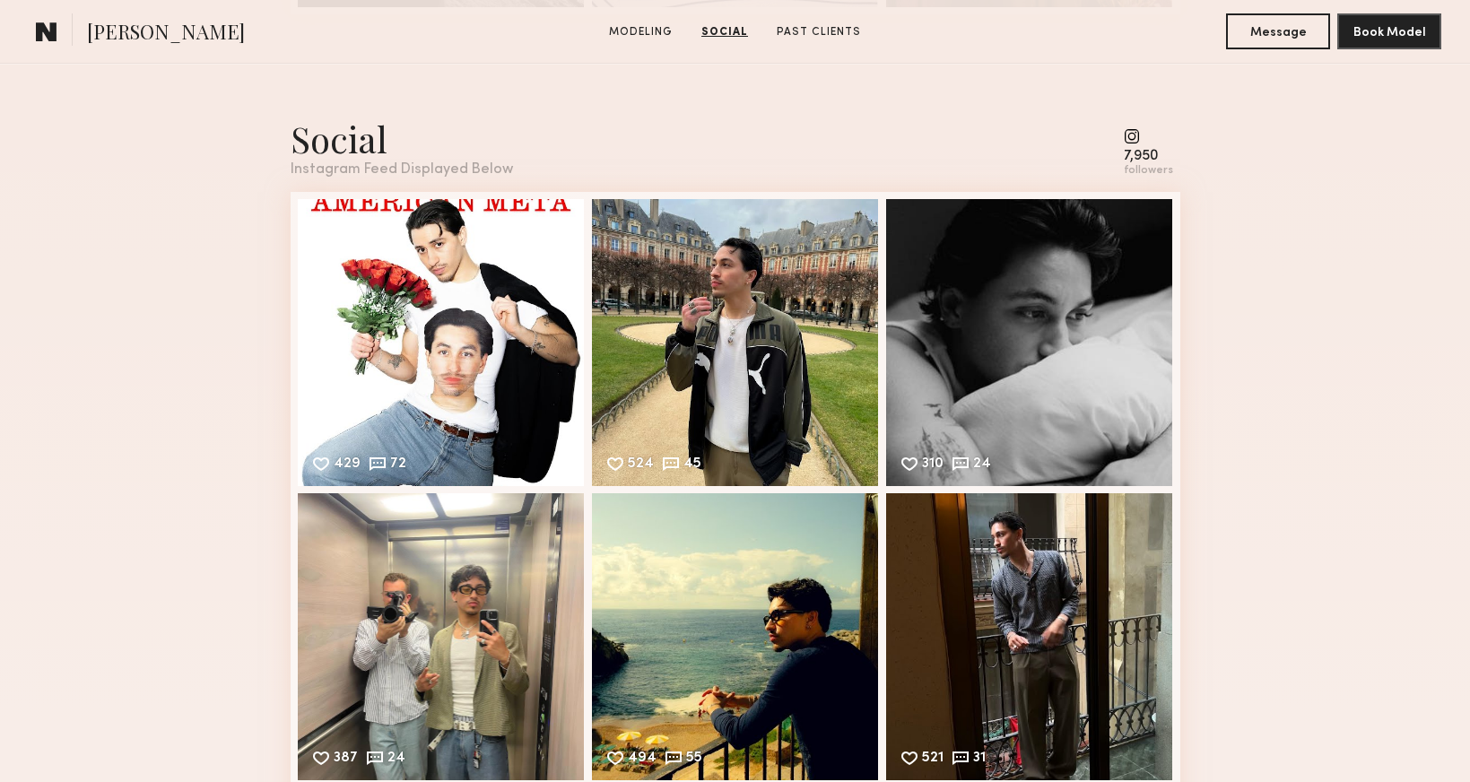
scroll to position [1272, 0]
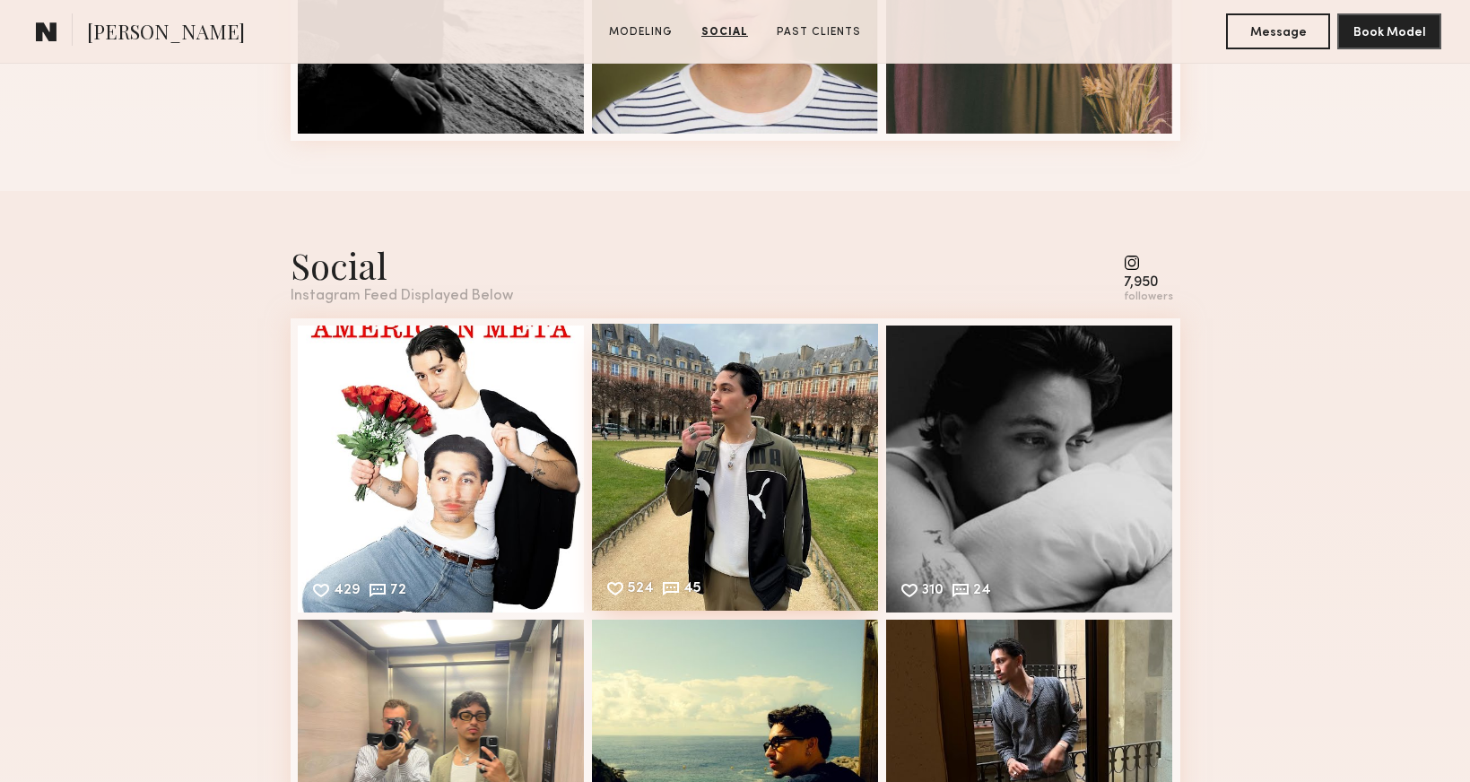
click at [764, 435] on div "524 45 Likes & comments displayed to show model’s engagement" at bounding box center [735, 467] width 287 height 287
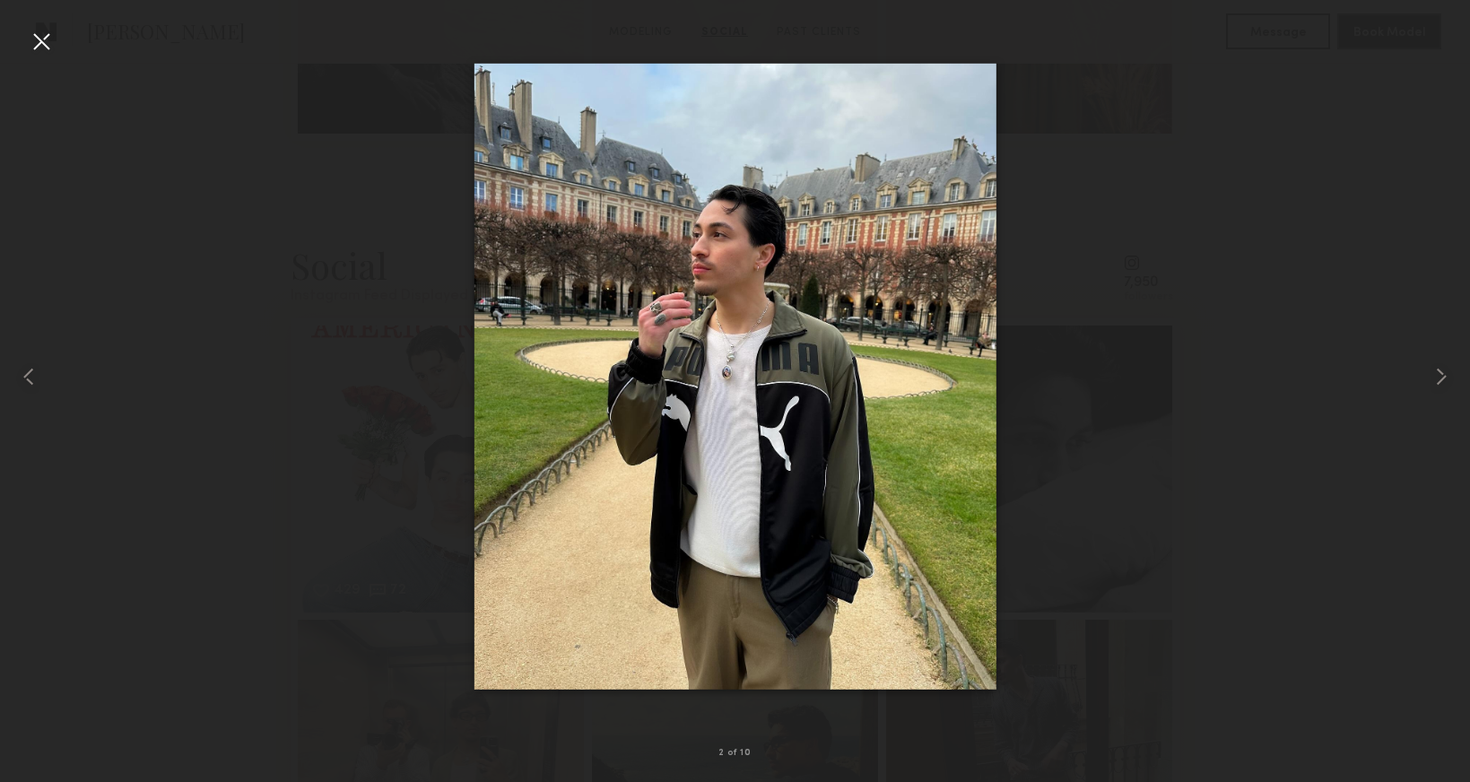
click at [48, 48] on div at bounding box center [41, 41] width 29 height 29
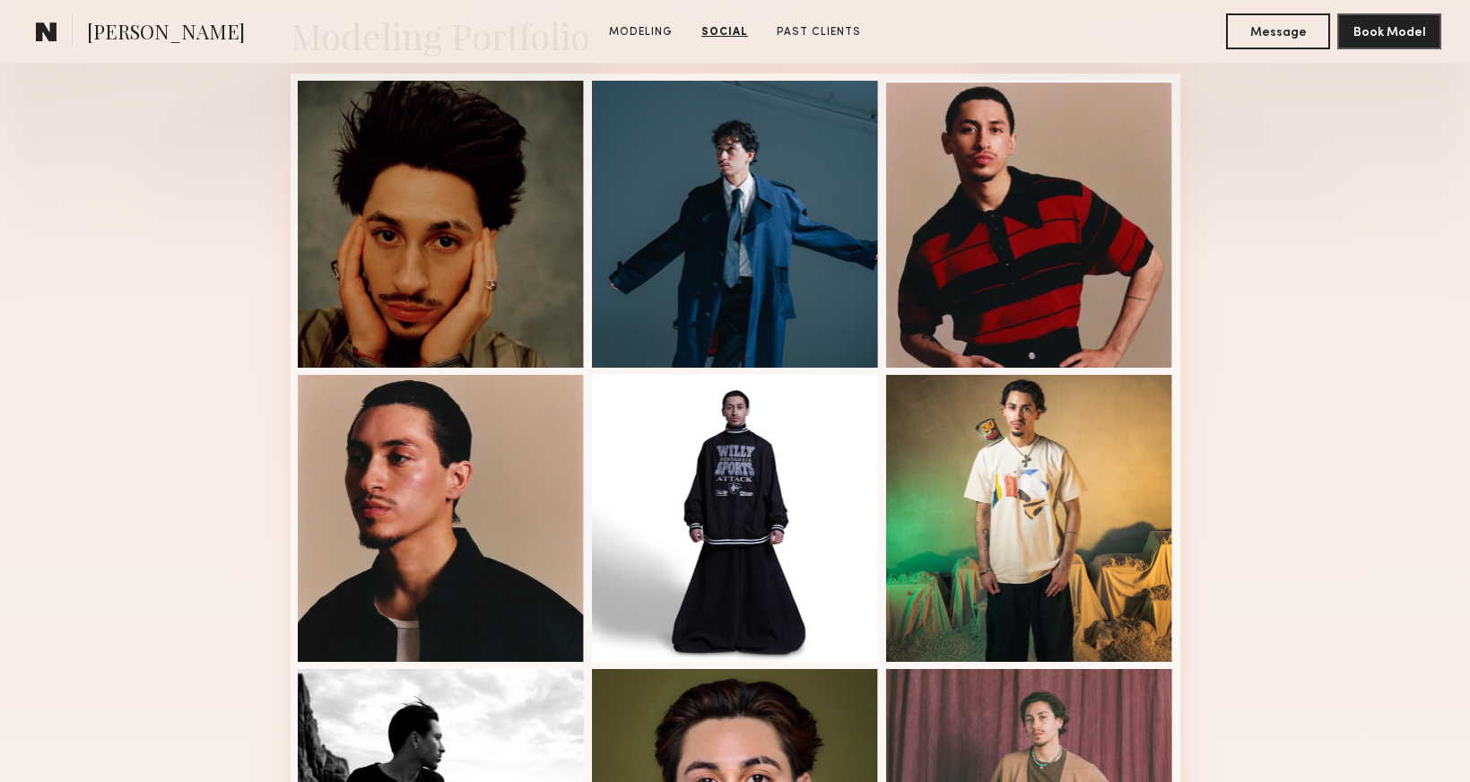
scroll to position [422, 0]
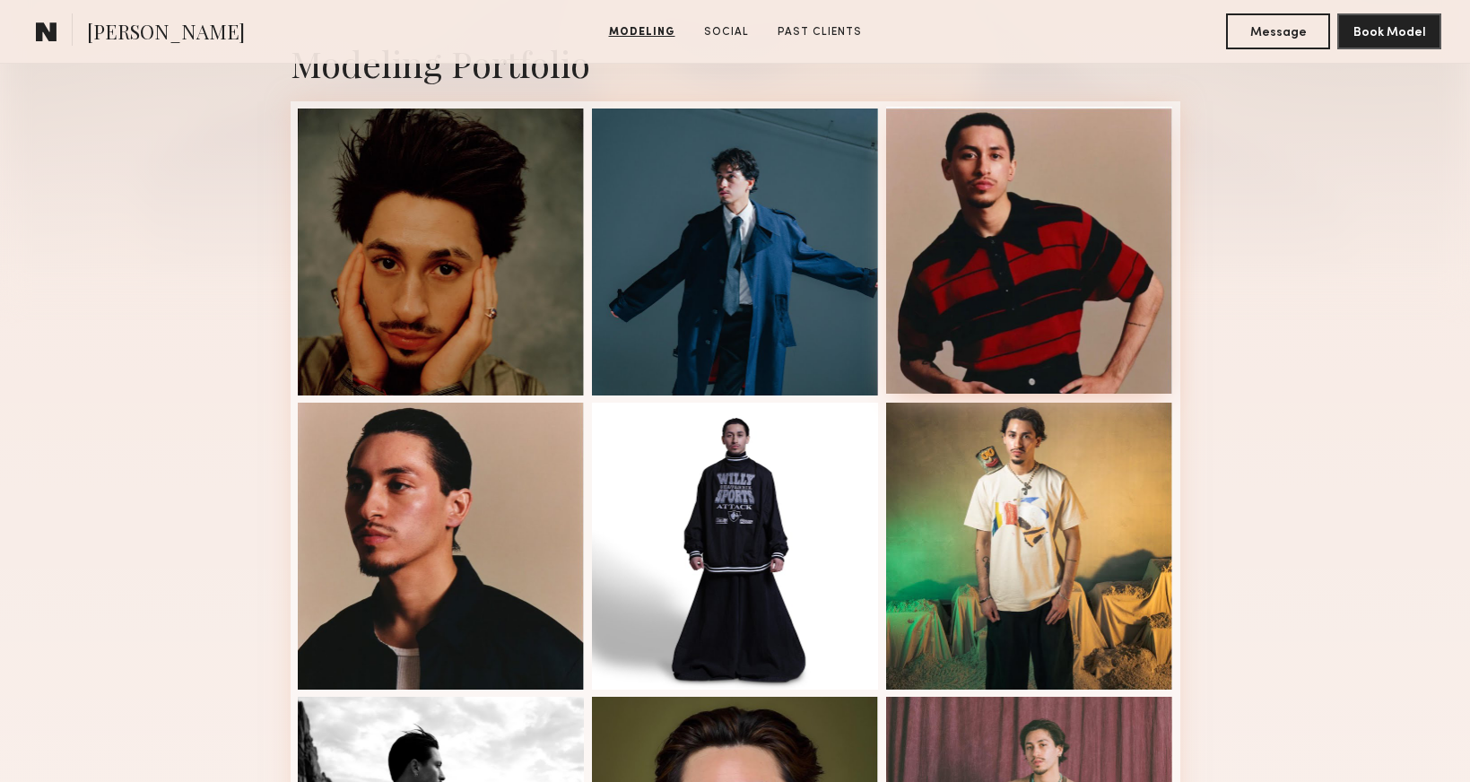
click at [1092, 291] on div at bounding box center [1029, 250] width 287 height 287
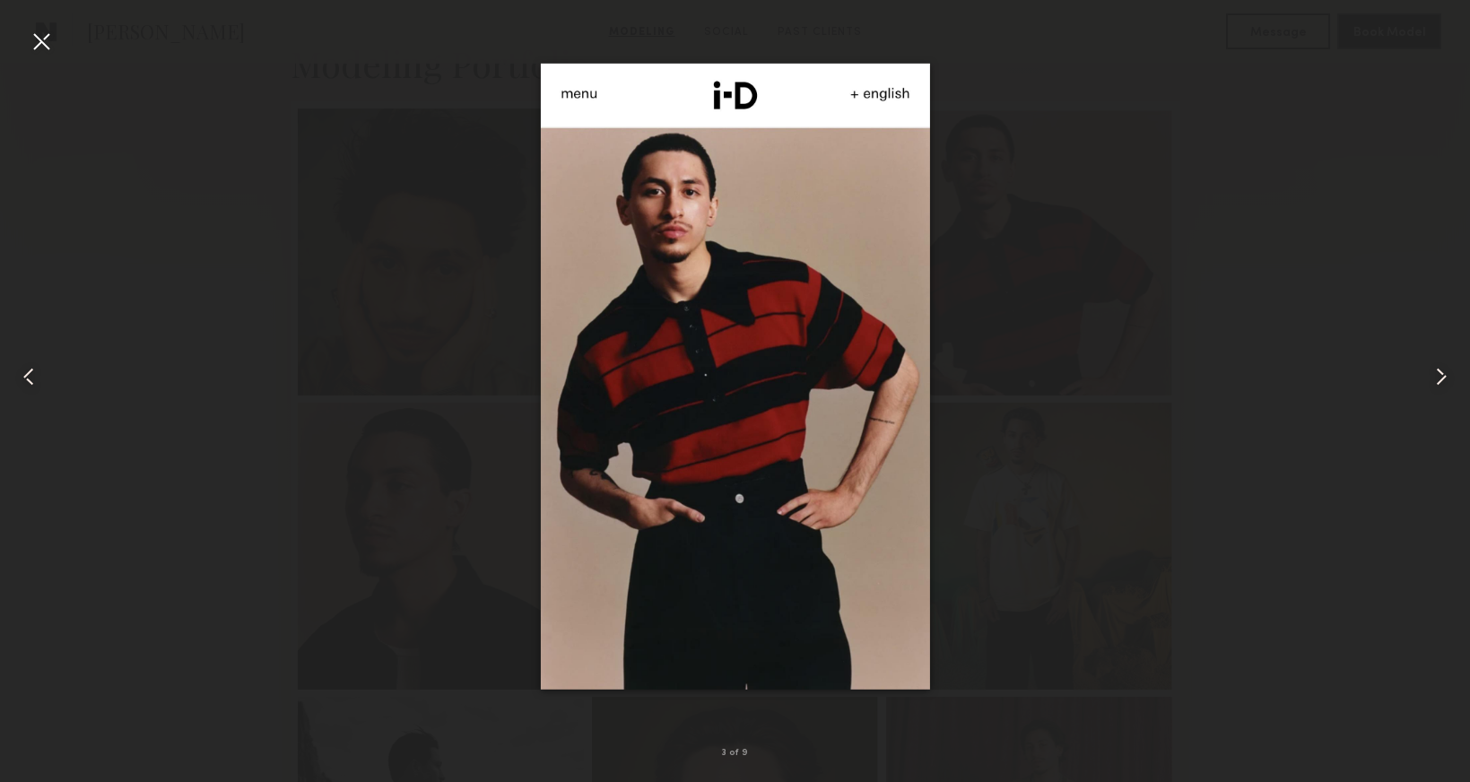
click at [38, 41] on div at bounding box center [41, 41] width 29 height 29
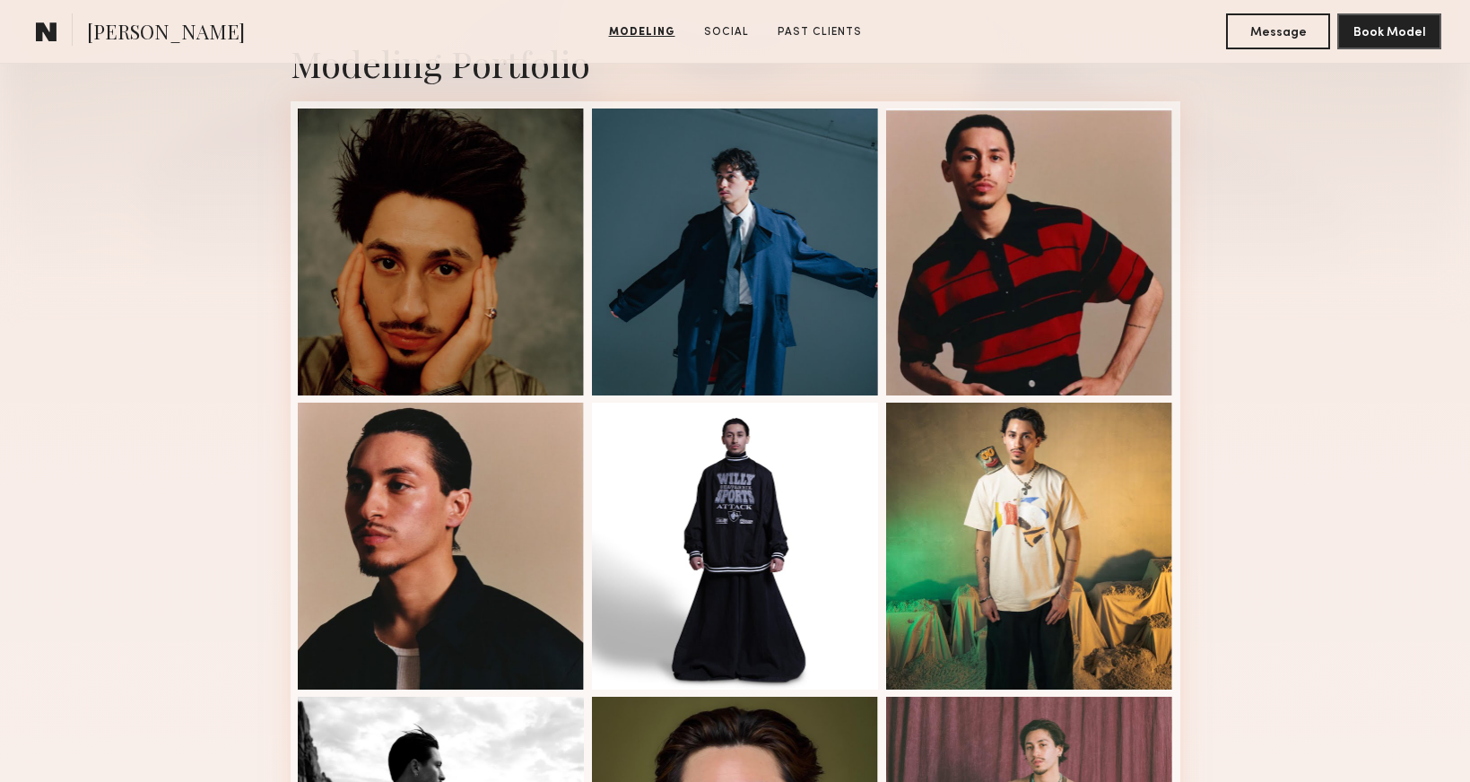
click at [38, 41] on common-icon at bounding box center [47, 31] width 22 height 23
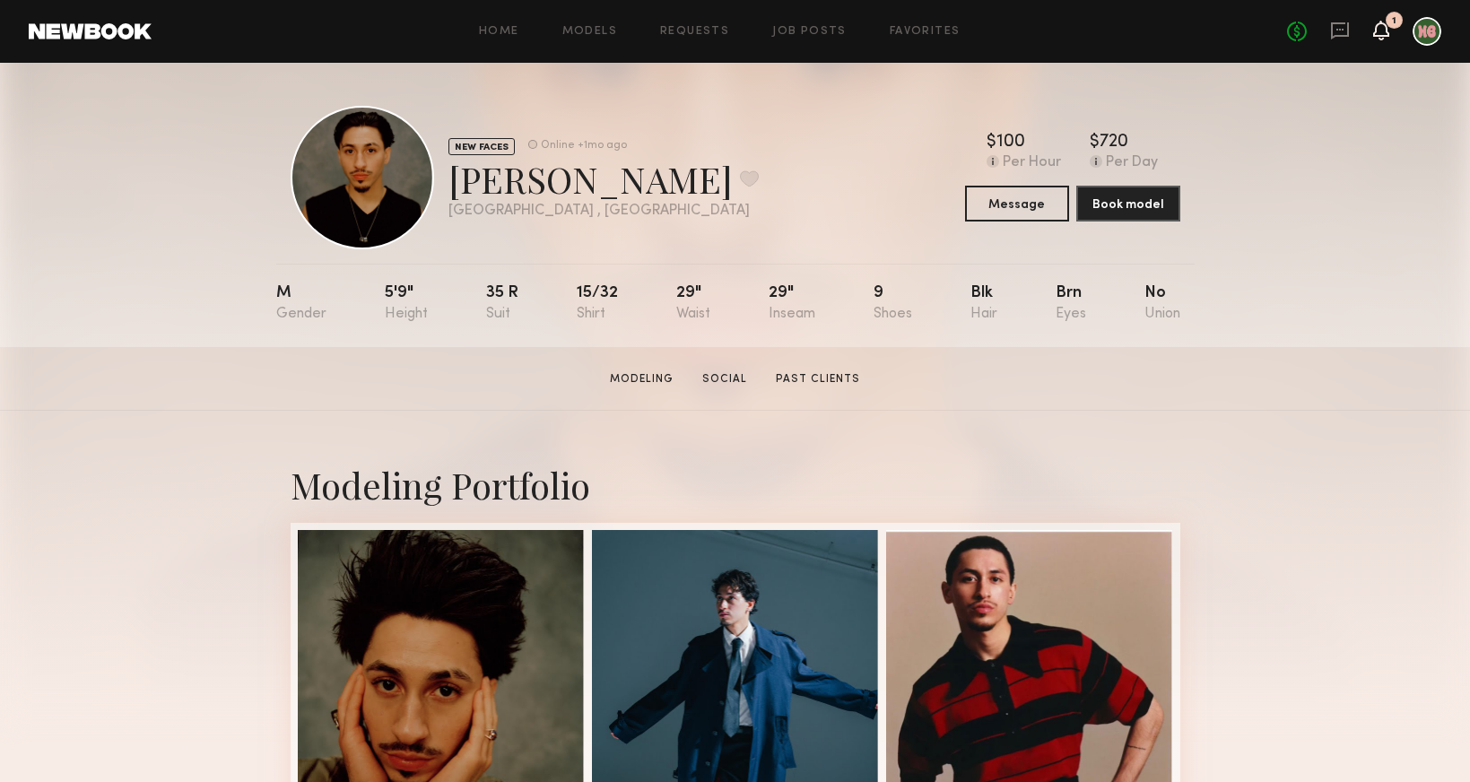
click at [1387, 33] on icon at bounding box center [1381, 29] width 14 height 13
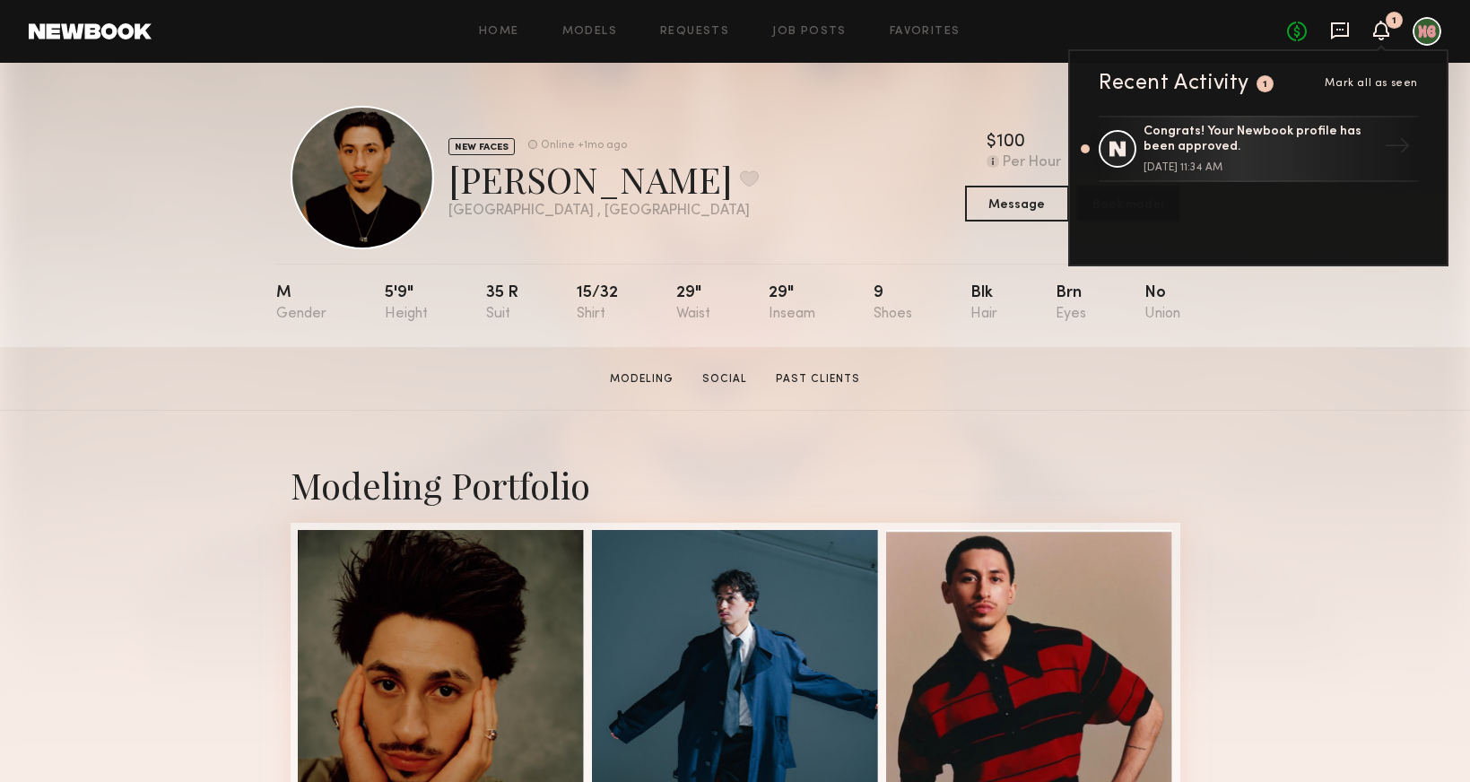
click at [1342, 39] on icon at bounding box center [1340, 31] width 20 height 20
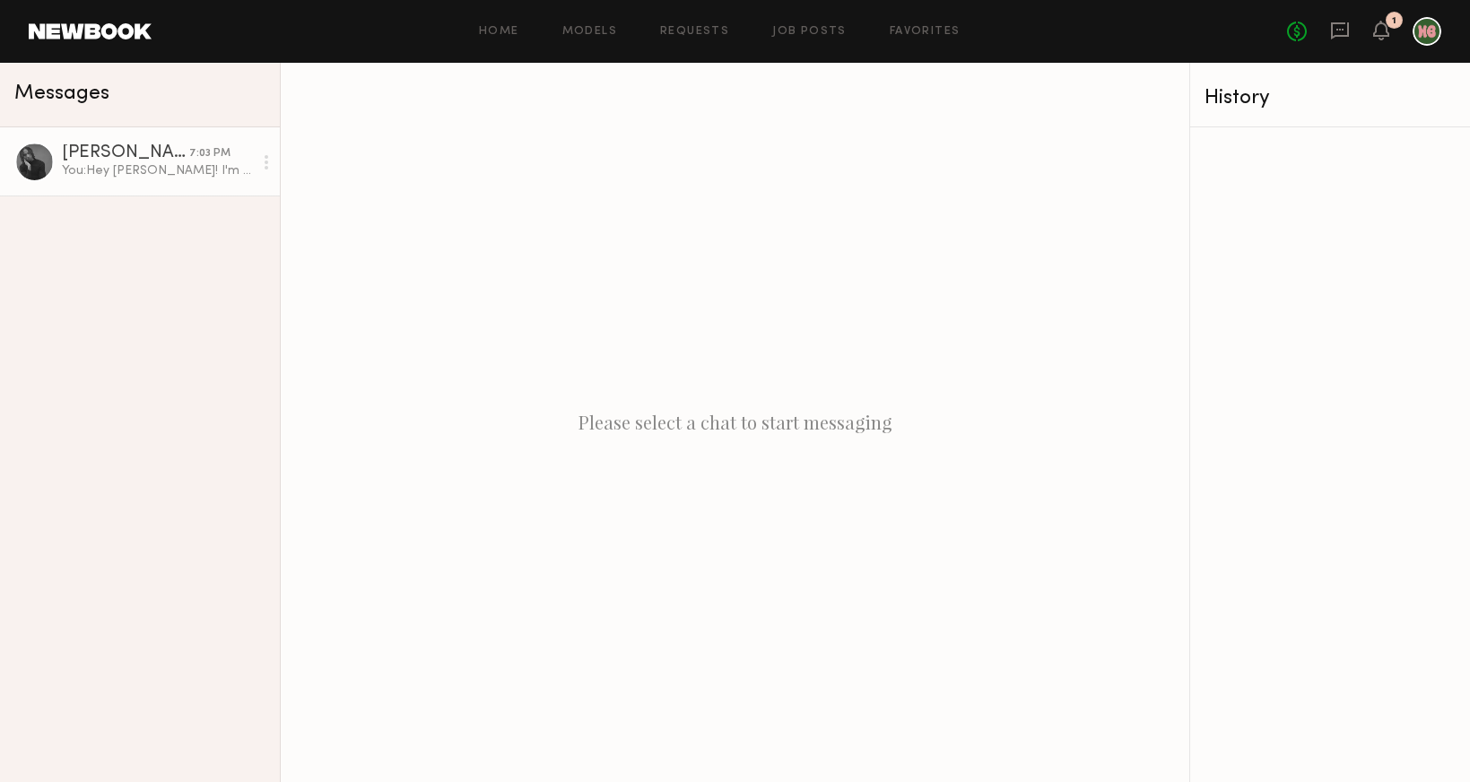
click at [183, 160] on div "AJ P." at bounding box center [125, 153] width 127 height 18
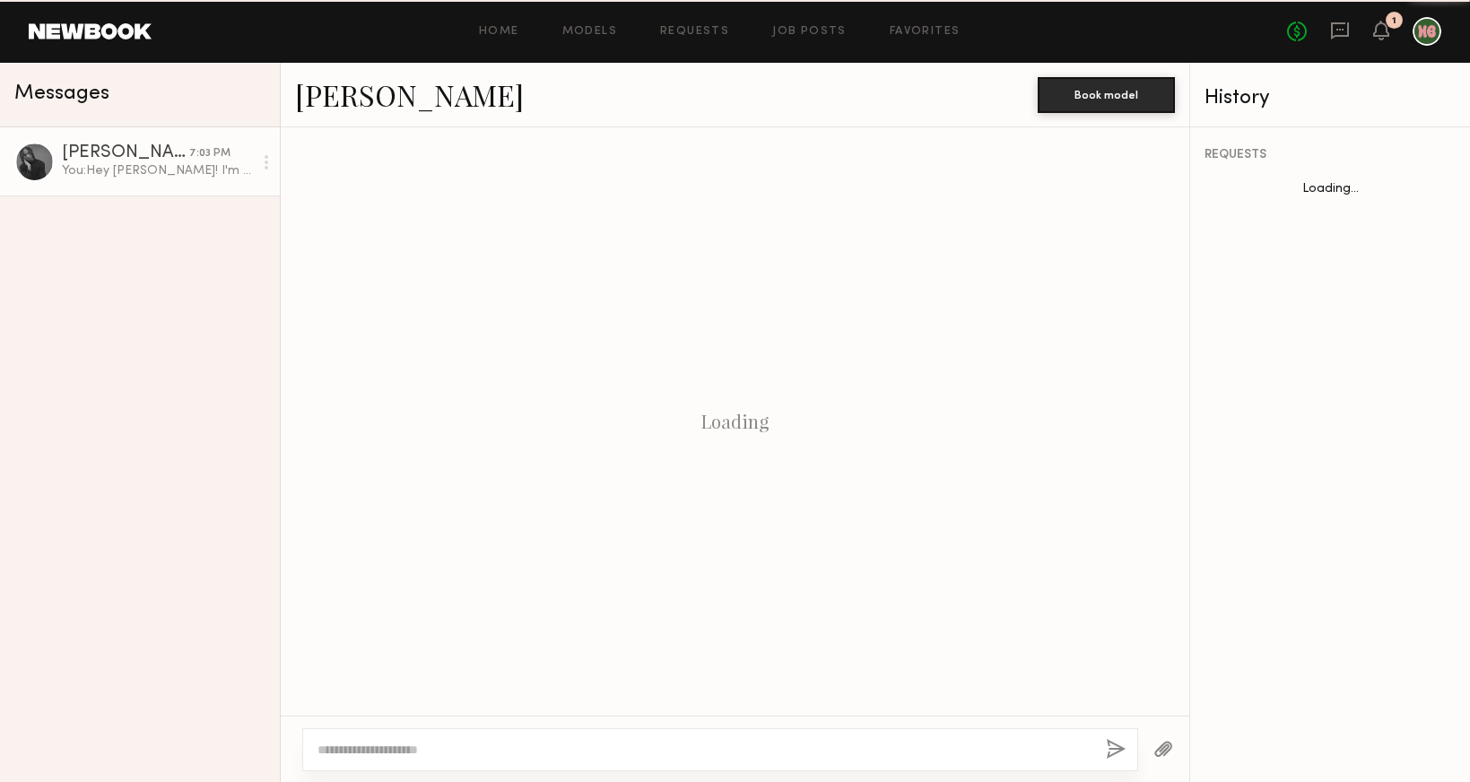
scroll to position [320, 0]
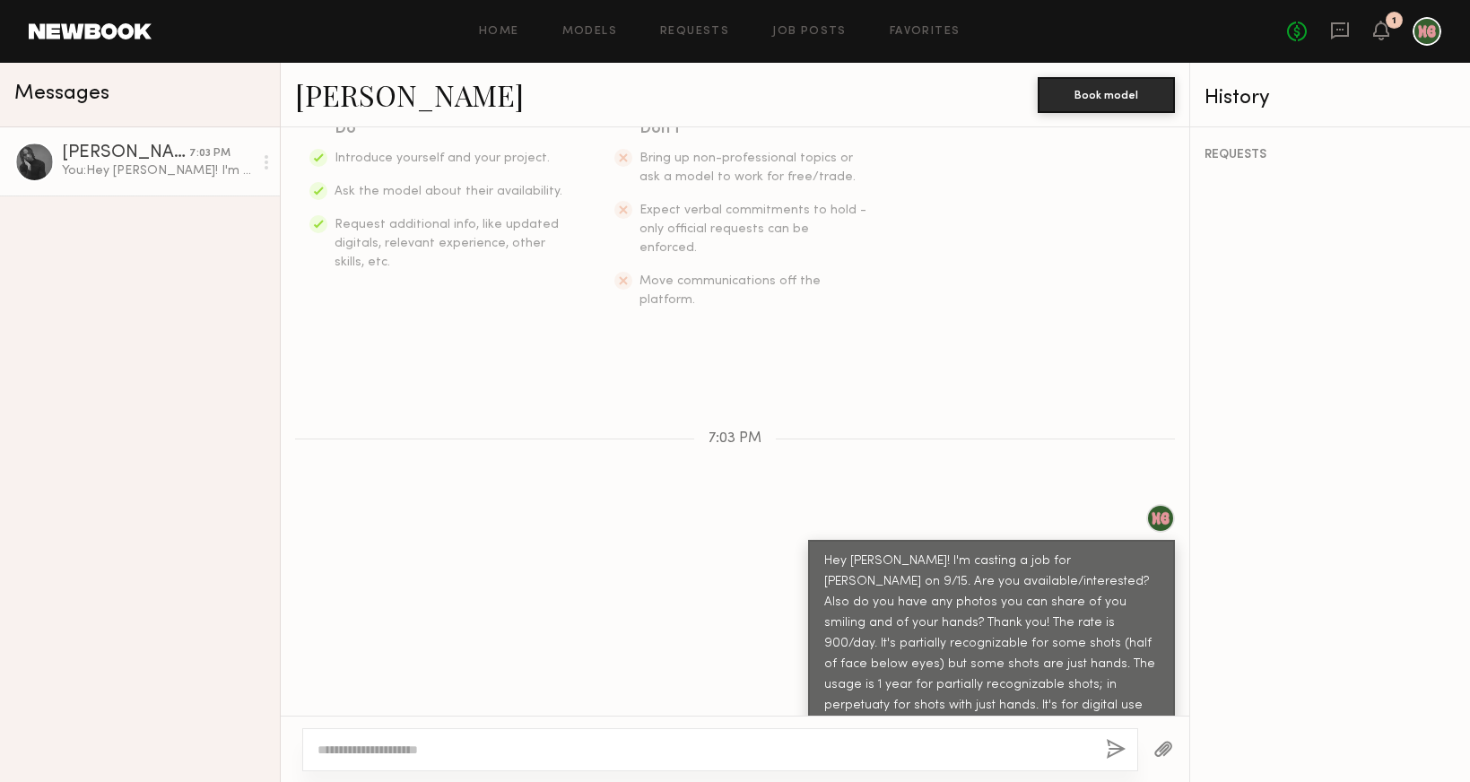
click at [32, 160] on div at bounding box center [34, 162] width 40 height 40
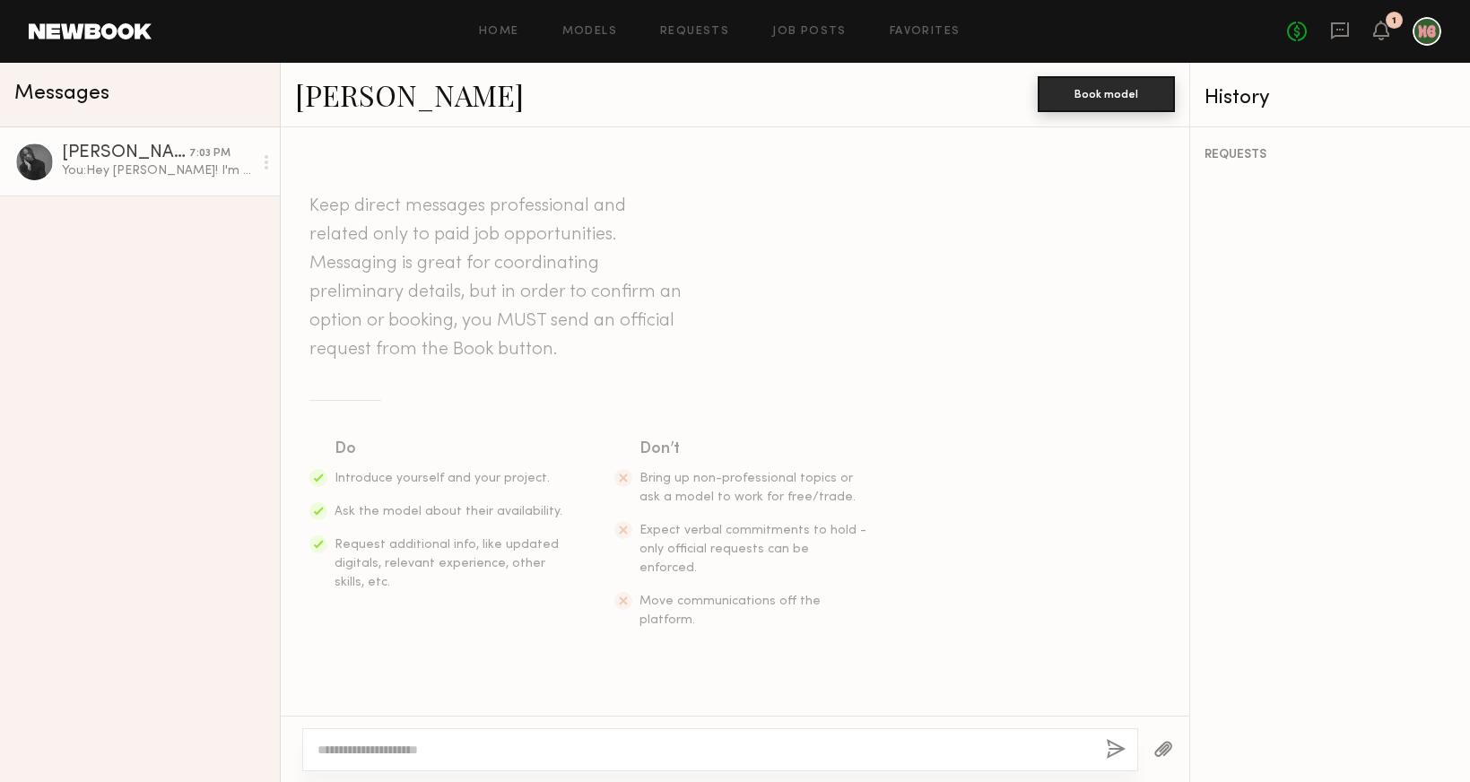
scroll to position [0, 0]
click at [1118, 92] on button "Book model" at bounding box center [1106, 94] width 137 height 36
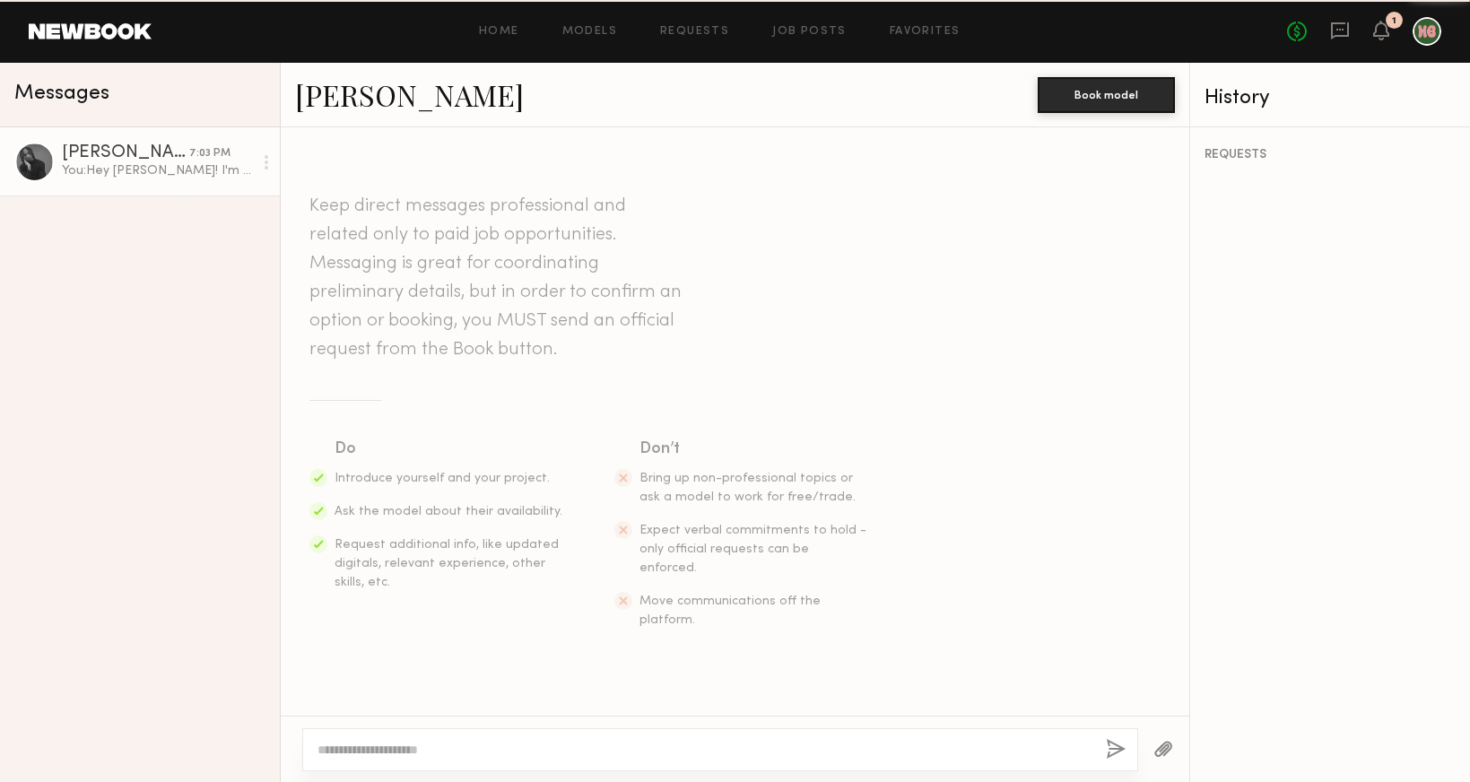
scroll to position [320, 0]
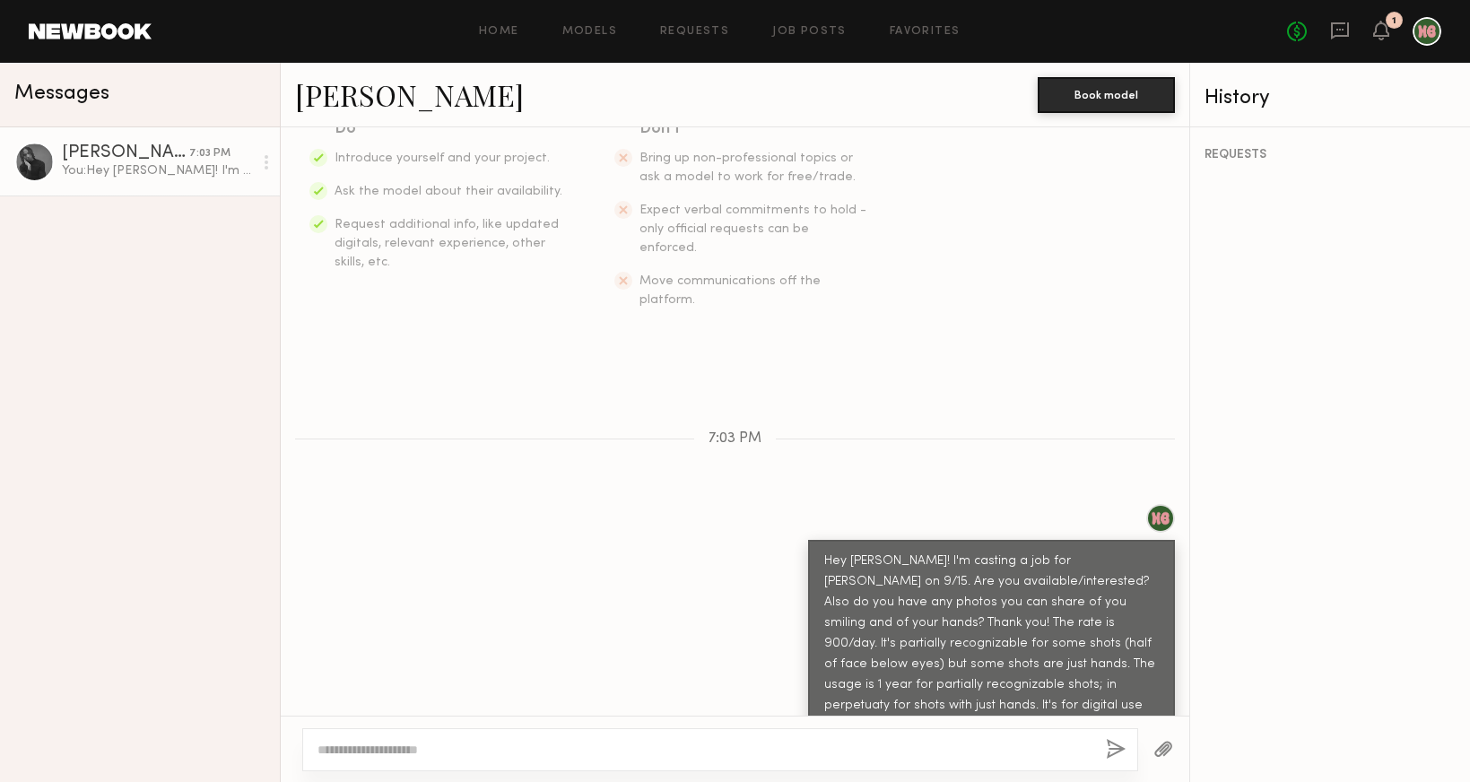
click at [31, 165] on div at bounding box center [34, 162] width 40 height 40
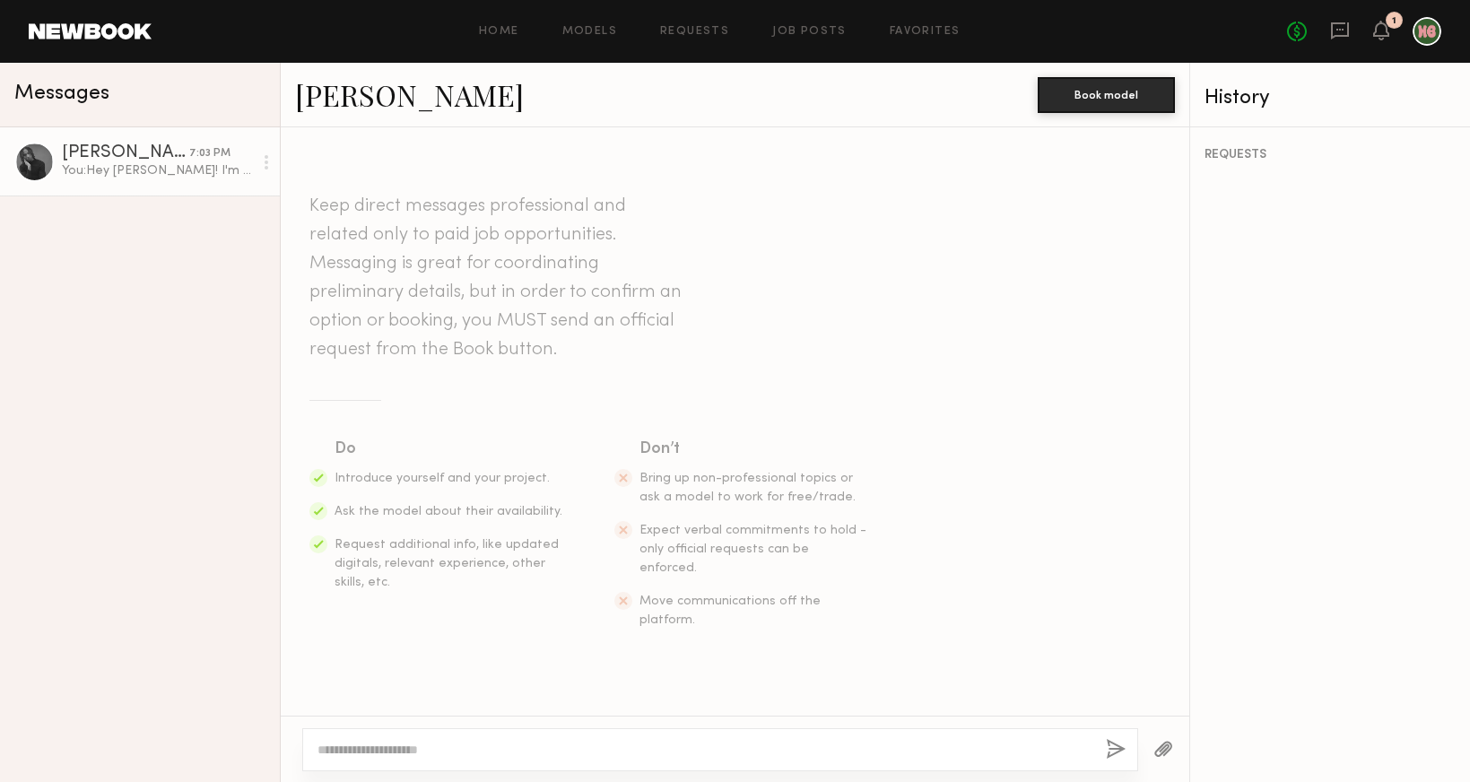
scroll to position [0, 0]
click at [311, 95] on link "AJ P." at bounding box center [409, 94] width 229 height 39
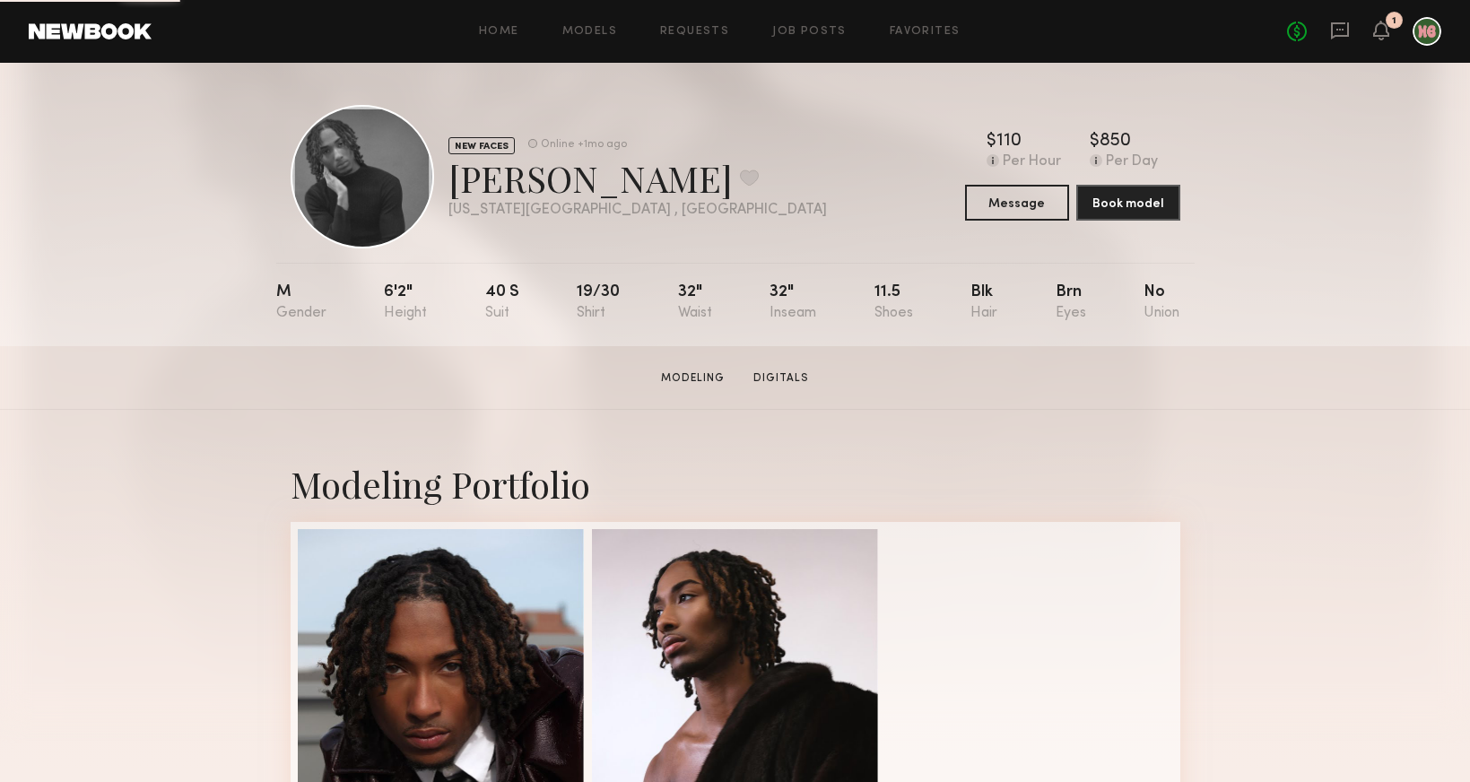
scroll to position [441, 0]
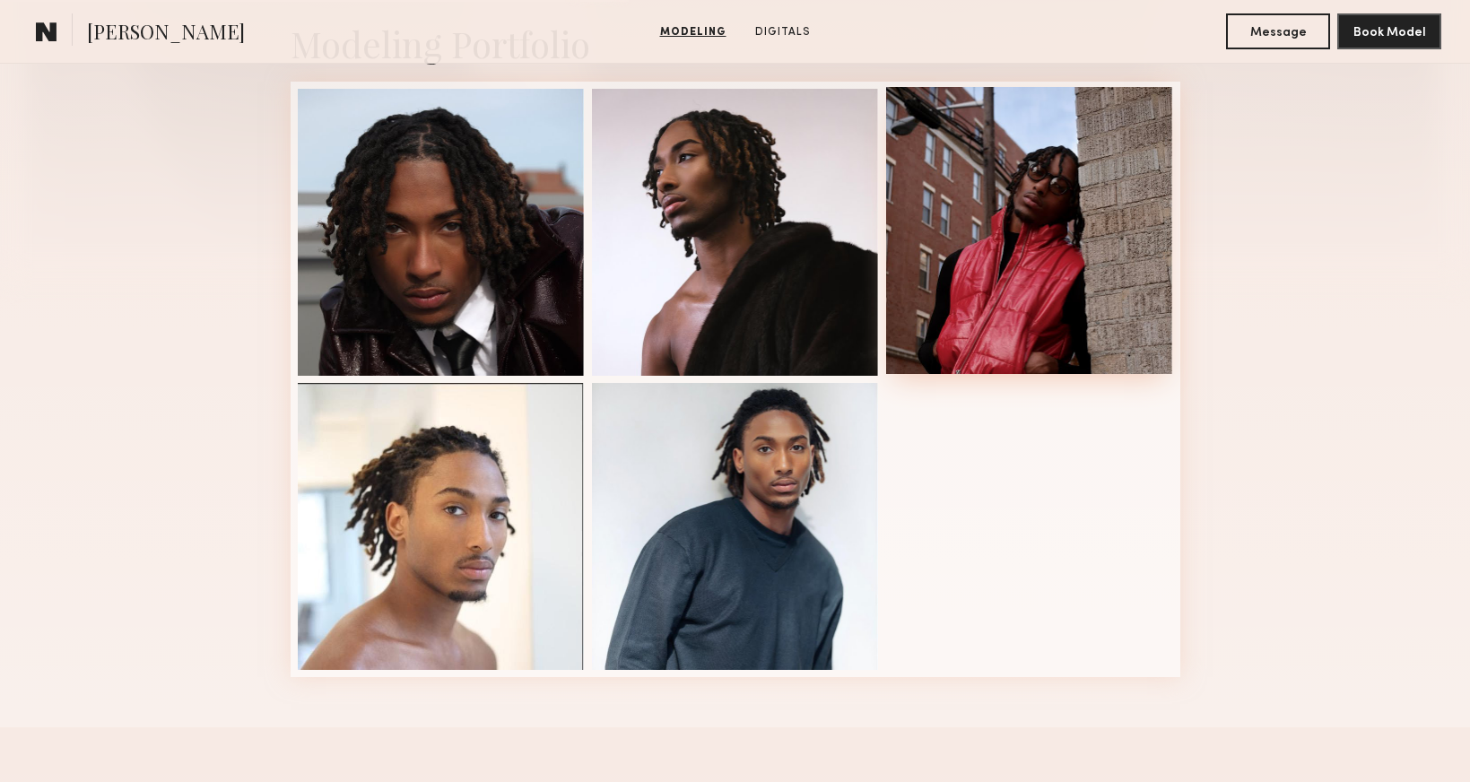
click at [1084, 225] on div at bounding box center [1029, 230] width 287 height 287
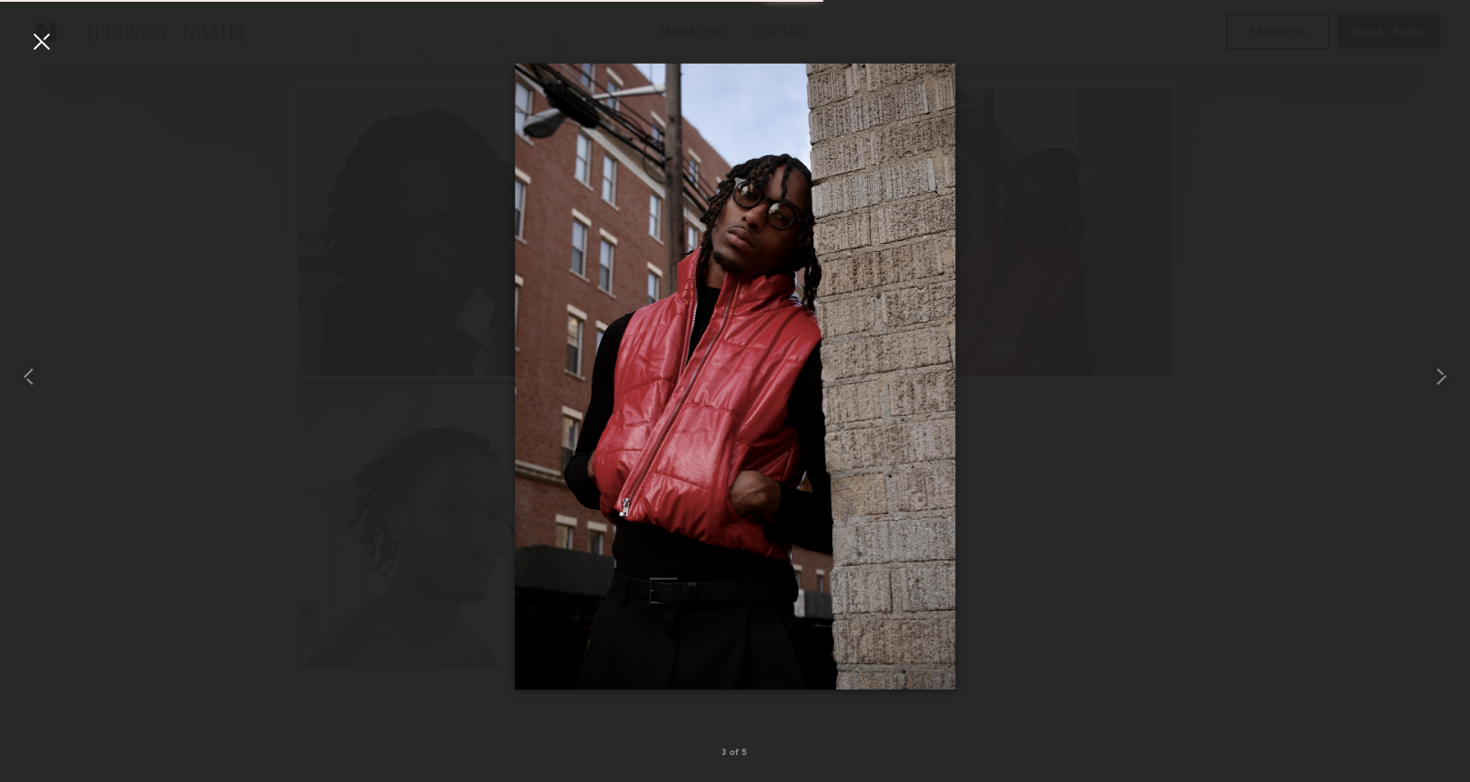
click at [38, 39] on div at bounding box center [41, 41] width 29 height 29
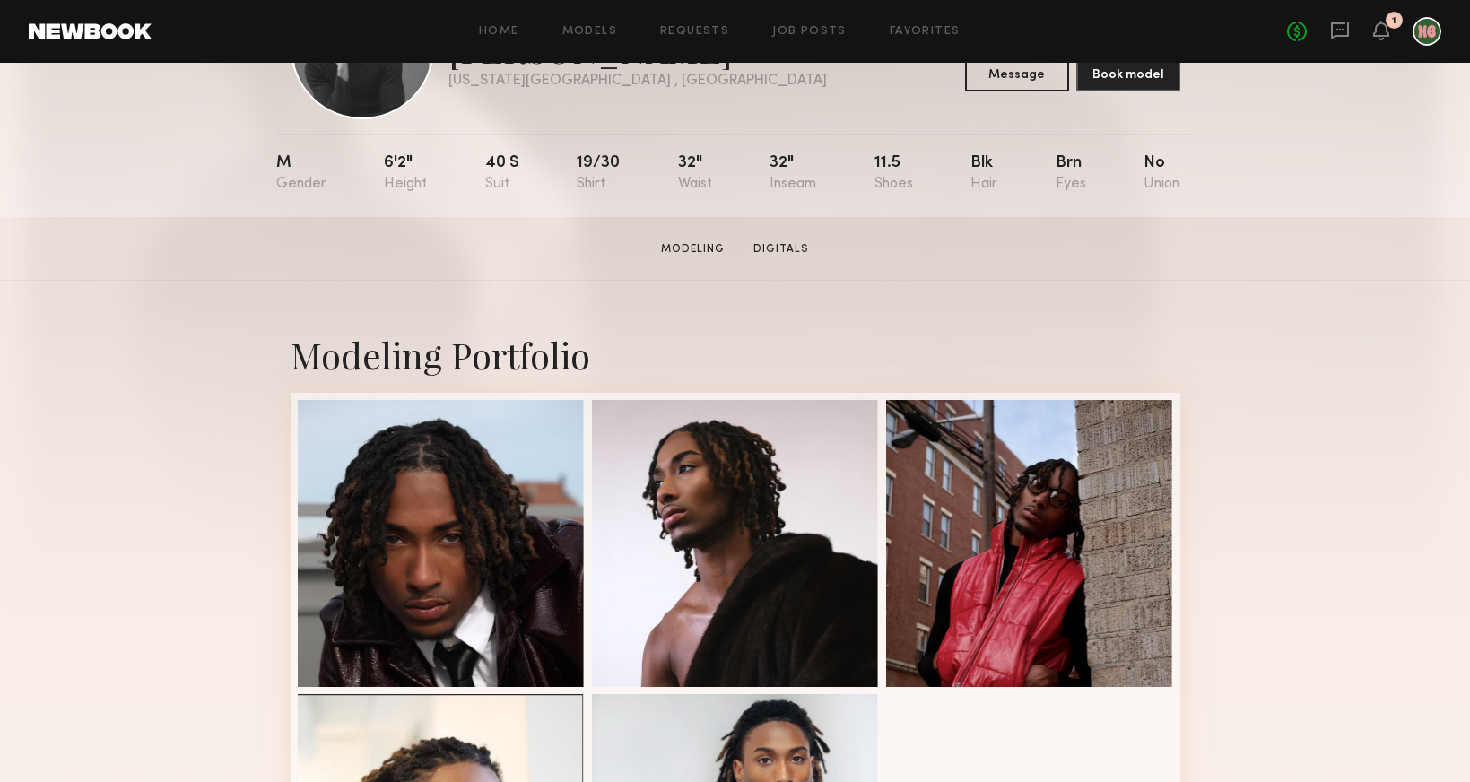
scroll to position [387, 0]
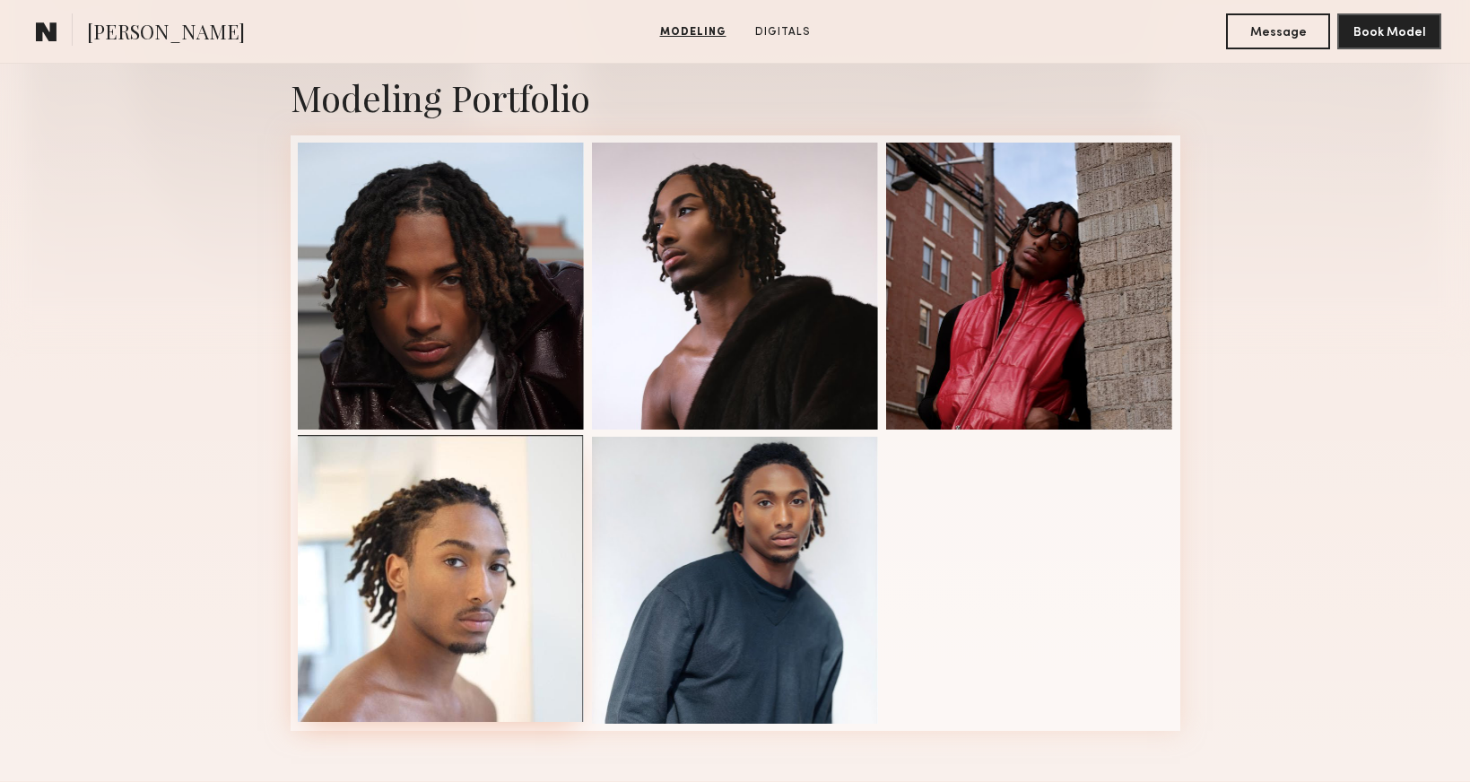
click at [498, 529] on div at bounding box center [441, 578] width 287 height 287
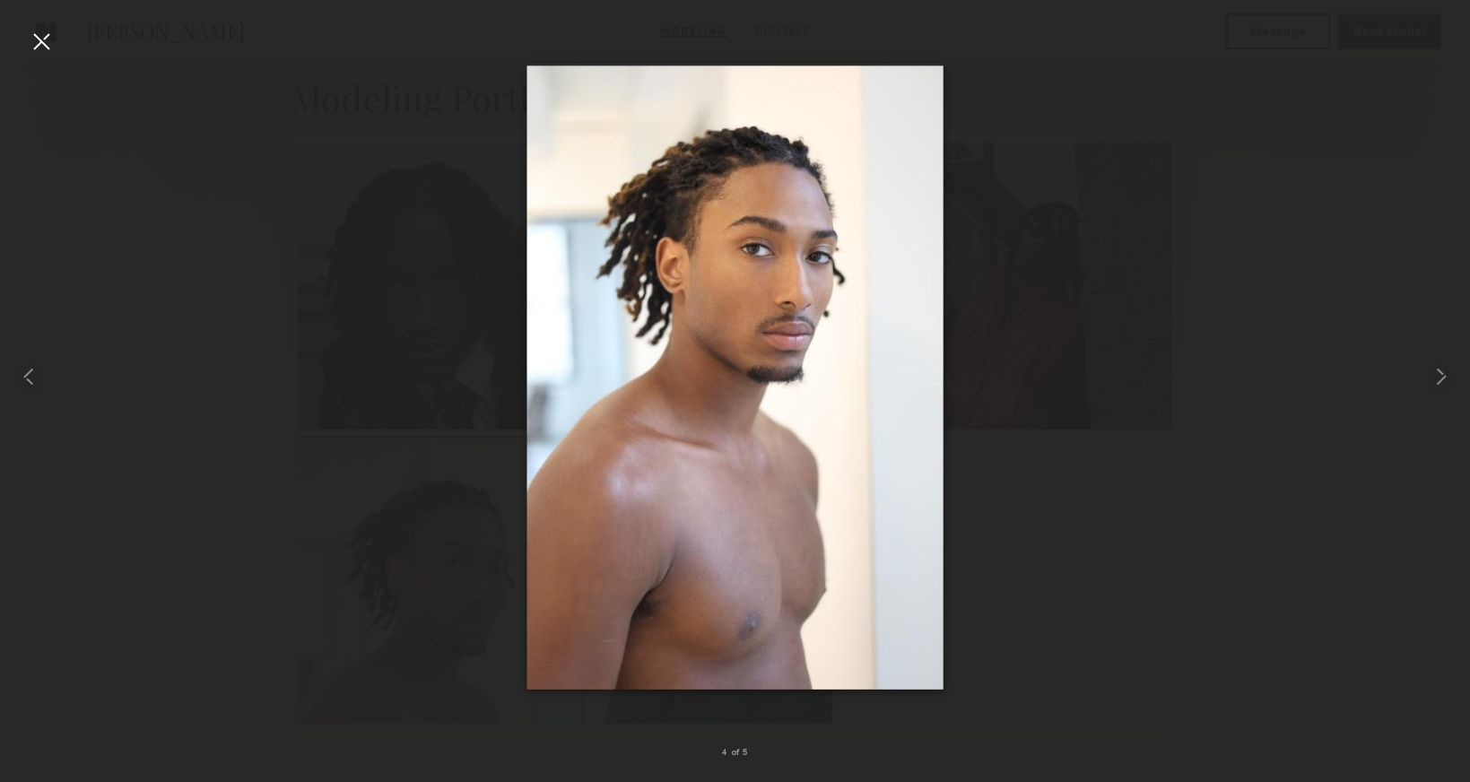
click at [41, 45] on div at bounding box center [41, 41] width 29 height 29
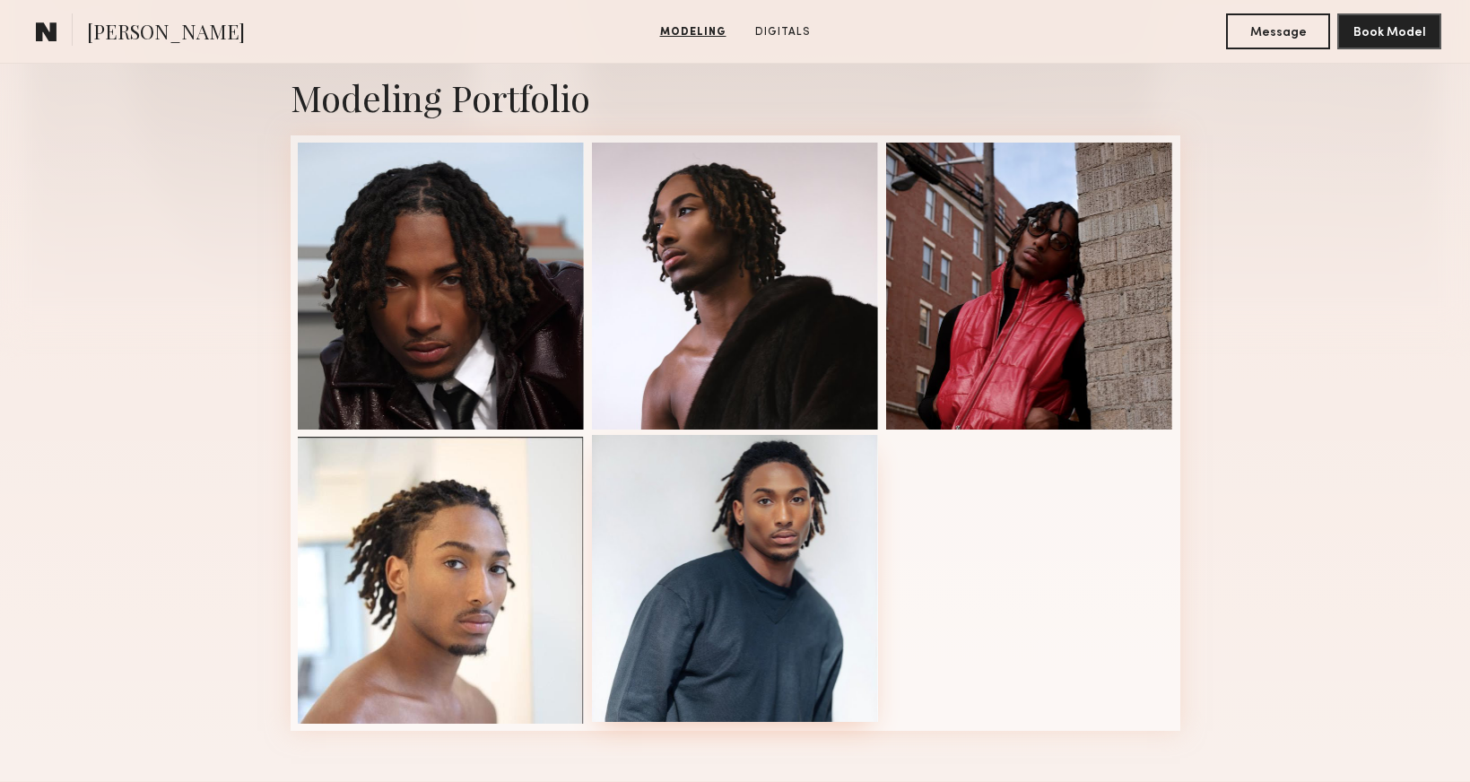
click at [692, 570] on div at bounding box center [735, 578] width 287 height 287
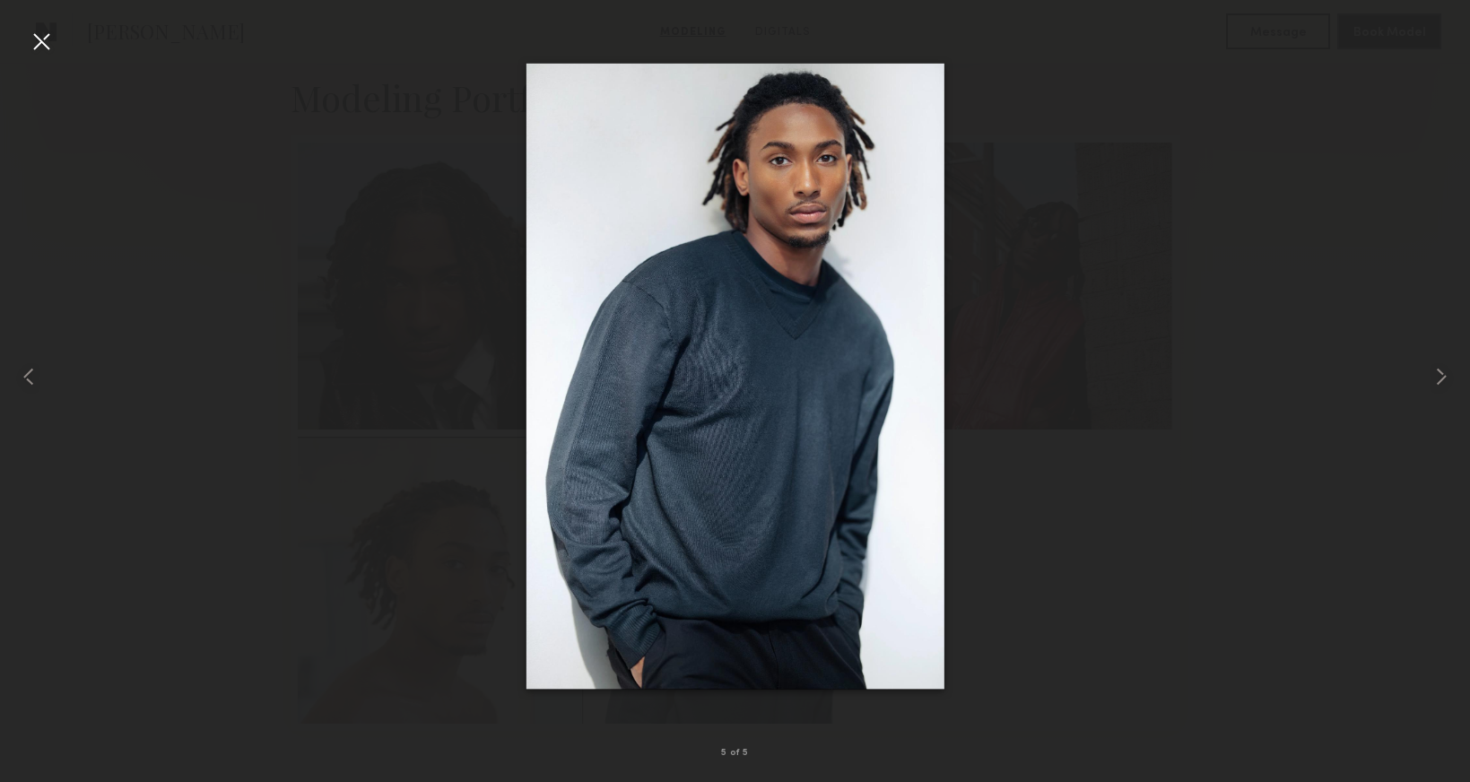
click at [40, 46] on div at bounding box center [41, 41] width 29 height 29
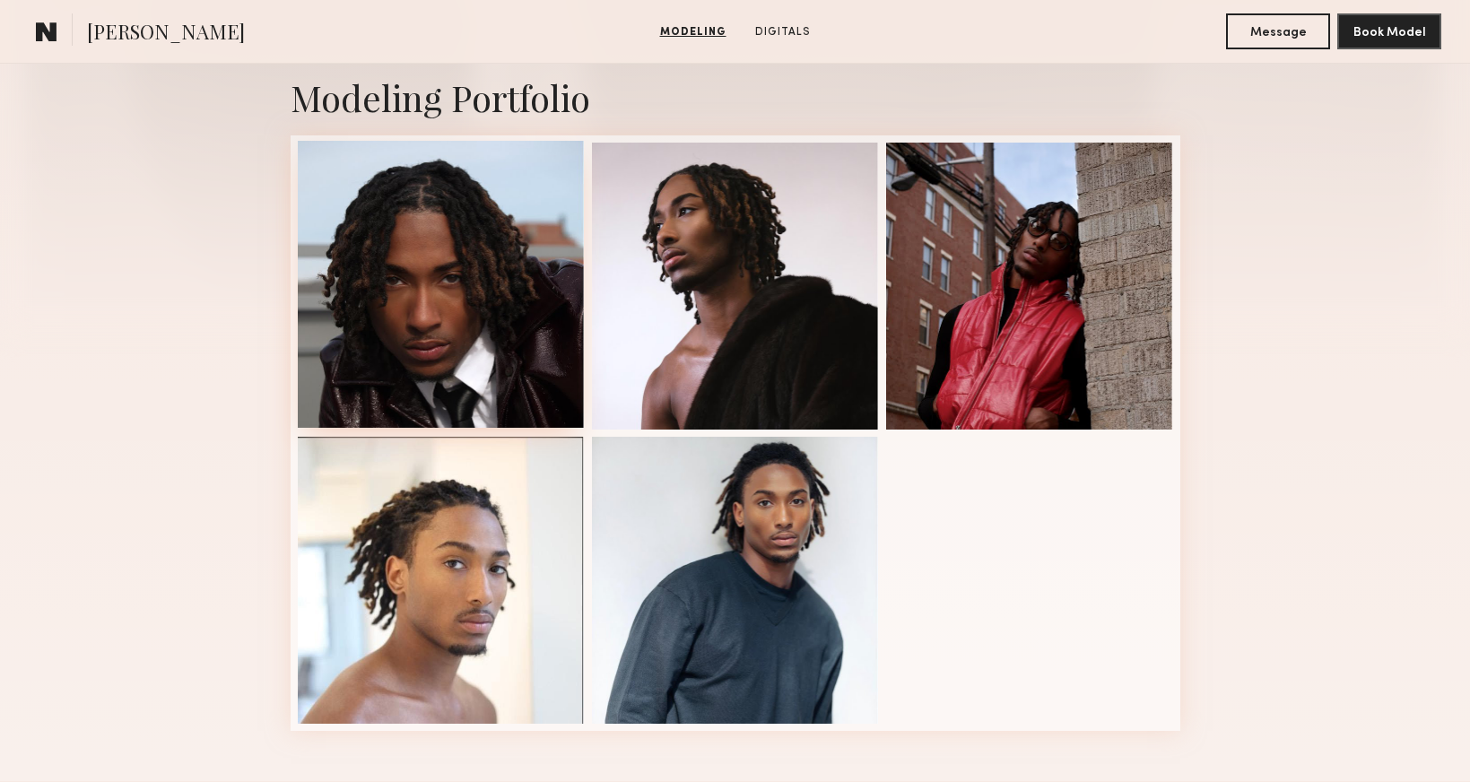
click at [463, 397] on div at bounding box center [441, 284] width 287 height 287
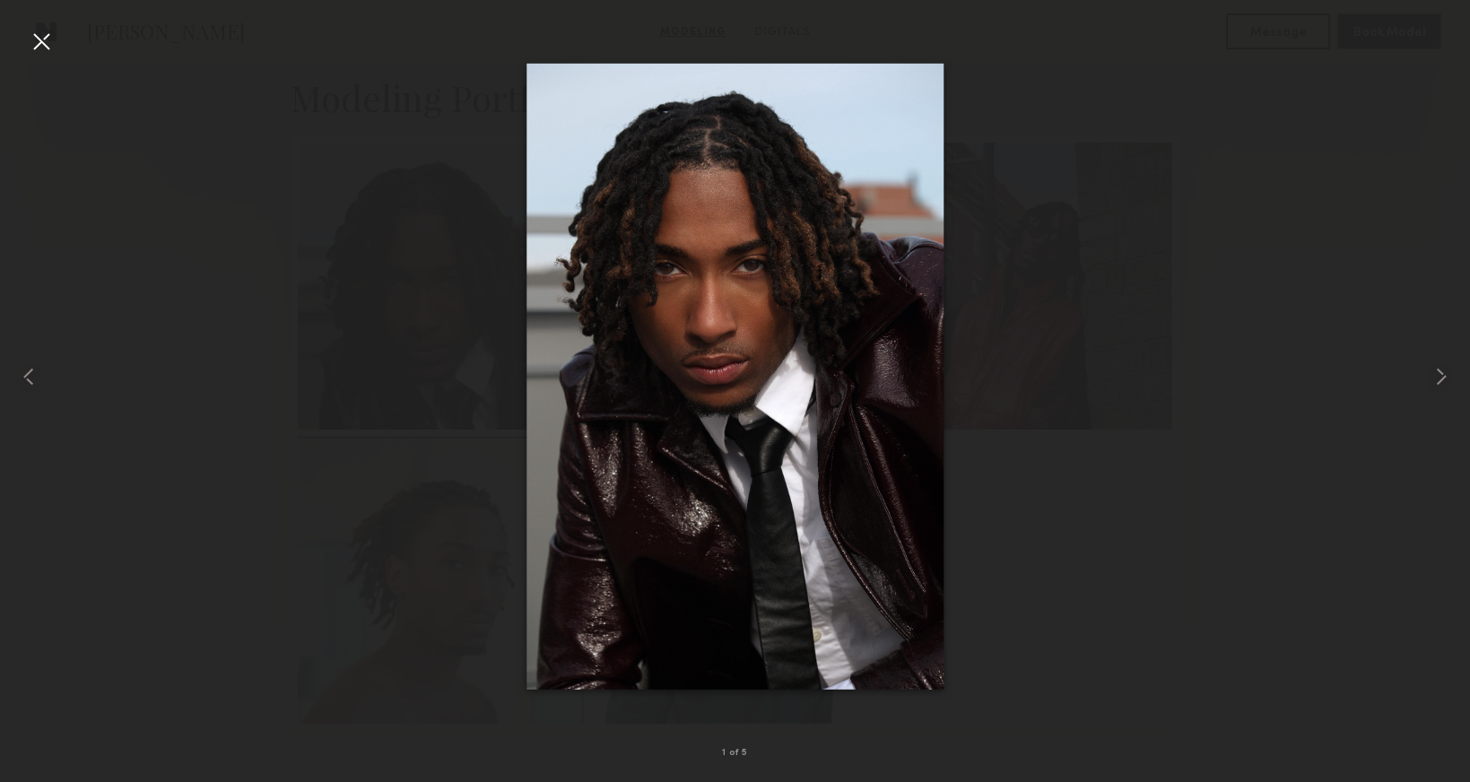
click at [39, 39] on div at bounding box center [41, 41] width 29 height 29
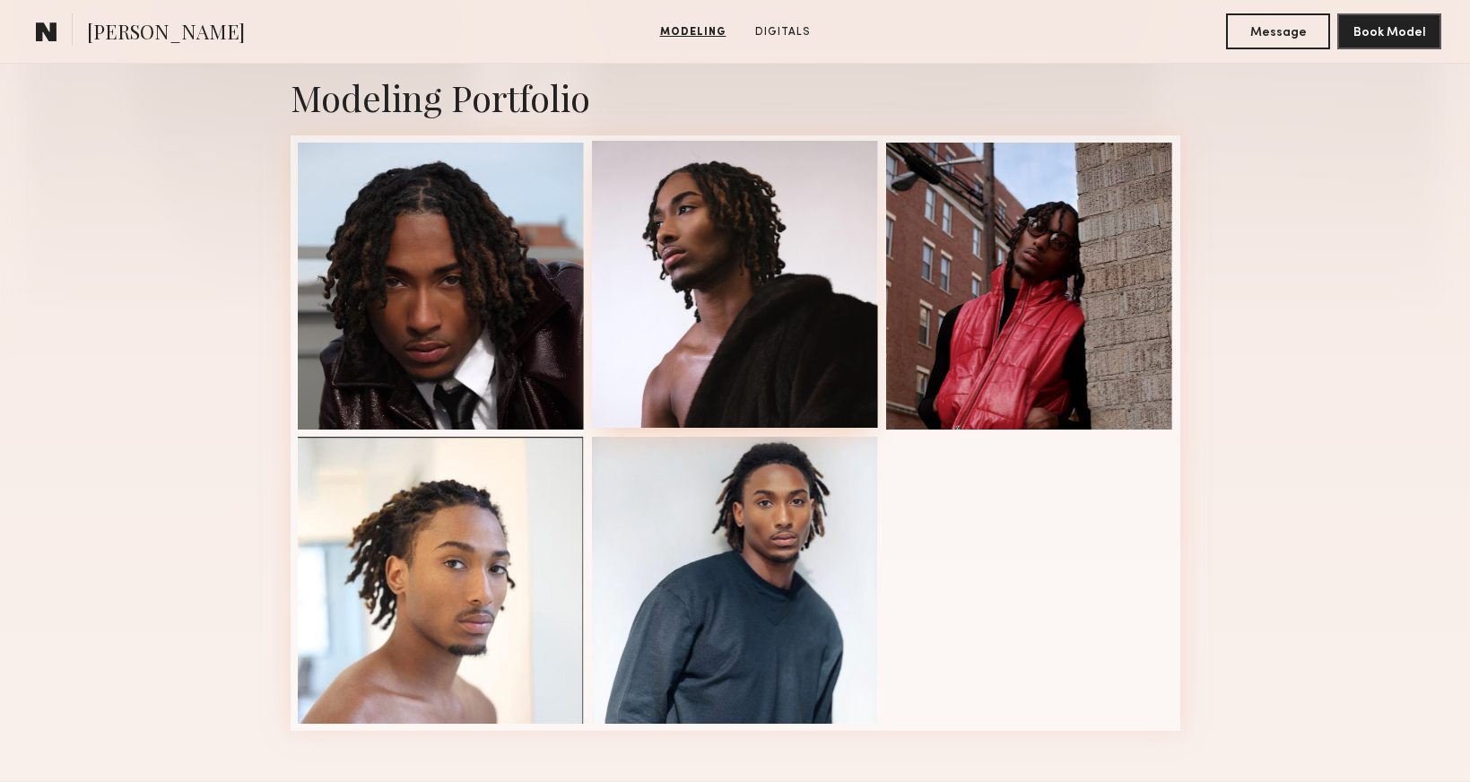
click at [763, 260] on div at bounding box center [735, 284] width 287 height 287
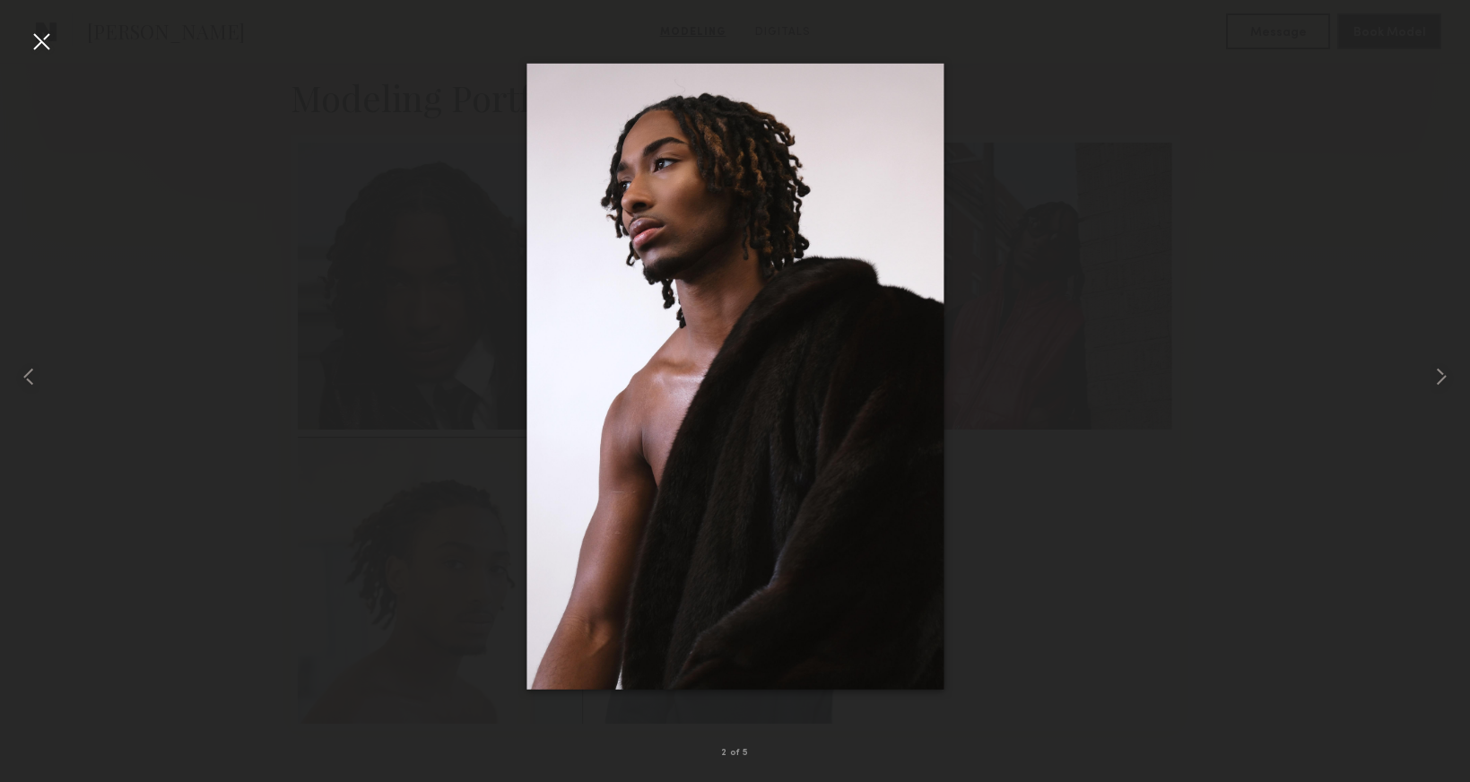
click at [37, 39] on div at bounding box center [41, 41] width 29 height 29
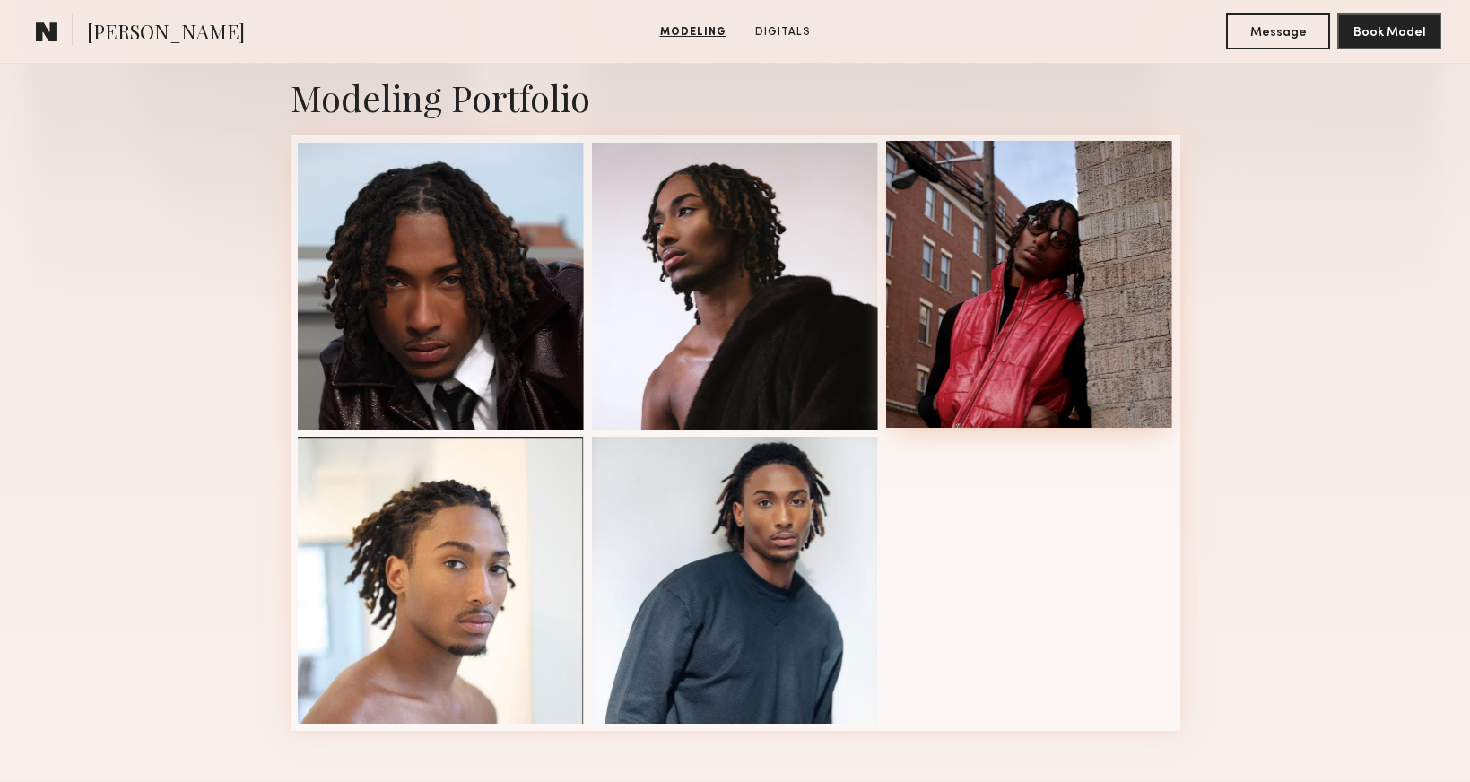
click at [1105, 331] on div at bounding box center [1029, 284] width 287 height 287
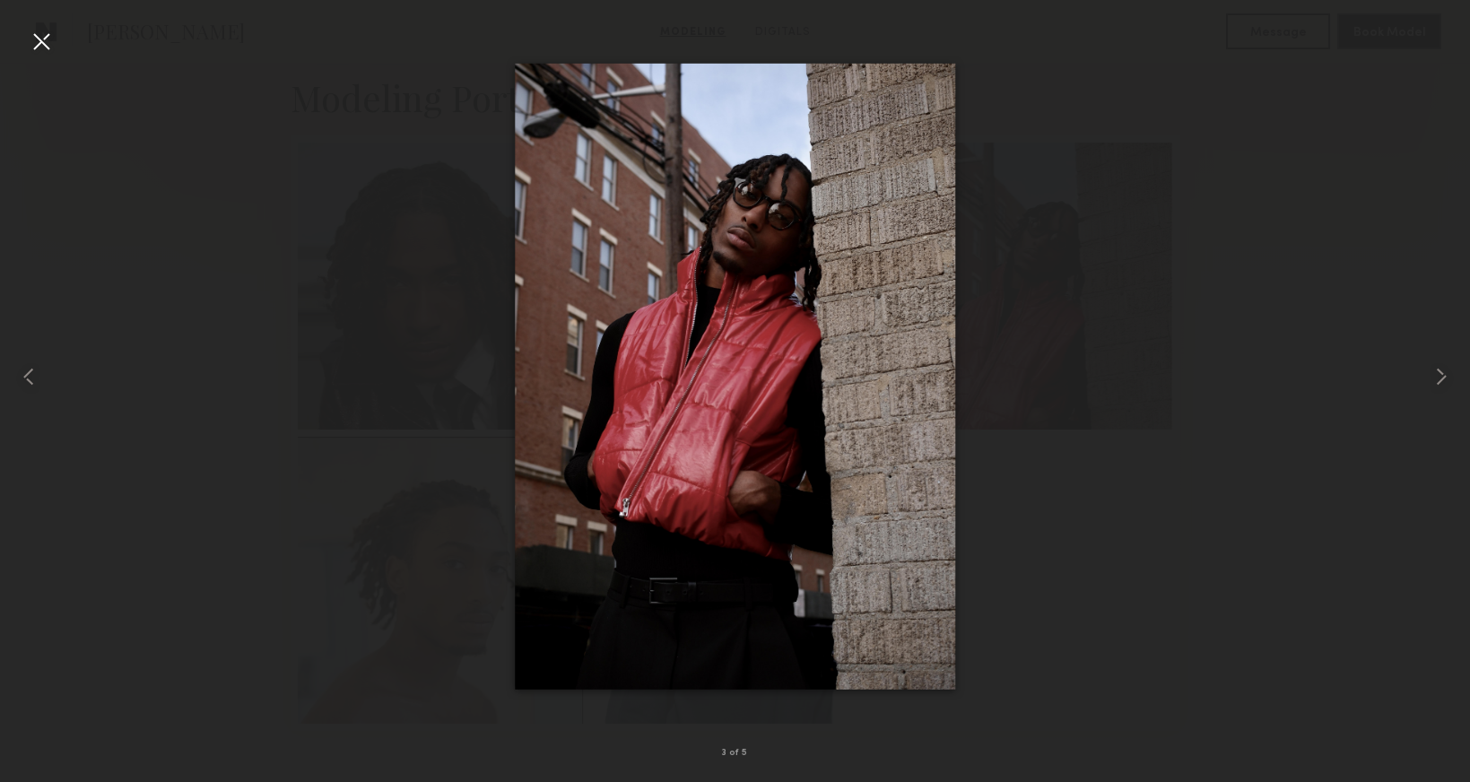
click at [1259, 354] on div at bounding box center [735, 377] width 1470 height 696
click at [39, 46] on div at bounding box center [41, 41] width 29 height 29
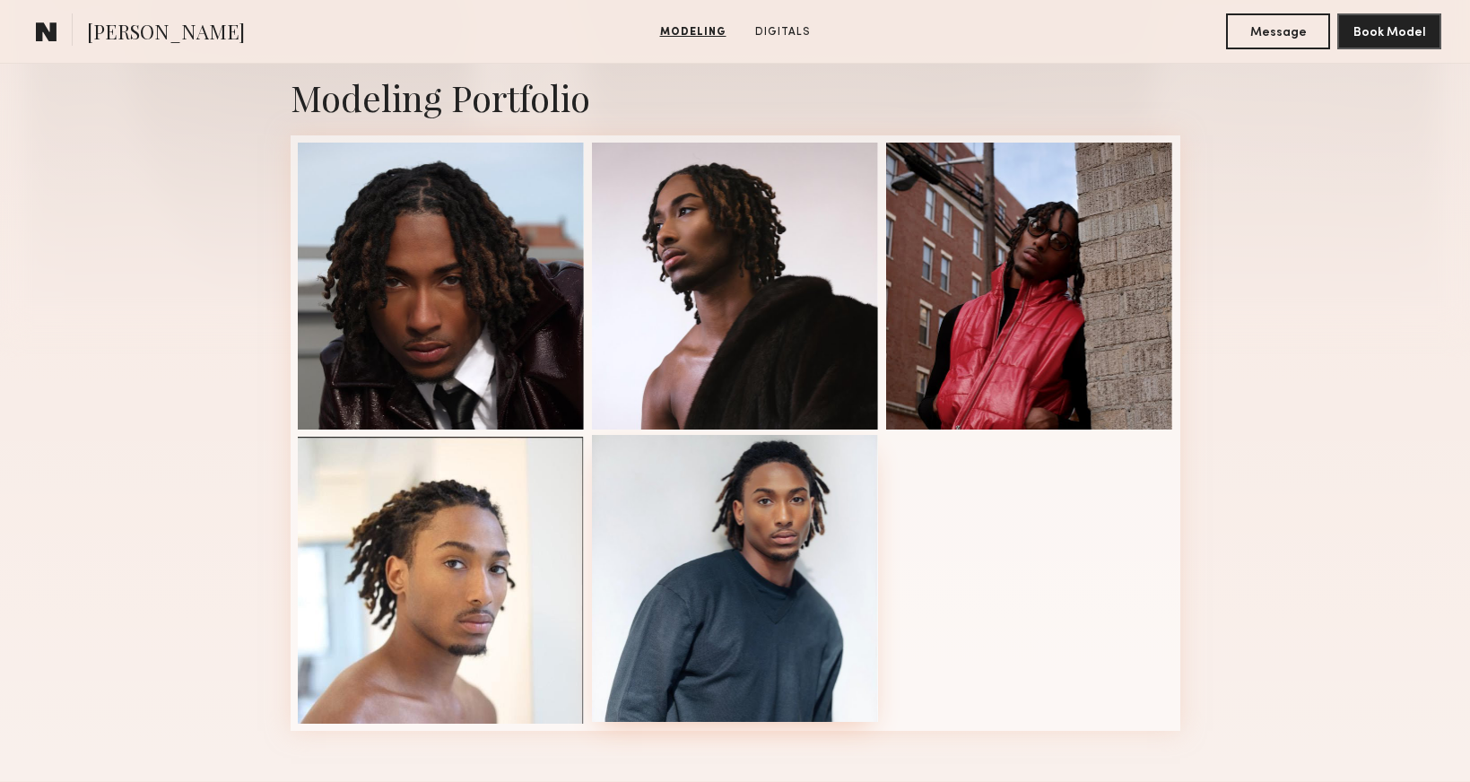
click at [756, 570] on div at bounding box center [735, 578] width 287 height 287
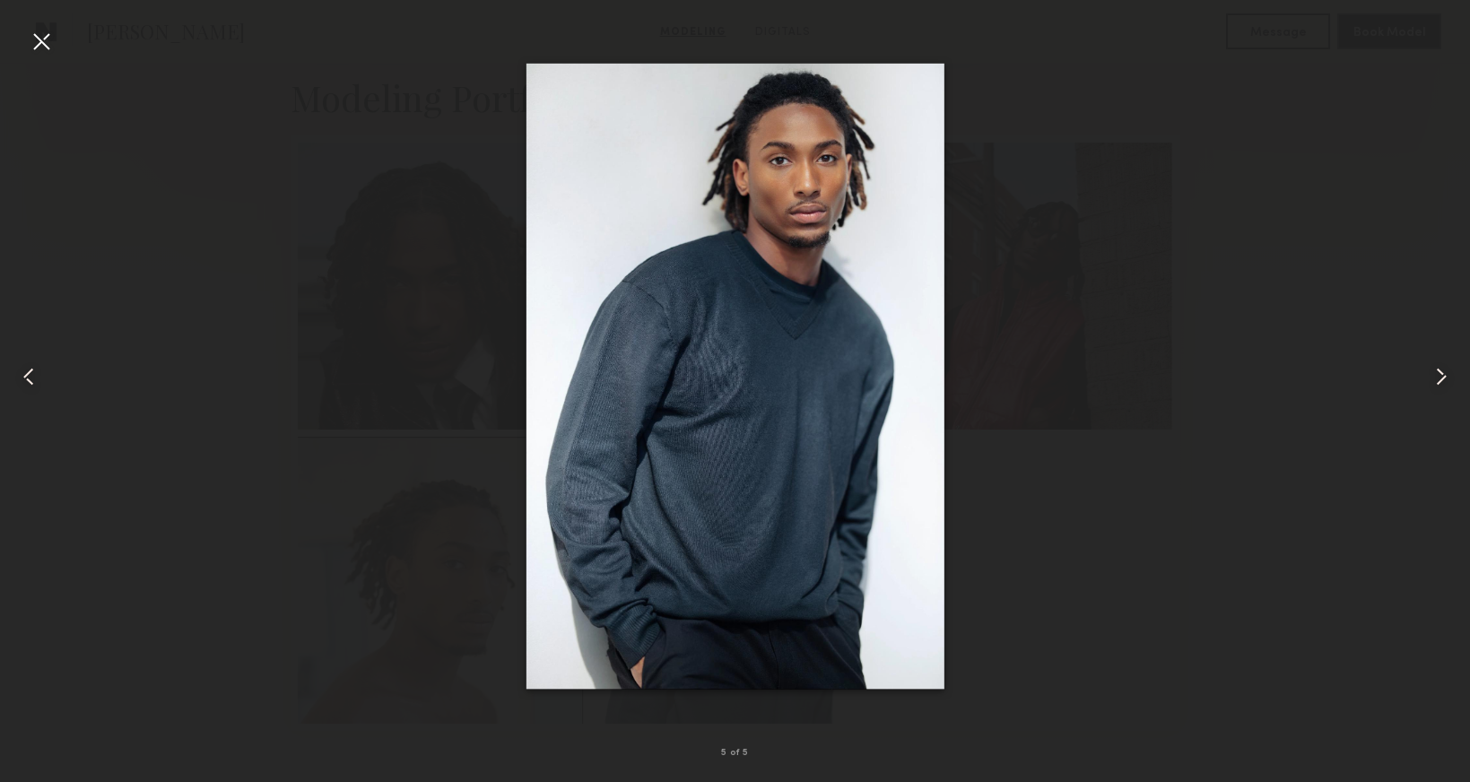
click at [33, 41] on div at bounding box center [41, 41] width 29 height 29
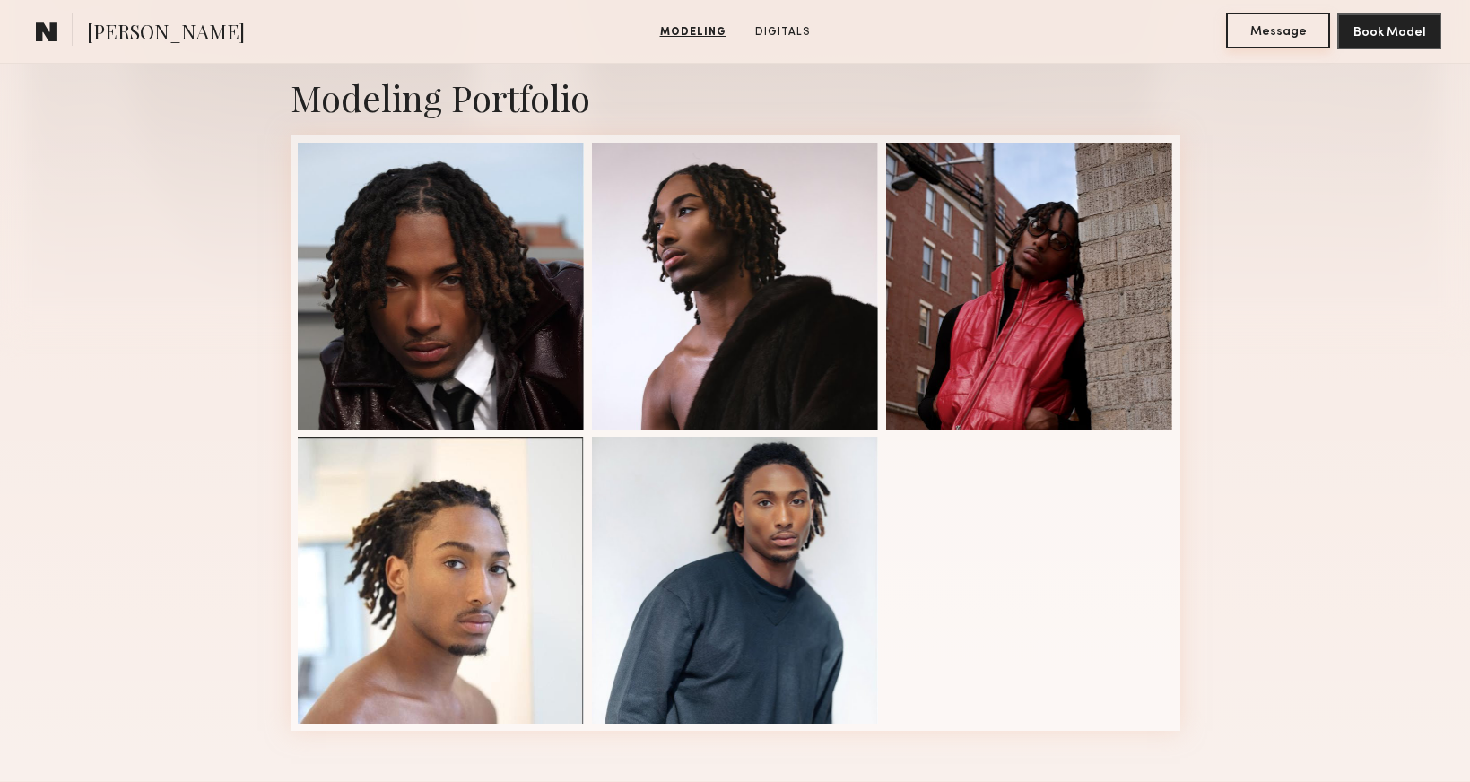
click at [1263, 31] on button "Message" at bounding box center [1278, 31] width 104 height 36
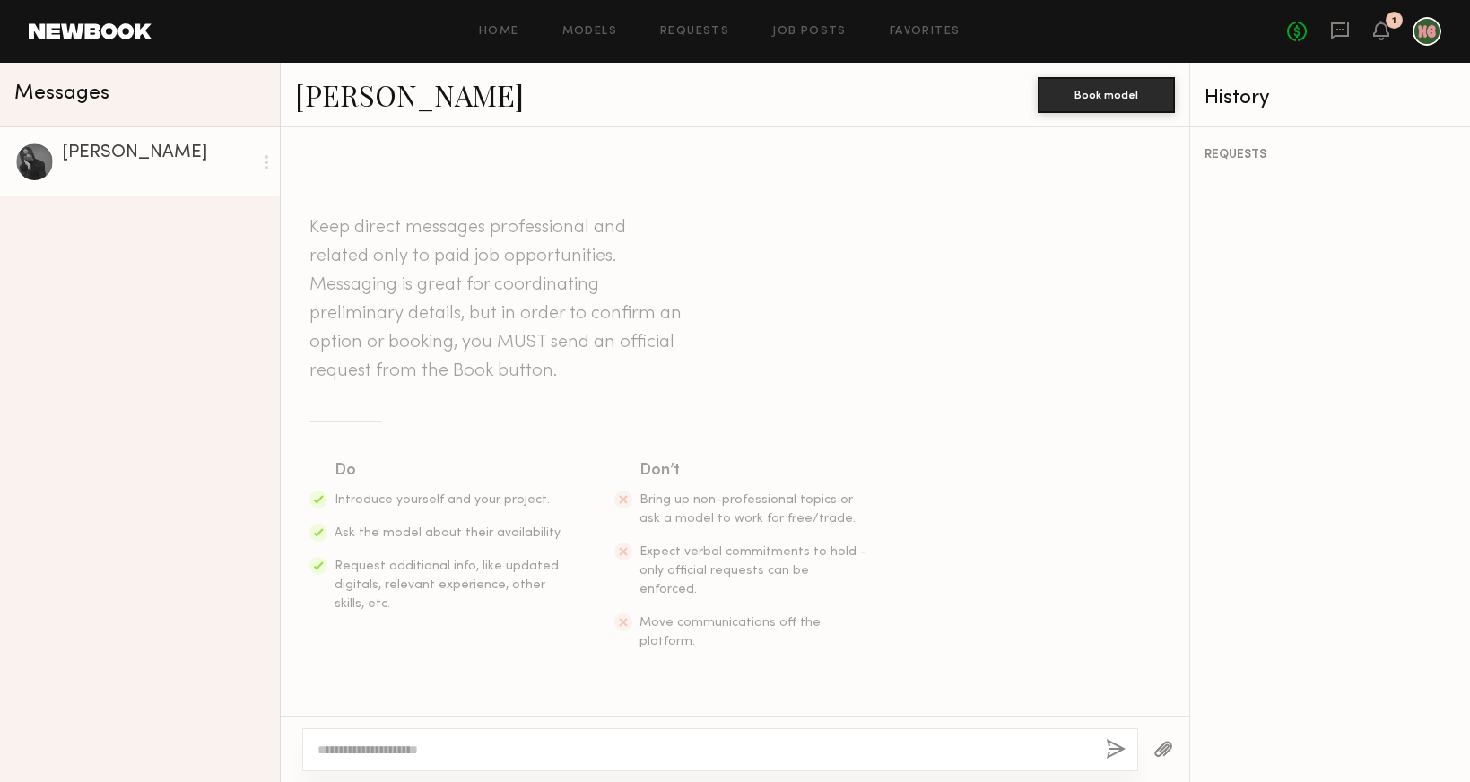
click at [644, 749] on textarea at bounding box center [704, 750] width 774 height 18
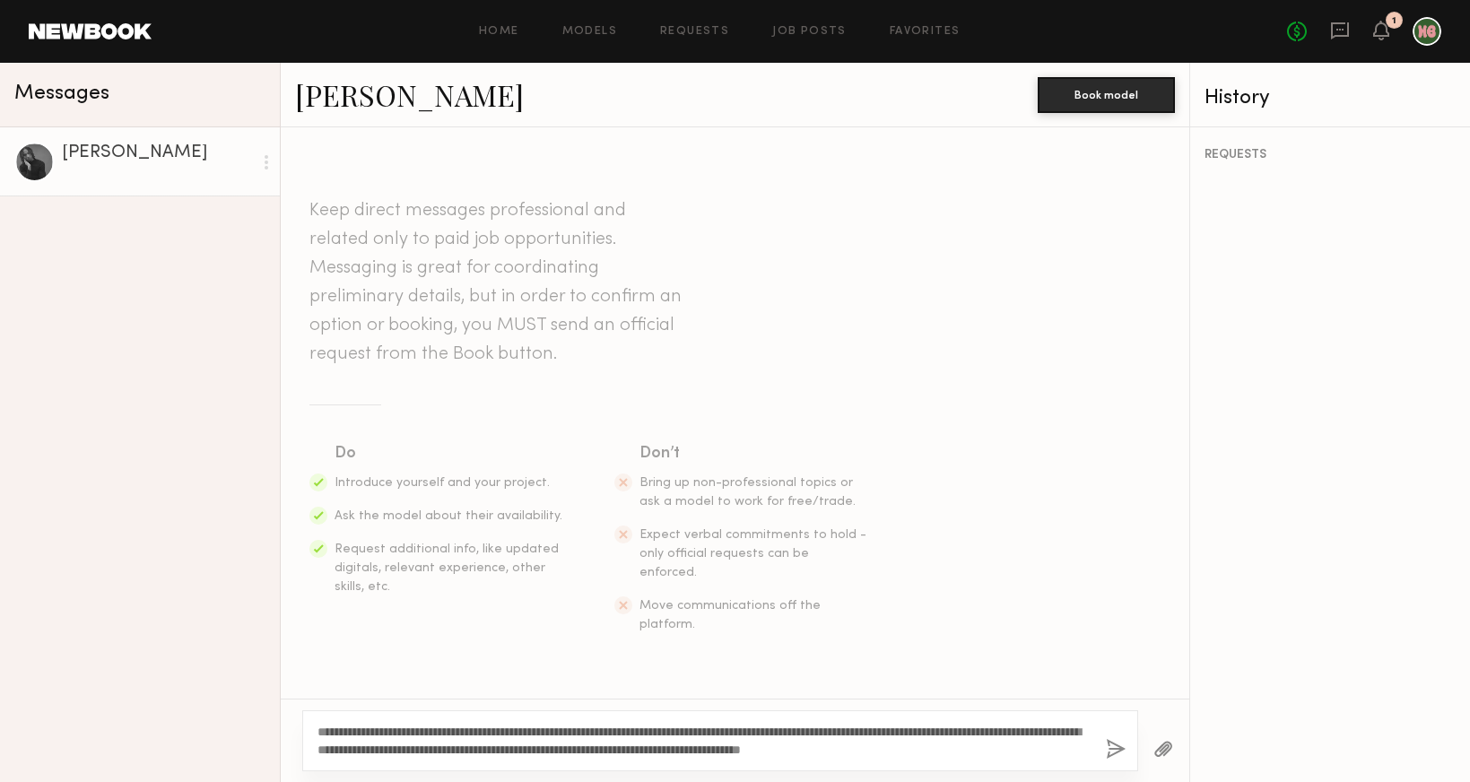
click at [912, 750] on textarea "**********" at bounding box center [704, 741] width 774 height 36
click at [916, 746] on textarea "**********" at bounding box center [704, 741] width 774 height 36
click at [1046, 752] on textarea "**********" at bounding box center [704, 741] width 774 height 36
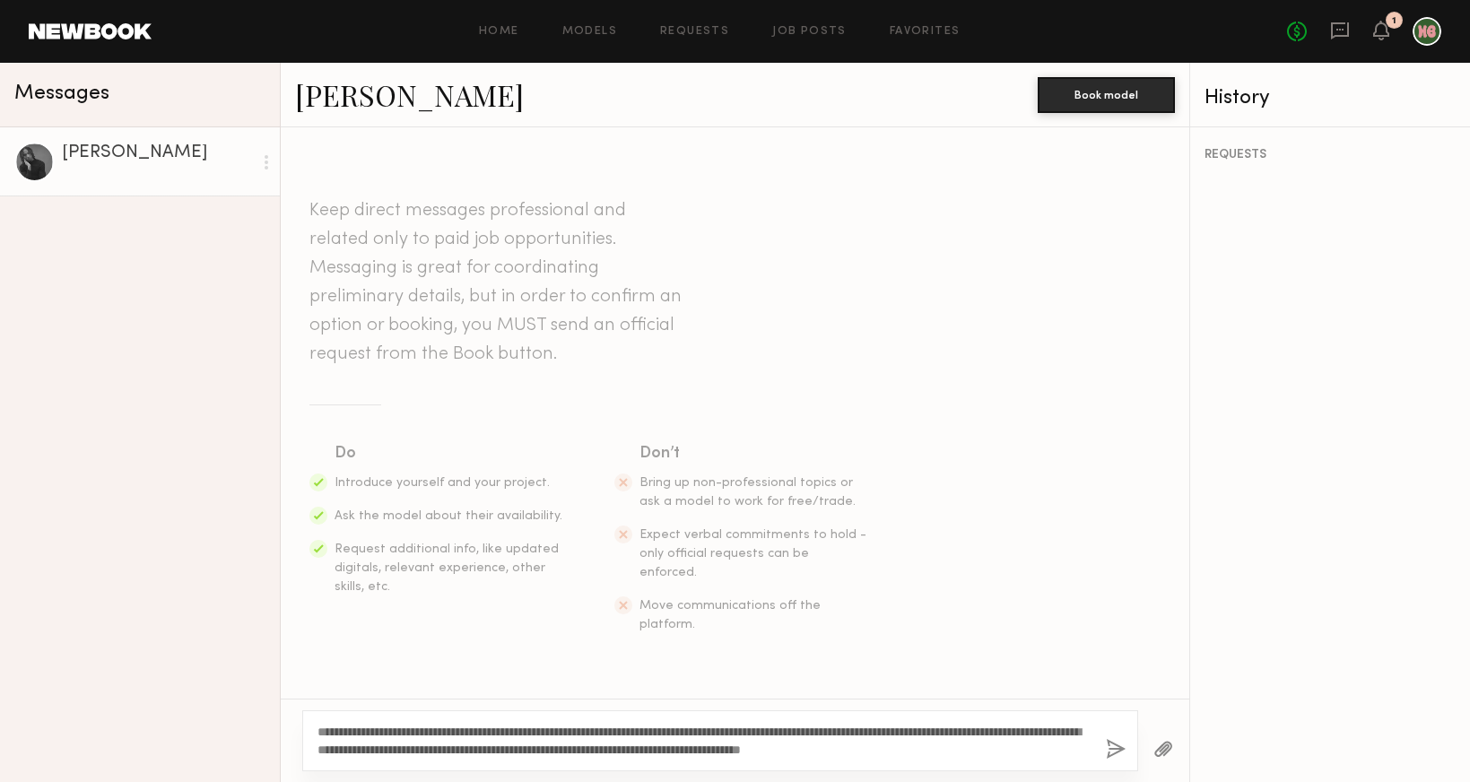
click at [987, 749] on textarea "**********" at bounding box center [704, 741] width 774 height 36
click at [1067, 747] on textarea "**********" at bounding box center [704, 741] width 774 height 36
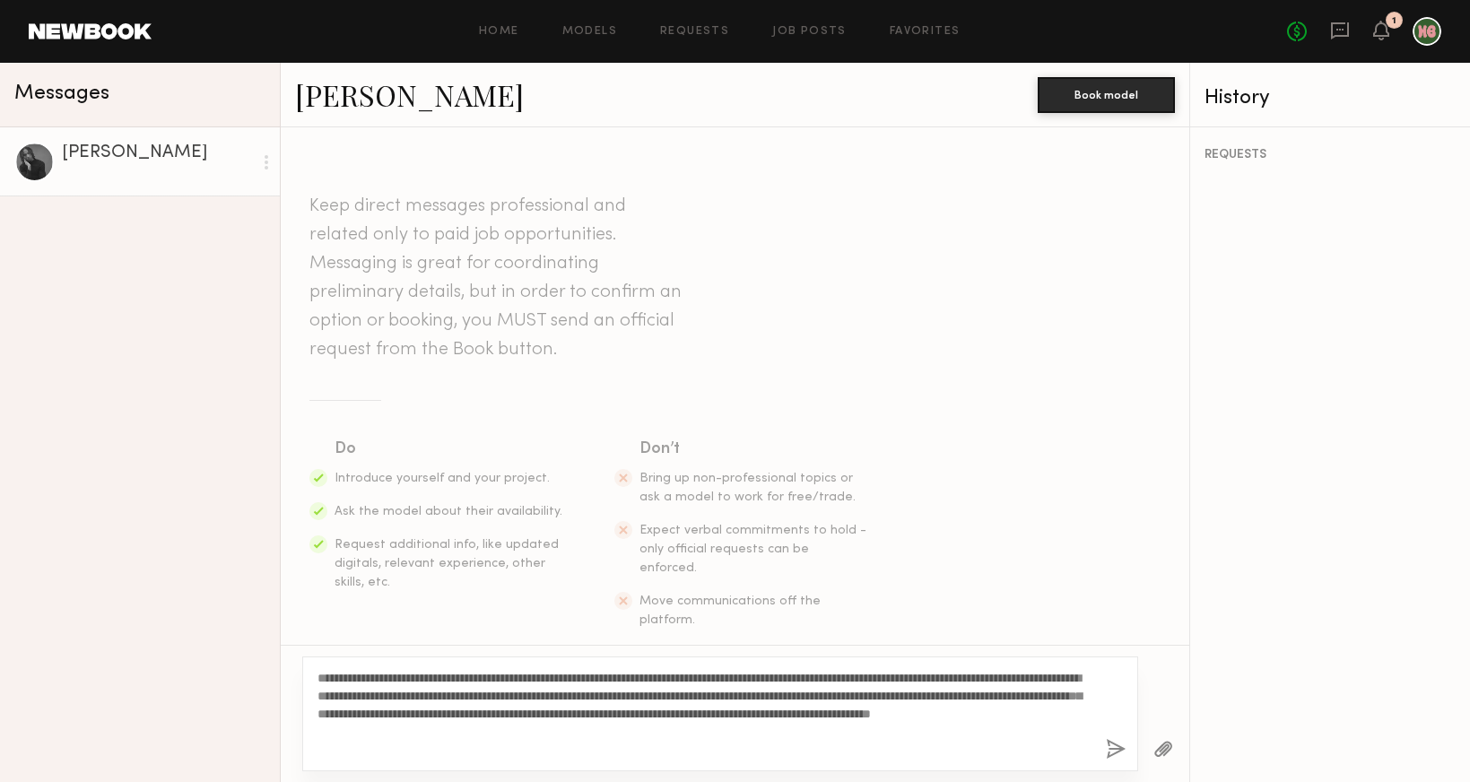
click at [1074, 732] on textarea "**********" at bounding box center [704, 714] width 774 height 90
click at [1079, 679] on textarea "**********" at bounding box center [704, 714] width 774 height 90
type textarea "**********"
click at [1108, 750] on button "button" at bounding box center [1116, 750] width 20 height 22
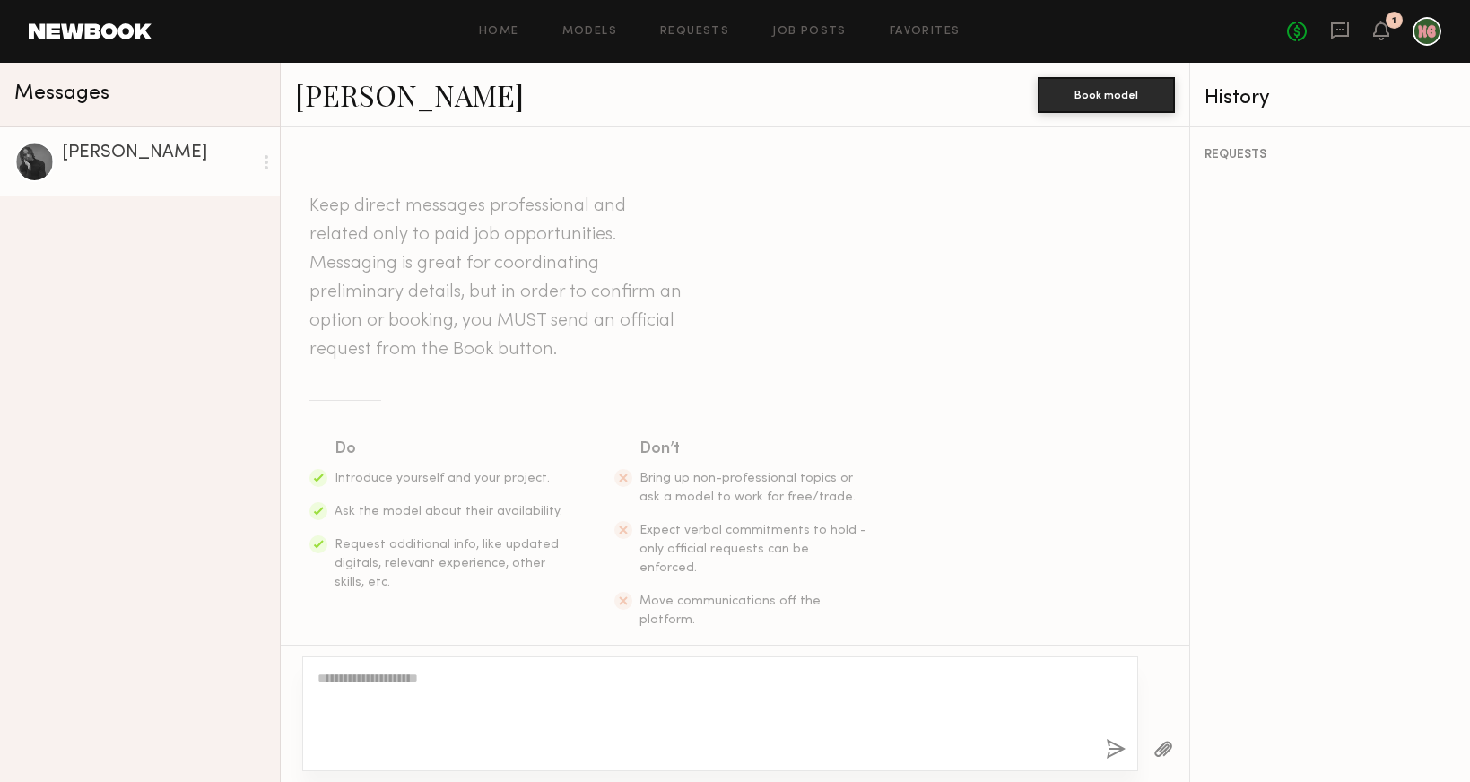
scroll to position [320, 0]
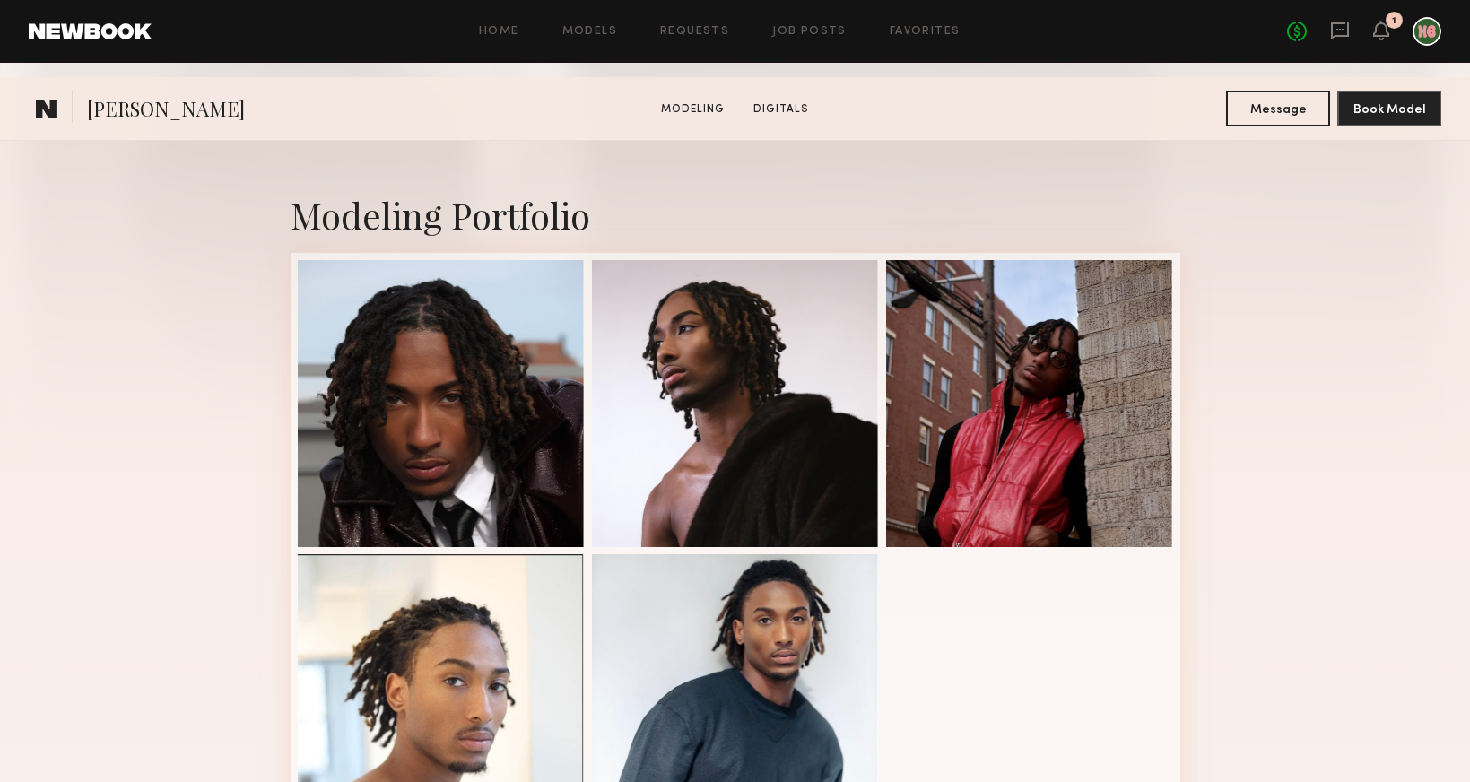
scroll to position [520, 0]
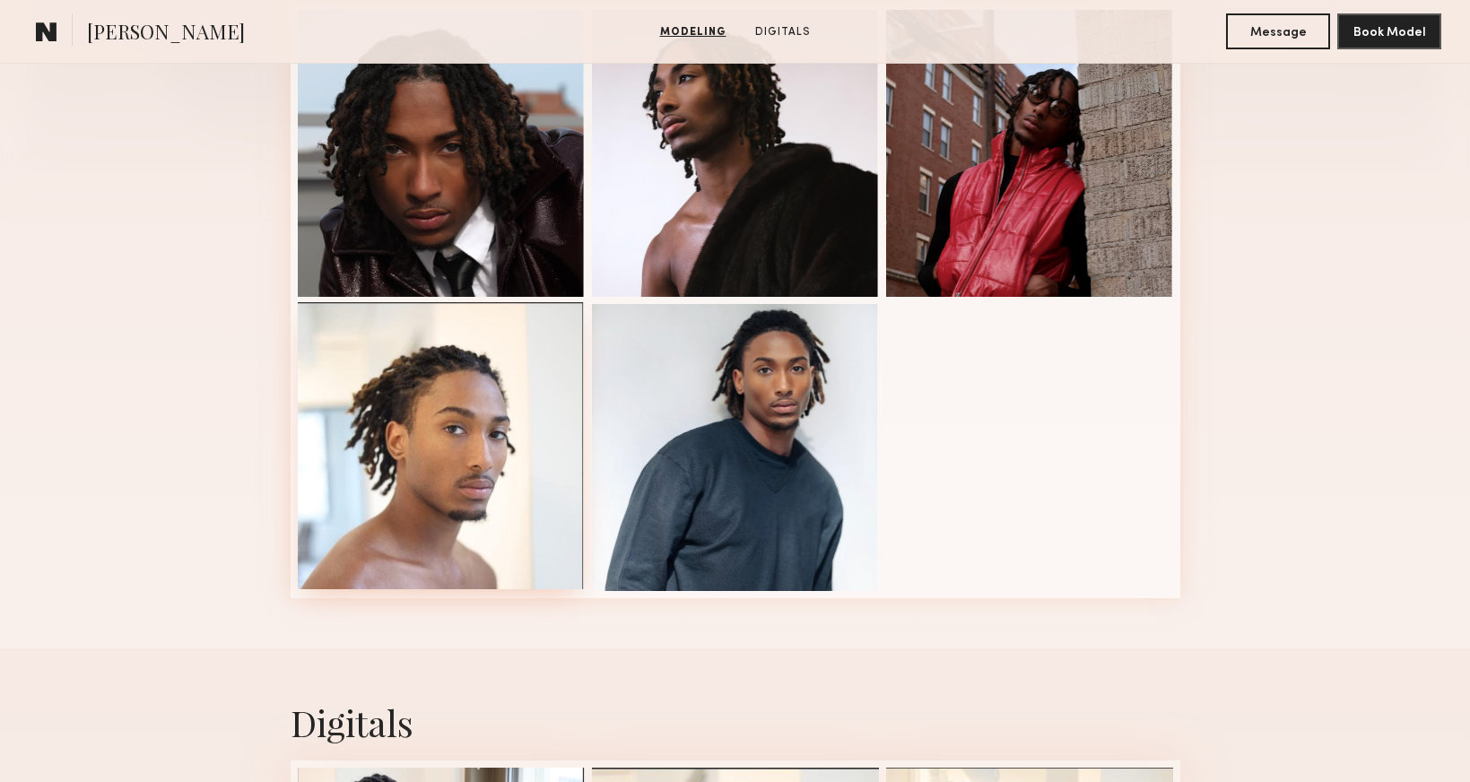
click at [500, 450] on div at bounding box center [441, 445] width 287 height 287
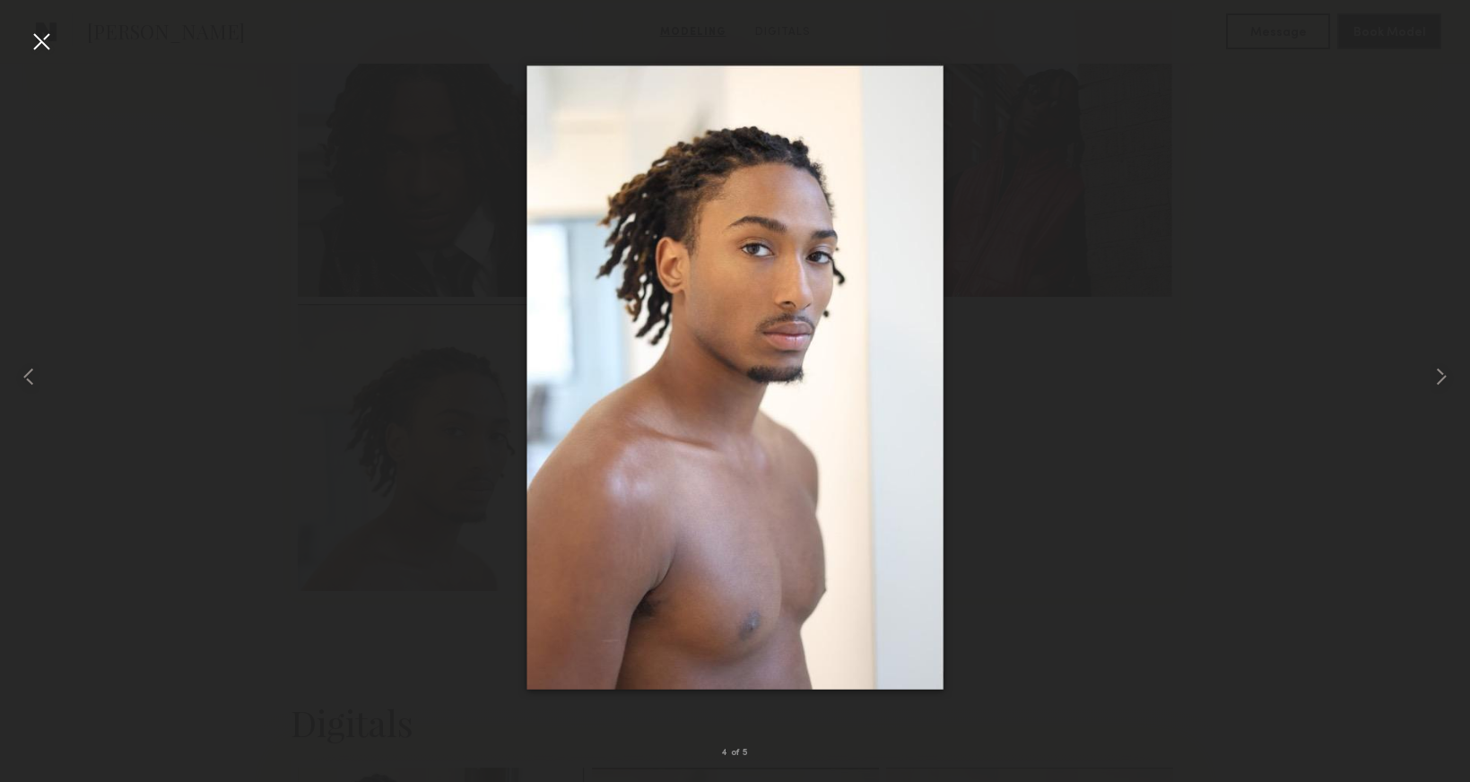
click at [45, 39] on div at bounding box center [41, 41] width 29 height 29
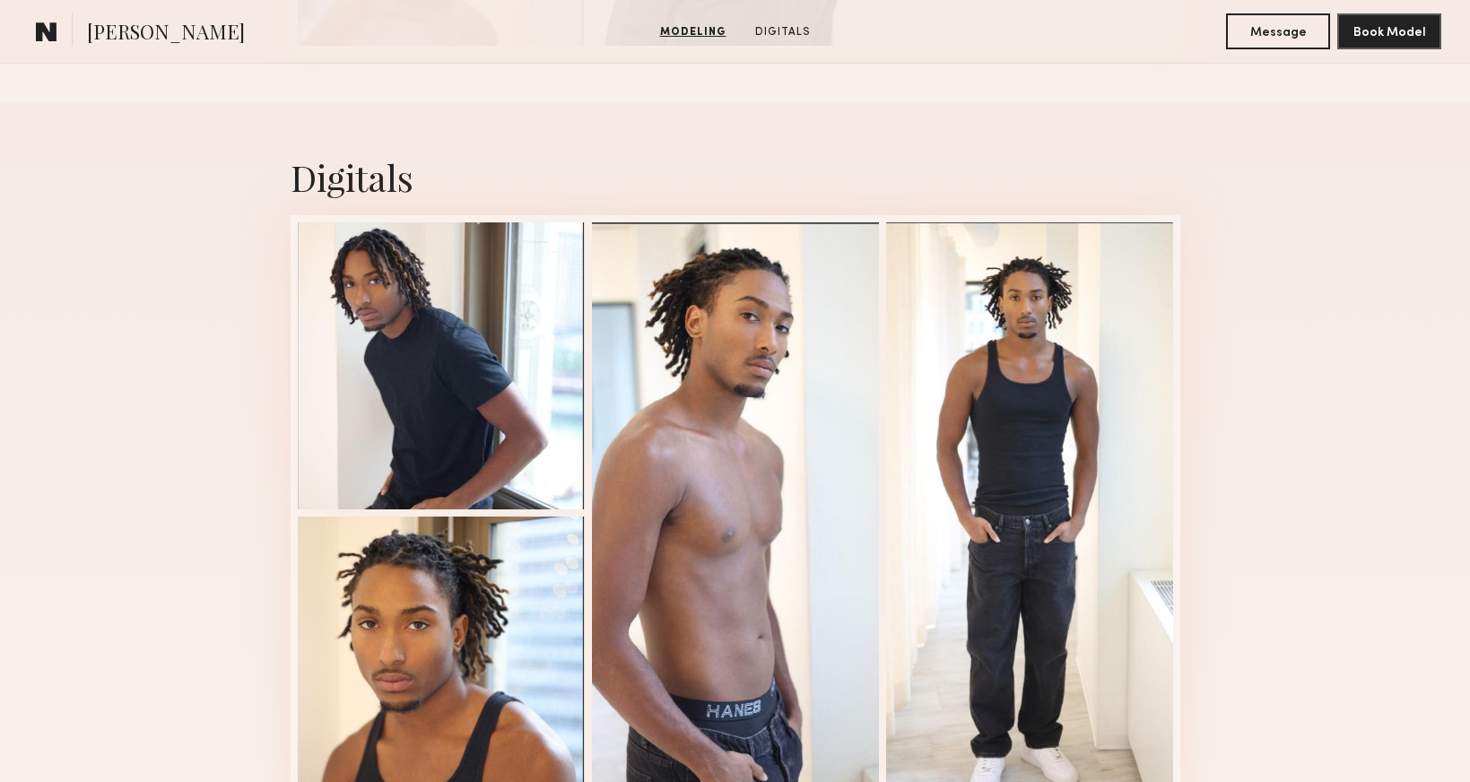
scroll to position [1248, 0]
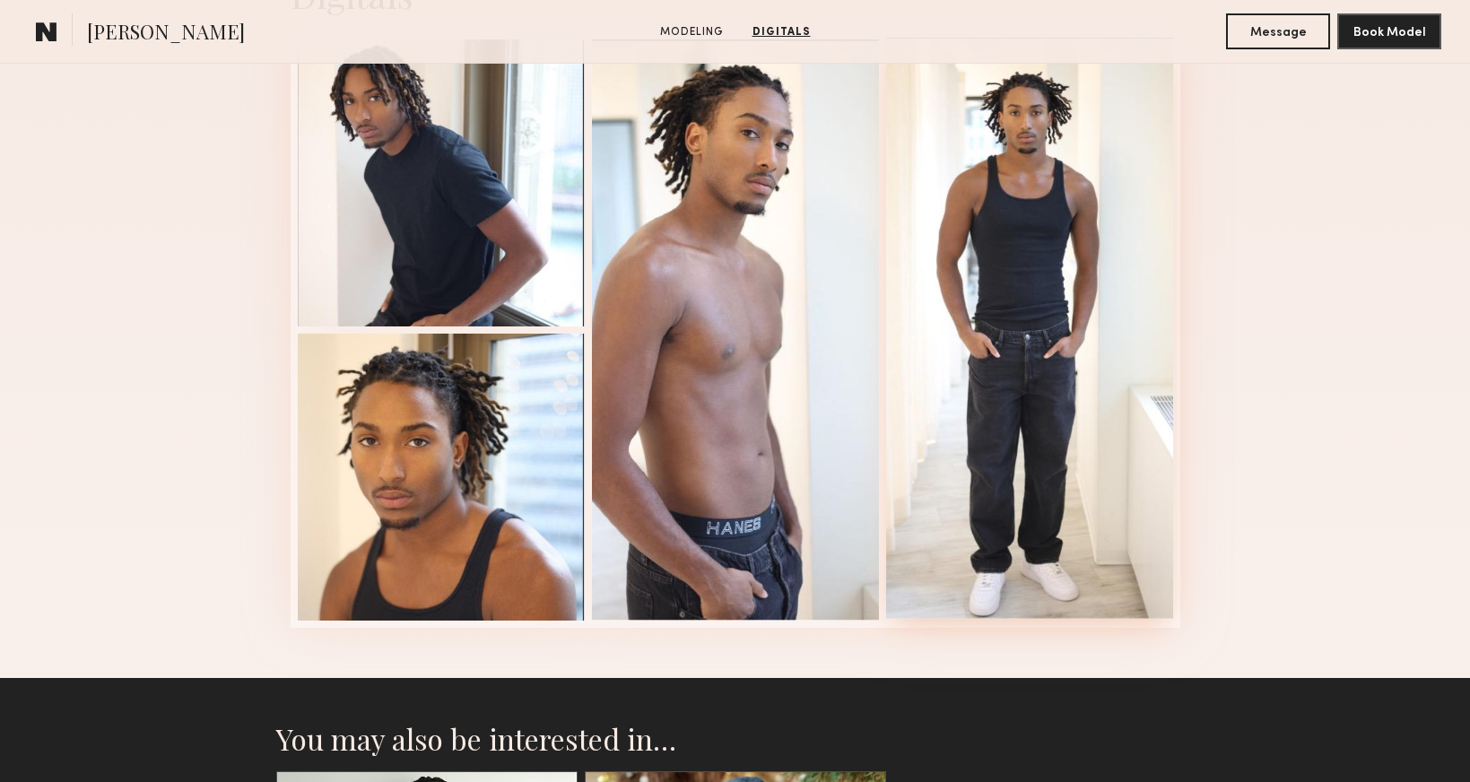
click at [1101, 230] on div at bounding box center [1029, 328] width 287 height 581
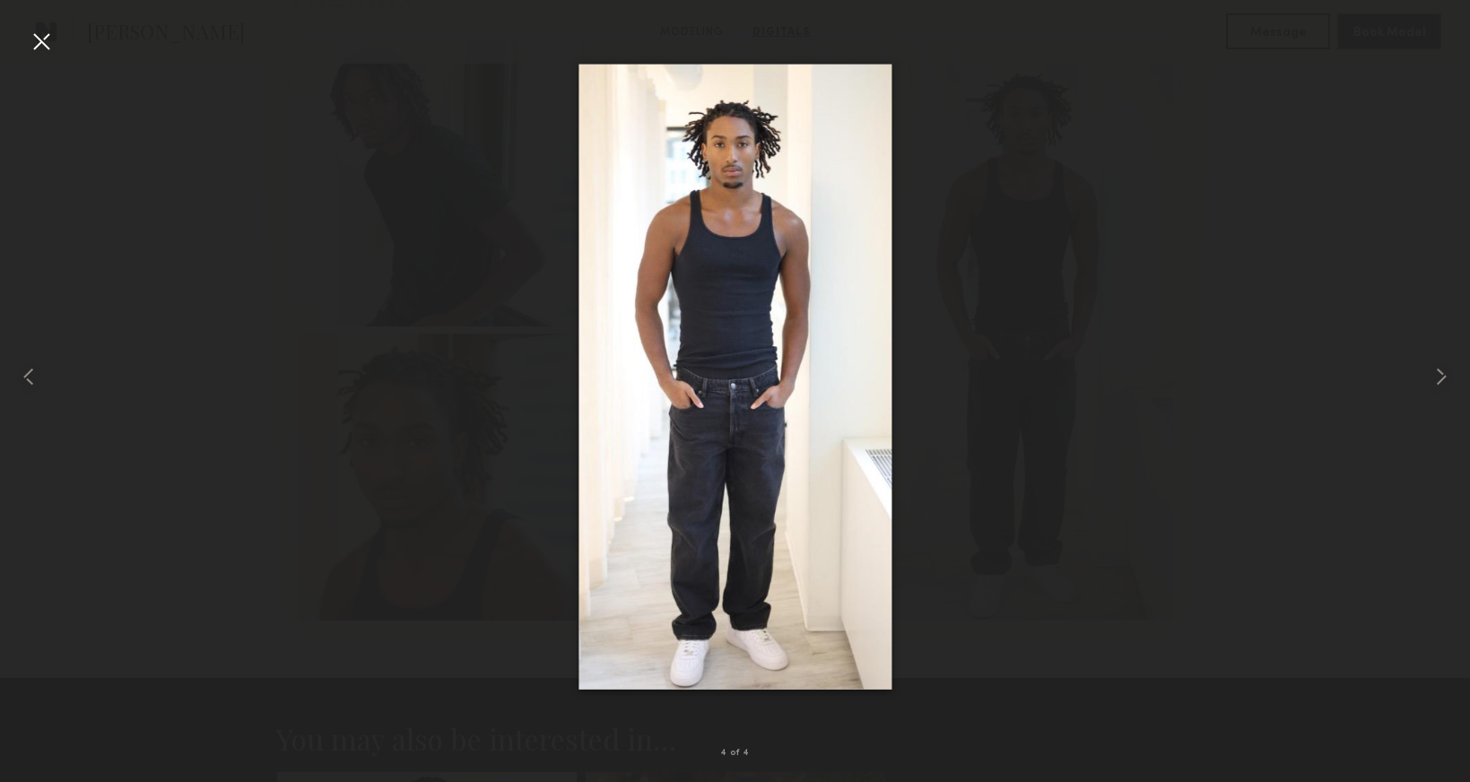
click at [46, 39] on div at bounding box center [41, 41] width 29 height 29
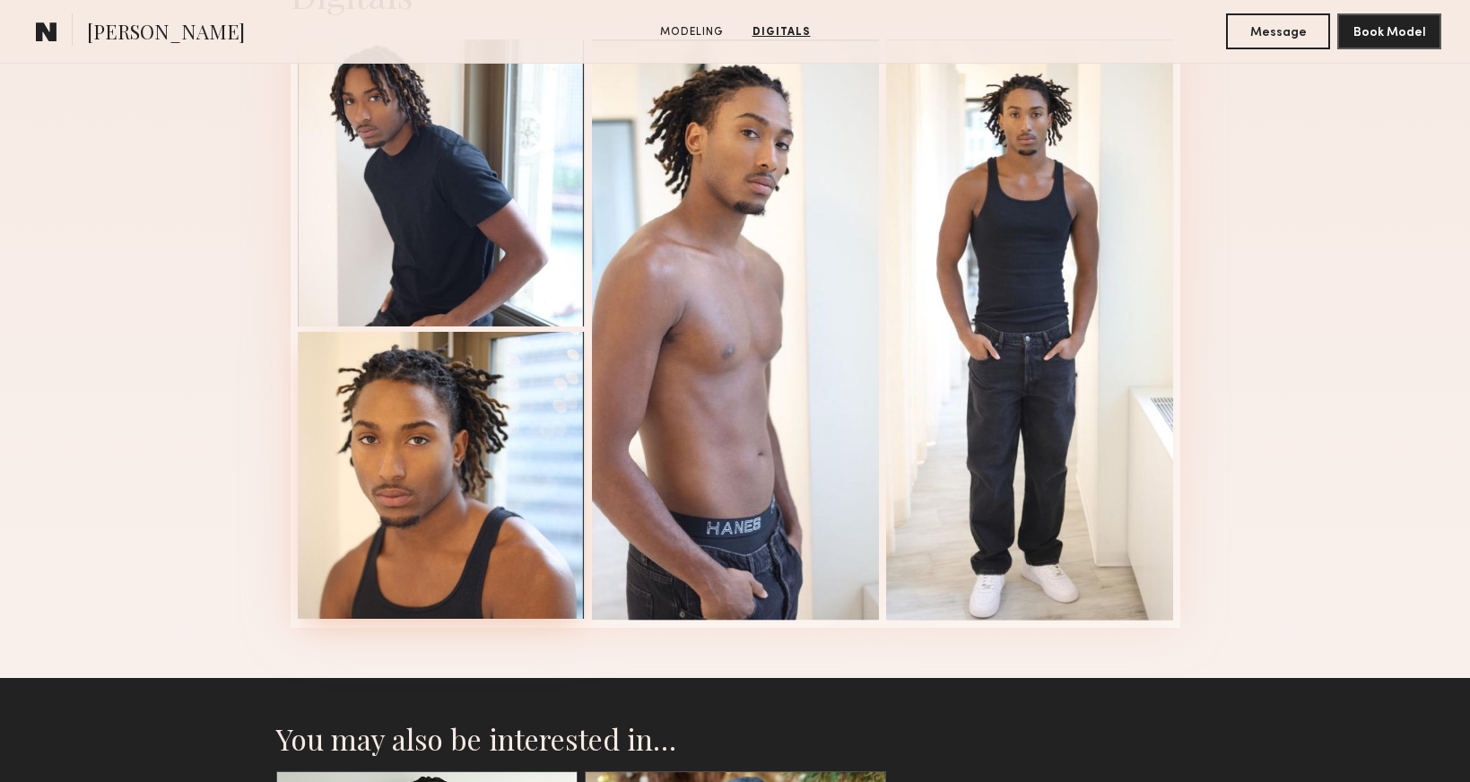
click at [434, 452] on div at bounding box center [441, 475] width 287 height 287
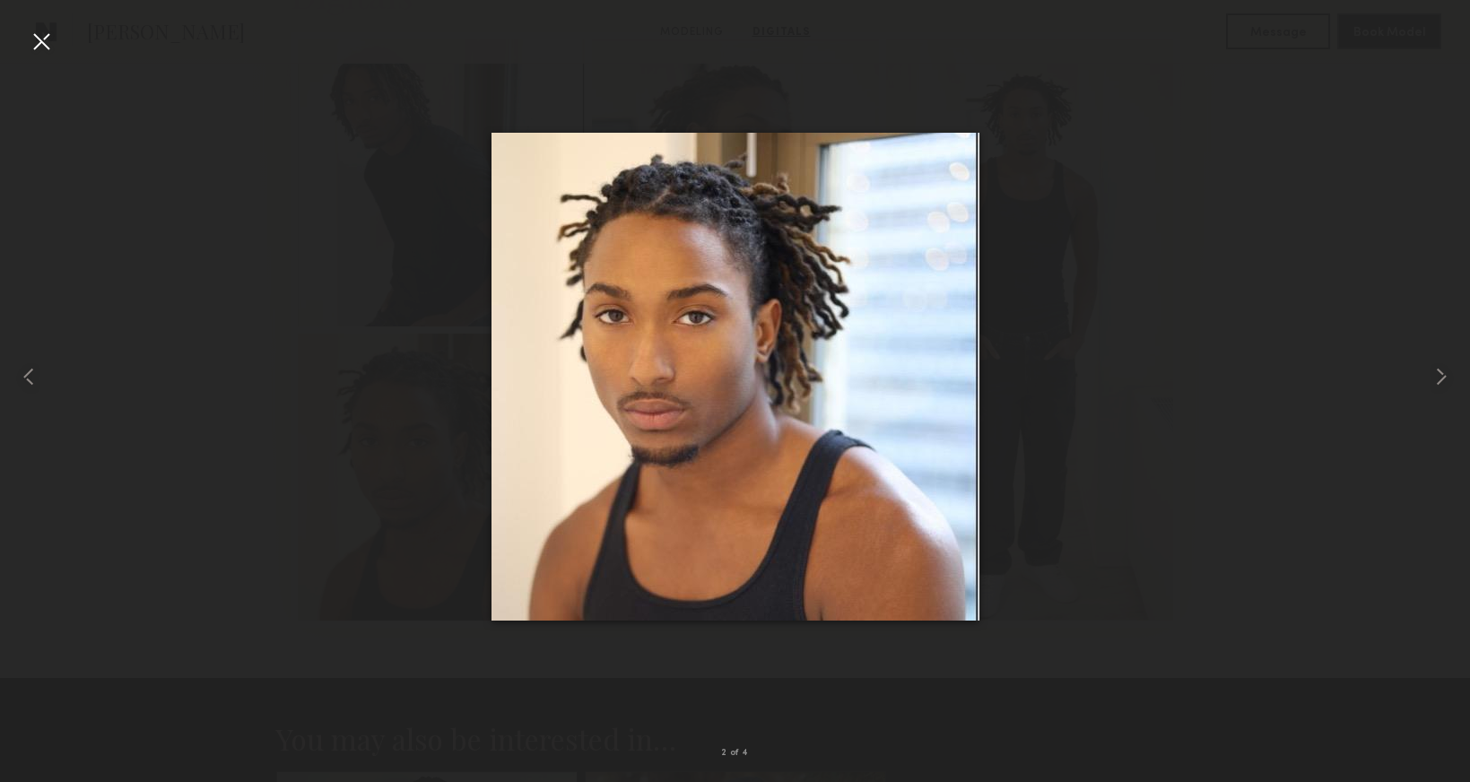
click at [46, 45] on div at bounding box center [41, 41] width 29 height 29
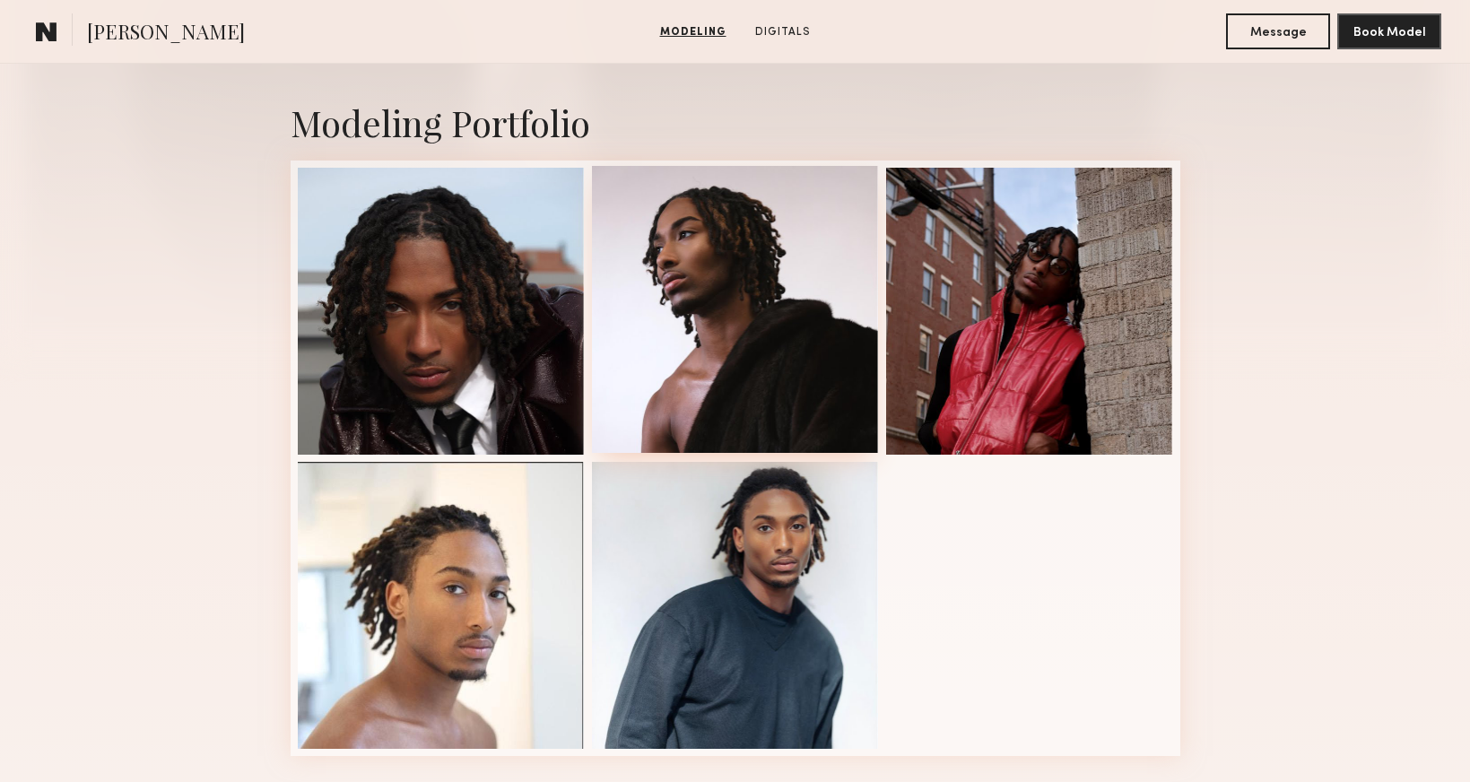
scroll to position [369, 0]
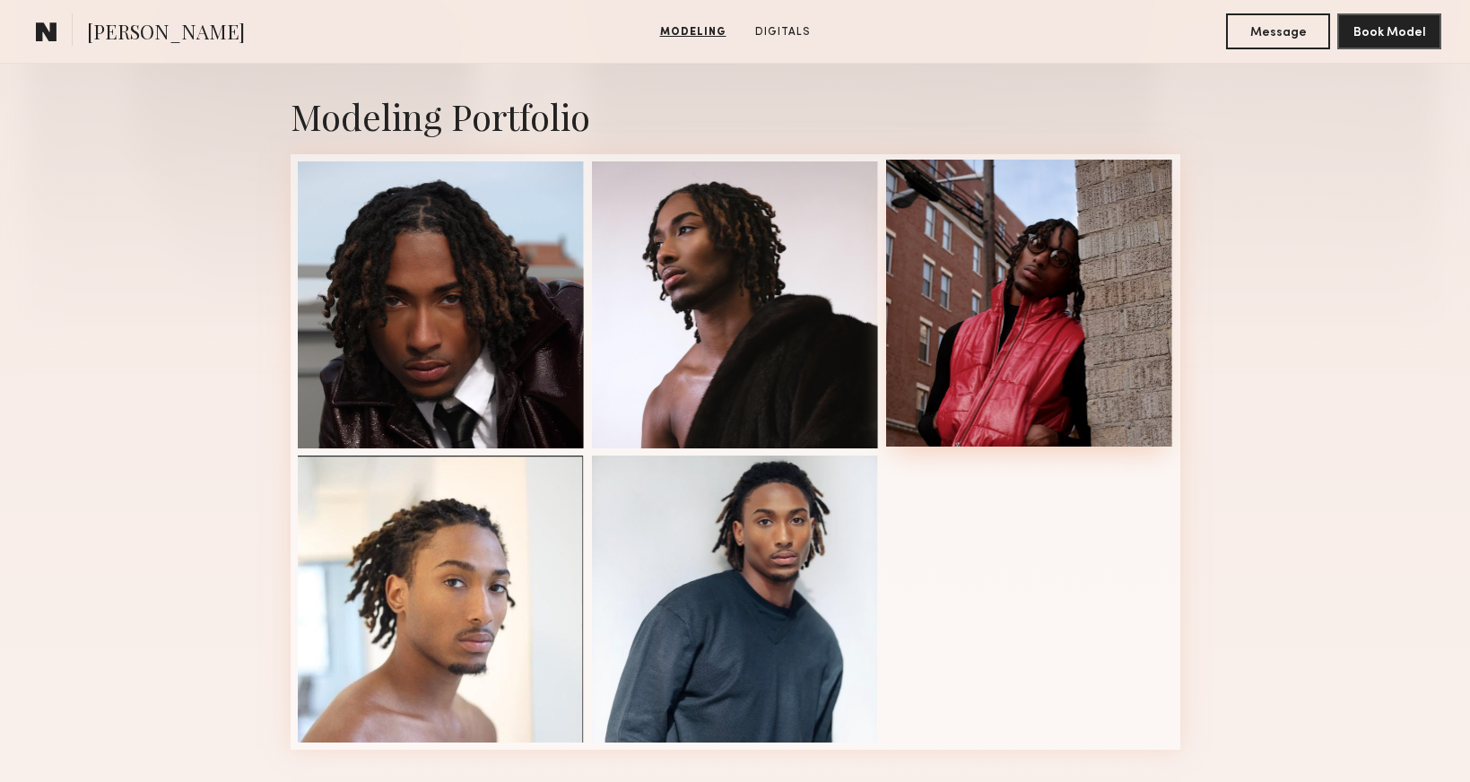
click at [1006, 225] on div at bounding box center [1029, 303] width 287 height 287
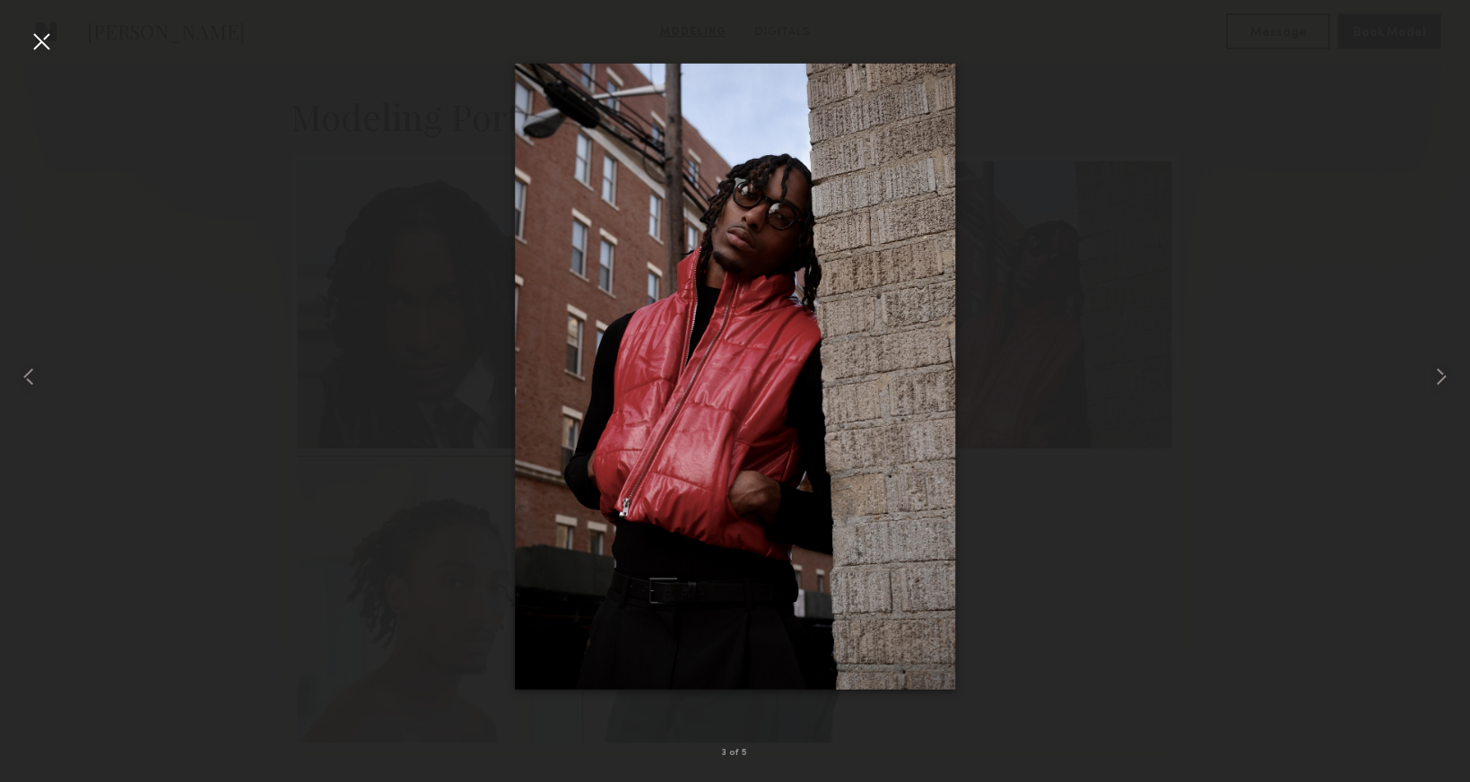
click at [48, 43] on div at bounding box center [41, 41] width 29 height 29
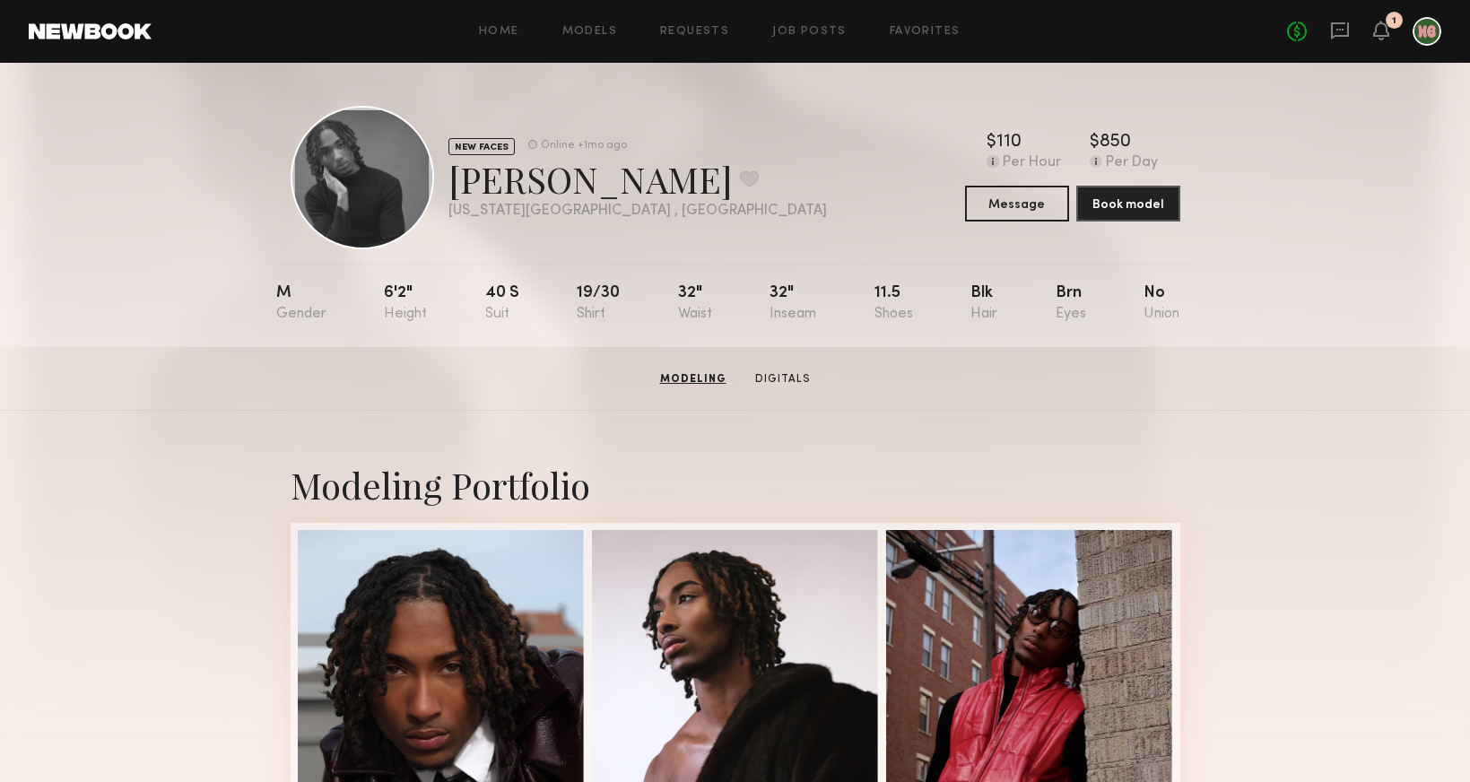
scroll to position [0, 0]
drag, startPoint x: 511, startPoint y: 184, endPoint x: 459, endPoint y: 180, distance: 52.1
click at [459, 180] on div "AJ P. Favorite" at bounding box center [637, 179] width 378 height 48
copy div "AJ P"
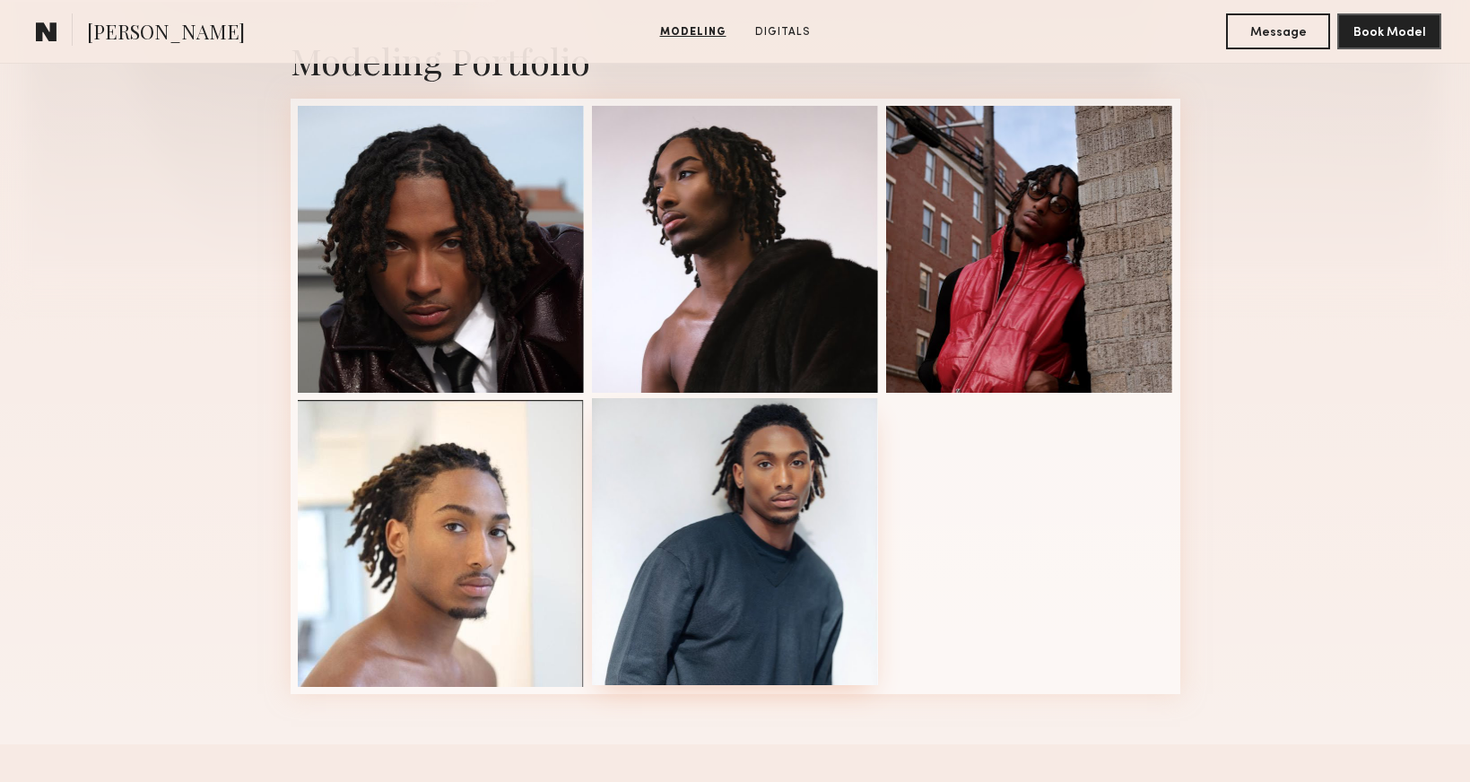
click at [794, 535] on div at bounding box center [735, 541] width 287 height 287
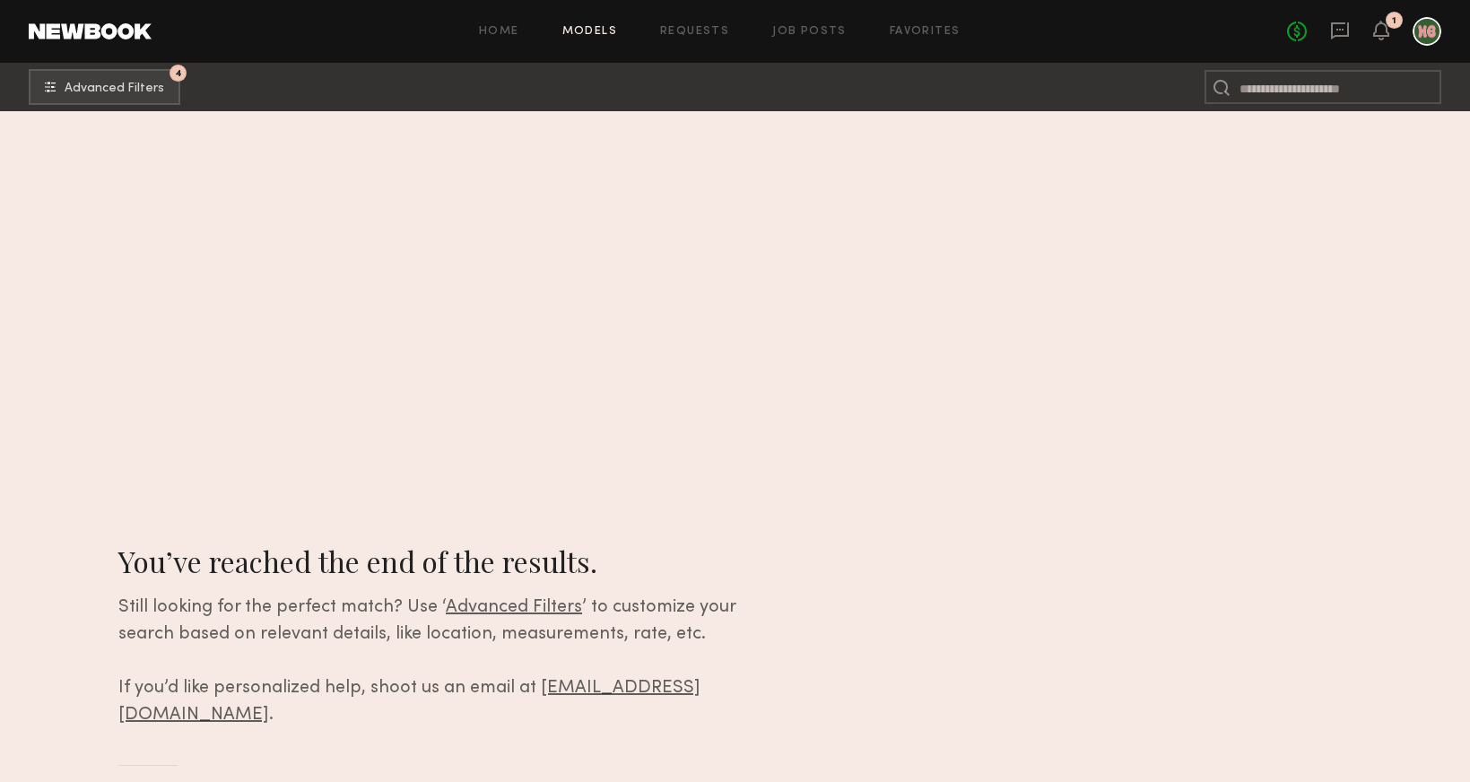
scroll to position [35970, 0]
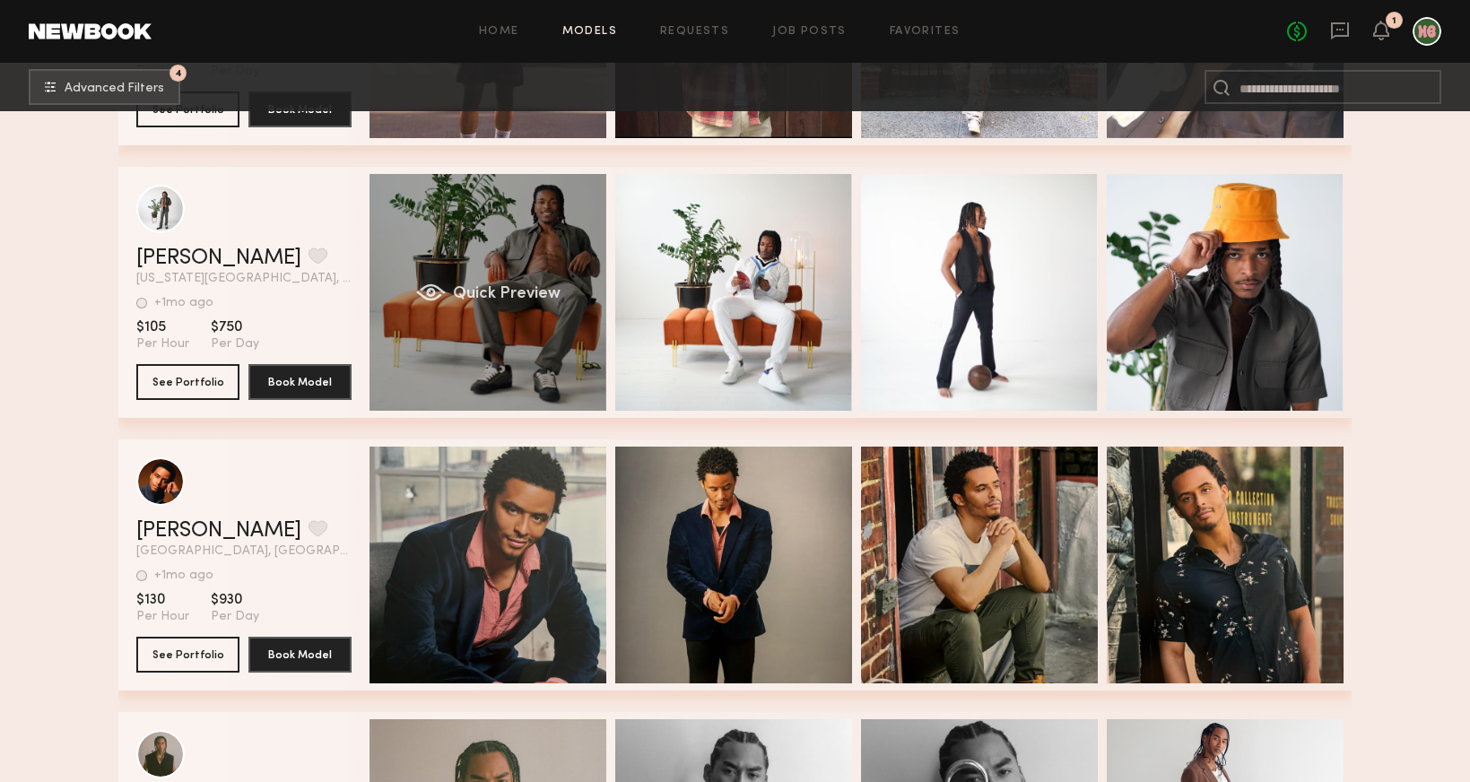
click at [491, 256] on div "Quick Preview" at bounding box center [488, 292] width 237 height 237
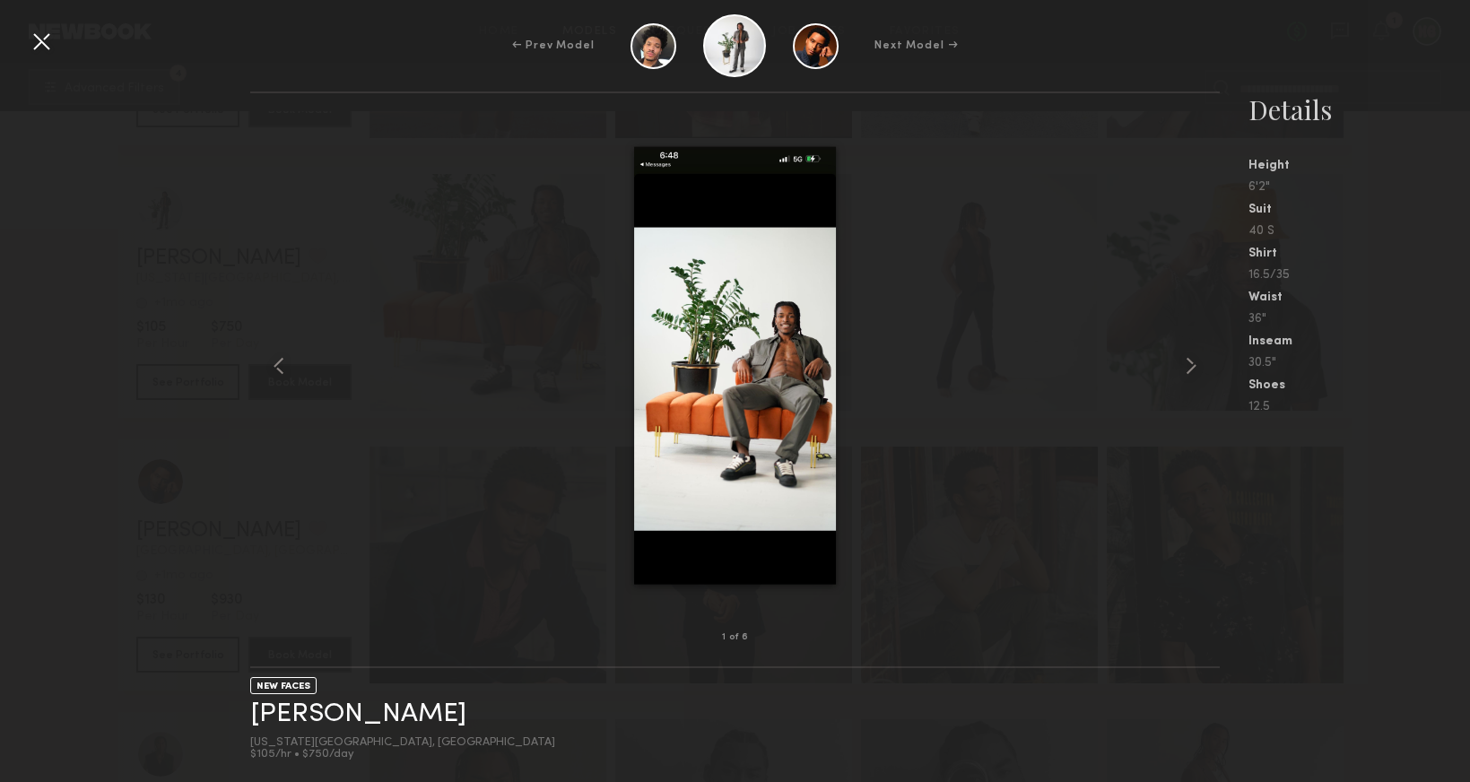
click at [941, 241] on div at bounding box center [735, 365] width 970 height 487
click at [239, 288] on div "1 of 6 NEW FACES Keith M. New York City, NY $105/hr • $750/day Details Height 6…" at bounding box center [735, 436] width 1470 height 691
click at [48, 37] on div at bounding box center [41, 41] width 29 height 29
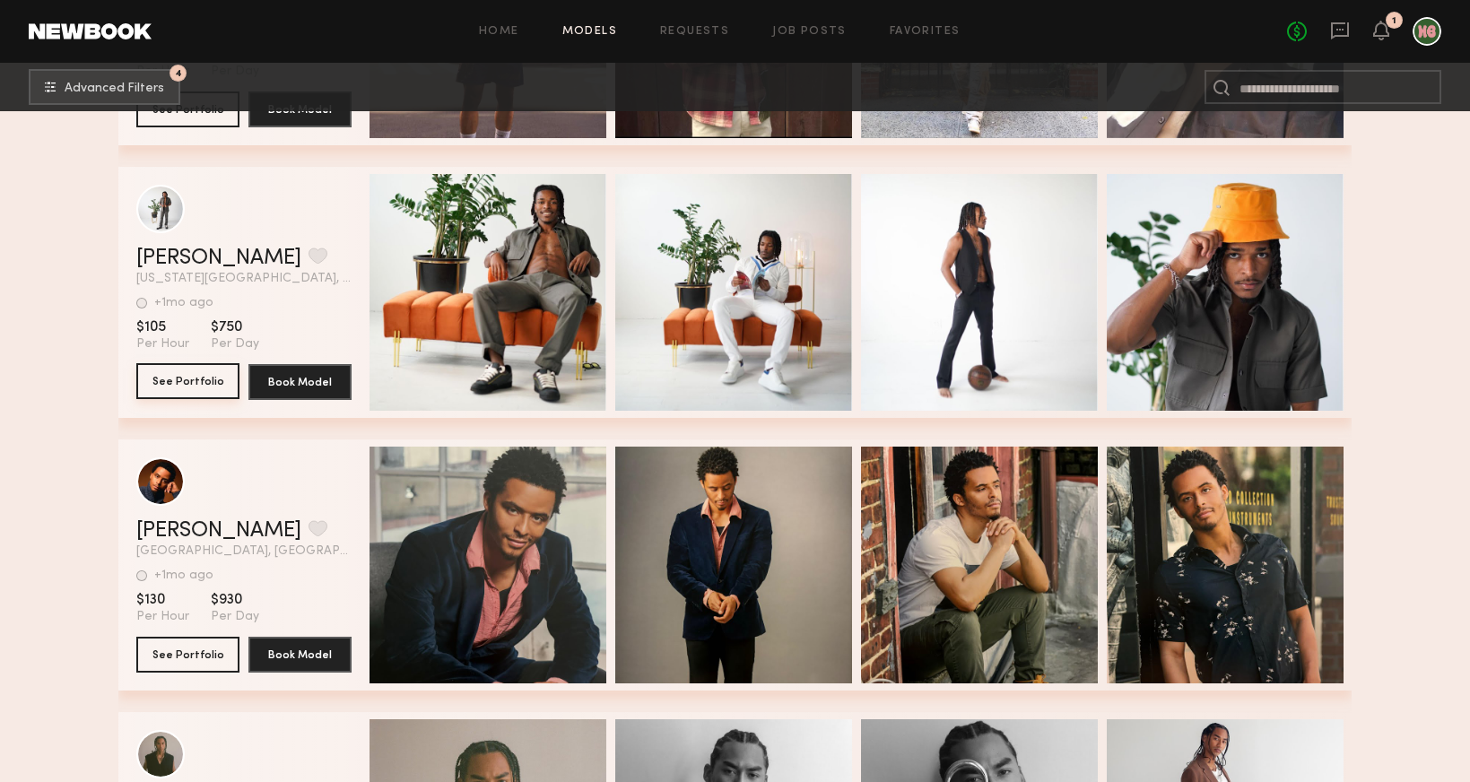
click at [200, 378] on button "See Portfolio" at bounding box center [187, 381] width 103 height 36
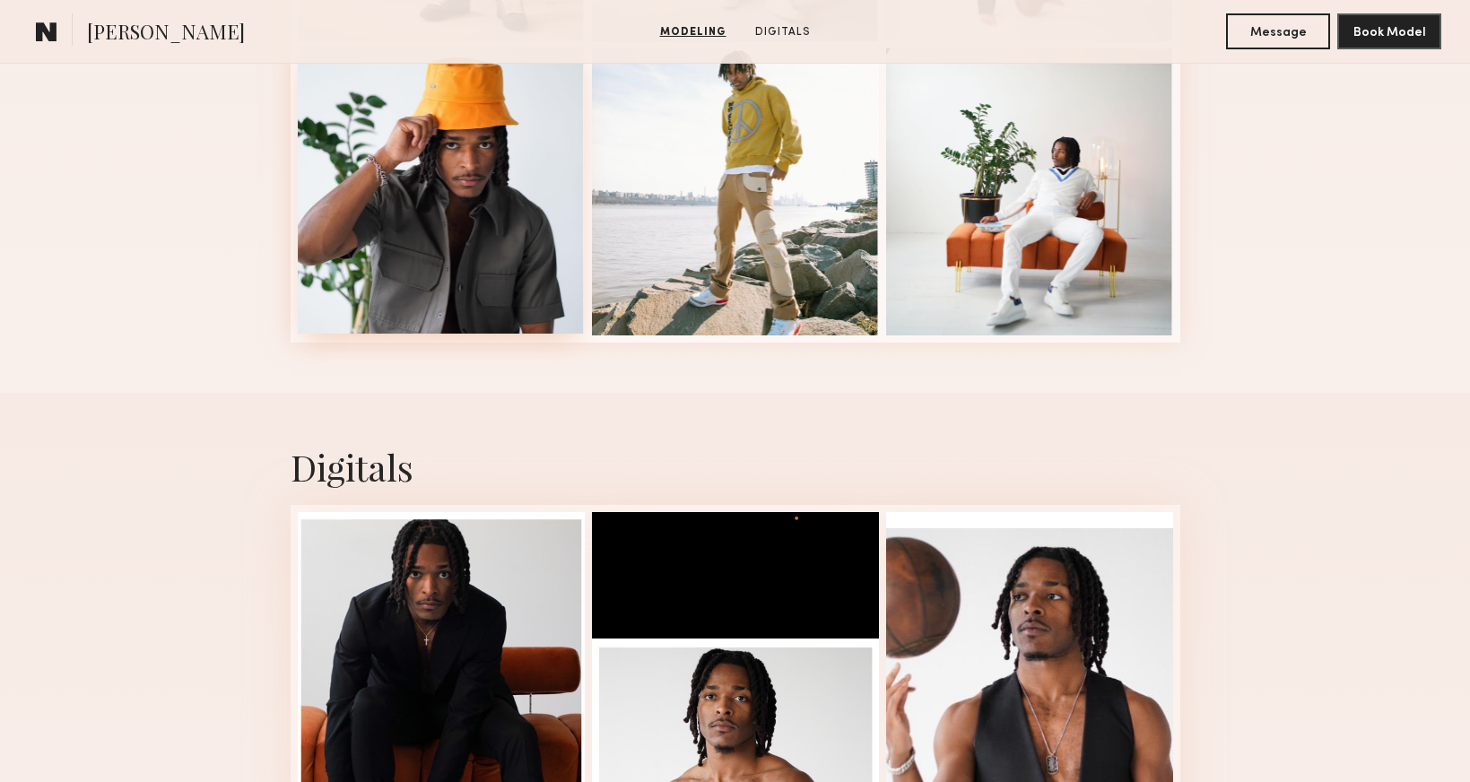
scroll to position [1225, 0]
